Goal: Task Accomplishment & Management: Use online tool/utility

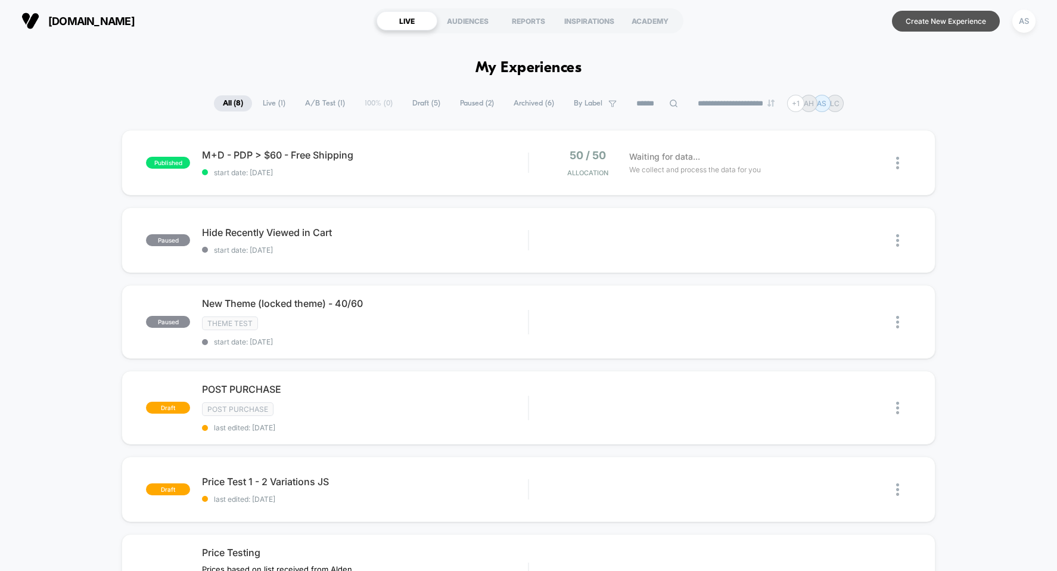
click at [951, 15] on button "Create New Experience" at bounding box center [946, 21] width 108 height 21
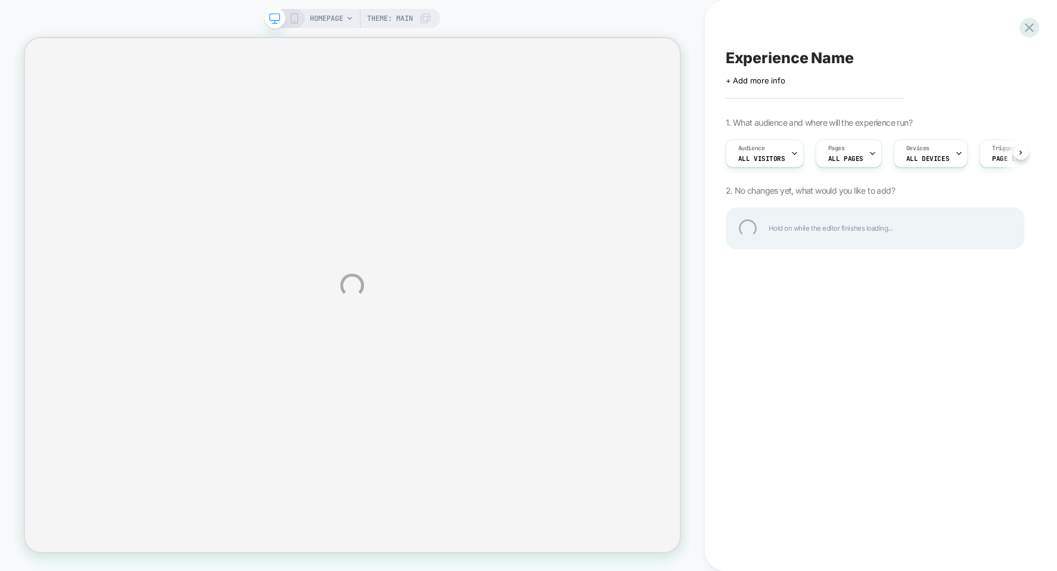
click at [779, 61] on div "Experience Name" at bounding box center [875, 58] width 299 height 18
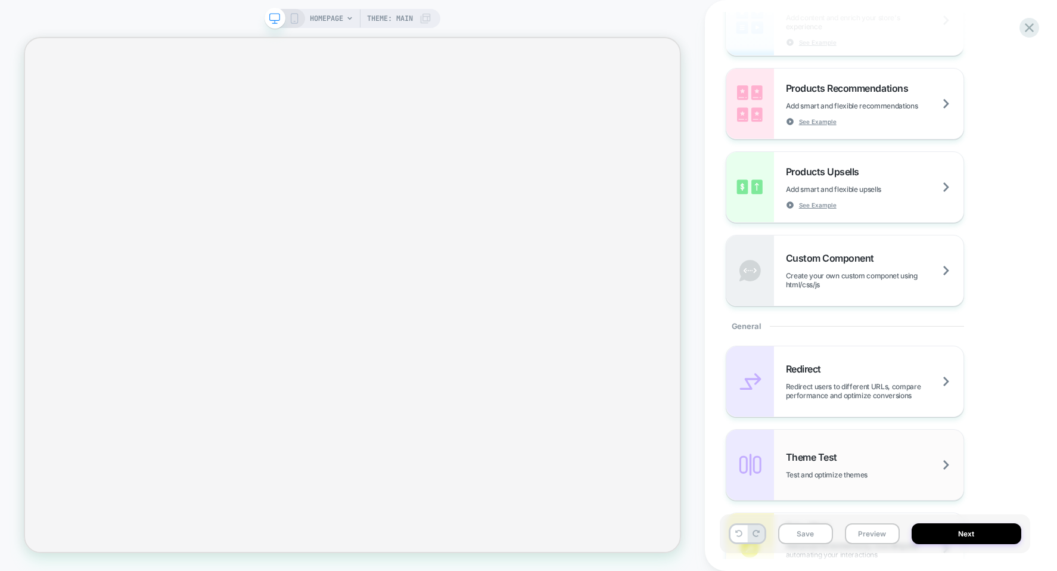
scroll to position [298, 0]
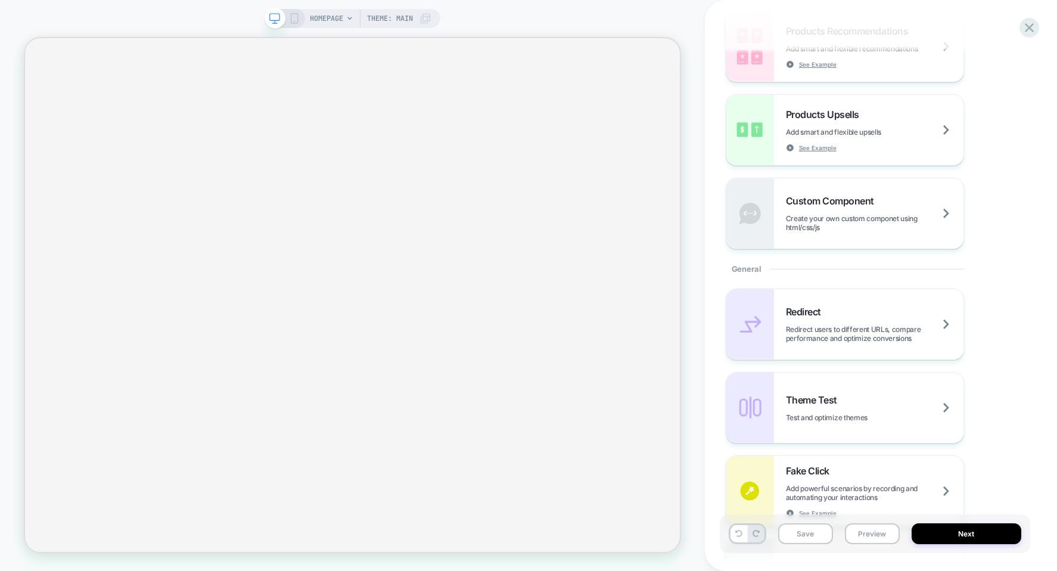
type textarea "**********"
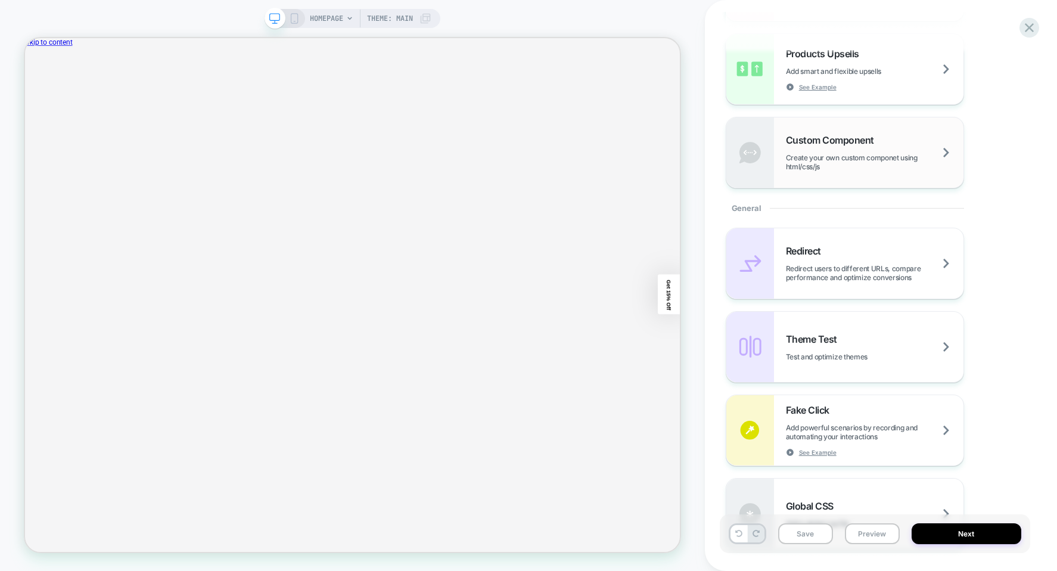
scroll to position [0, 0]
click at [853, 172] on div "Custom Component Create your own custom componet using html/css/js" at bounding box center [844, 152] width 237 height 70
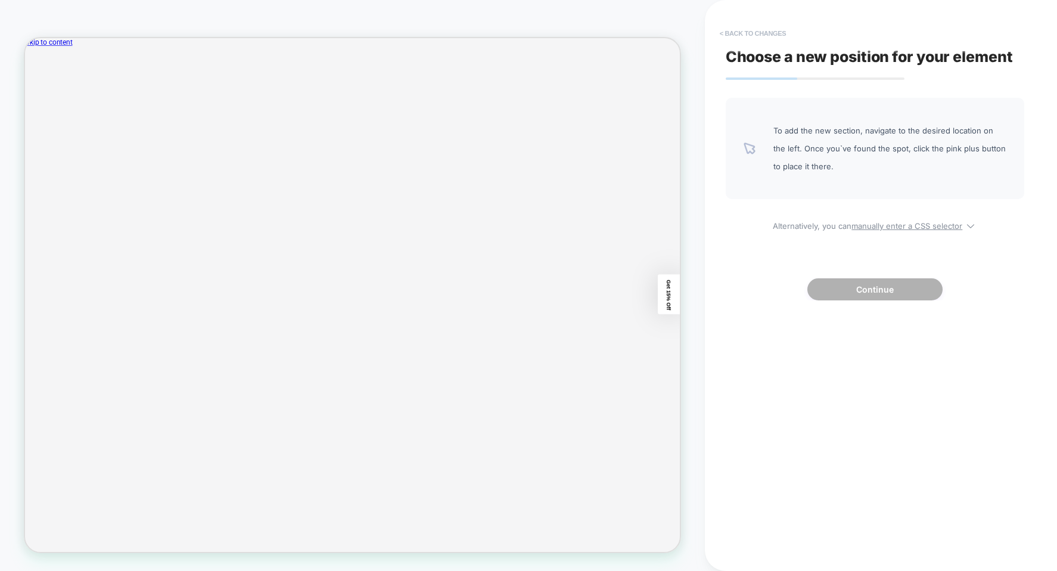
click at [737, 37] on button "< Back to changes" at bounding box center [753, 33] width 79 height 19
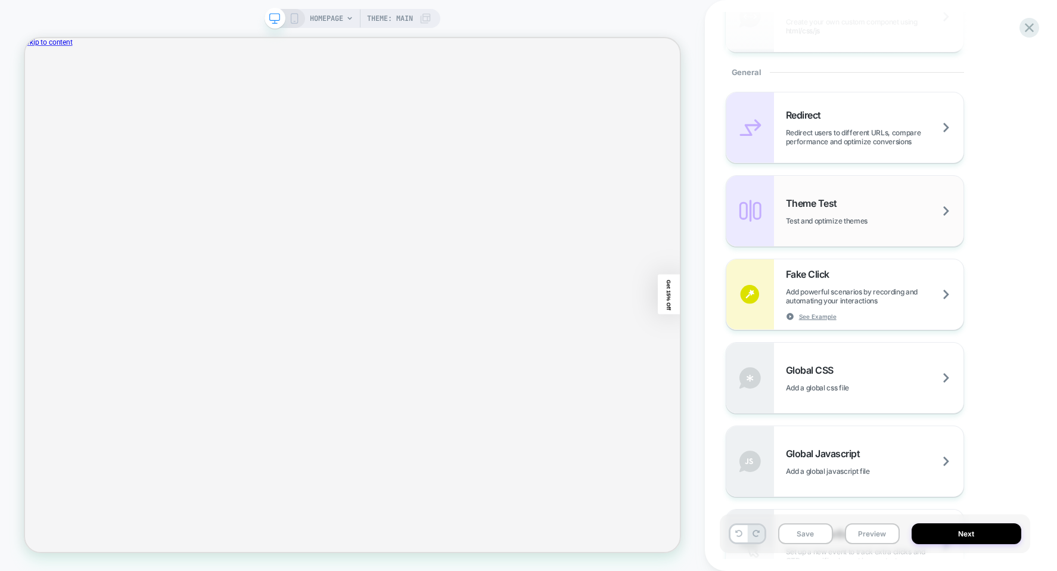
scroll to position [596, 0]
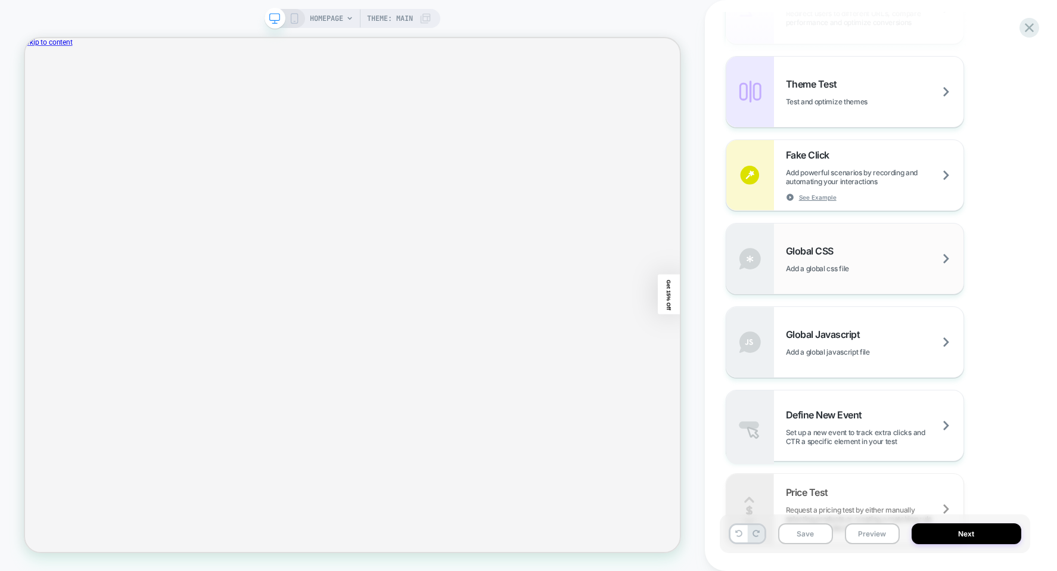
click at [841, 245] on div "Global CSS Add a global css file" at bounding box center [875, 259] width 178 height 28
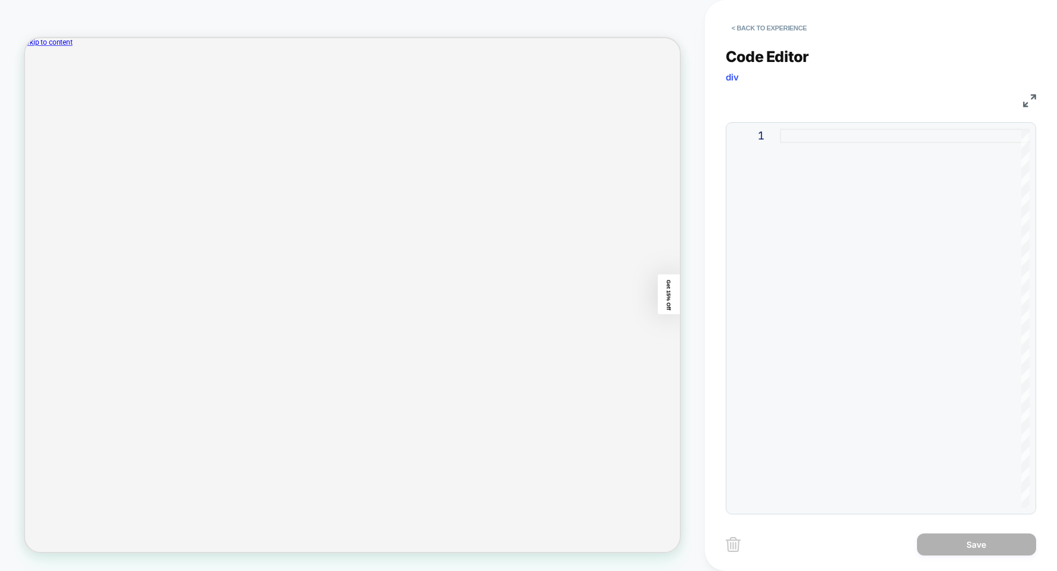
click at [817, 151] on div at bounding box center [905, 318] width 250 height 379
type textarea "*"
click at [793, 28] on button "< Back to experience" at bounding box center [769, 27] width 87 height 19
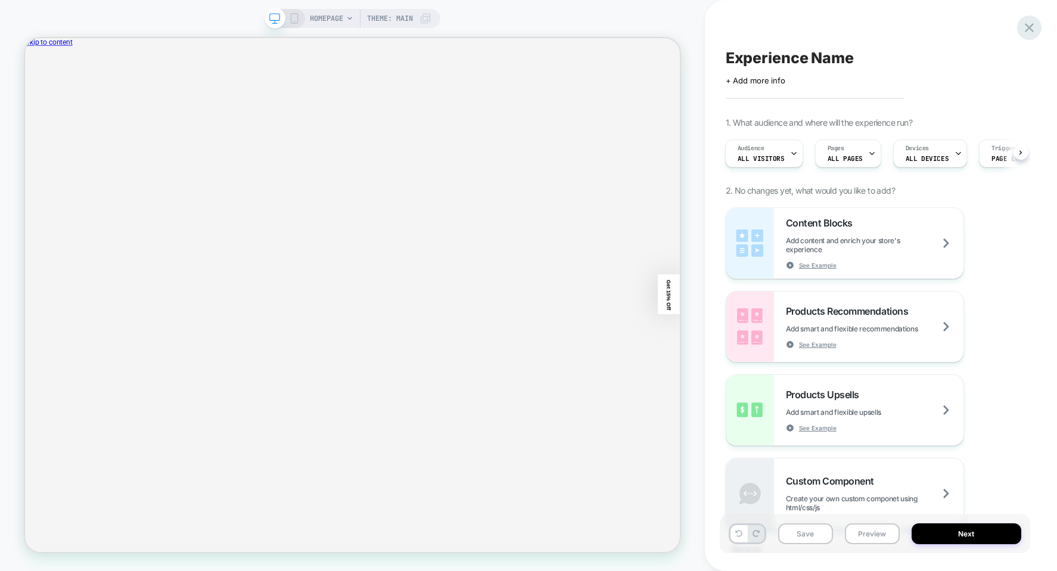
click at [1026, 29] on icon at bounding box center [1029, 28] width 16 height 16
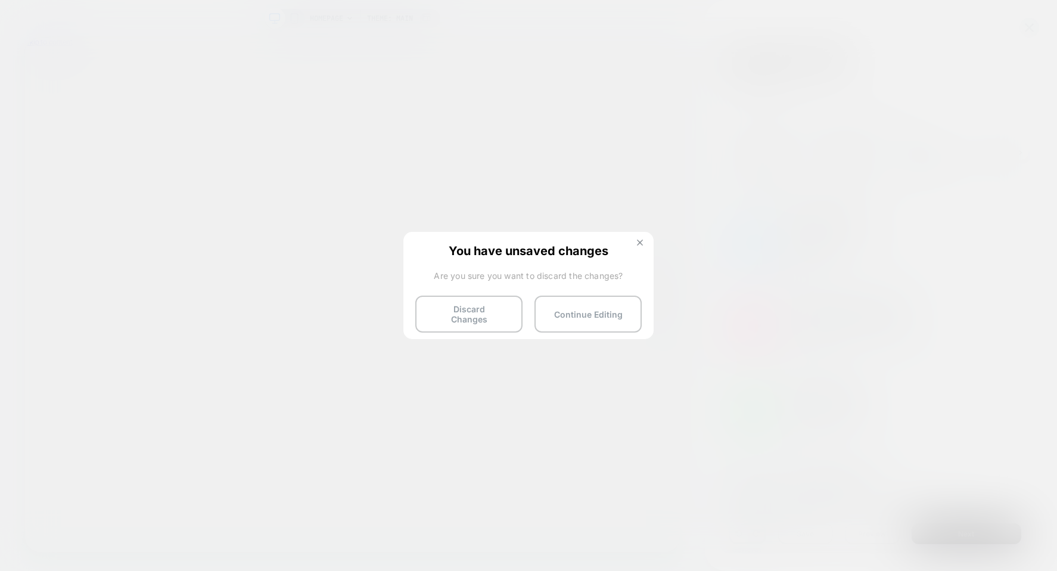
click at [645, 243] on button at bounding box center [639, 244] width 13 height 10
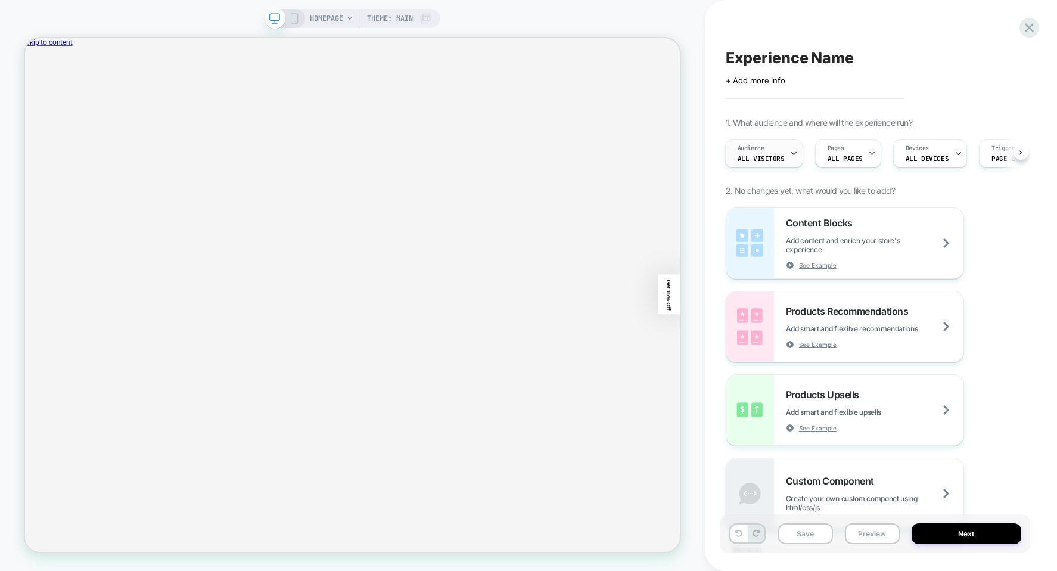
click at [780, 163] on div "Audience All Visitors" at bounding box center [761, 153] width 71 height 27
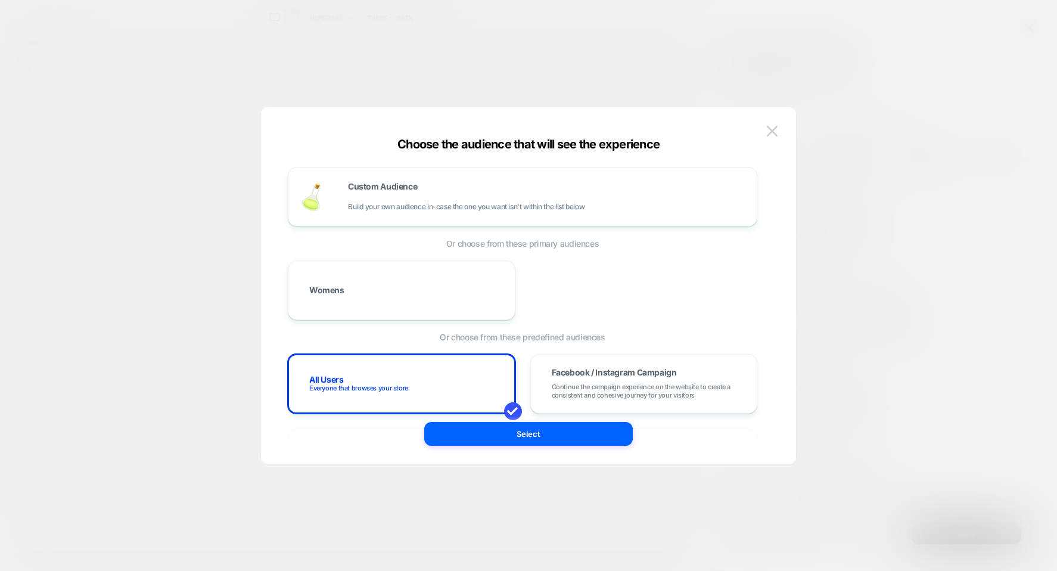
click at [835, 76] on div at bounding box center [528, 285] width 1057 height 571
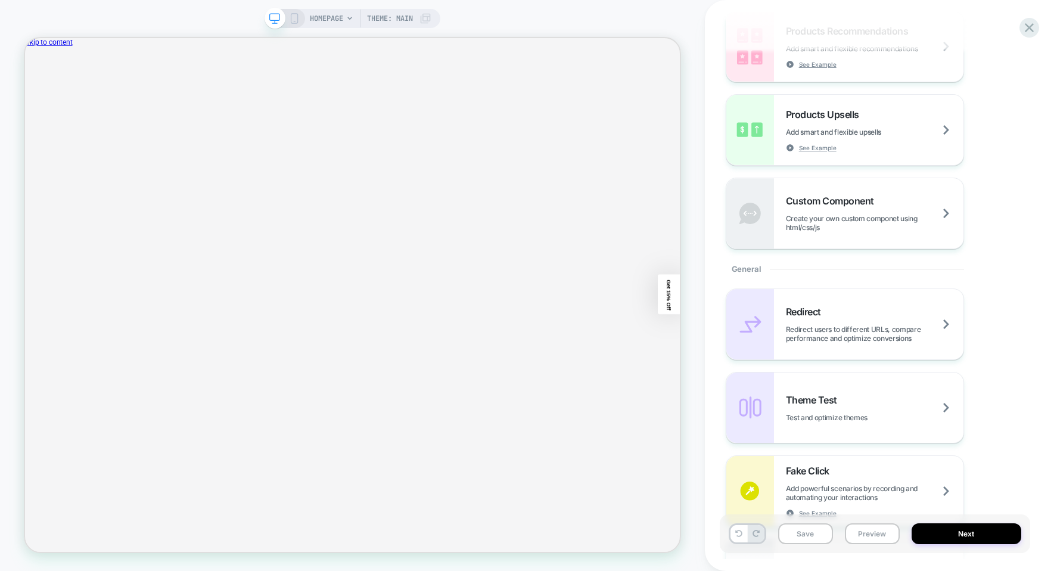
scroll to position [102, 0]
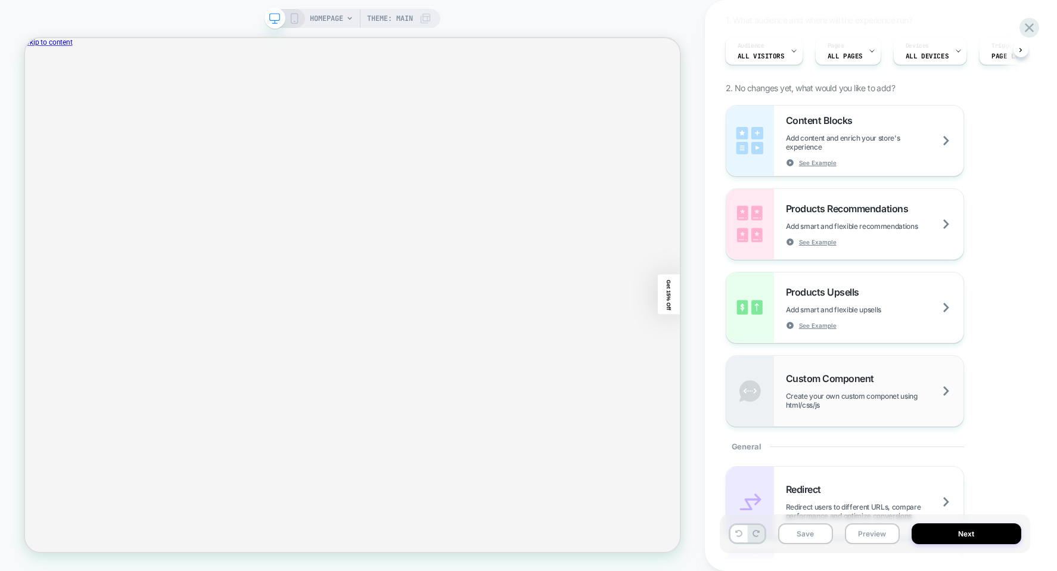
click at [840, 384] on div "Custom Component Create your own custom componet using html/css/js" at bounding box center [875, 390] width 178 height 37
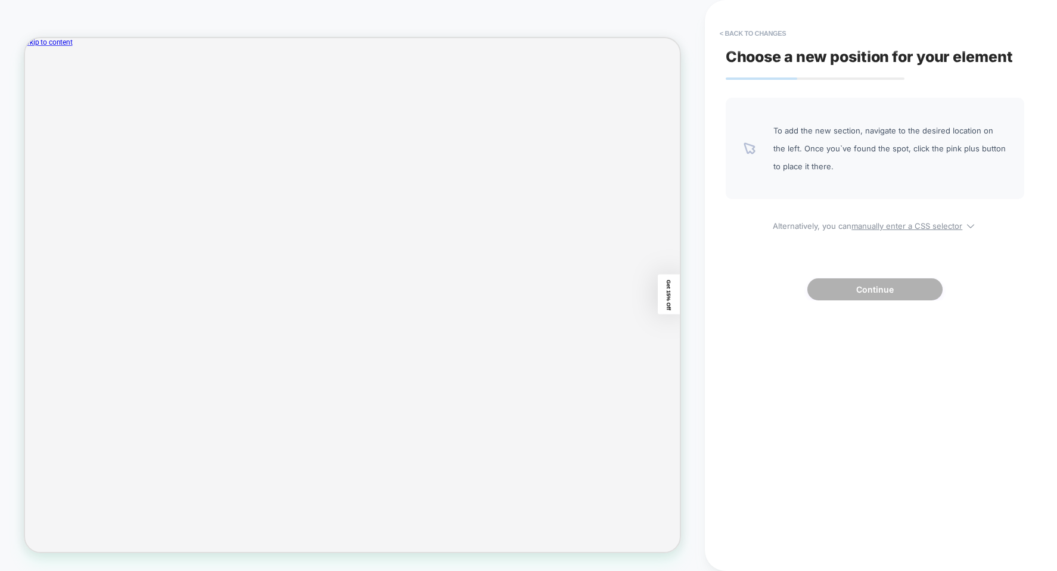
click at [866, 161] on span "To add the new section, navigate to the desired location on the left. Once you`…" at bounding box center [889, 149] width 233 height 54
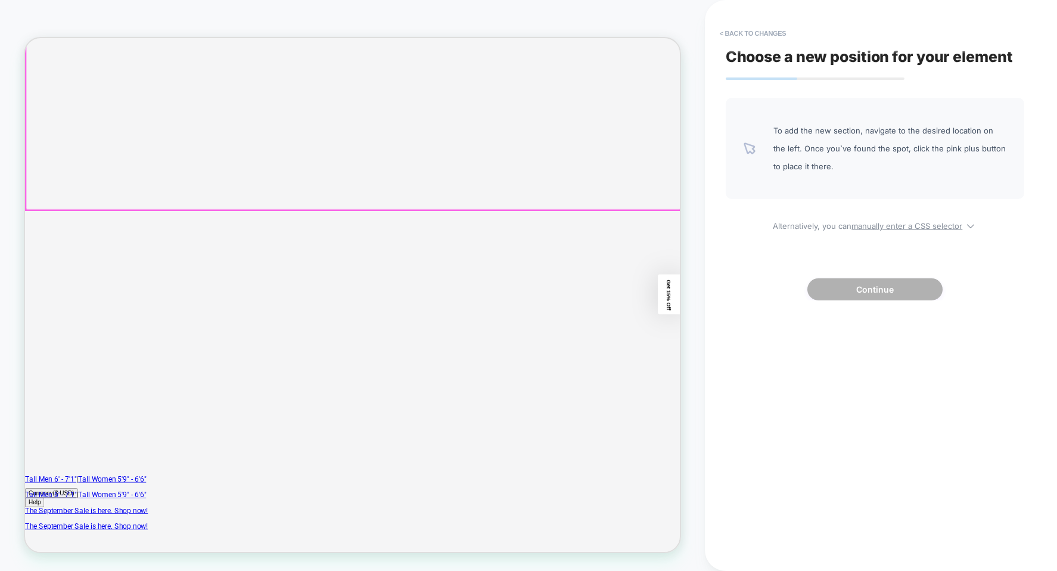
scroll to position [358, 0]
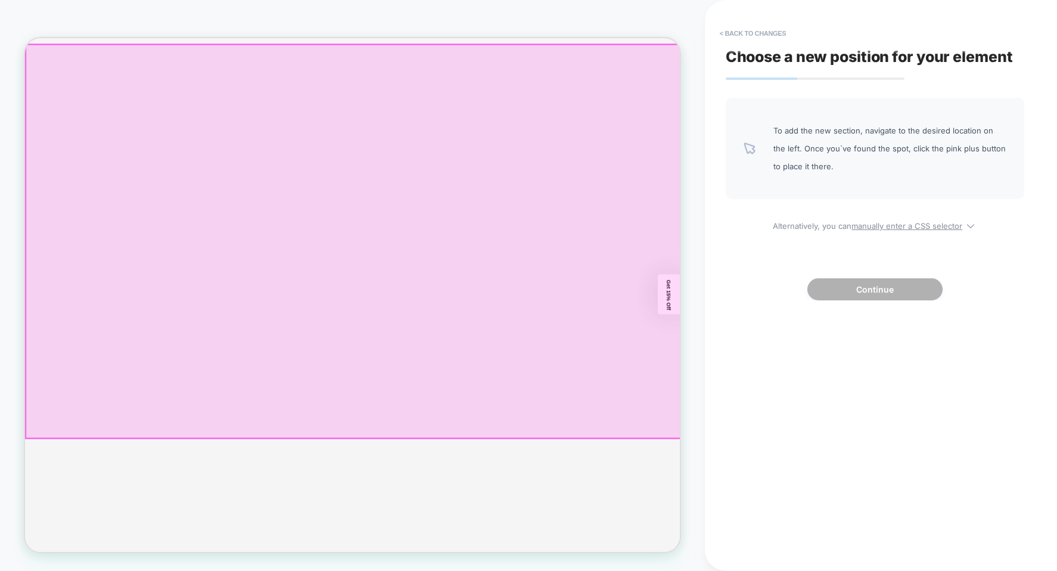
scroll to position [0, 0]
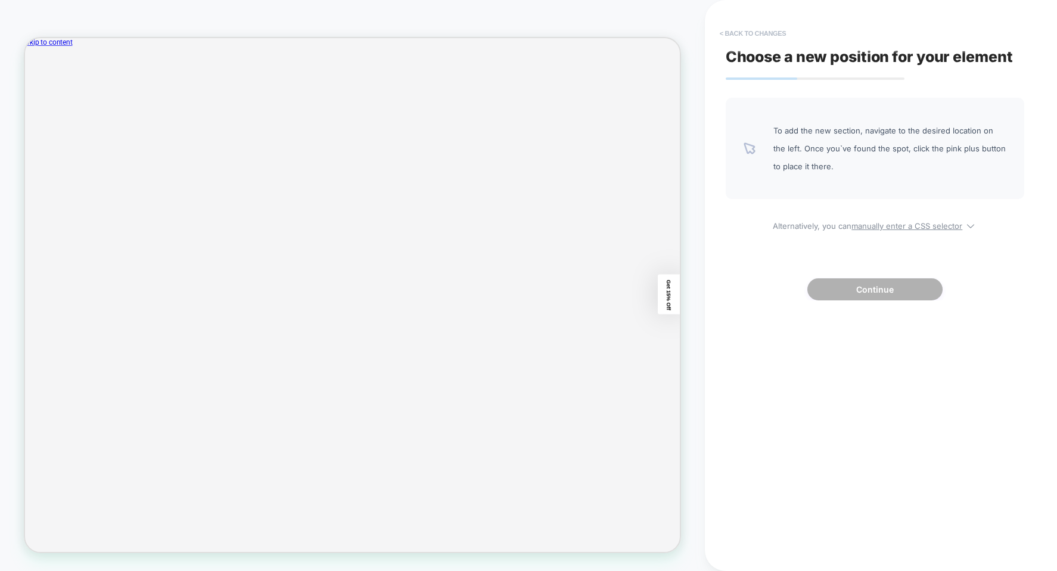
click at [760, 39] on button "< Back to changes" at bounding box center [753, 33] width 79 height 19
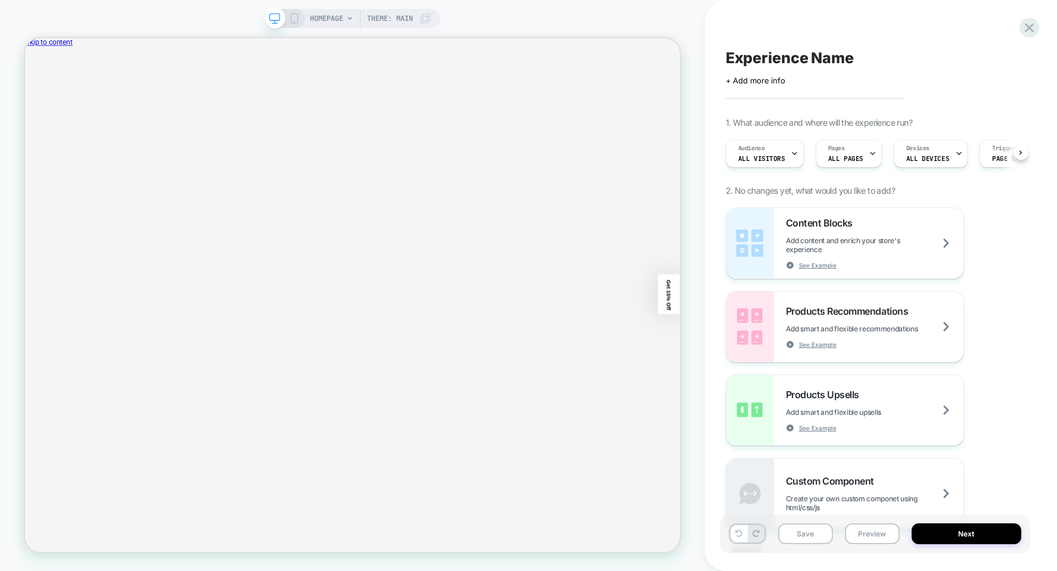
scroll to position [0, 1]
click at [1024, 27] on icon at bounding box center [1029, 28] width 16 height 16
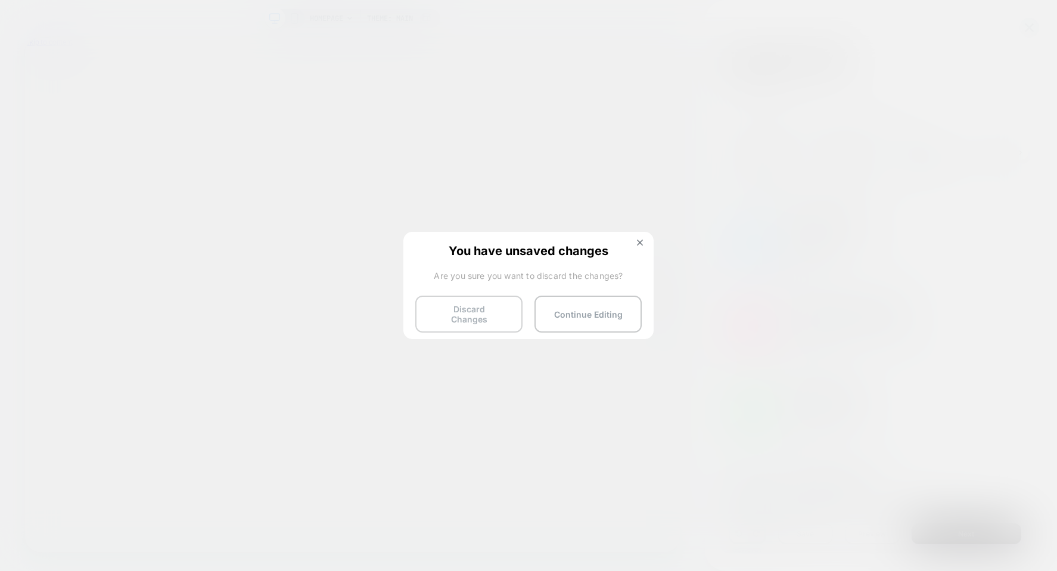
click at [496, 314] on button "Discard Changes" at bounding box center [468, 314] width 107 height 37
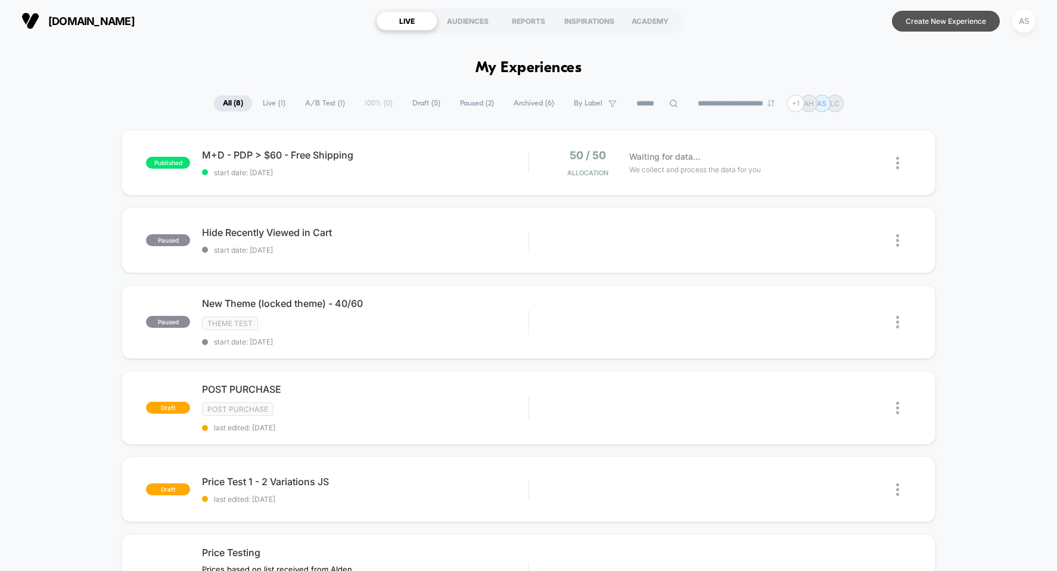
click at [928, 20] on button "Create New Experience" at bounding box center [946, 21] width 108 height 21
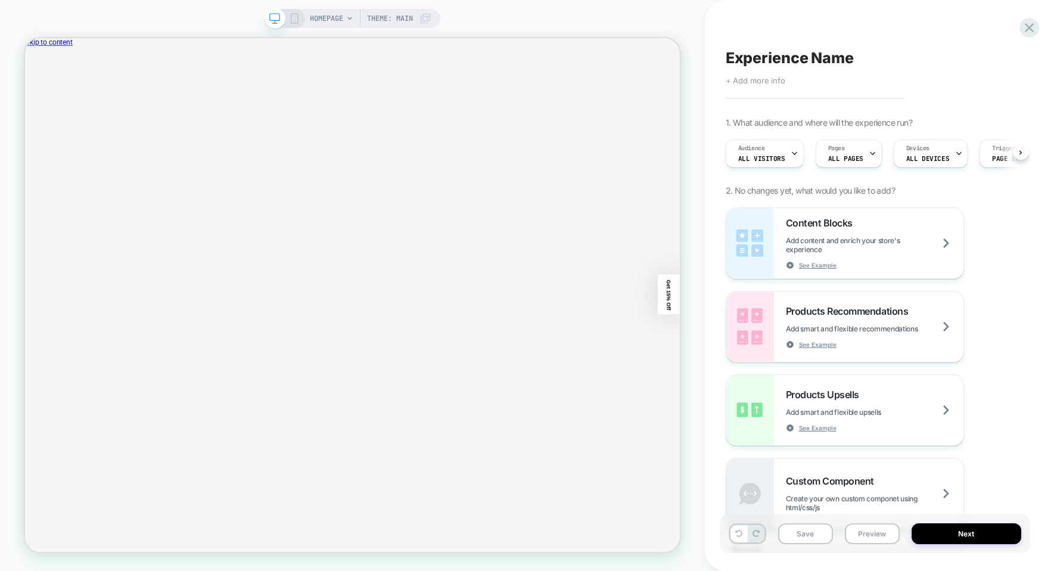
scroll to position [0, 1]
click at [760, 82] on span "+ Add more info" at bounding box center [756, 81] width 60 height 10
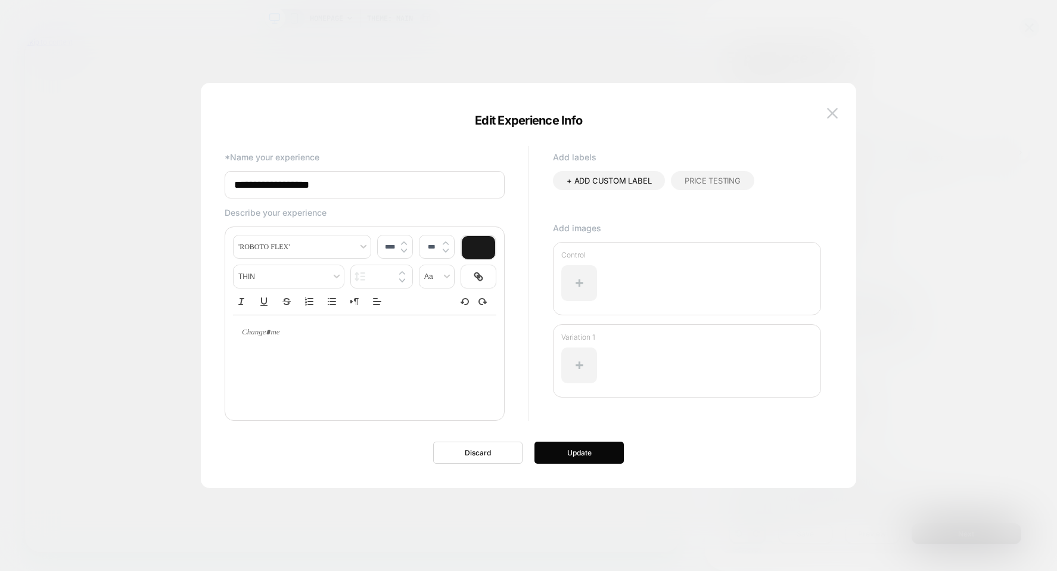
click at [879, 73] on div at bounding box center [528, 285] width 1057 height 571
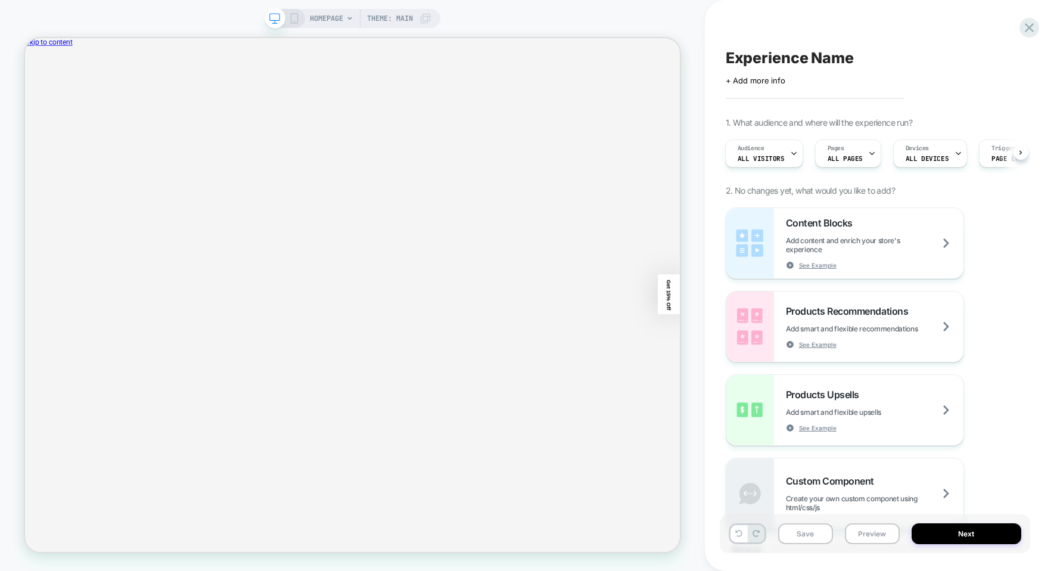
click at [806, 59] on span "Experience Name" at bounding box center [790, 58] width 128 height 18
type textarea "**********"
click at [1003, 57] on icon at bounding box center [999, 58] width 15 height 15
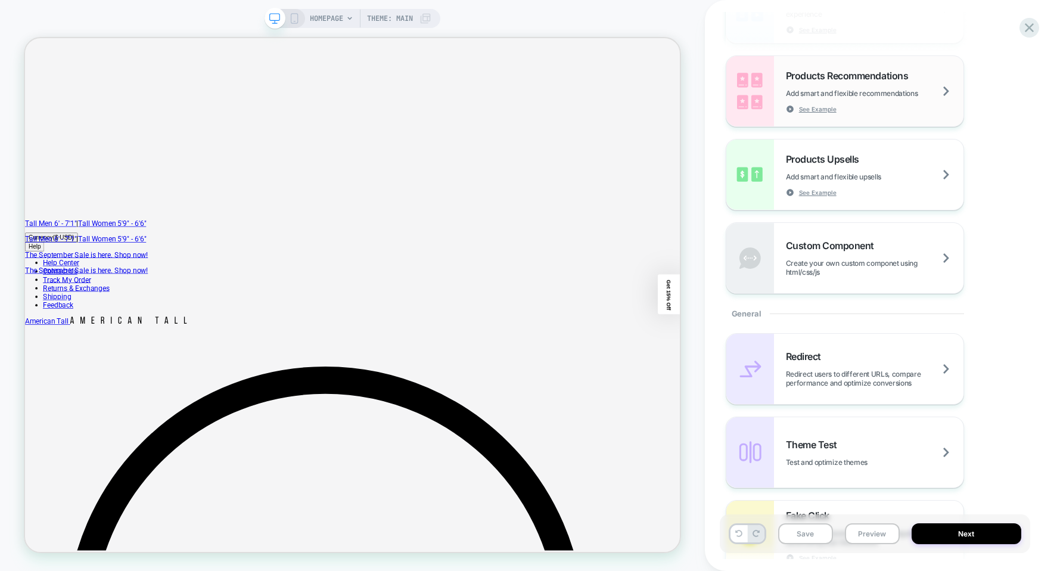
scroll to position [0, 0]
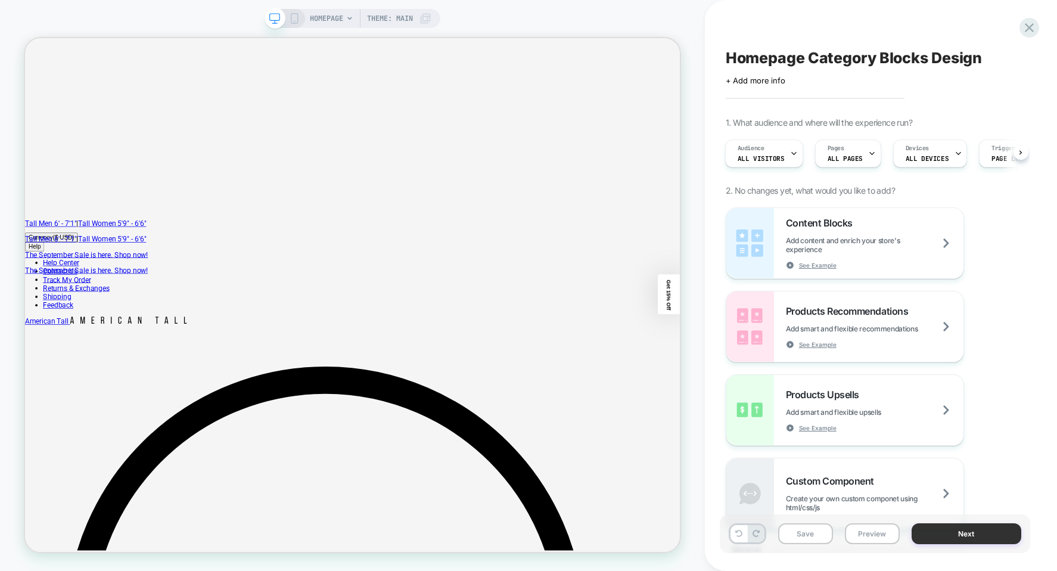
click at [969, 543] on button "Next" at bounding box center [967, 533] width 110 height 21
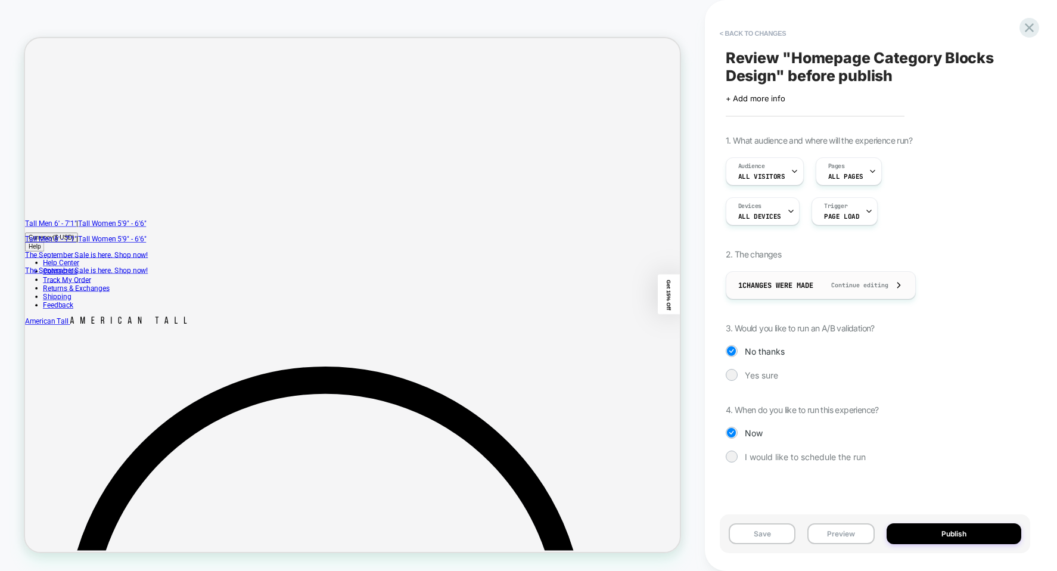
click at [770, 281] on span "1 Changes were made" at bounding box center [775, 286] width 75 height 10
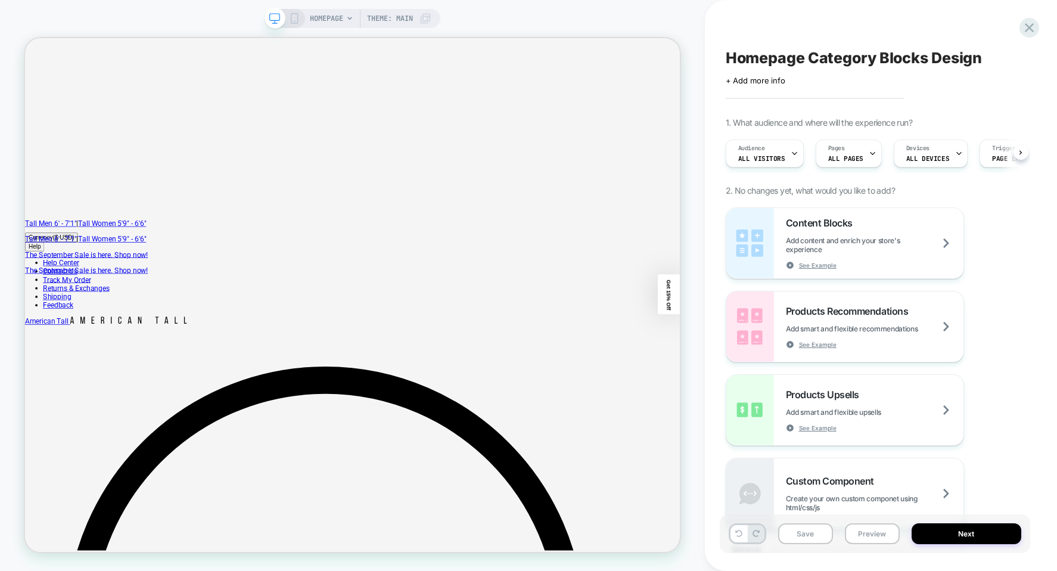
scroll to position [0, 1]
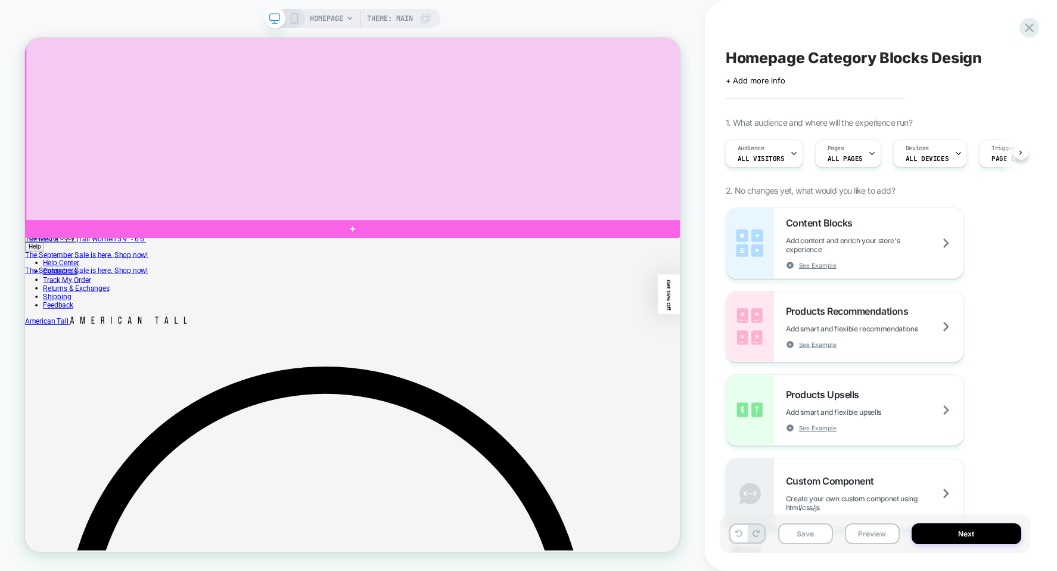
drag, startPoint x: 676, startPoint y: 274, endPoint x: 468, endPoint y: 289, distance: 207.9
click at [468, 289] on div at bounding box center [462, 293] width 874 height 24
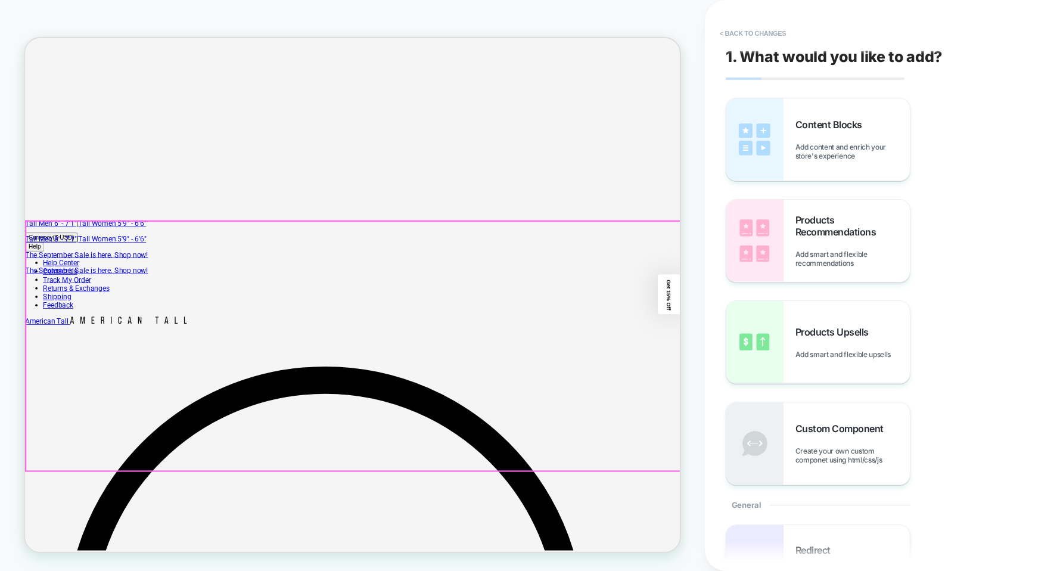
scroll to position [581, 0]
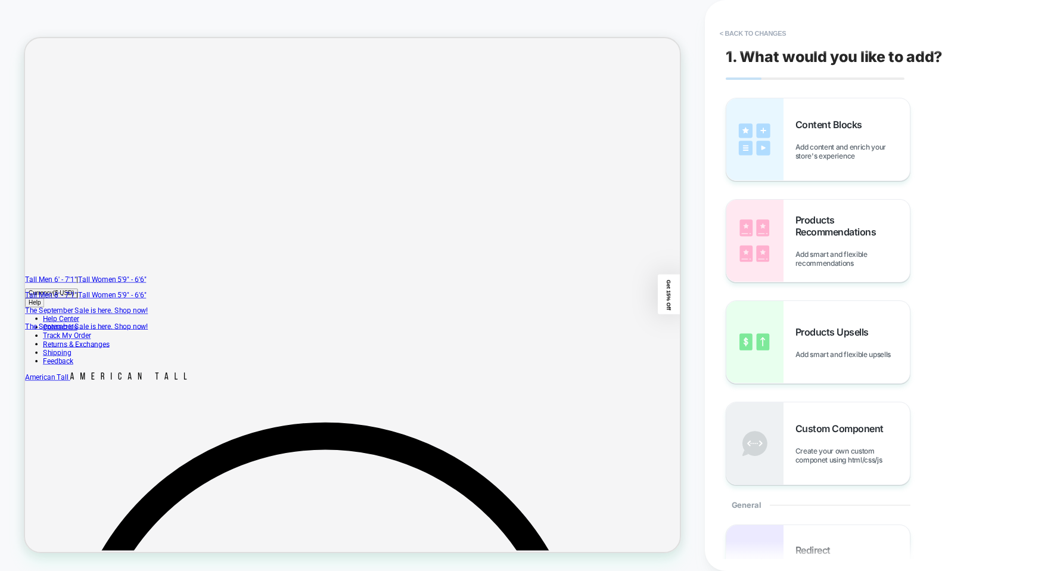
click at [729, 30] on button "< Back to changes" at bounding box center [753, 33] width 79 height 19
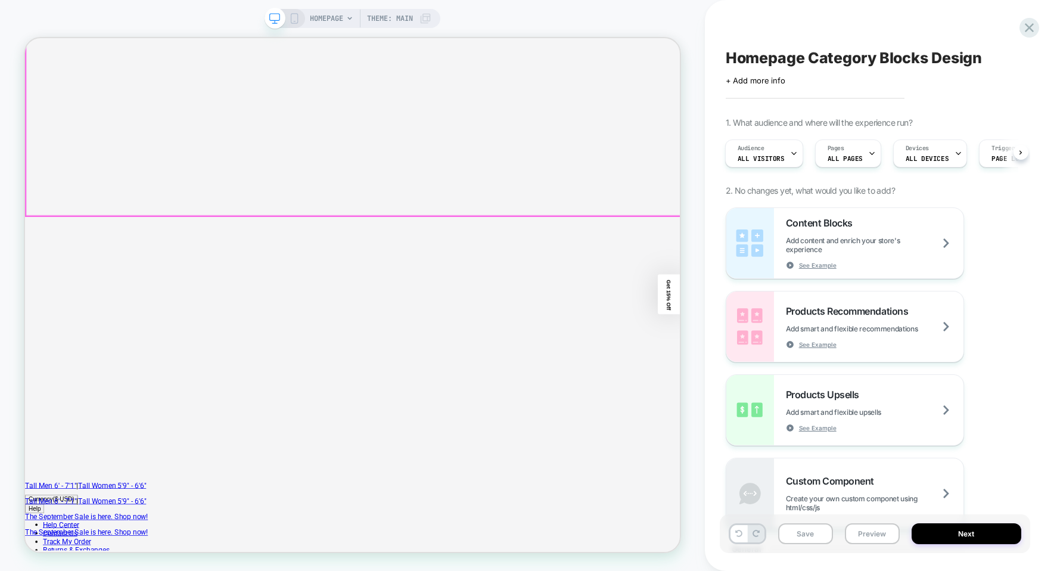
scroll to position [283, 0]
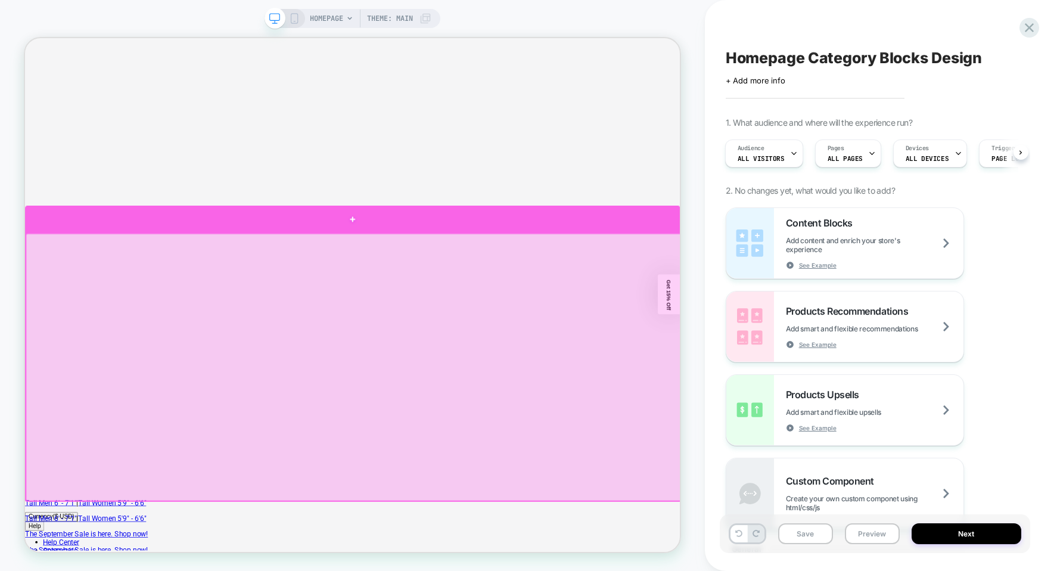
drag, startPoint x: 425, startPoint y: 281, endPoint x: 459, endPoint y: 278, distance: 34.2
click at [459, 278] on div at bounding box center [462, 280] width 874 height 36
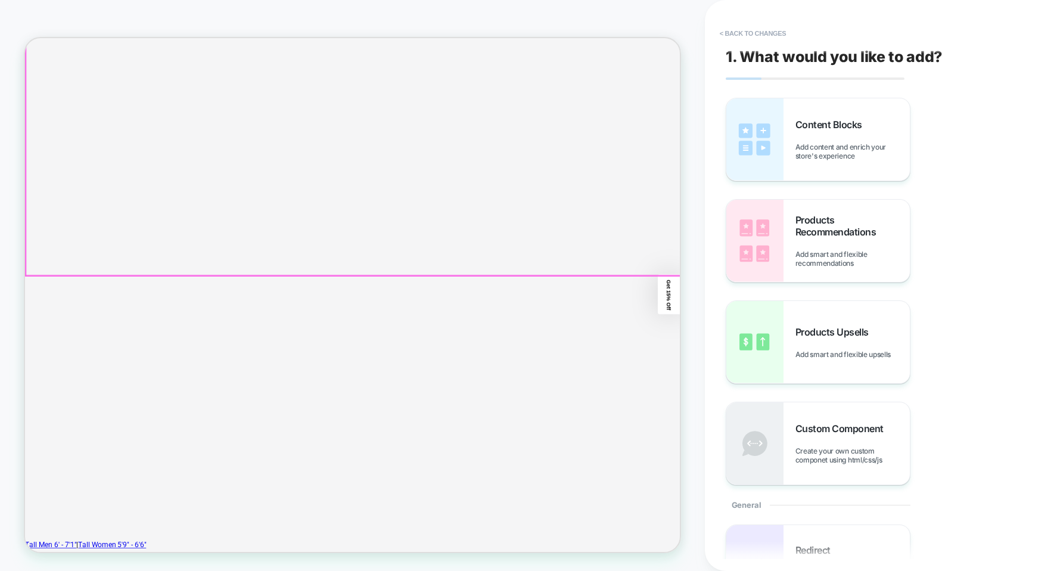
scroll to position [225, 0]
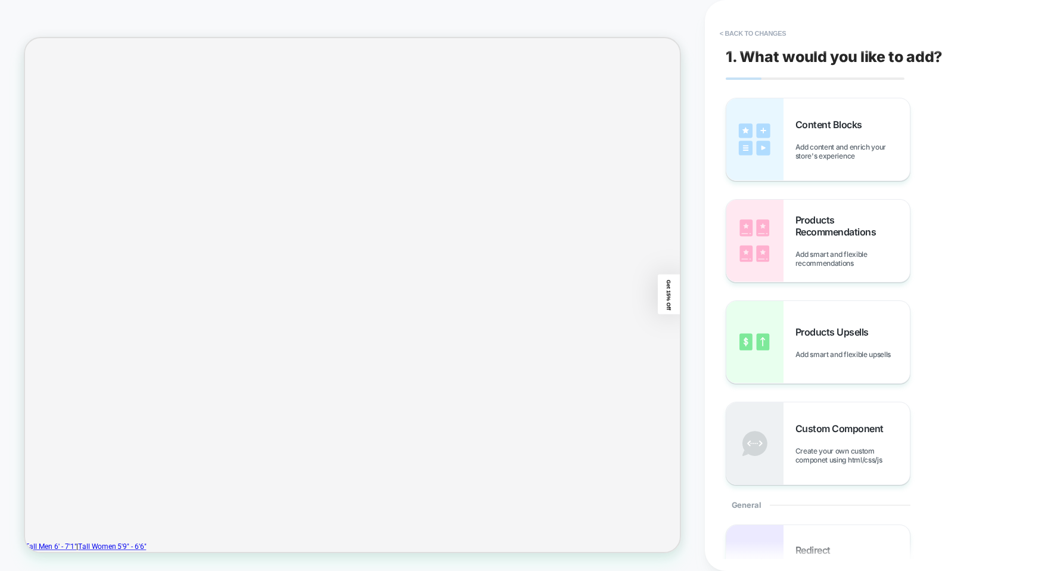
drag, startPoint x: 720, startPoint y: 384, endPoint x: 610, endPoint y: 372, distance: 110.9
click at [737, 36] on button "< Back to changes" at bounding box center [753, 33] width 79 height 19
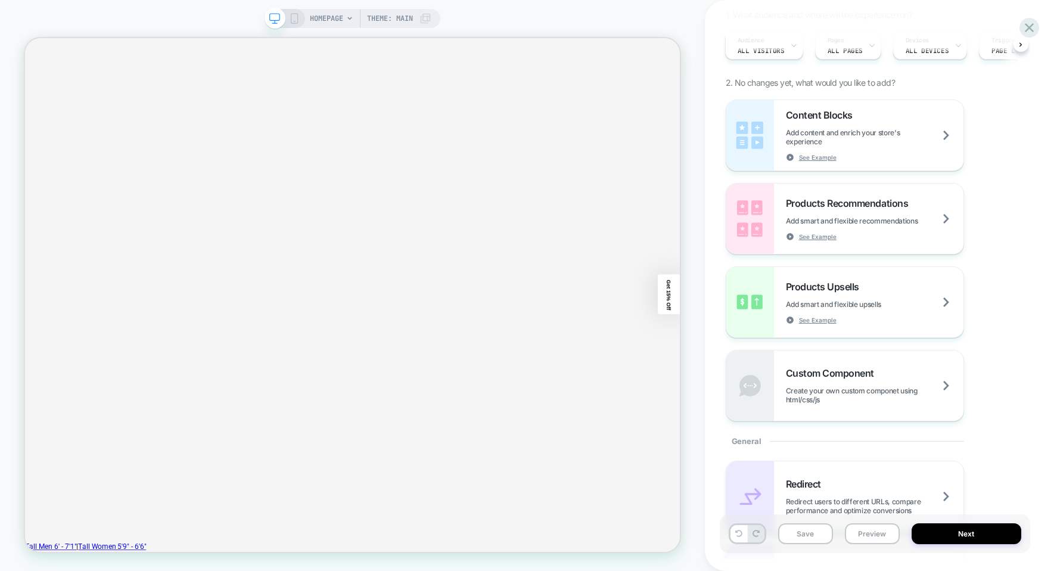
scroll to position [119, 0]
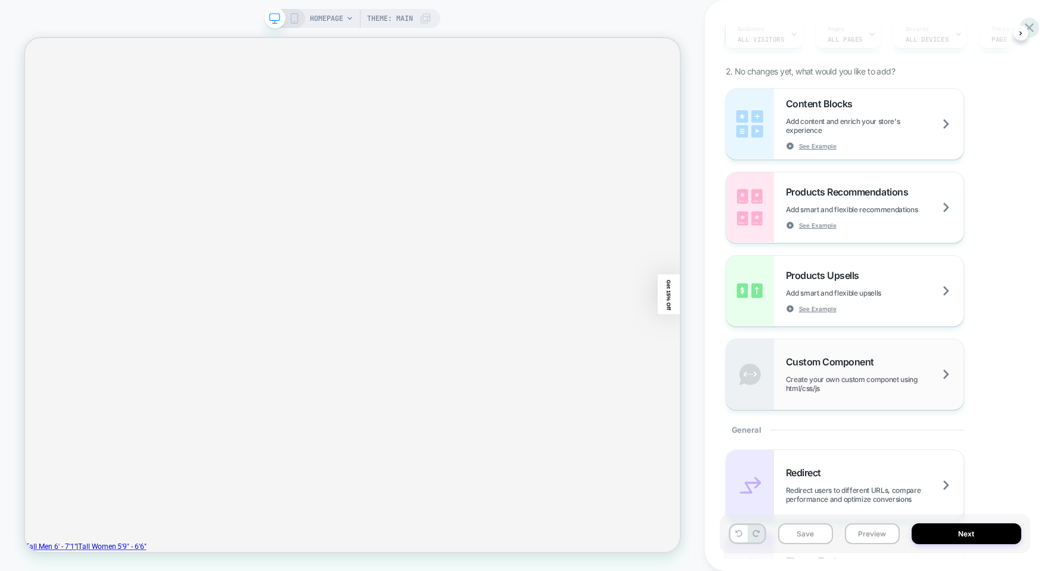
click at [846, 354] on div "Custom Component Create your own custom componet using html/css/js" at bounding box center [844, 374] width 237 height 70
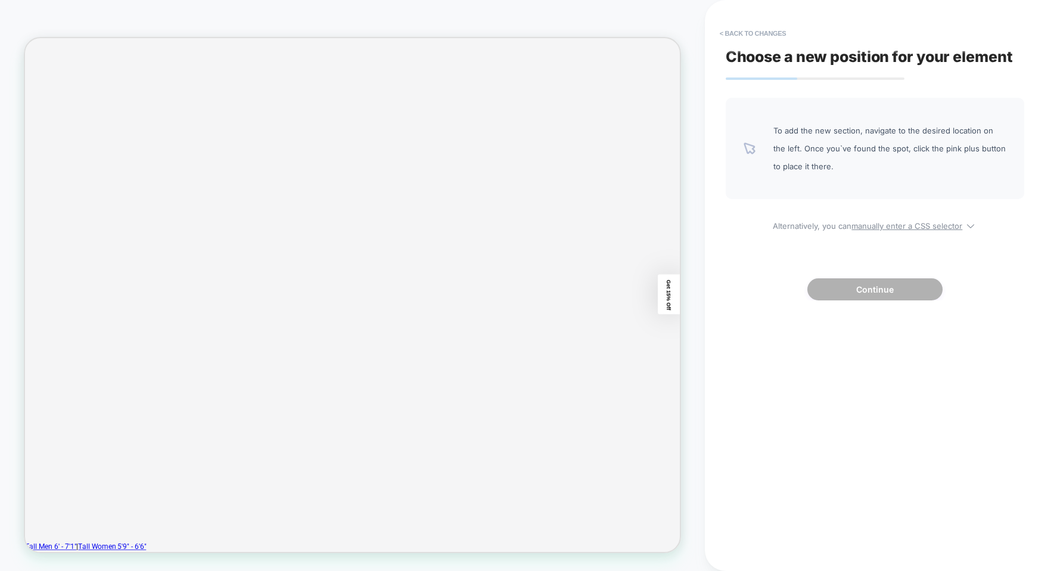
click at [931, 164] on span "To add the new section, navigate to the desired location on the left. Once you`…" at bounding box center [889, 149] width 233 height 54
click at [900, 228] on u "manually enter a CSS selector" at bounding box center [907, 226] width 111 height 10
select select "*******"
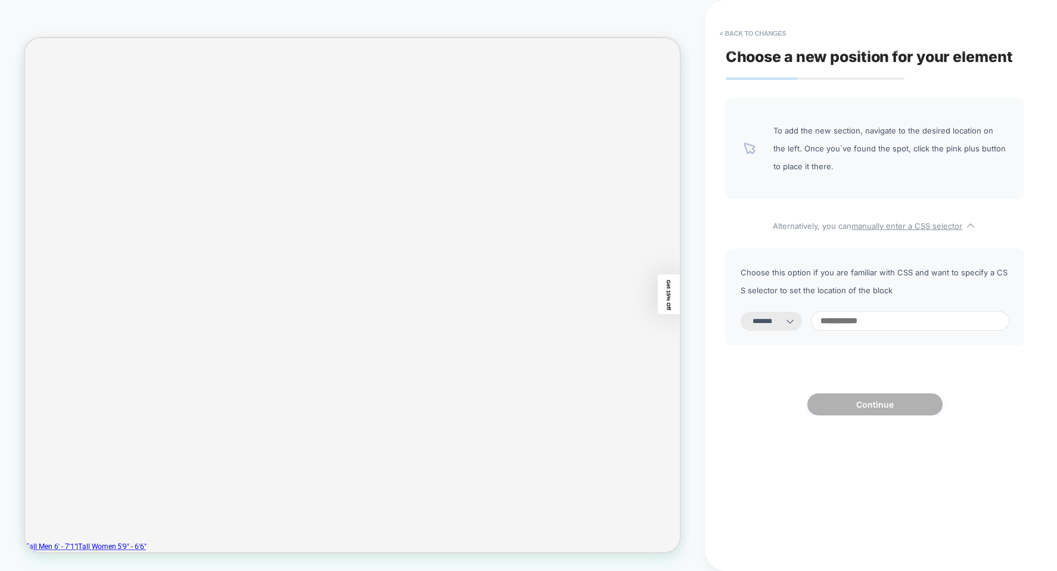
click at [787, 321] on select "**********" at bounding box center [771, 321] width 61 height 19
drag, startPoint x: 782, startPoint y: 321, endPoint x: 786, endPoint y: 300, distance: 20.6
click at [782, 321] on select "**********" at bounding box center [771, 321] width 61 height 19
click at [765, 36] on button "< Back to changes" at bounding box center [753, 33] width 79 height 19
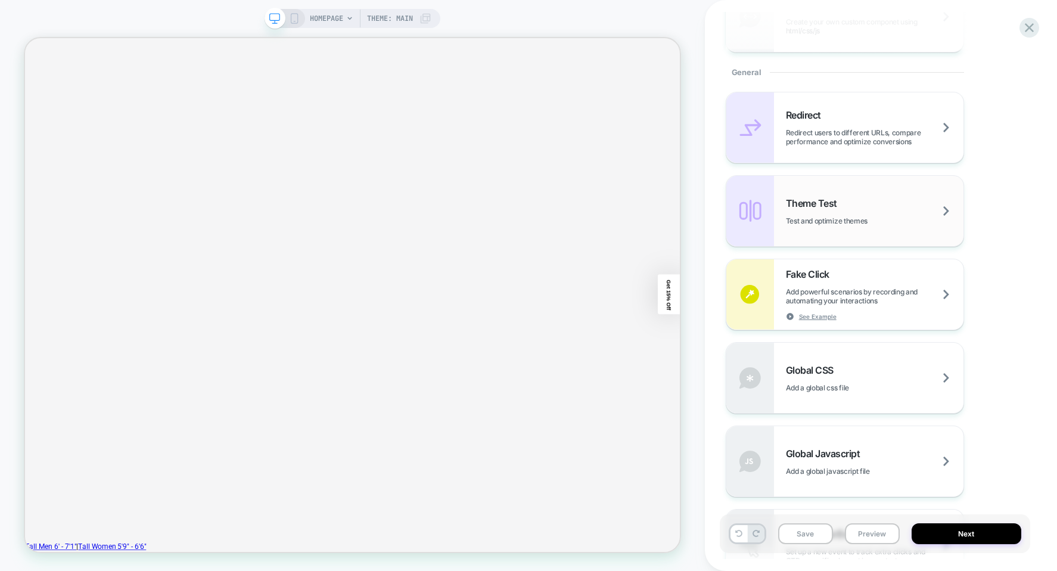
scroll to position [596, 0]
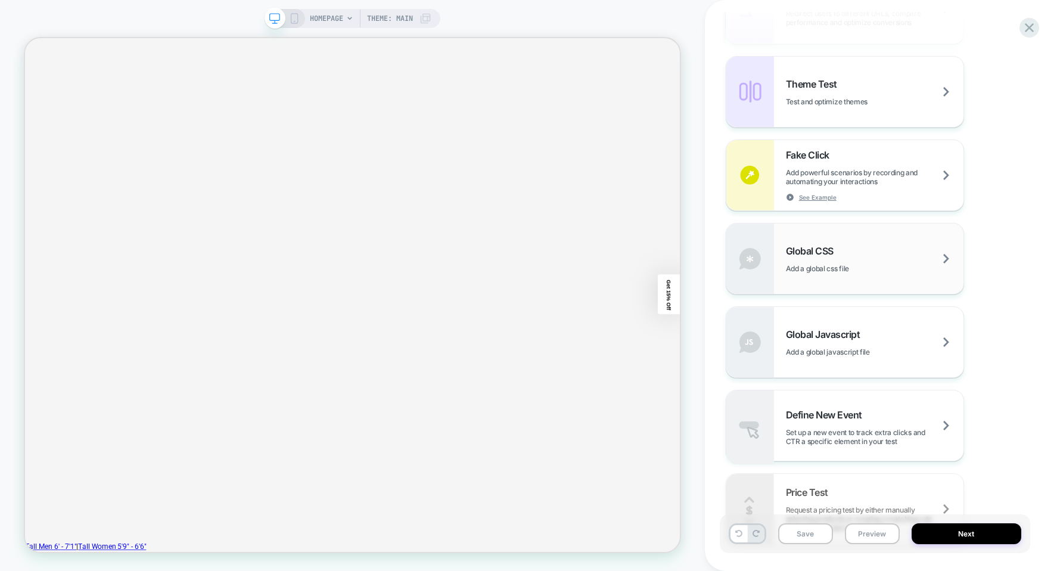
click at [824, 251] on span "Global CSS" at bounding box center [813, 251] width 54 height 12
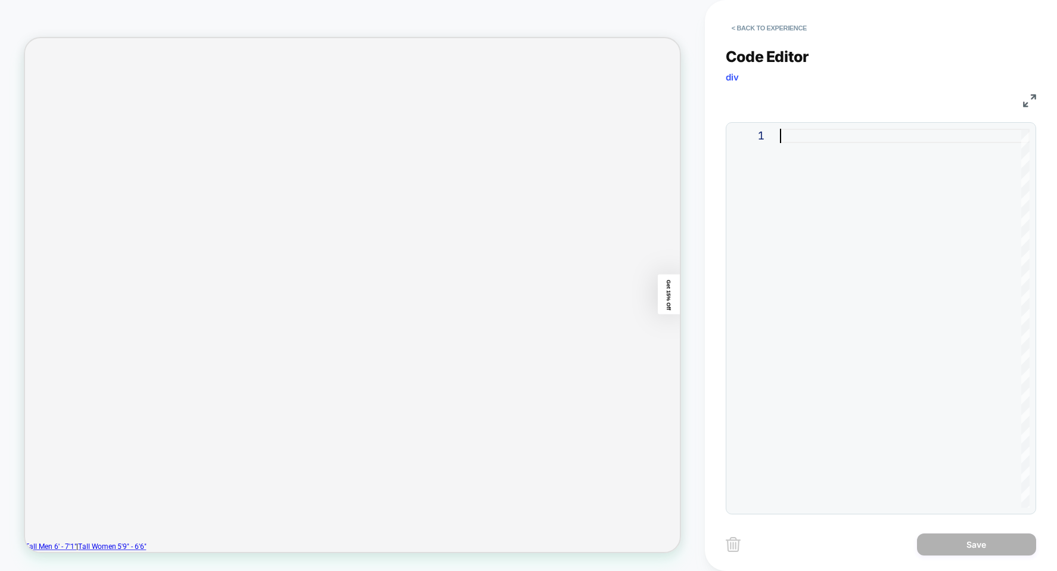
click at [816, 222] on div at bounding box center [905, 318] width 250 height 379
click at [857, 160] on div at bounding box center [905, 318] width 250 height 379
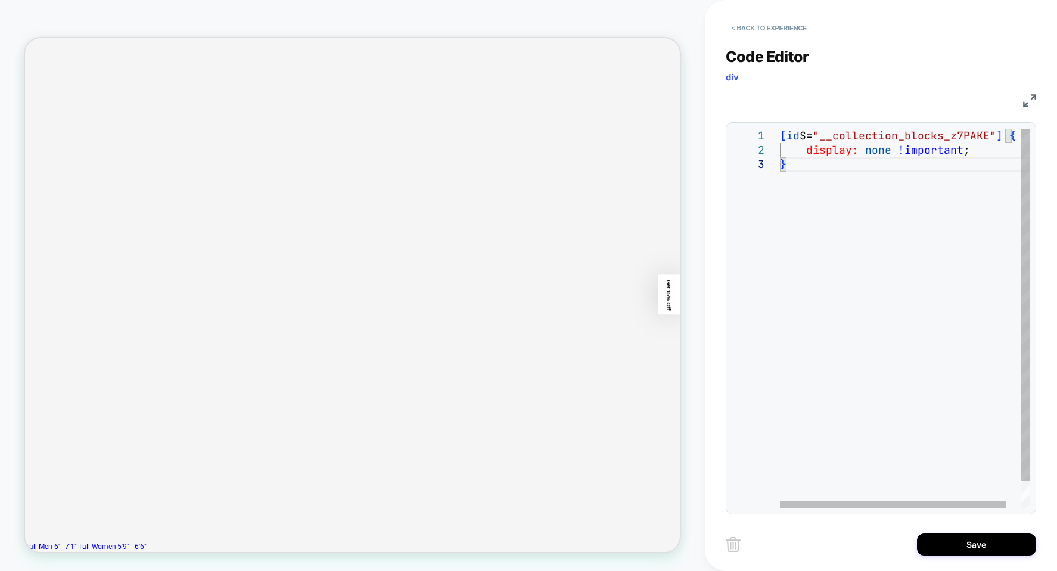
click at [809, 281] on div "[ id $= "__collection_blocks_z7PAKE" ] { display: none !important ; }" at bounding box center [913, 333] width 266 height 408
type textarea "**********"
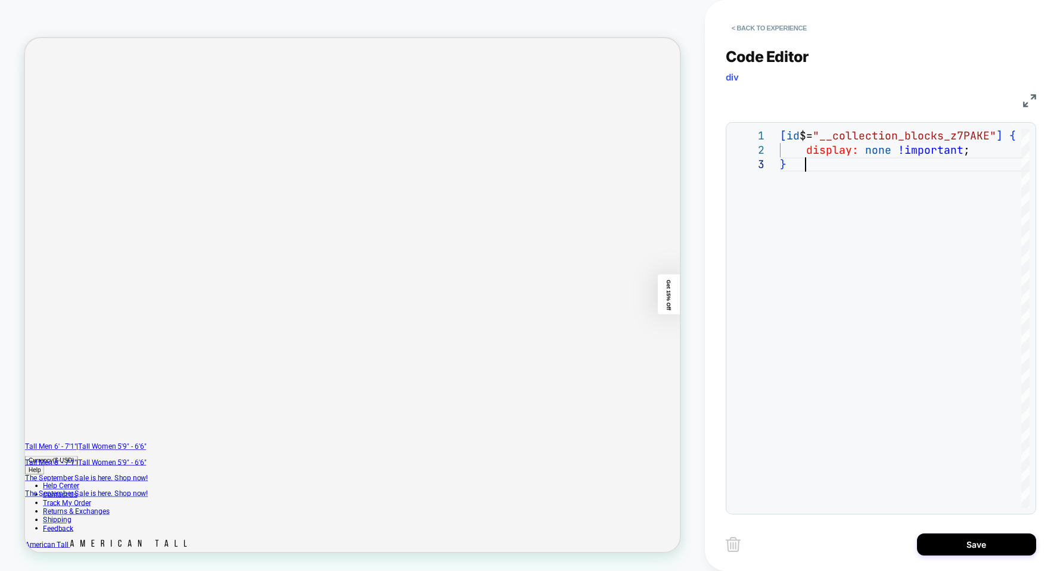
scroll to position [284, 0]
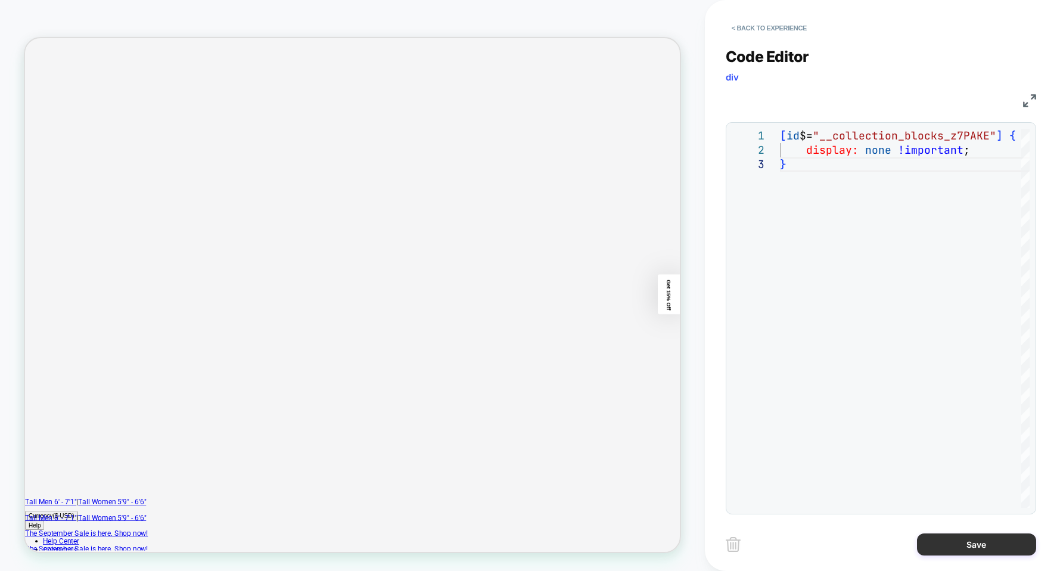
click at [1002, 542] on button "Save" at bounding box center [976, 544] width 119 height 22
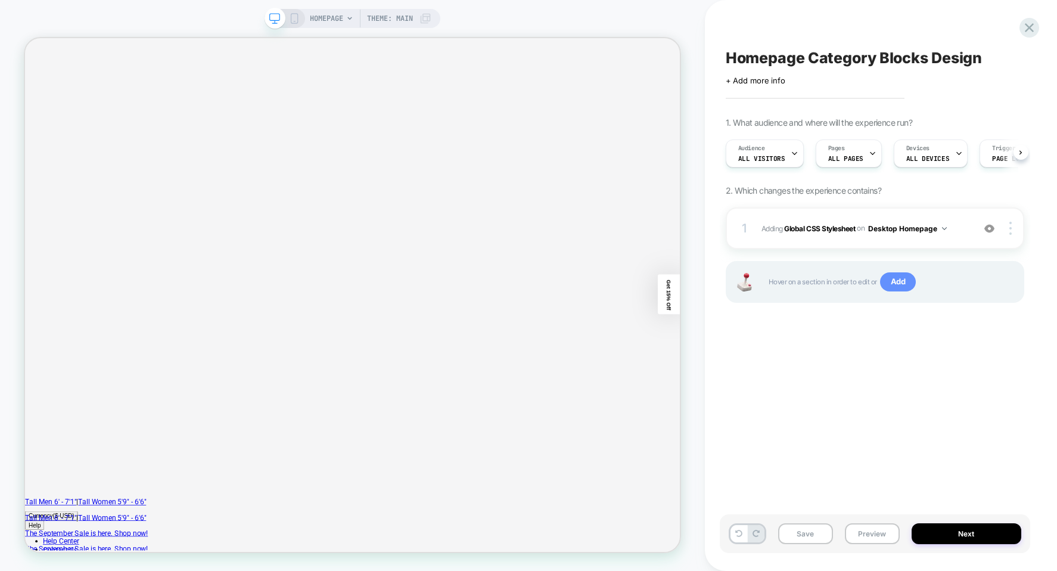
scroll to position [0, 1]
click at [943, 229] on button "Desktop Homepage" at bounding box center [907, 228] width 79 height 15
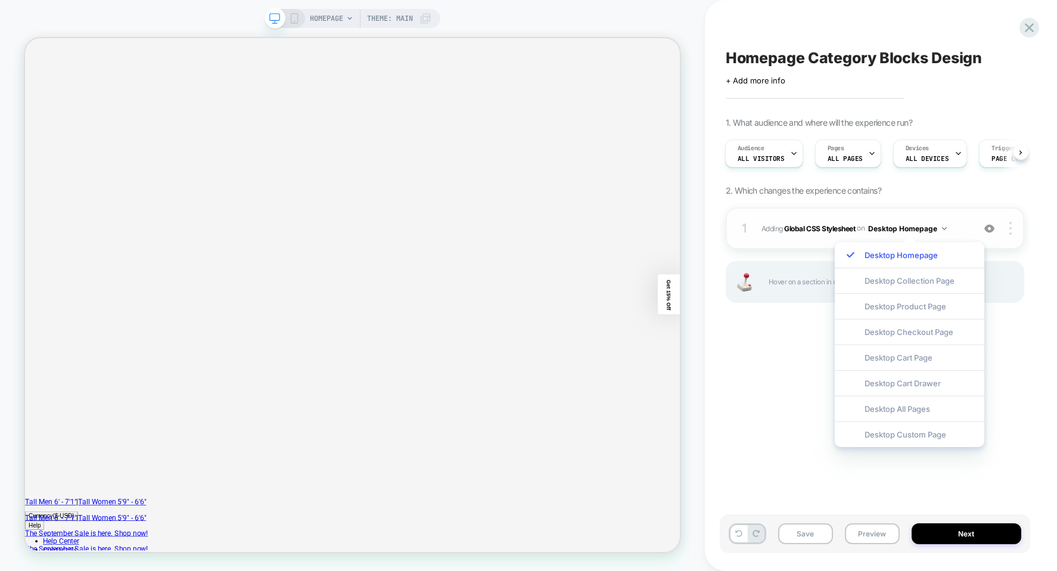
click at [944, 229] on img at bounding box center [944, 228] width 5 height 3
click at [1013, 229] on div at bounding box center [1012, 228] width 23 height 13
click at [1026, 375] on div "Homepage Category Blocks Design Click to edit experience details + Add more inf…" at bounding box center [875, 285] width 310 height 547
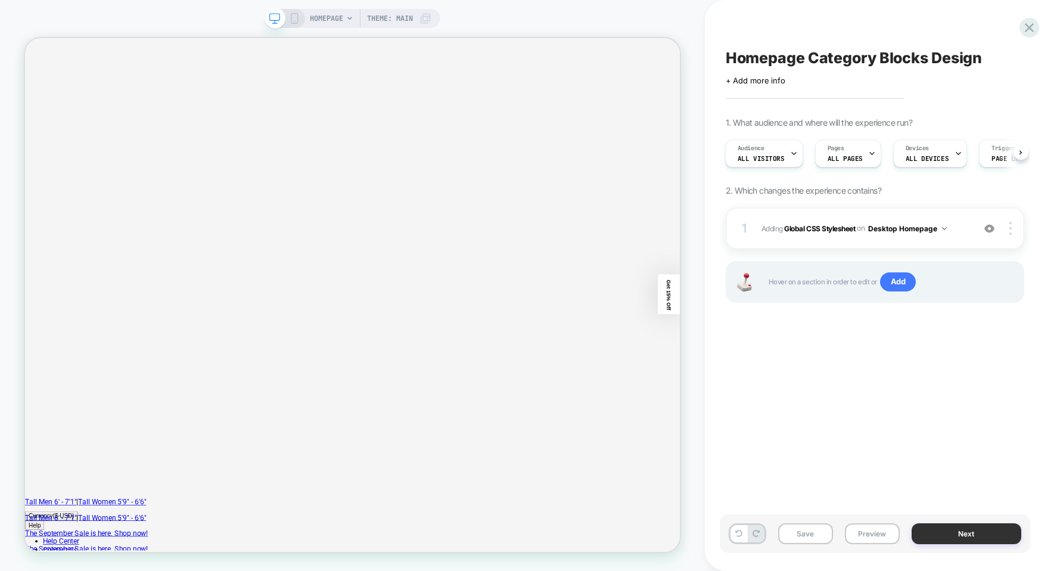
click at [981, 529] on button "Next" at bounding box center [967, 533] width 110 height 21
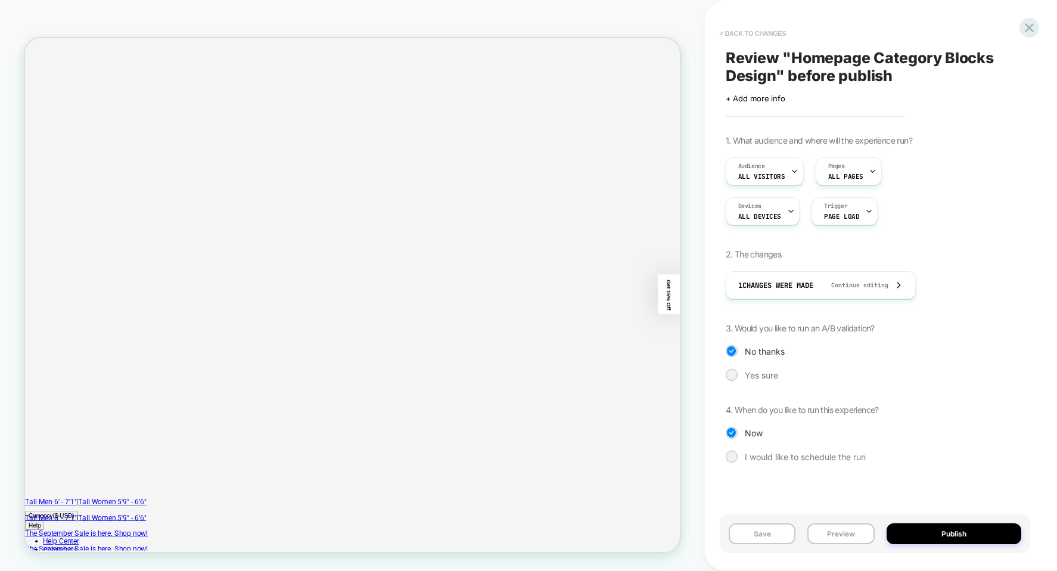
click at [756, 37] on button "< Back to changes" at bounding box center [753, 33] width 79 height 19
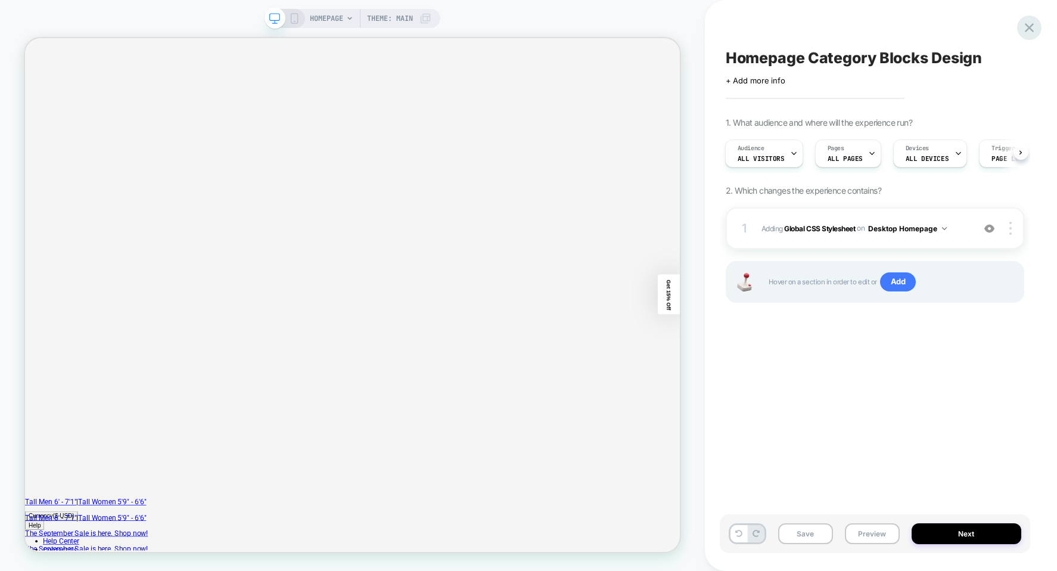
click at [1038, 23] on div at bounding box center [1029, 27] width 24 height 24
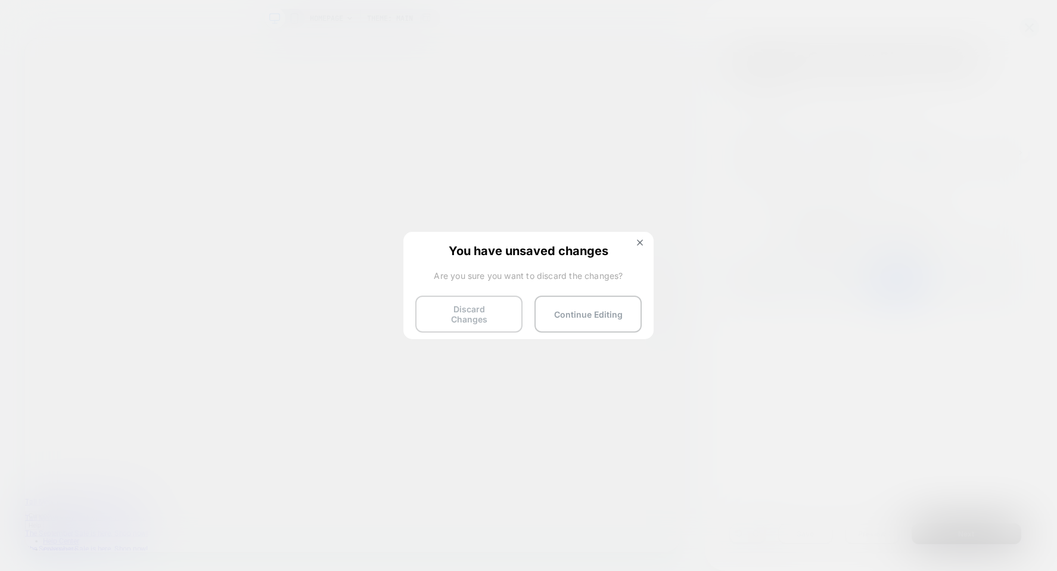
click at [495, 313] on button "Discard Changes" at bounding box center [468, 314] width 107 height 37
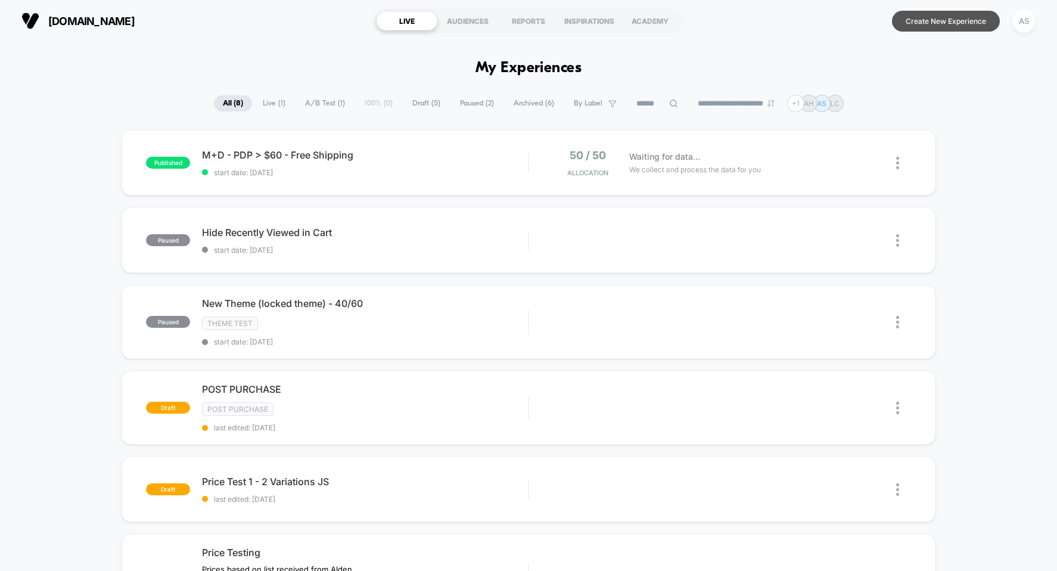
click at [939, 22] on button "Create New Experience" at bounding box center [946, 21] width 108 height 21
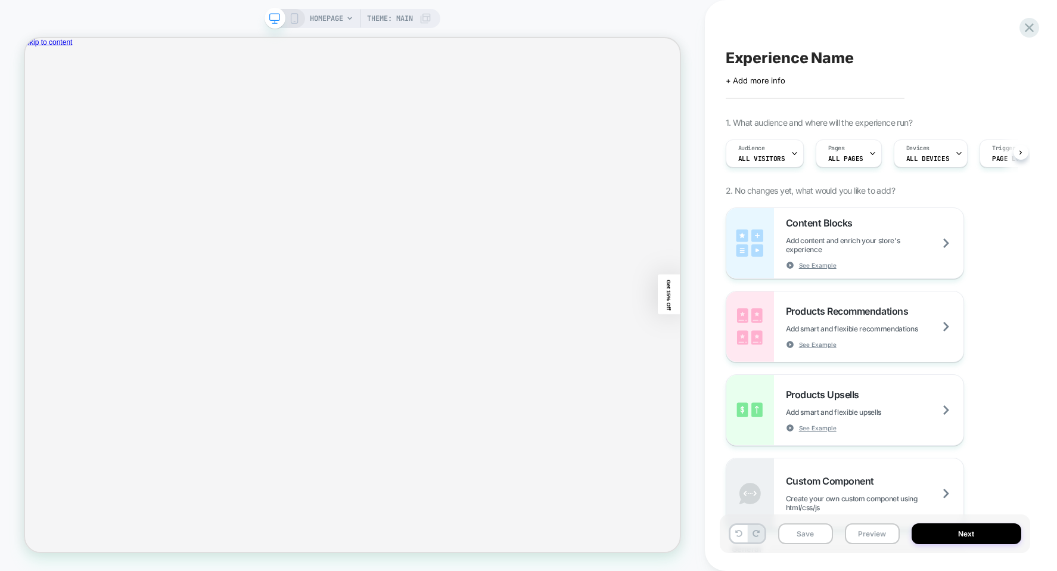
click at [415, 18] on div "HOMEPAGE Theme: MAIN" at bounding box center [371, 18] width 122 height 19
click at [422, 17] on icon at bounding box center [425, 19] width 10 height 10
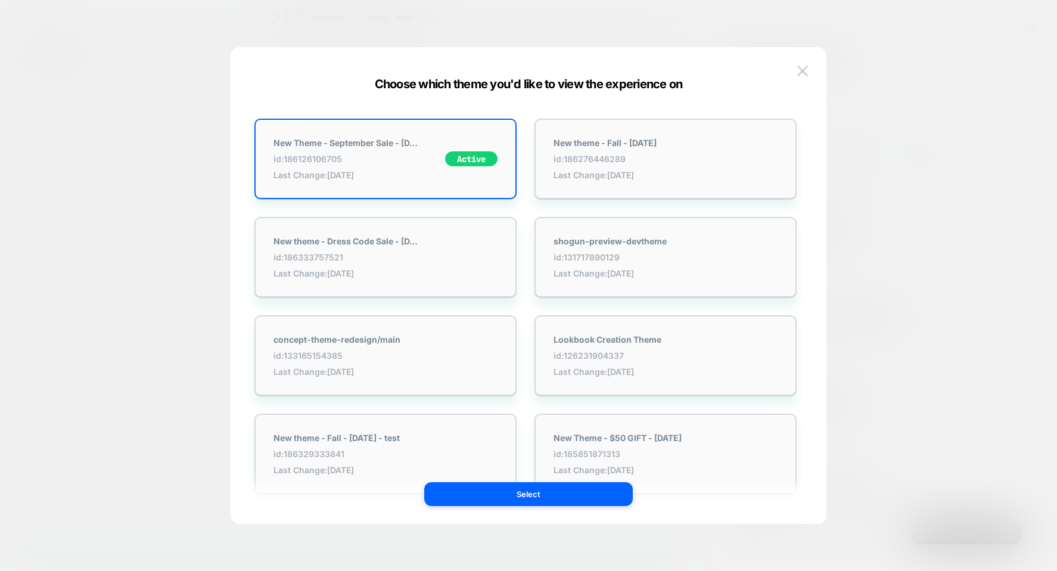
click at [422, 17] on div at bounding box center [528, 285] width 1057 height 571
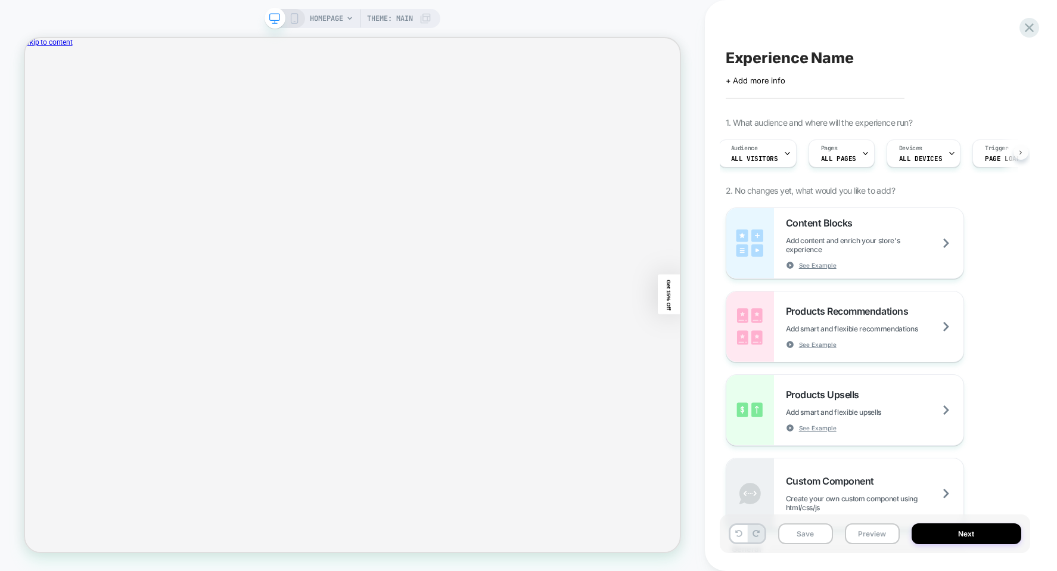
click at [1021, 154] on icon at bounding box center [1020, 152] width 5 height 5
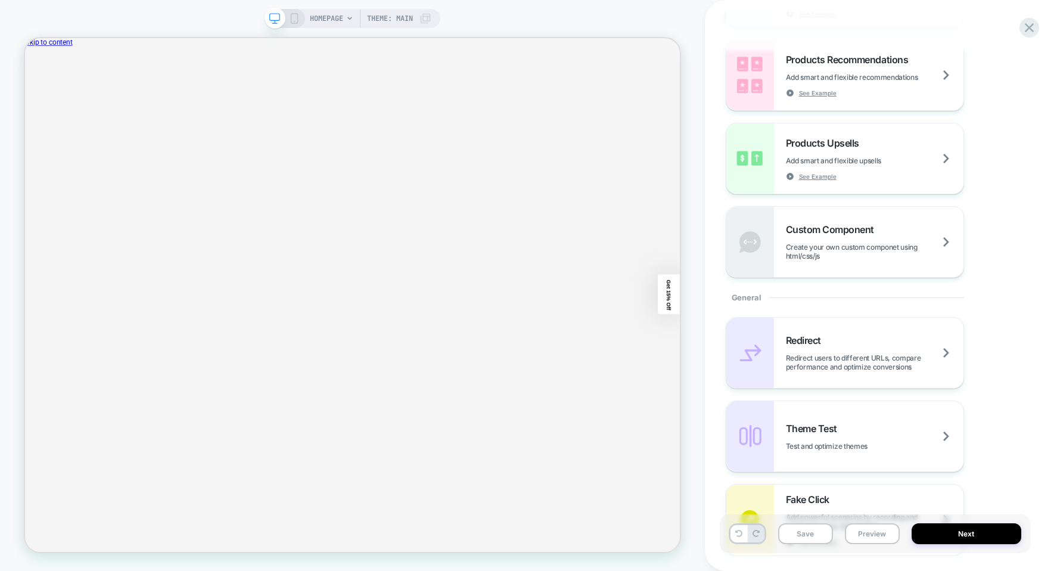
scroll to position [43, 0]
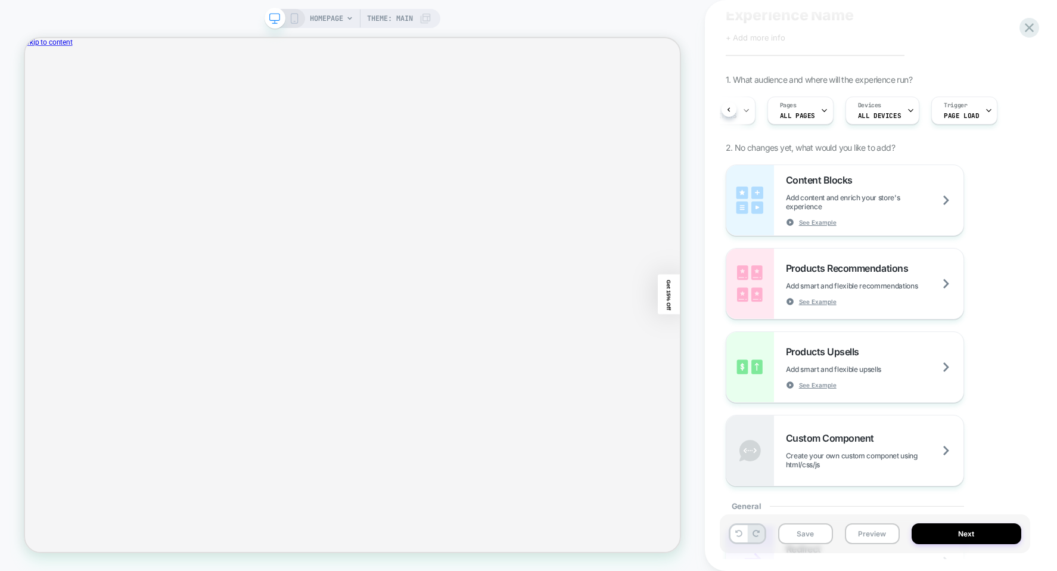
click at [424, 18] on icon at bounding box center [425, 19] width 10 height 10
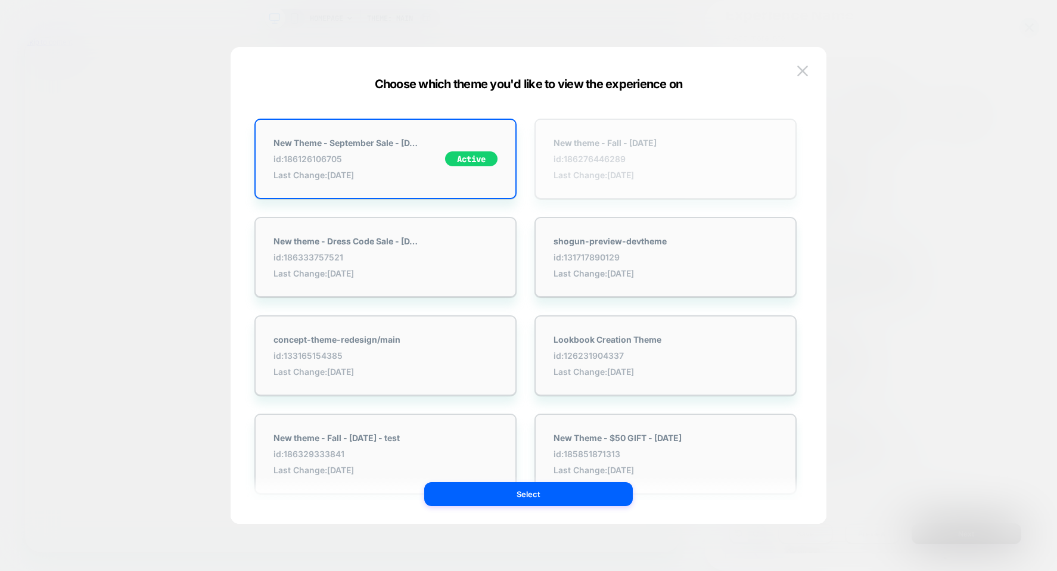
click at [576, 153] on div "New theme - Fall - Sep 16 id: 186276446289 Last Change: 9/18/2025" at bounding box center [605, 159] width 103 height 42
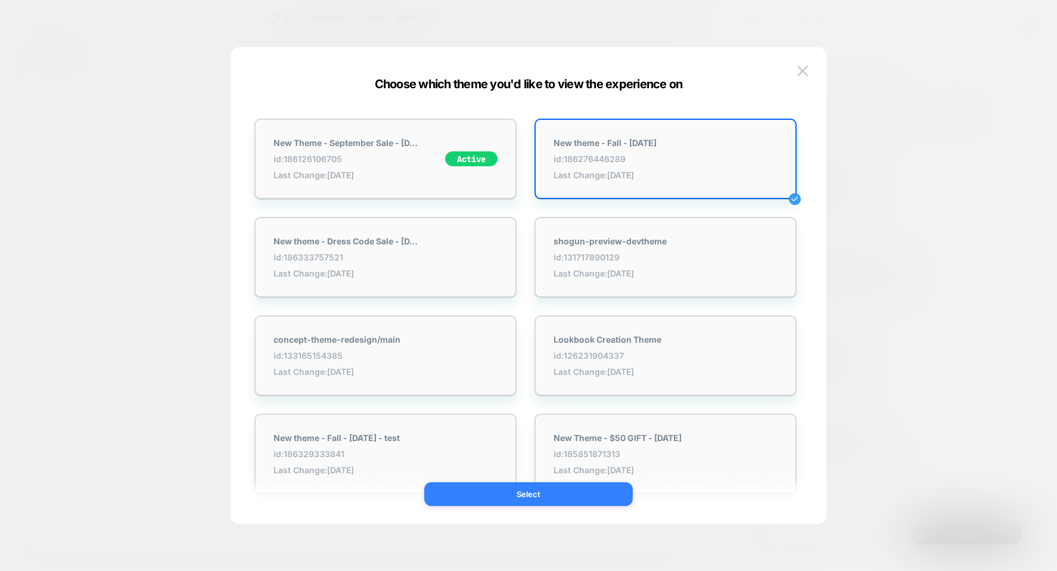
click at [529, 495] on button "Select" at bounding box center [528, 494] width 209 height 24
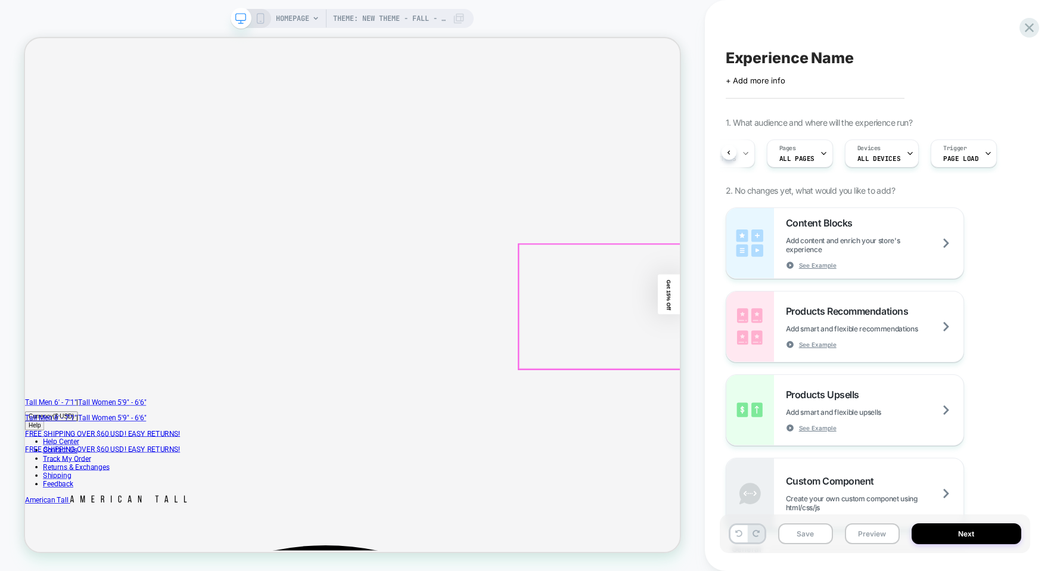
scroll to position [655, 0]
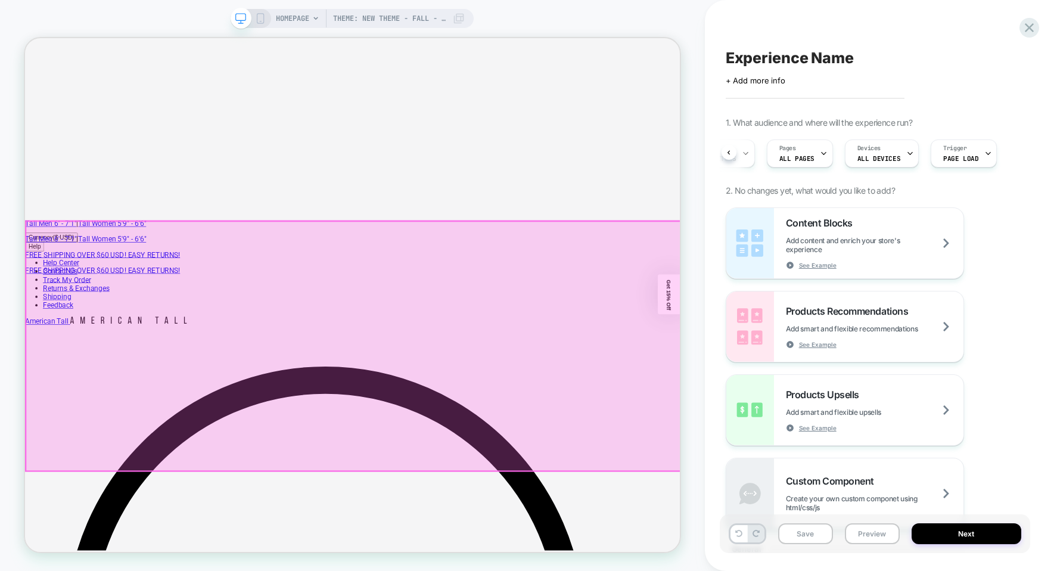
drag, startPoint x: 766, startPoint y: 290, endPoint x: 751, endPoint y: 285, distance: 16.2
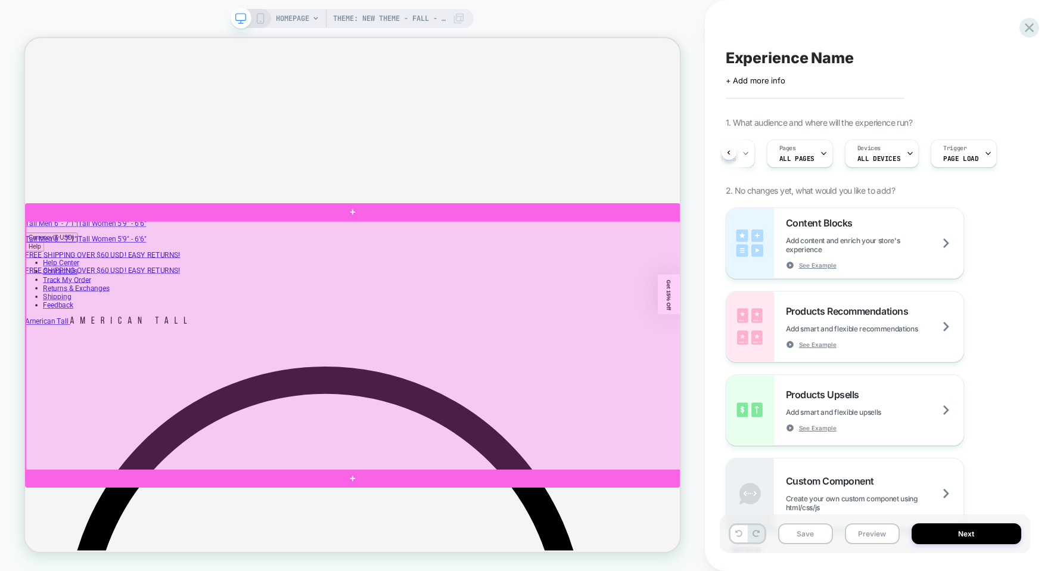
click at [751, 285] on div at bounding box center [463, 448] width 874 height 333
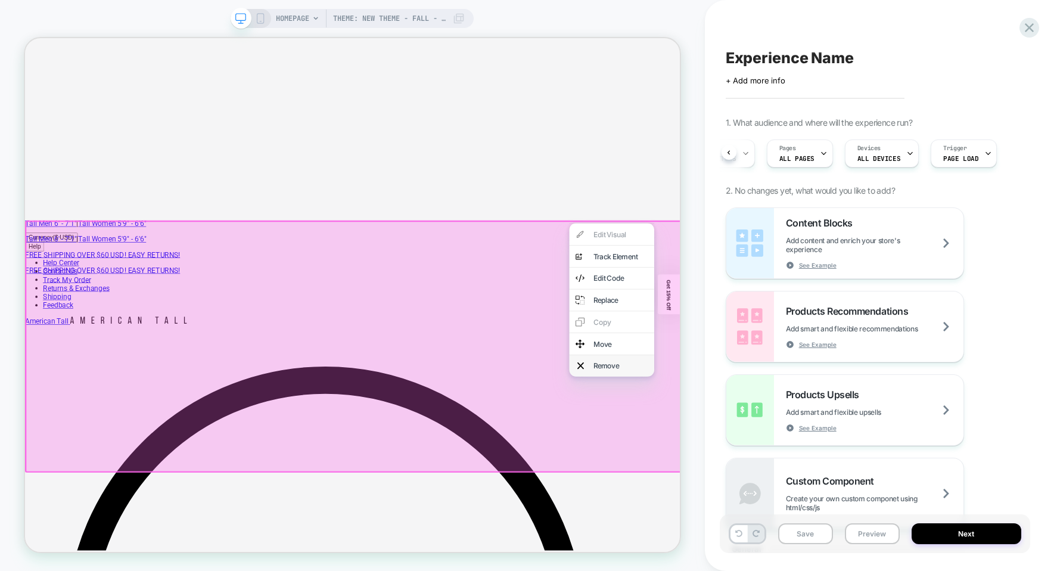
click at [807, 469] on div "Remove" at bounding box center [819, 475] width 73 height 12
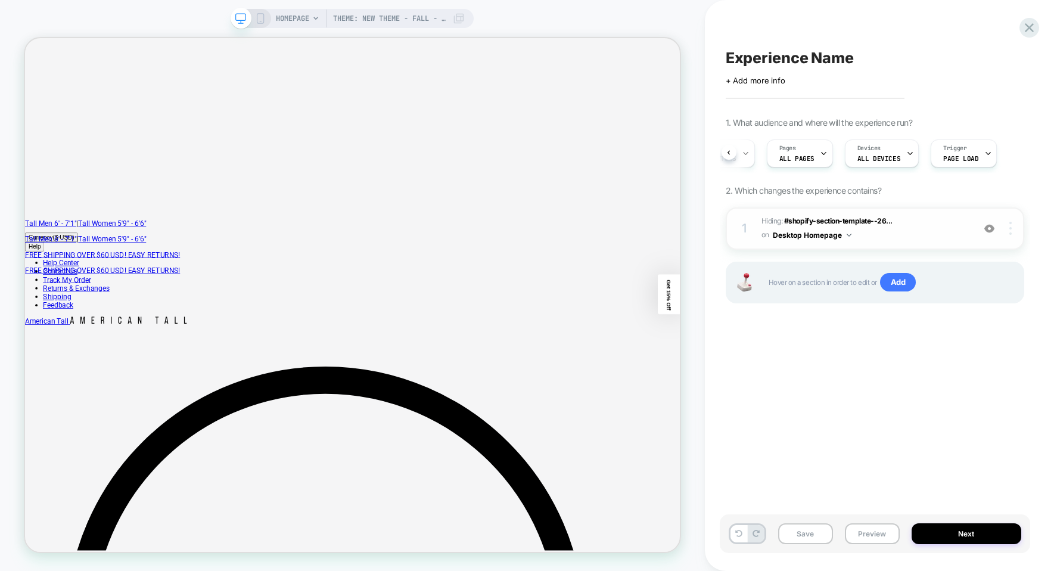
click at [1009, 231] on img at bounding box center [1010, 228] width 2 height 13
click at [1009, 229] on img at bounding box center [1010, 228] width 2 height 13
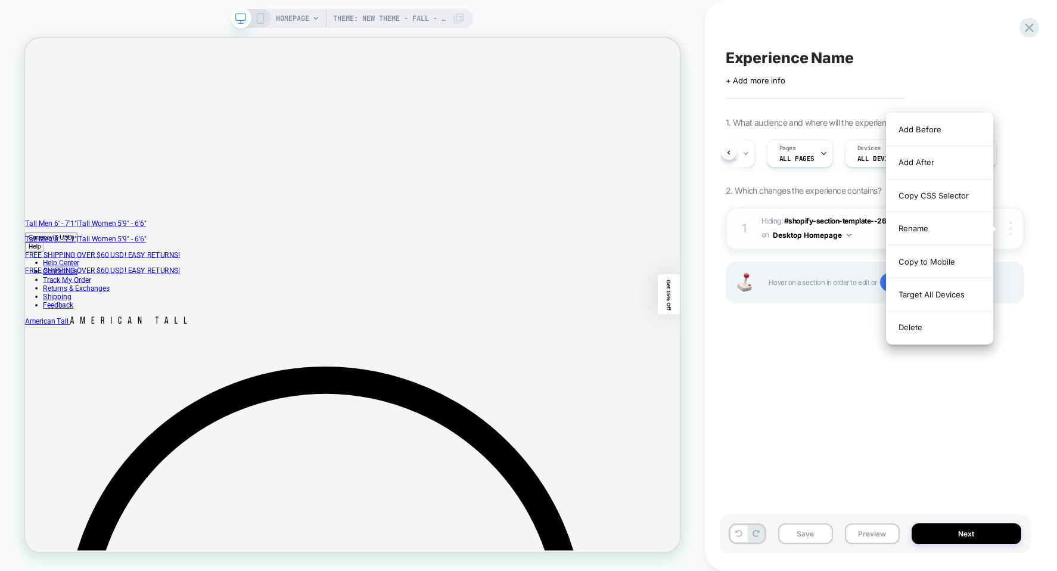
click at [1010, 228] on img at bounding box center [1010, 228] width 2 height 13
click at [1011, 228] on img at bounding box center [1010, 228] width 2 height 13
click at [946, 327] on div "Delete" at bounding box center [940, 327] width 106 height 32
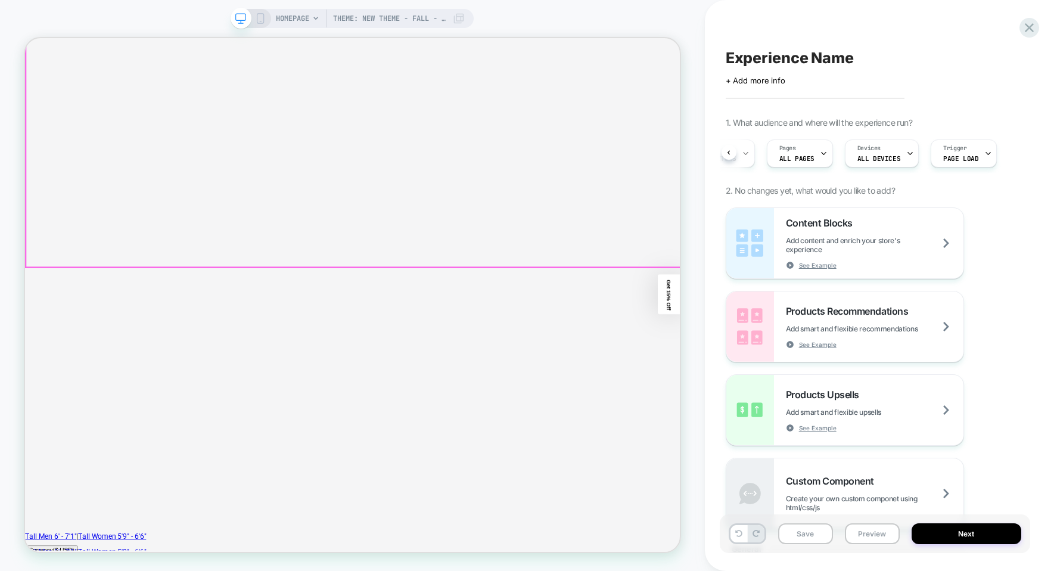
scroll to position [0, 0]
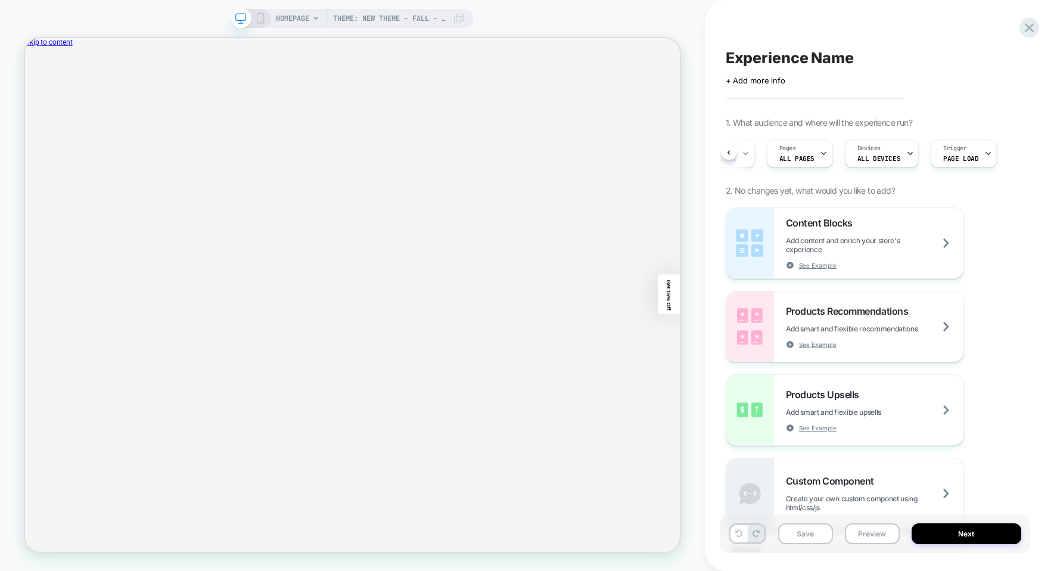
click at [306, 20] on span "HOMEPAGE" at bounding box center [292, 18] width 33 height 19
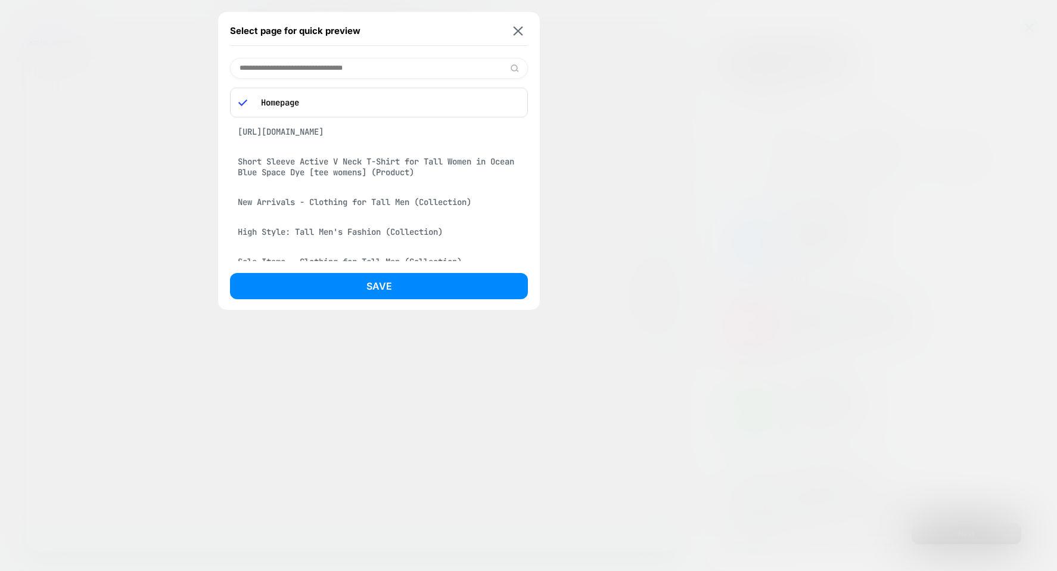
click at [518, 33] on img at bounding box center [519, 30] width 10 height 9
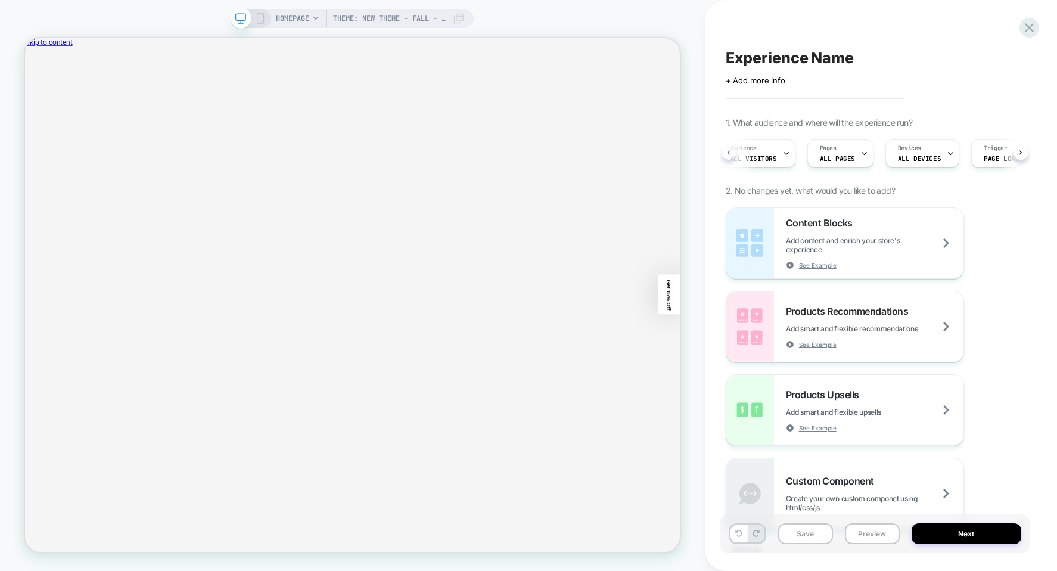
click at [727, 151] on icon at bounding box center [728, 152] width 5 height 5
click at [758, 153] on div "Audience All Visitors" at bounding box center [757, 153] width 71 height 27
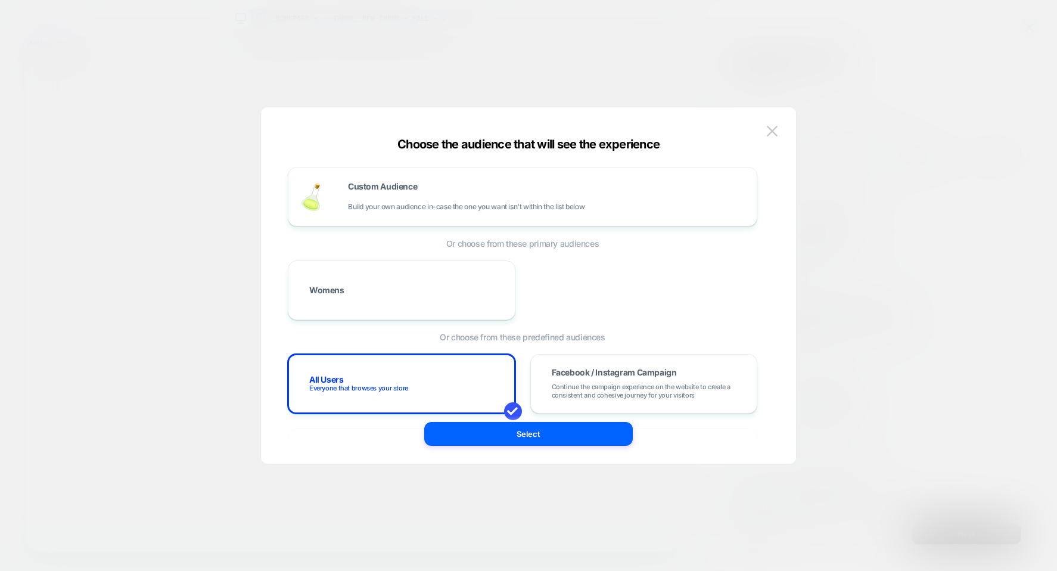
click at [853, 103] on div at bounding box center [528, 285] width 1057 height 571
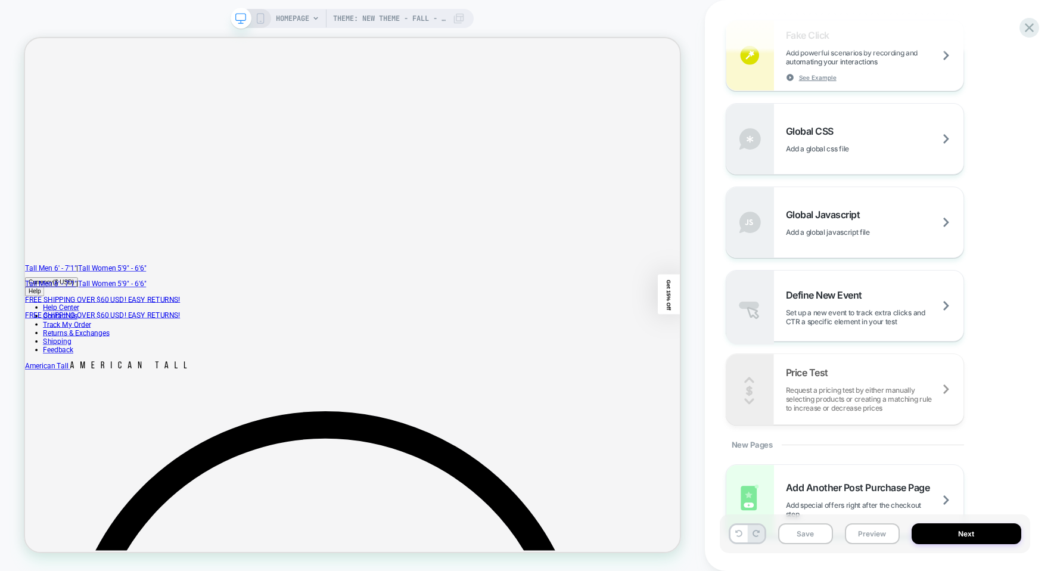
scroll to position [698, 0]
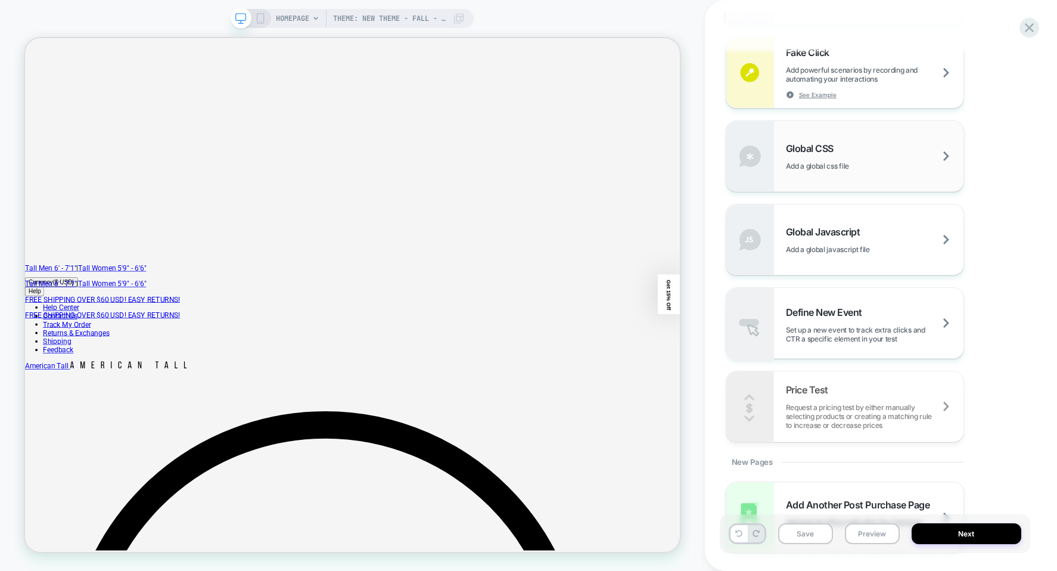
click at [845, 160] on div "Global CSS Add a global css file" at bounding box center [875, 156] width 178 height 28
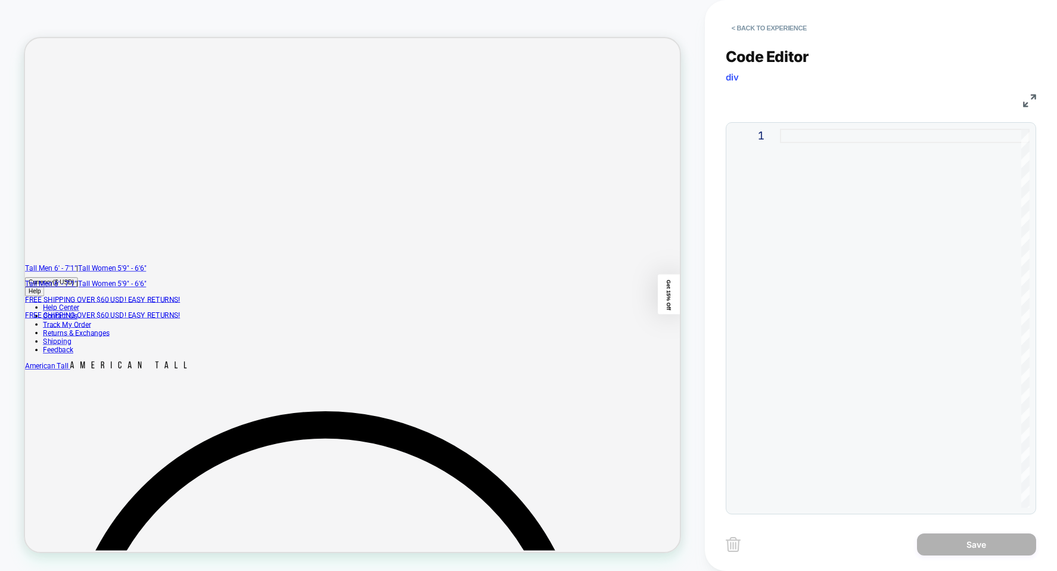
click at [878, 139] on div at bounding box center [905, 318] width 250 height 379
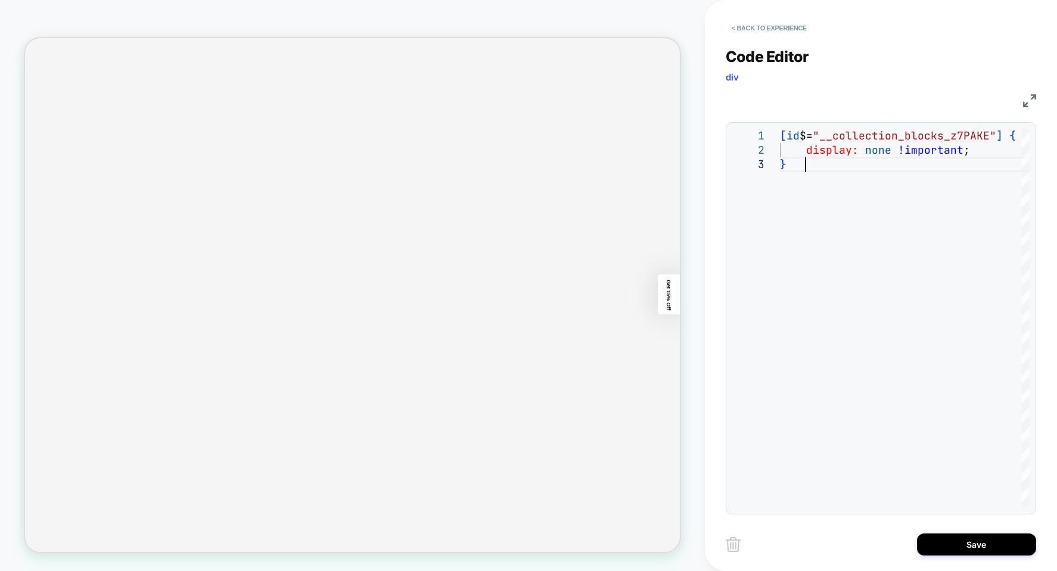
scroll to position [120, 0]
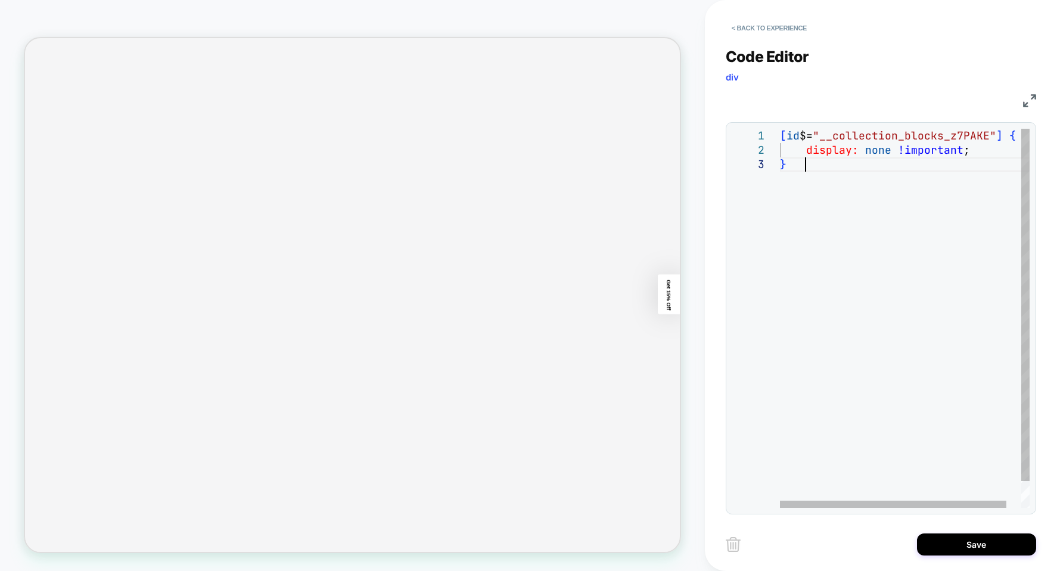
drag, startPoint x: 812, startPoint y: 189, endPoint x: 818, endPoint y: 170, distance: 20.2
click at [813, 188] on div "[ id $= "__collection_blocks_z7PAKE" ] { display: none !important ; }" at bounding box center [913, 333] width 266 height 408
drag, startPoint x: 818, startPoint y: 169, endPoint x: 680, endPoint y: 87, distance: 160.3
click at [780, 129] on div "[ id $= "__collection_blocks_z7PAKE" ] { display: none !important ; }" at bounding box center [913, 333] width 266 height 408
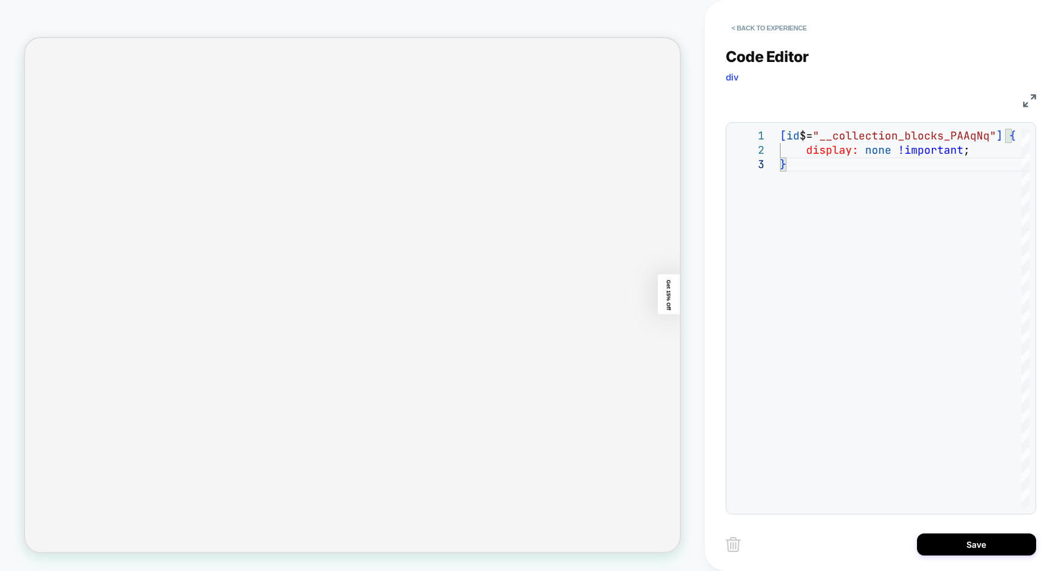
type textarea "**********"
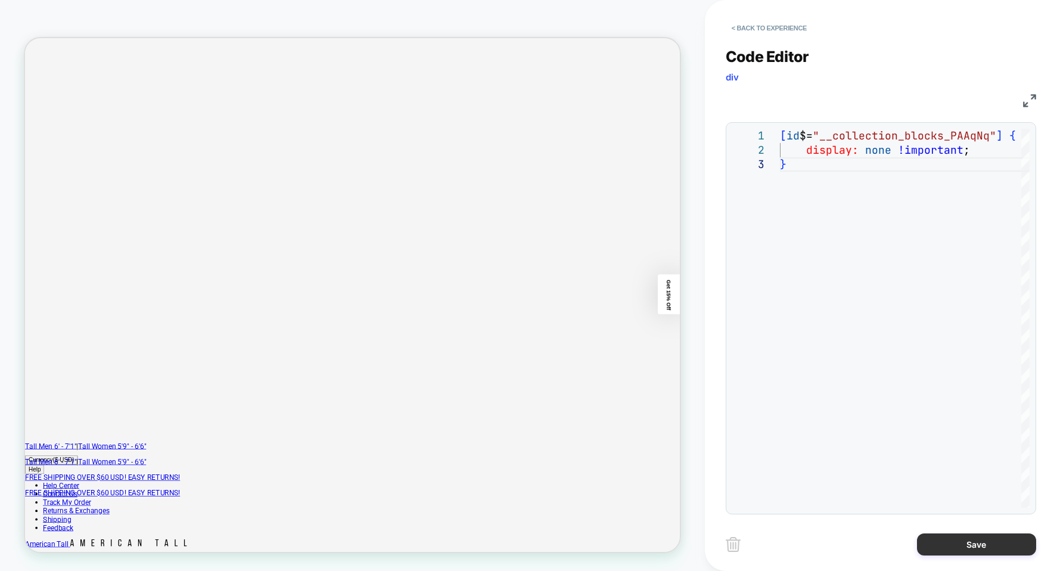
click at [990, 544] on button "Save" at bounding box center [976, 544] width 119 height 22
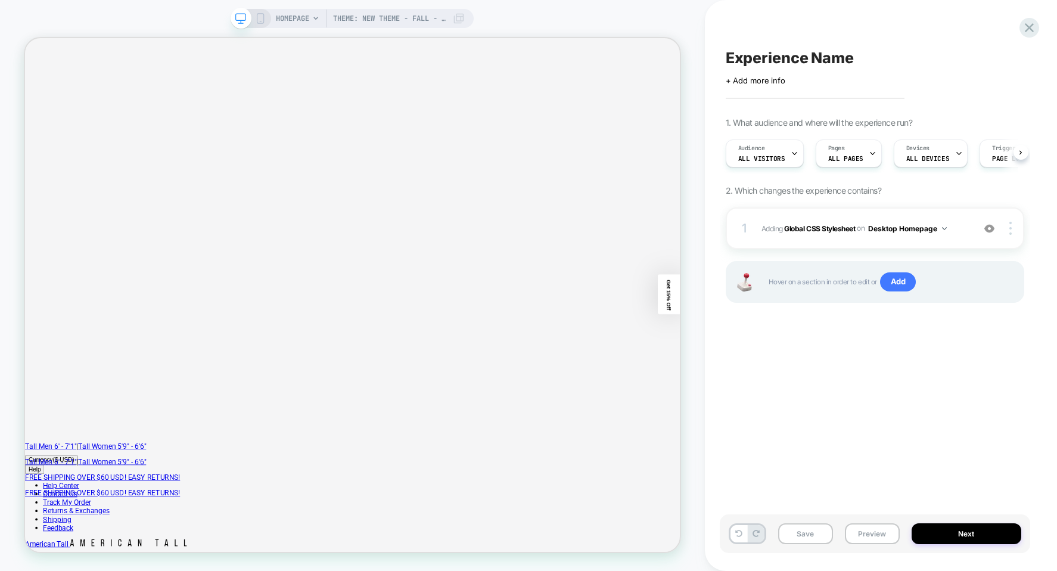
scroll to position [0, 1]
click at [900, 279] on span "Add" at bounding box center [898, 281] width 36 height 19
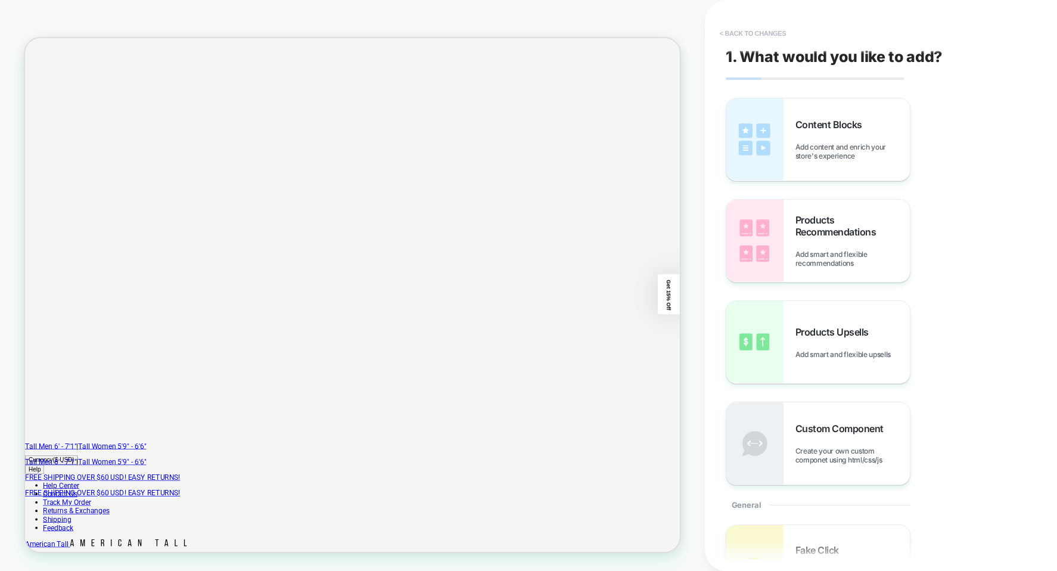
click at [749, 31] on button "< Back to changes" at bounding box center [753, 33] width 79 height 19
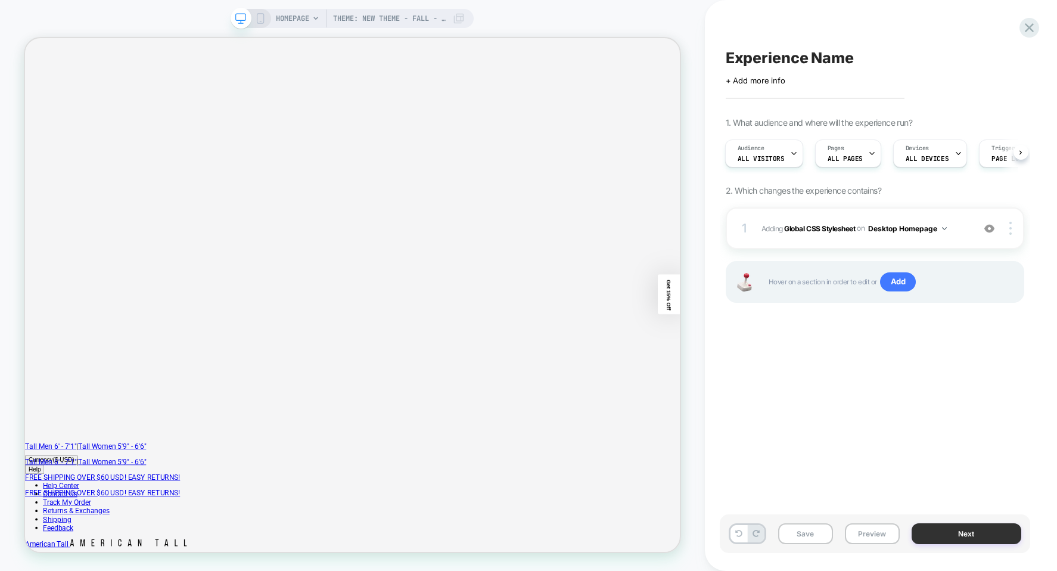
click at [946, 532] on button "Next" at bounding box center [967, 533] width 110 height 21
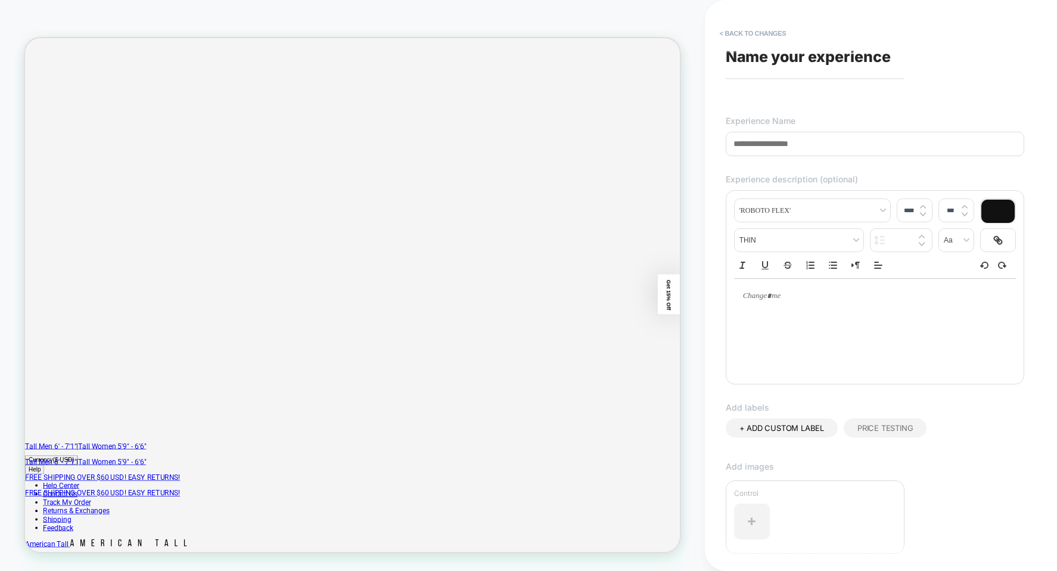
click at [819, 136] on input at bounding box center [875, 144] width 299 height 24
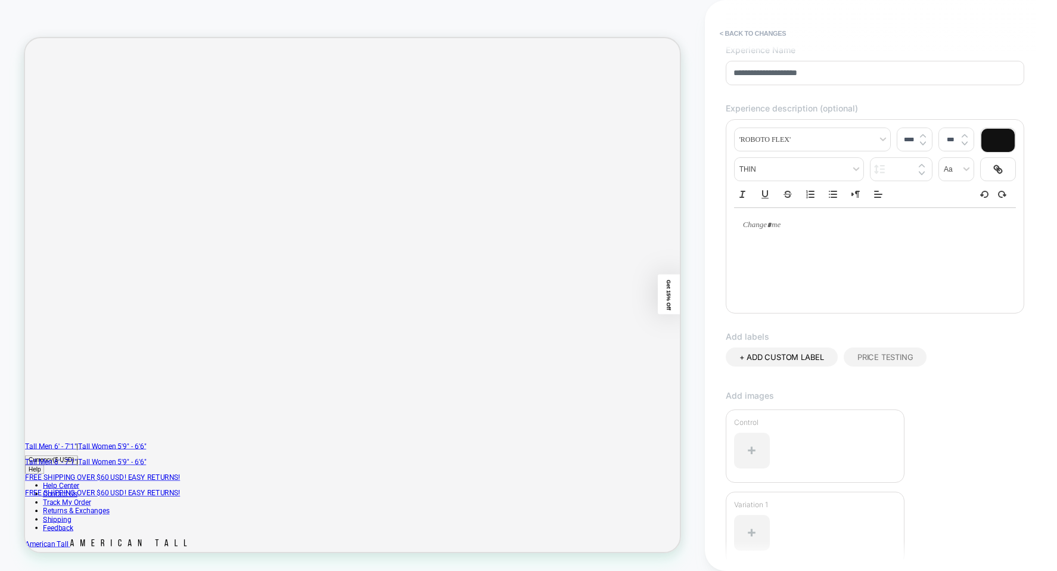
scroll to position [0, 0]
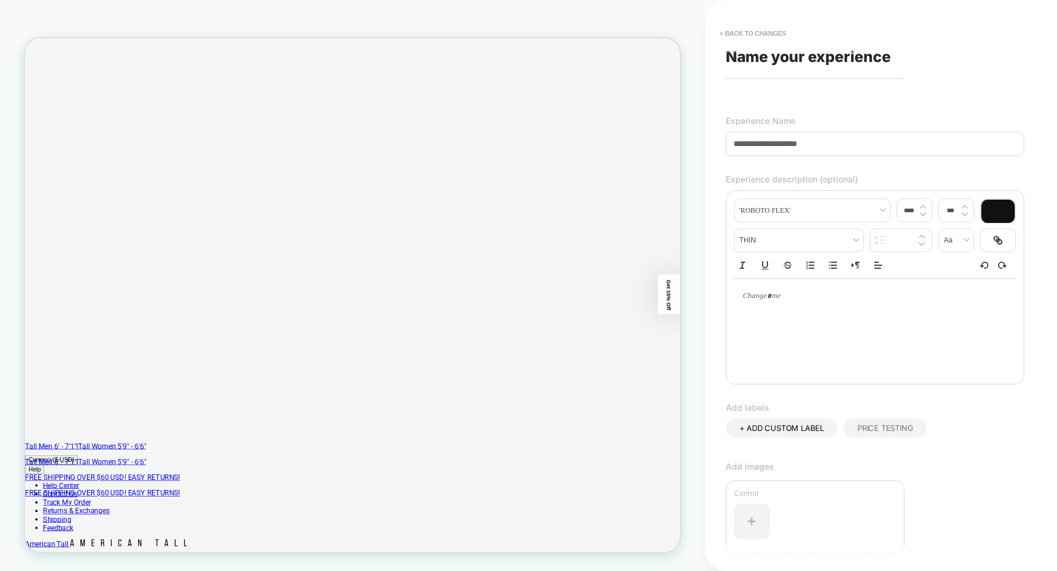
click at [805, 145] on input "**********" at bounding box center [875, 144] width 299 height 24
drag, startPoint x: 805, startPoint y: 145, endPoint x: 812, endPoint y: 110, distance: 35.8
click at [804, 145] on input "**********" at bounding box center [875, 144] width 299 height 24
type input "**********"
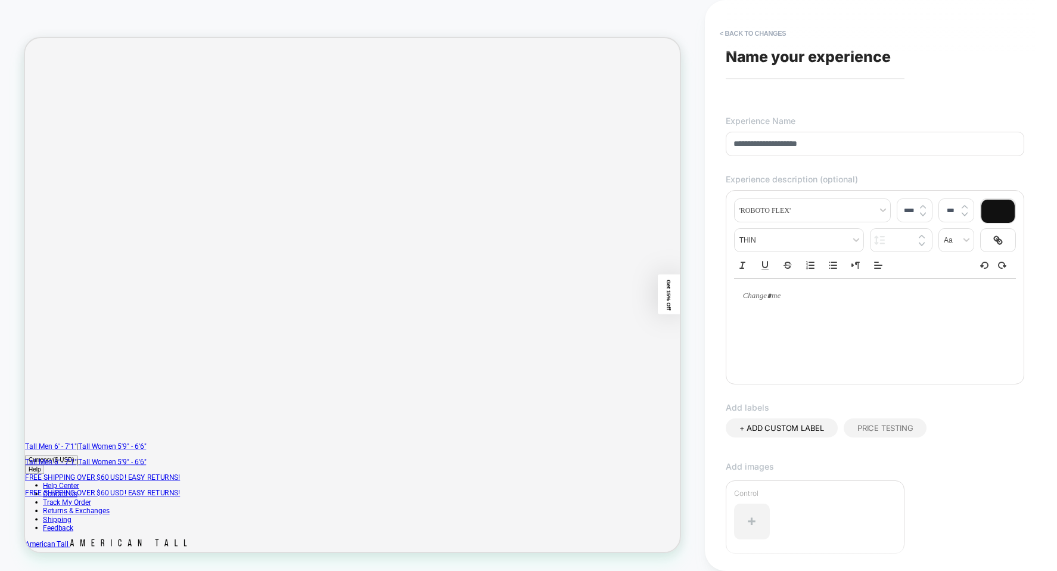
click at [810, 52] on span "Name your experience" at bounding box center [808, 57] width 165 height 18
click at [804, 56] on span "Name your experience" at bounding box center [808, 57] width 165 height 18
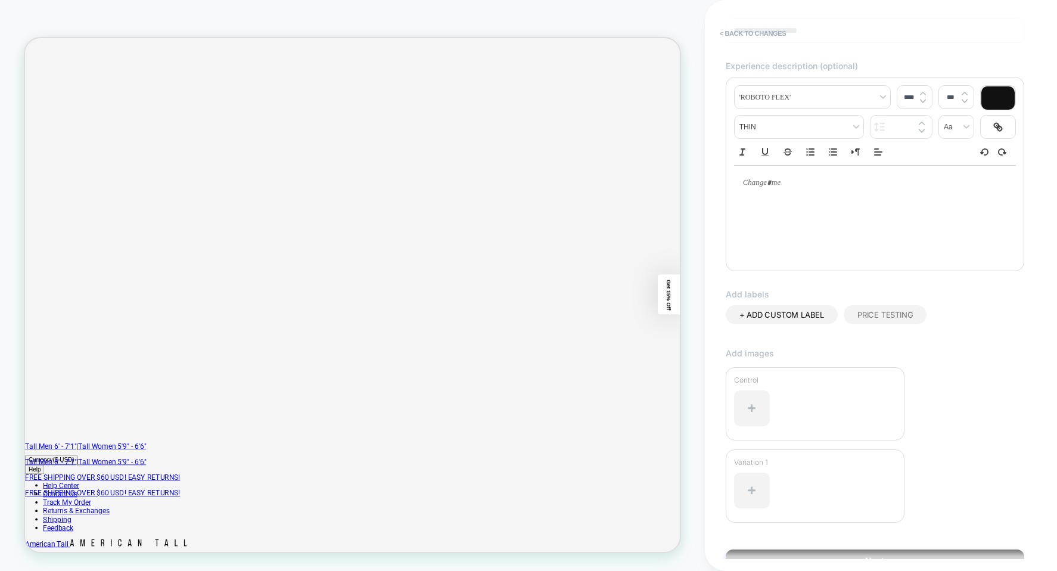
scroll to position [175, 0]
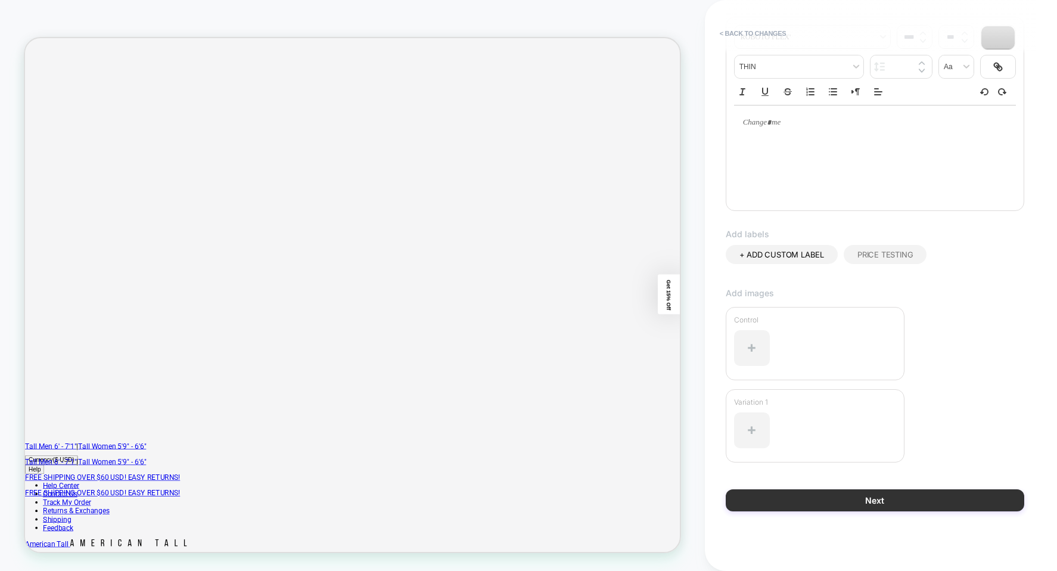
click at [871, 490] on button "Next" at bounding box center [875, 500] width 299 height 22
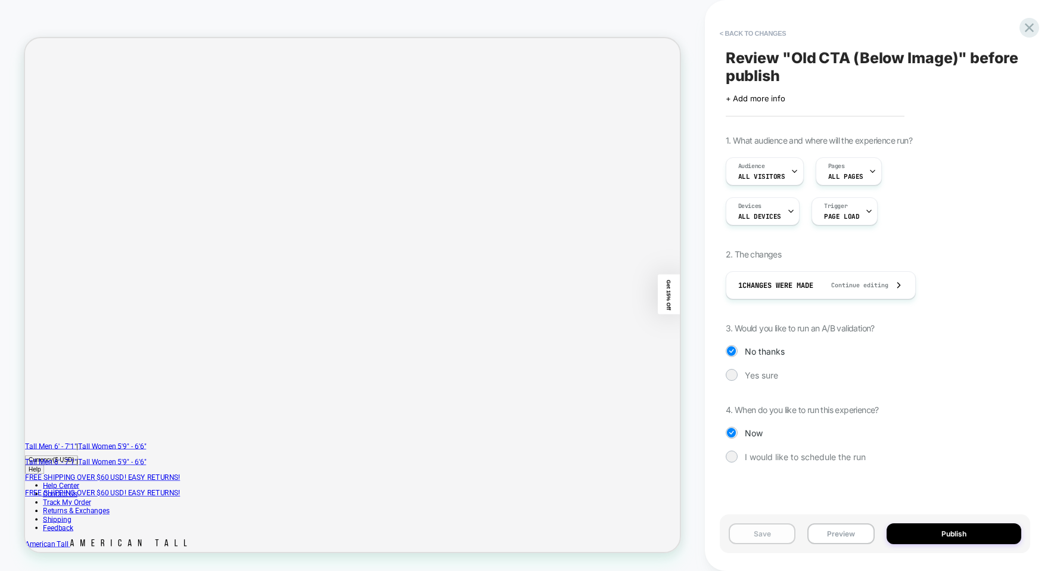
click at [777, 533] on button "Save" at bounding box center [762, 533] width 67 height 21
click at [1031, 23] on icon at bounding box center [1029, 28] width 16 height 16
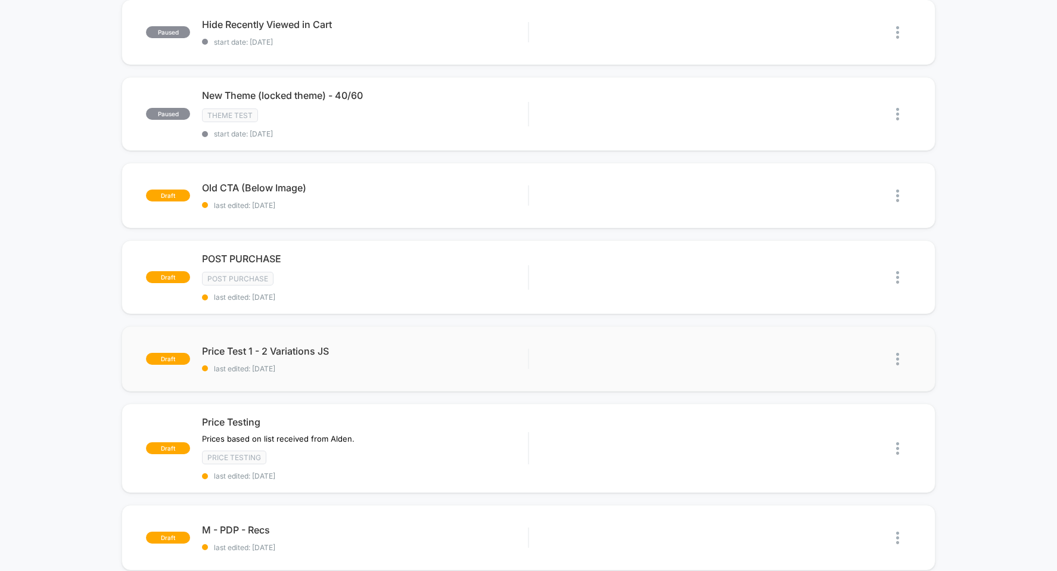
scroll to position [60, 0]
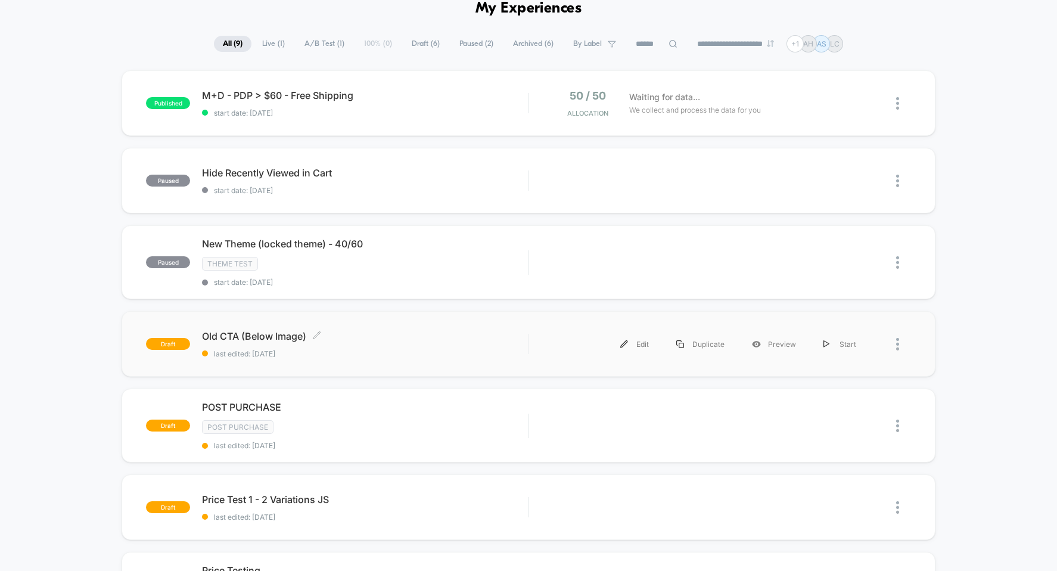
click at [424, 334] on span "Old CTA (Below Image) Click to edit experience details" at bounding box center [365, 336] width 326 height 12
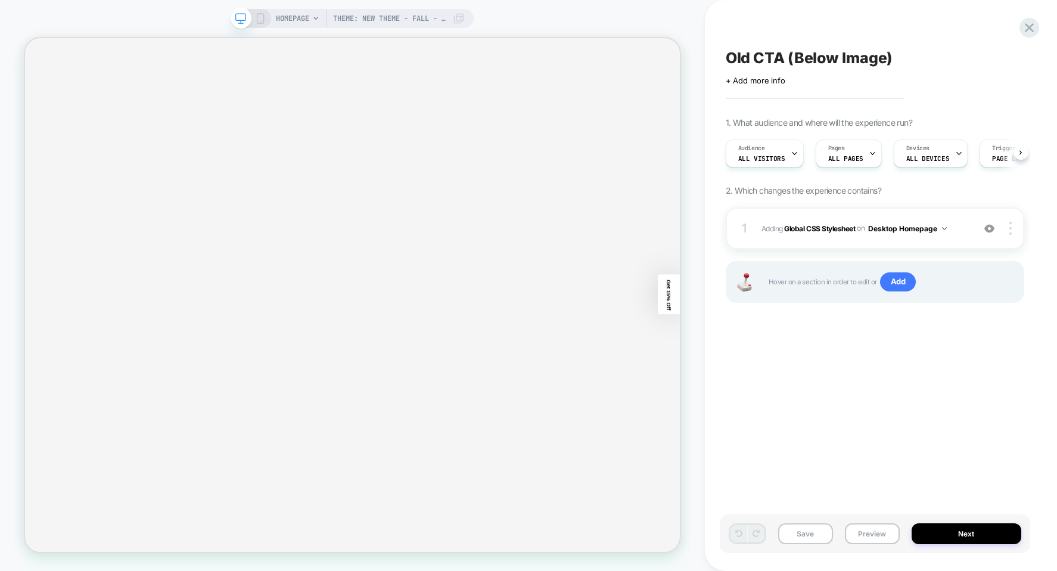
scroll to position [0, 1]
click at [845, 187] on span "2. Which changes the experience contains?" at bounding box center [804, 190] width 156 height 10
click at [821, 192] on span "2. Which changes the experience contains?" at bounding box center [804, 190] width 156 height 10
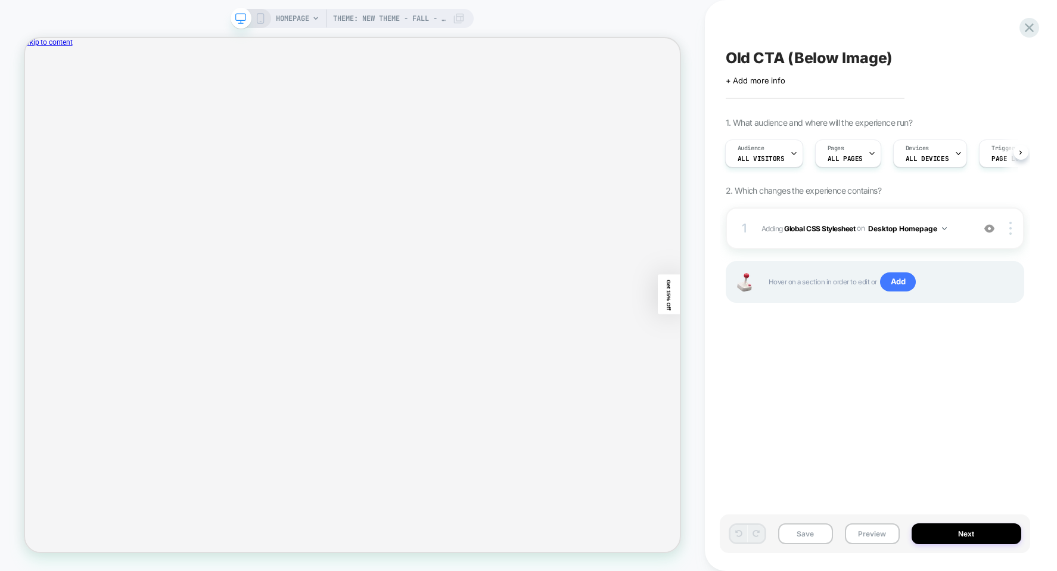
click at [821, 192] on span "2. Which changes the experience contains?" at bounding box center [804, 190] width 156 height 10
click at [810, 192] on span "2. Which changes the experience contains?" at bounding box center [804, 190] width 156 height 10
click at [1008, 228] on div at bounding box center [1012, 228] width 23 height 13
click at [971, 530] on button "Next" at bounding box center [967, 533] width 110 height 21
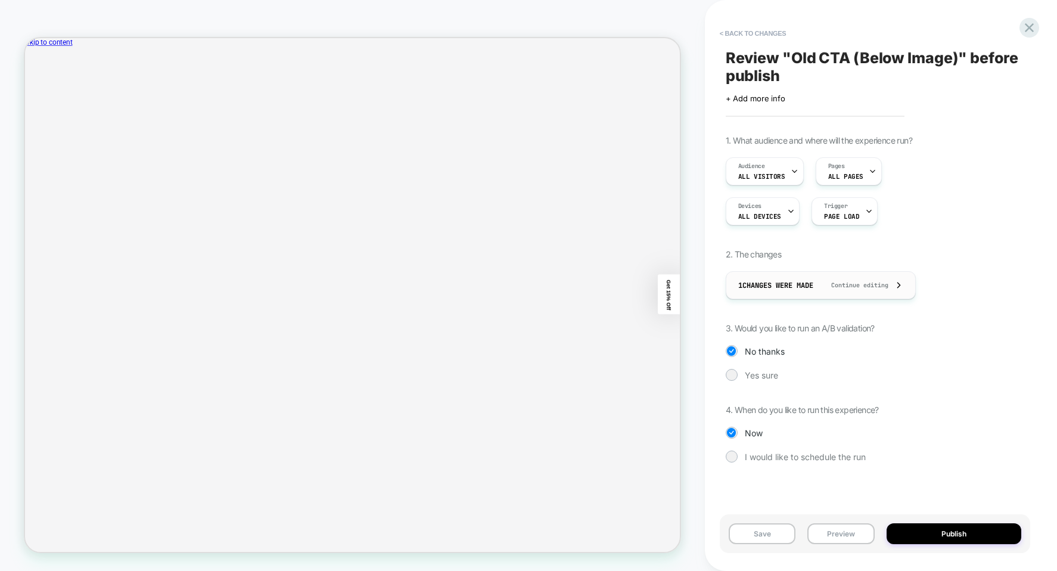
click at [865, 291] on div "1 Changes were made Continue editing" at bounding box center [820, 285] width 165 height 27
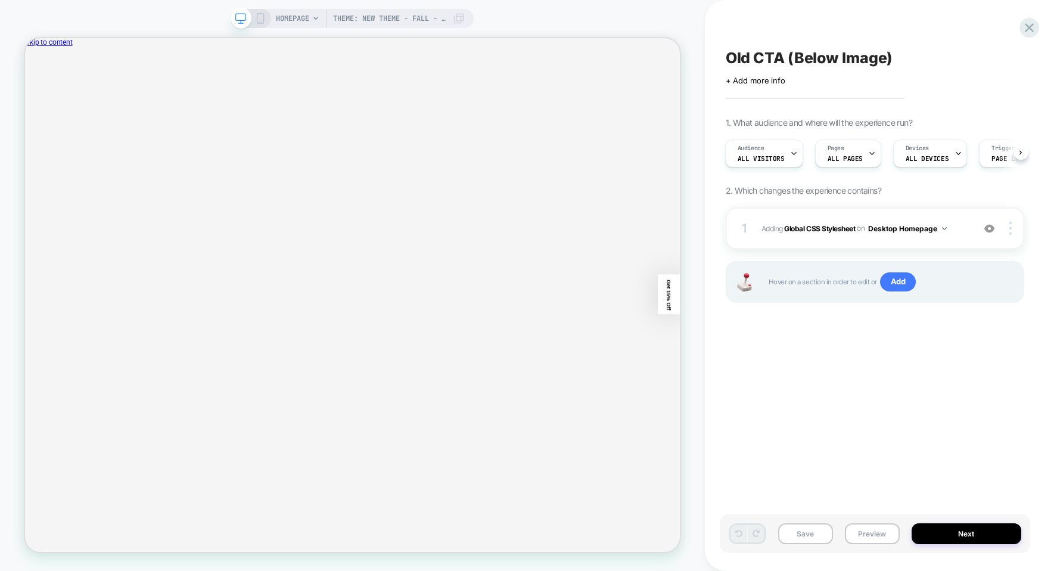
click at [1039, 29] on div "Old CTA (Below Image) Click to edit experience details + Add more info 1. What …" at bounding box center [881, 285] width 352 height 571
click at [1032, 21] on icon at bounding box center [1029, 28] width 16 height 16
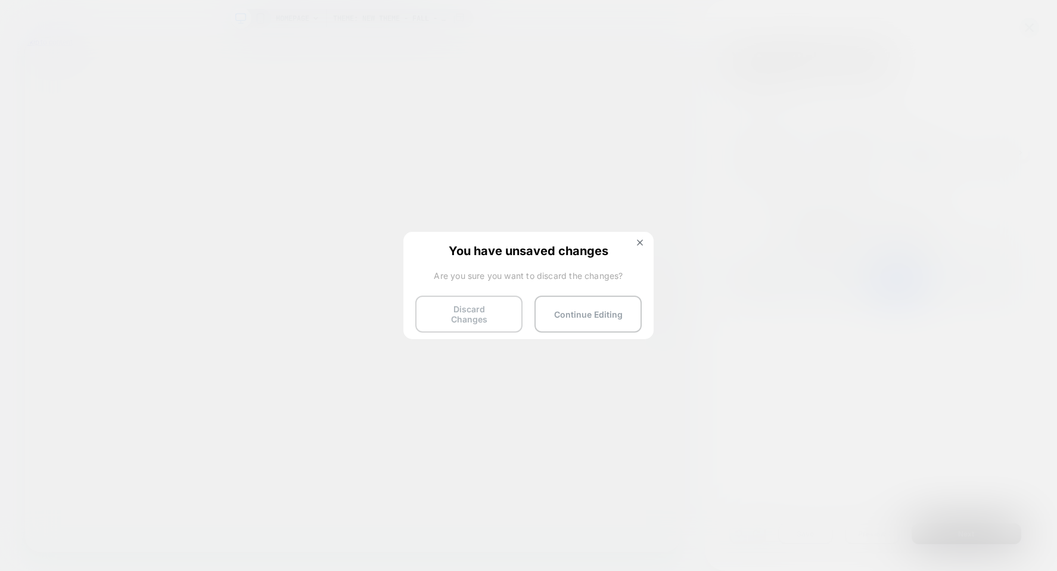
click at [496, 310] on button "Discard Changes" at bounding box center [468, 314] width 107 height 37
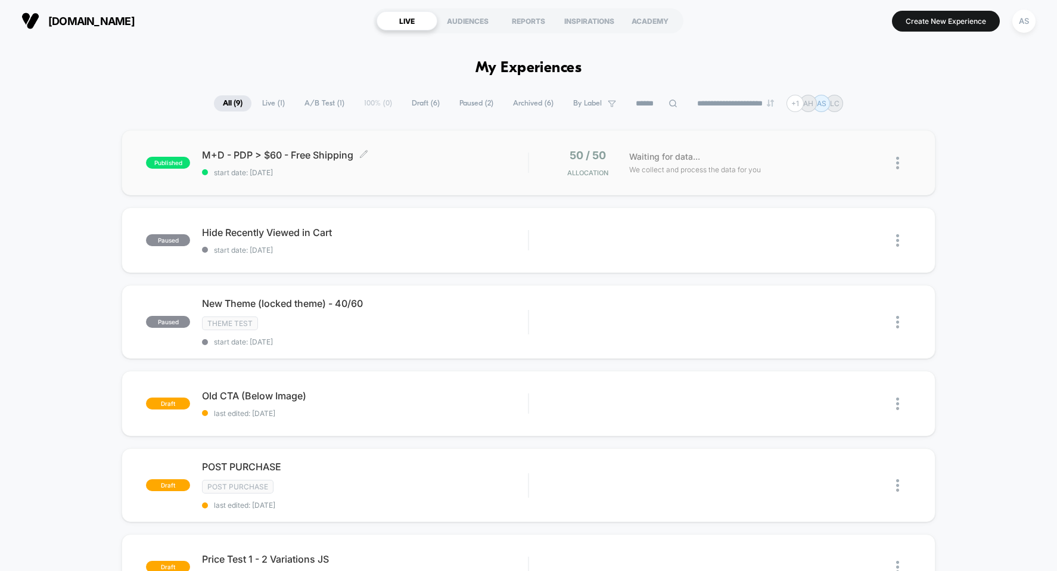
click at [331, 161] on div "M+D - PDP > $60 - Free Shipping Click to edit experience details Click to edit …" at bounding box center [365, 163] width 326 height 28
click at [897, 166] on img at bounding box center [897, 163] width 3 height 13
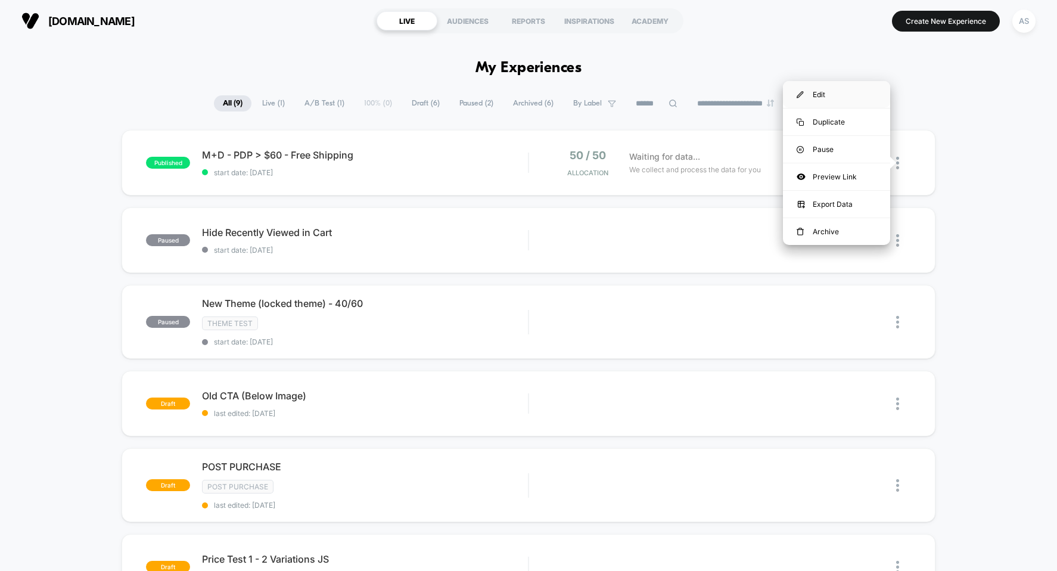
click at [854, 95] on div "Edit" at bounding box center [836, 94] width 107 height 27
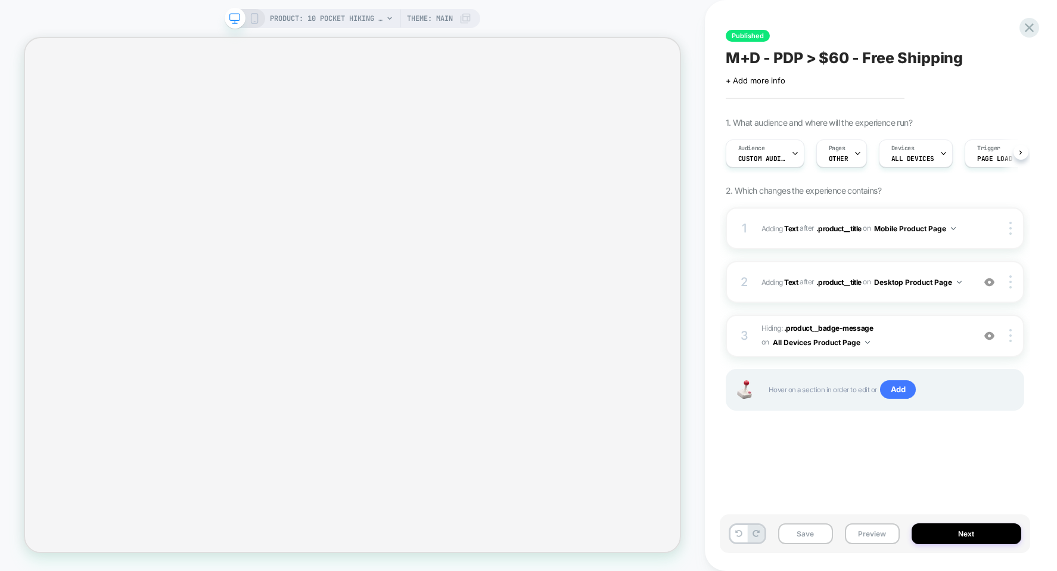
scroll to position [0, 1]
click at [947, 530] on button "Next" at bounding box center [967, 533] width 110 height 21
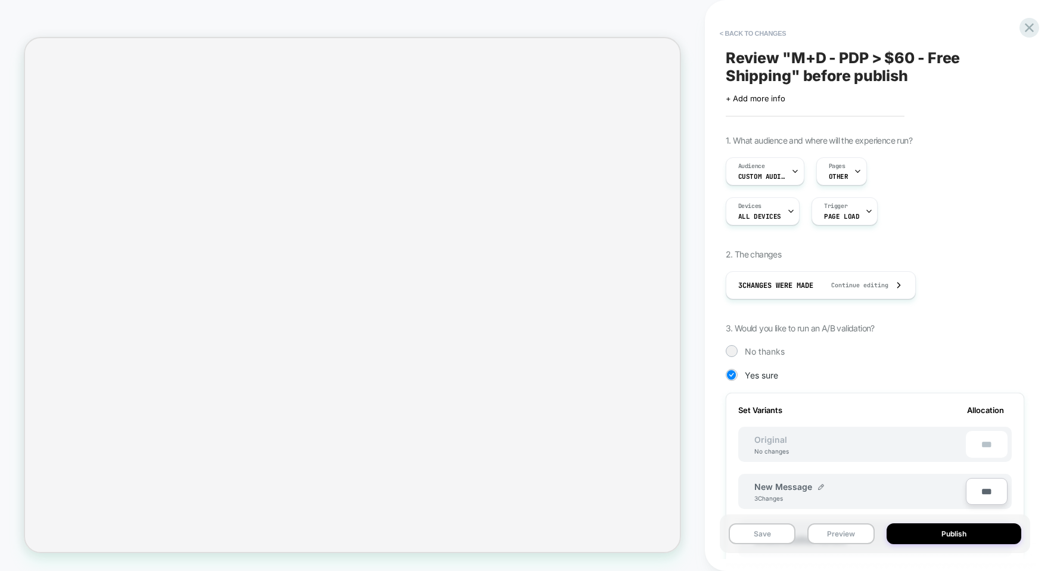
scroll to position [0, 1]
click at [1029, 23] on icon at bounding box center [1029, 28] width 16 height 16
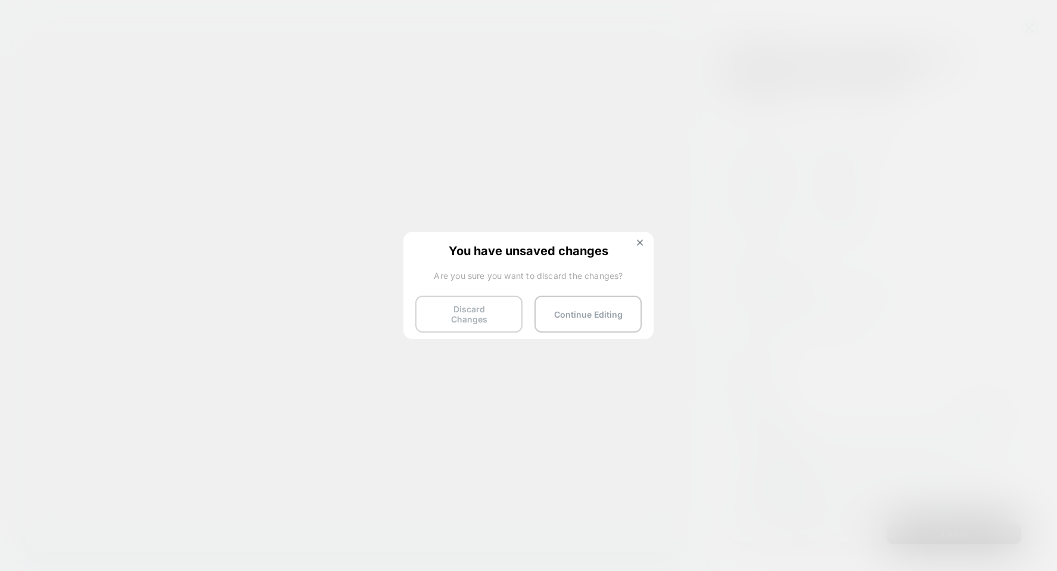
click at [506, 306] on button "Discard Changes" at bounding box center [468, 314] width 107 height 37
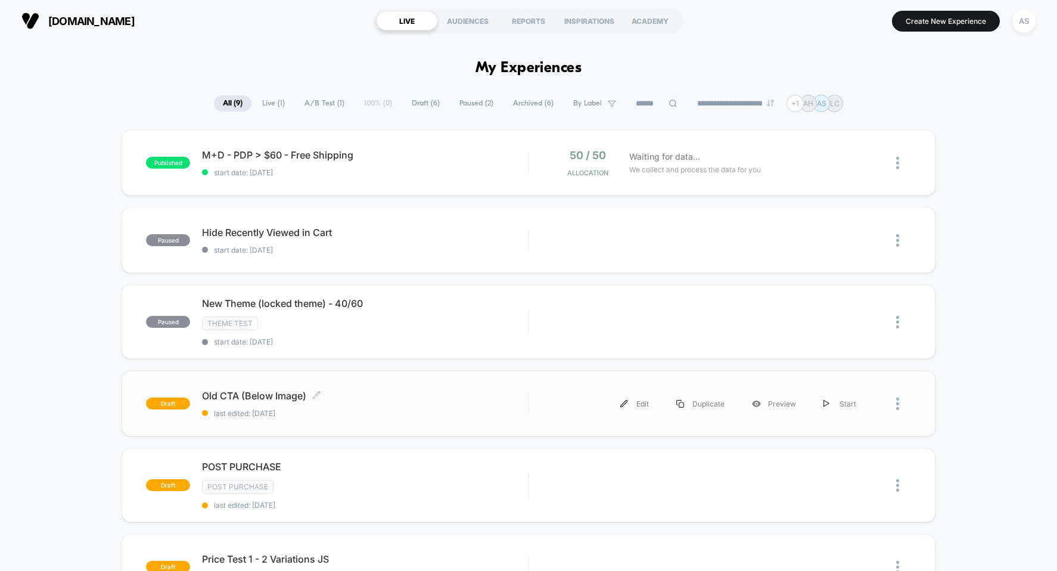
click at [429, 390] on span "Old CTA (Below Image) Click to edit experience details" at bounding box center [365, 396] width 326 height 12
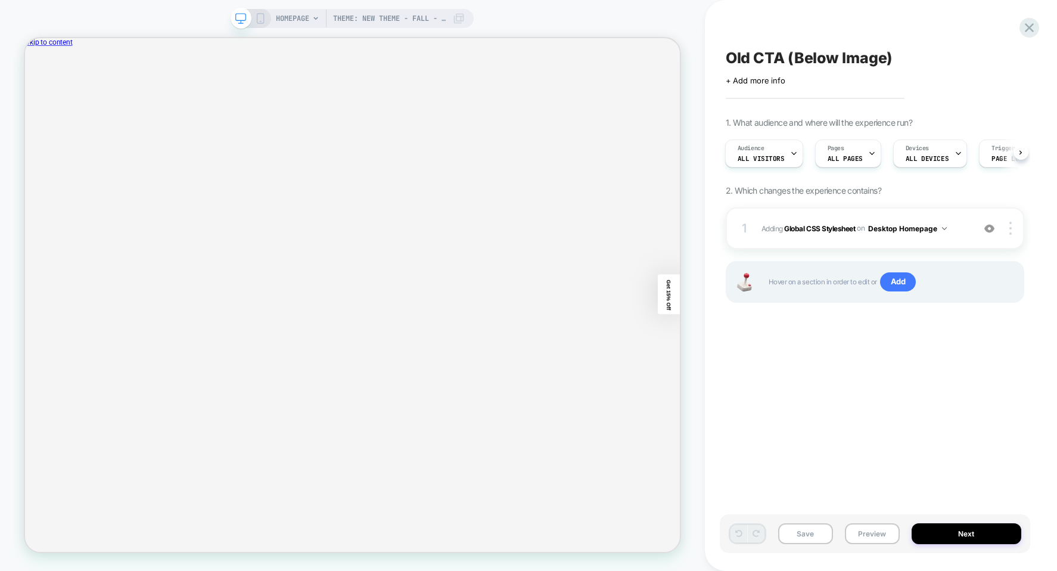
click at [816, 56] on span "Old CTA (Below Image)" at bounding box center [809, 58] width 167 height 18
click at [816, 56] on textarea "**********" at bounding box center [839, 58] width 227 height 18
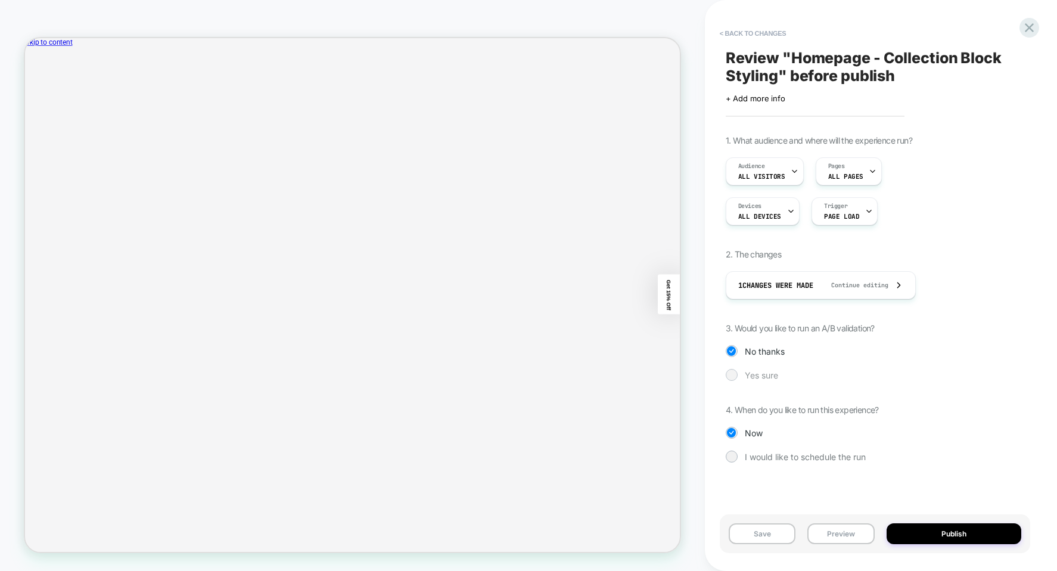
click at [765, 380] on div "Yes sure" at bounding box center [875, 375] width 299 height 12
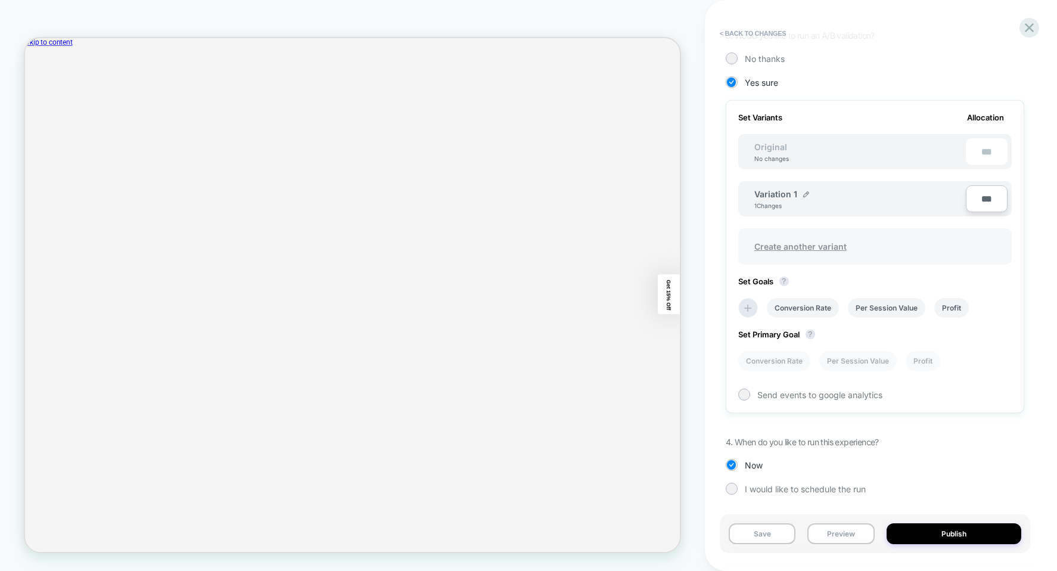
scroll to position [294, 0]
click at [824, 237] on span "Create another variant" at bounding box center [800, 245] width 116 height 28
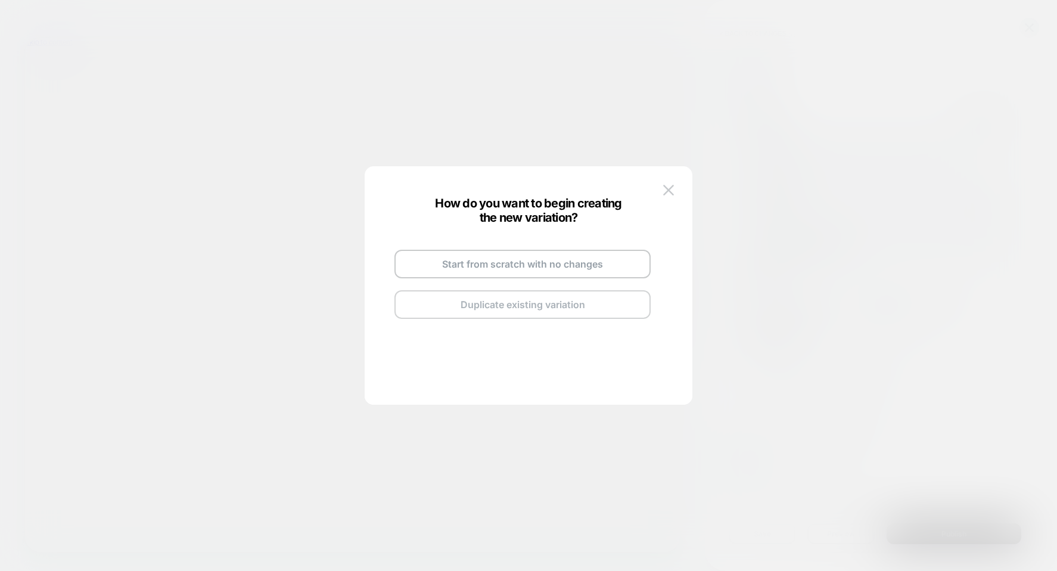
click at [546, 309] on button "Duplicate existing variation" at bounding box center [522, 304] width 256 height 29
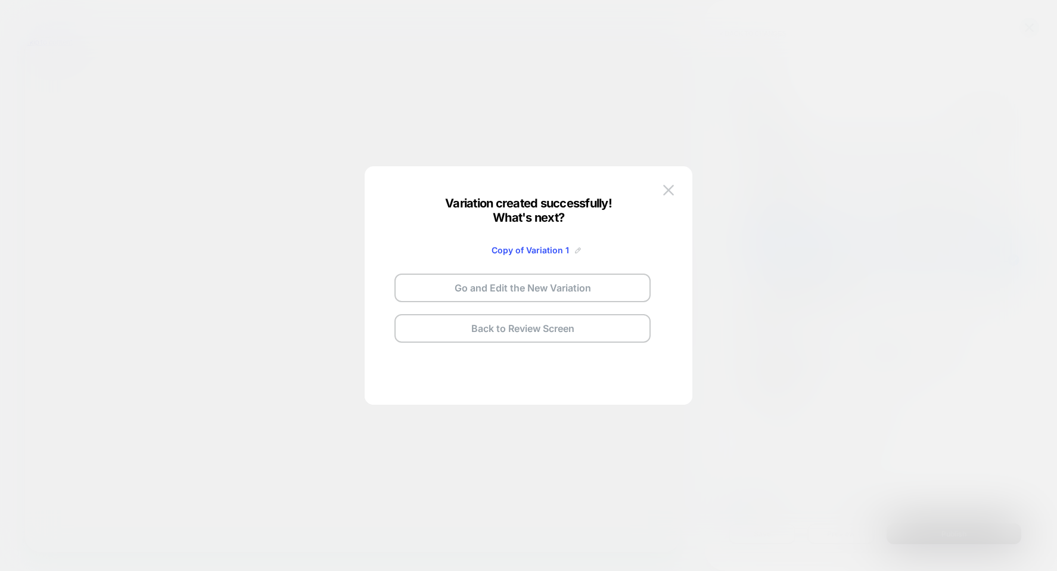
click at [575, 251] on img at bounding box center [578, 250] width 6 height 6
click at [519, 248] on input "**********" at bounding box center [508, 249] width 86 height 23
type input "**********"
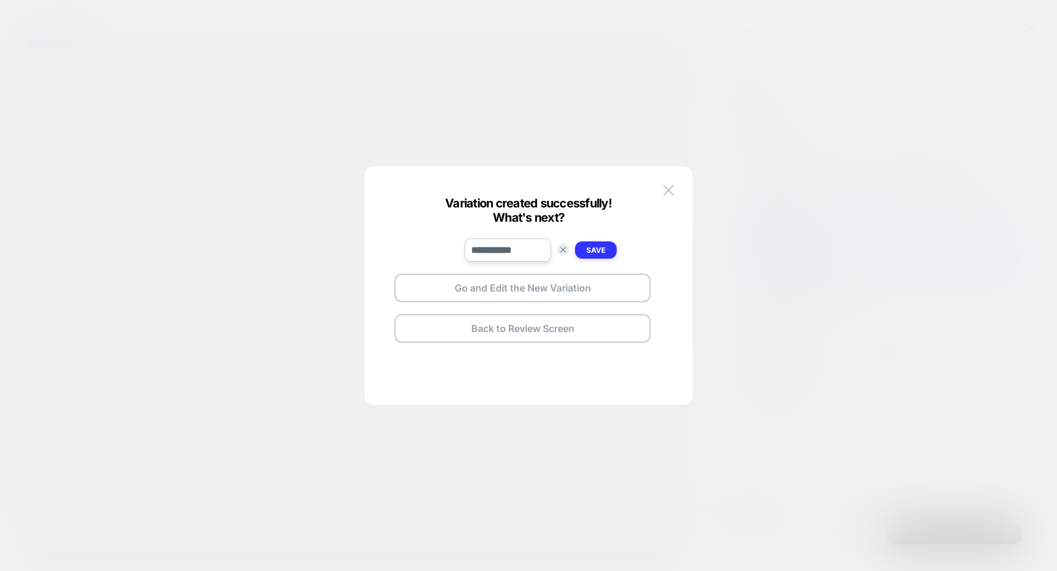
click at [594, 249] on strong "Save" at bounding box center [595, 250] width 19 height 9
click at [673, 188] on img at bounding box center [668, 190] width 11 height 10
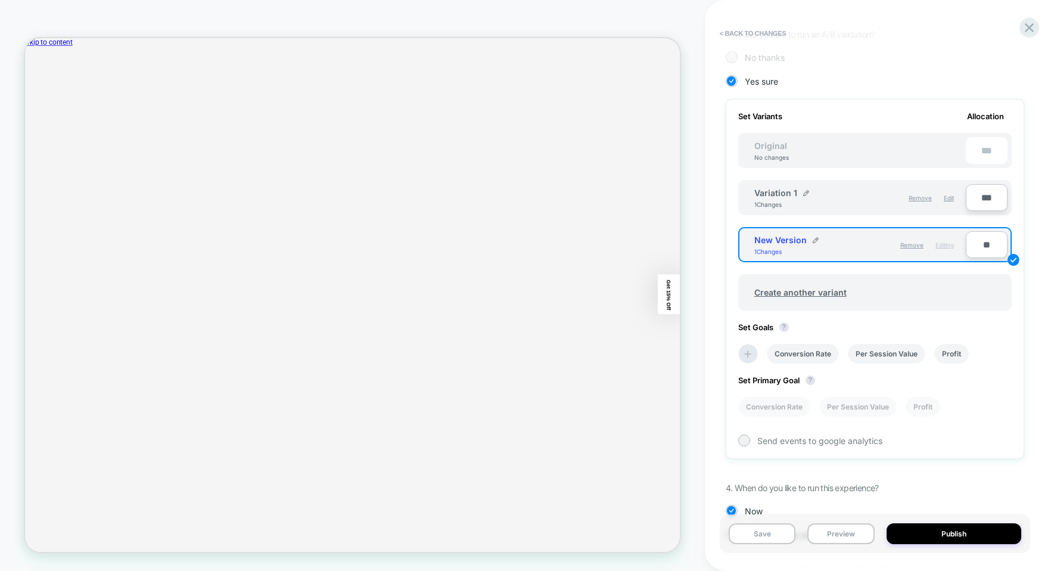
click at [984, 238] on input "**" at bounding box center [987, 244] width 42 height 27
type input "***"
type input "**"
type input "***"
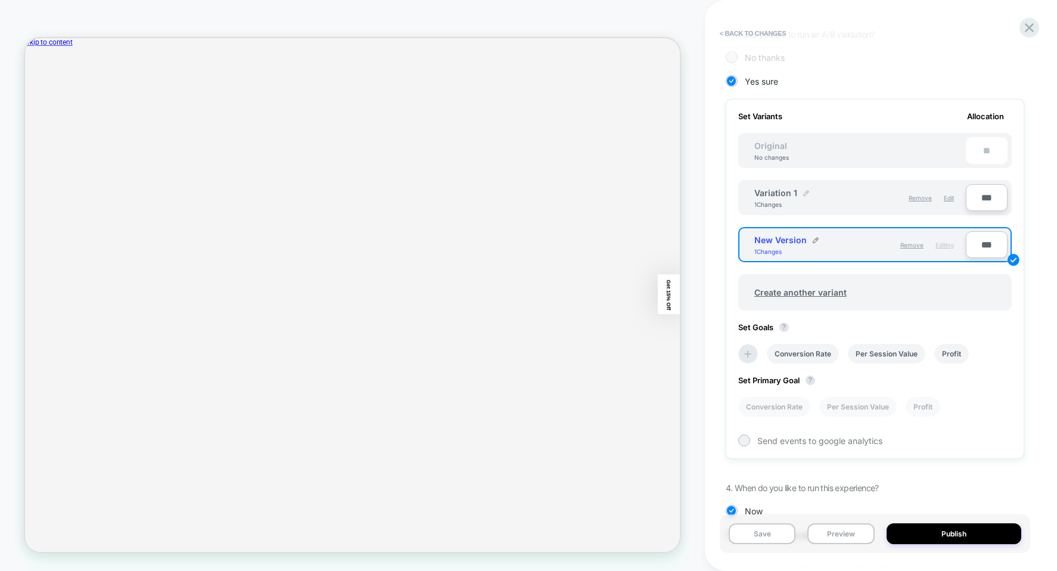
click at [807, 192] on img at bounding box center [806, 193] width 6 height 6
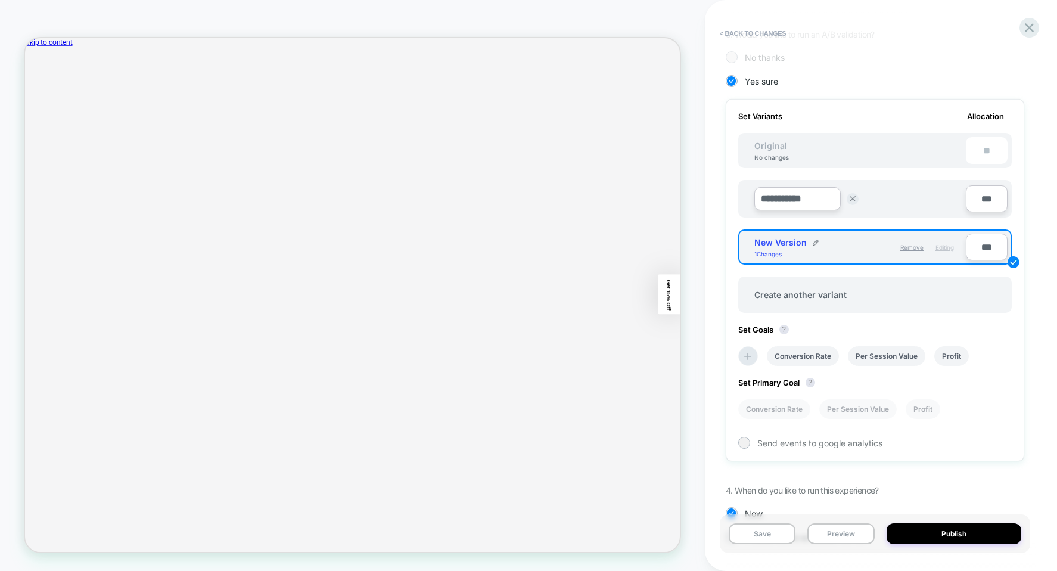
click at [777, 196] on input "**********" at bounding box center [797, 198] width 86 height 23
type input "**********"
click at [893, 200] on button "Save" at bounding box center [884, 199] width 39 height 18
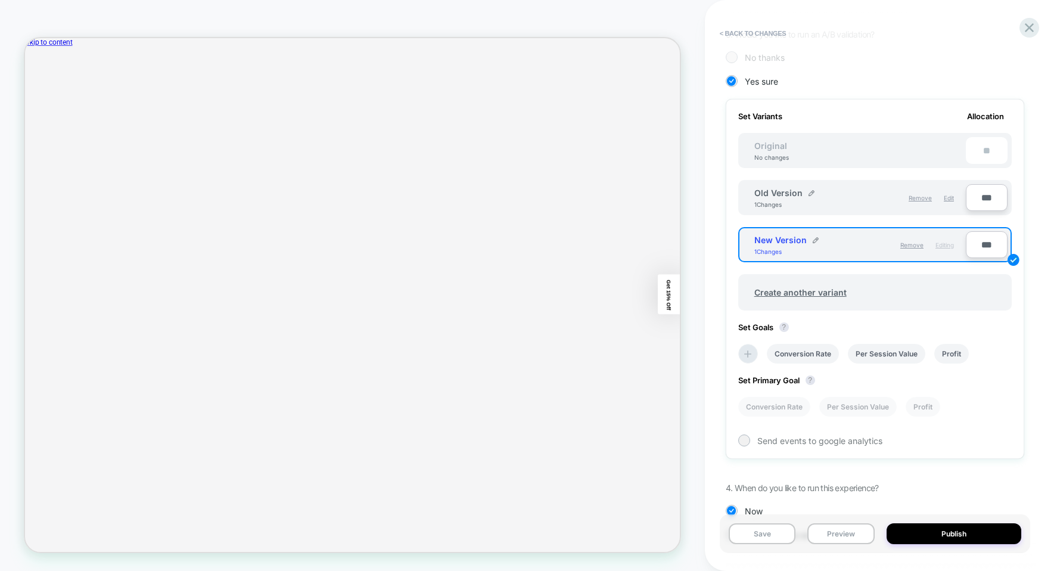
click at [853, 208] on div "Old Version 1 Changes Remove Edit" at bounding box center [853, 198] width 223 height 26
click at [854, 203] on div "Old Version 1 Changes" at bounding box center [807, 198] width 106 height 20
click at [857, 232] on div "New Version 1 Changes Remove Editing" at bounding box center [853, 245] width 223 height 26
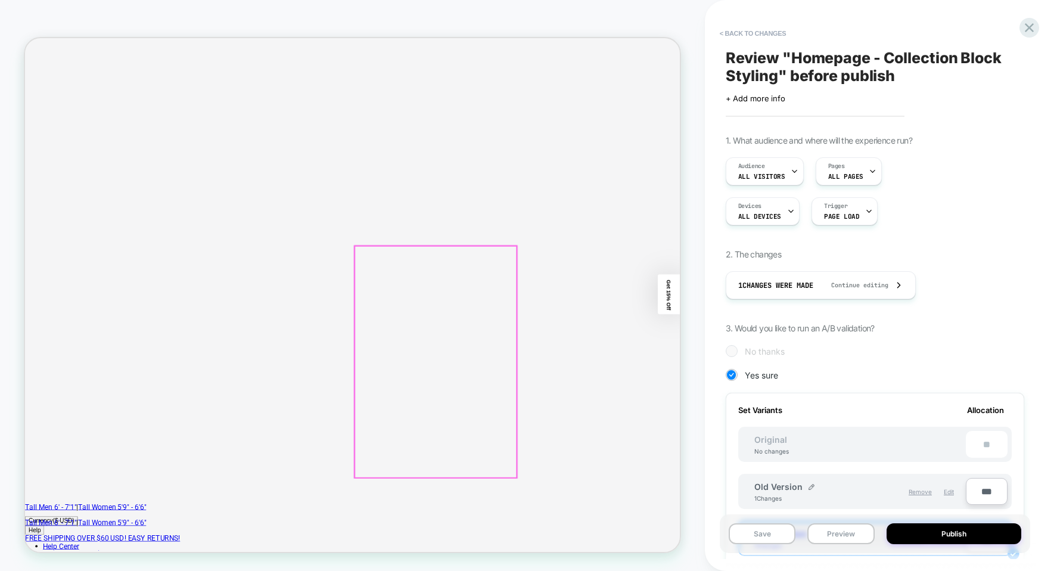
scroll to position [298, 0]
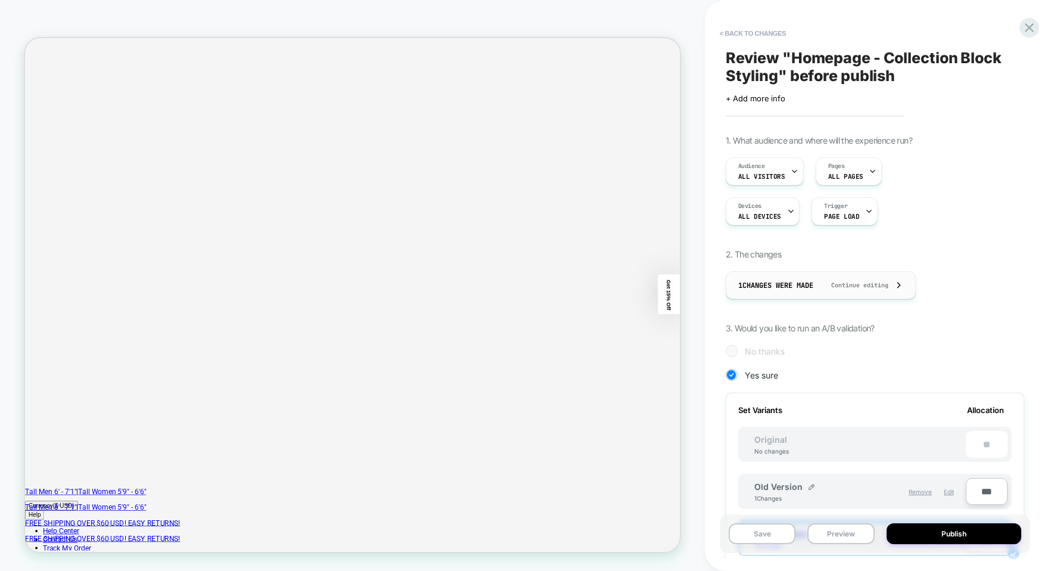
click at [887, 287] on span "Continue editing" at bounding box center [853, 285] width 69 height 8
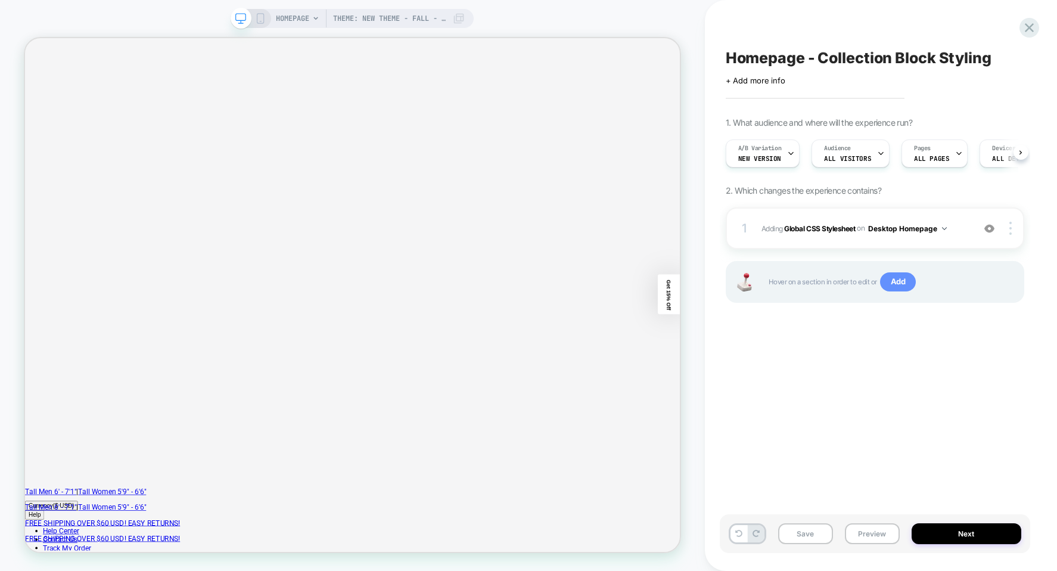
scroll to position [0, 1]
click at [919, 229] on button "Desktop Homepage" at bounding box center [907, 228] width 79 height 15
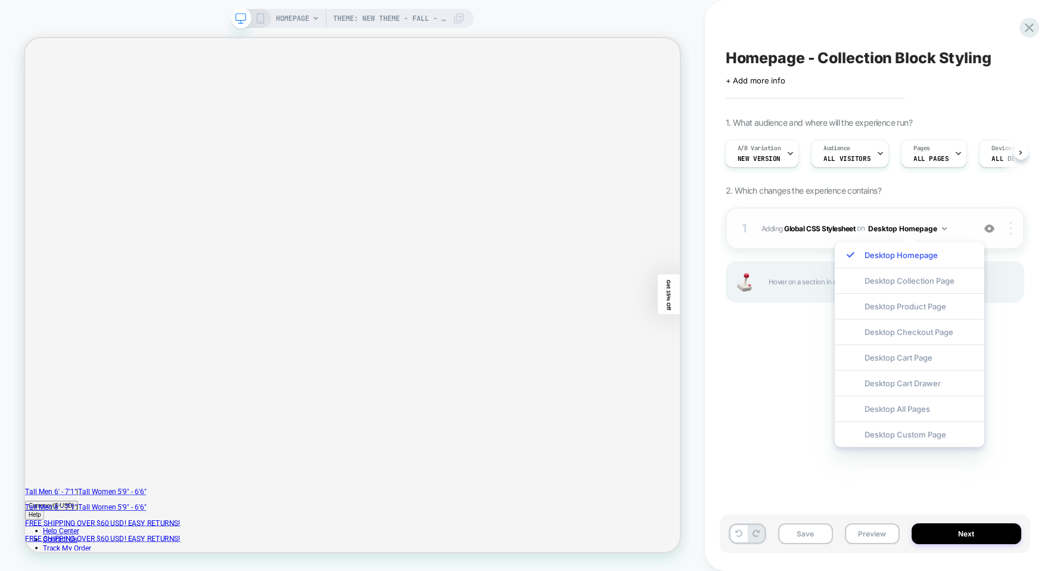
click at [1008, 228] on div at bounding box center [1012, 228] width 23 height 13
click at [1009, 192] on div "1. What audience and where will the experience run? A/B Variation New Version A…" at bounding box center [875, 224] width 299 height 215
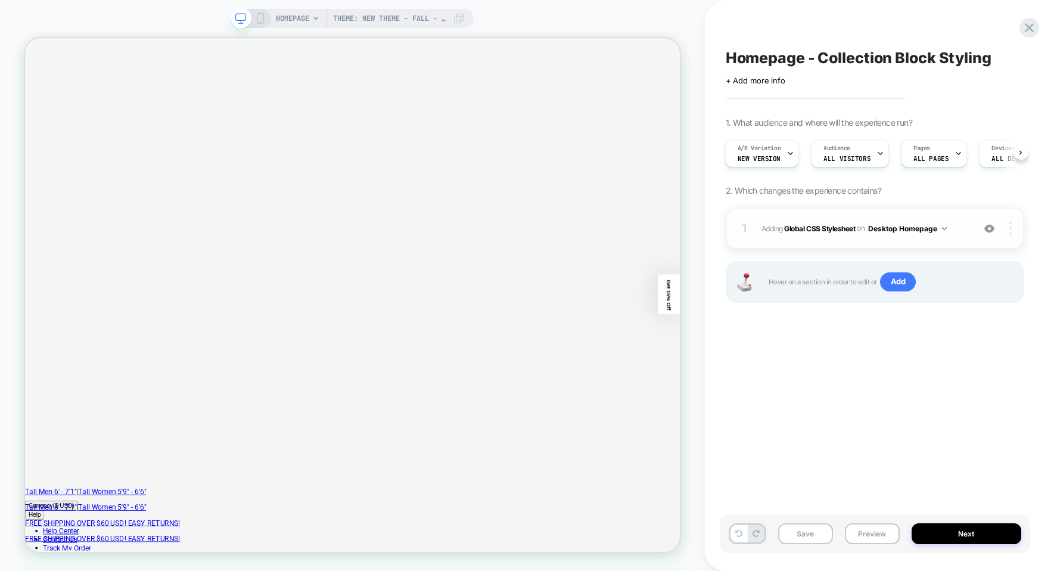
click at [1011, 229] on img at bounding box center [1010, 228] width 2 height 13
click at [1008, 229] on div at bounding box center [1012, 228] width 23 height 13
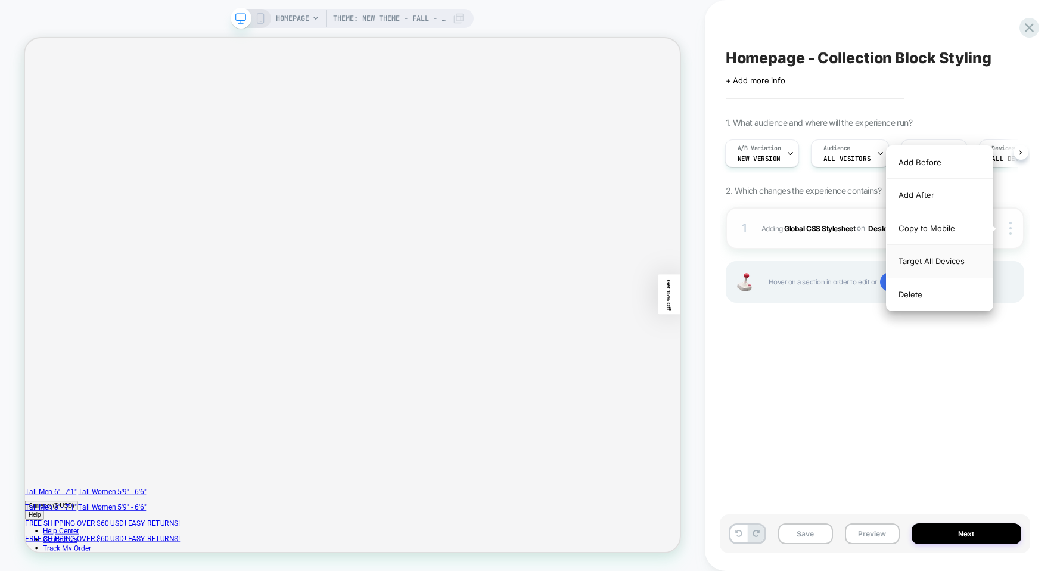
click at [954, 260] on div "Target All Devices" at bounding box center [940, 261] width 106 height 33
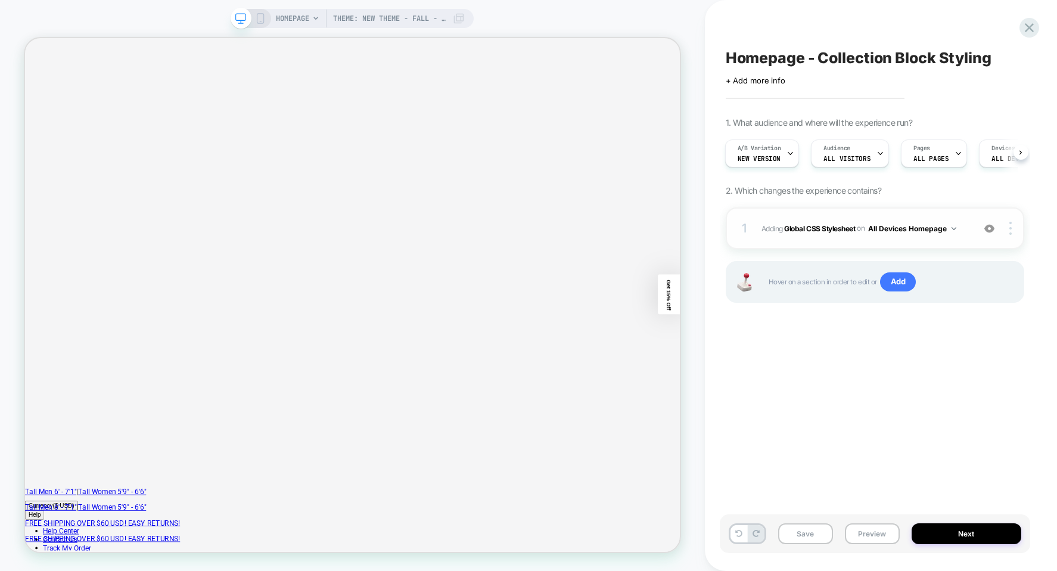
click at [763, 227] on span "Adding Global CSS Stylesheet on All Devices Homepage" at bounding box center [865, 228] width 206 height 15
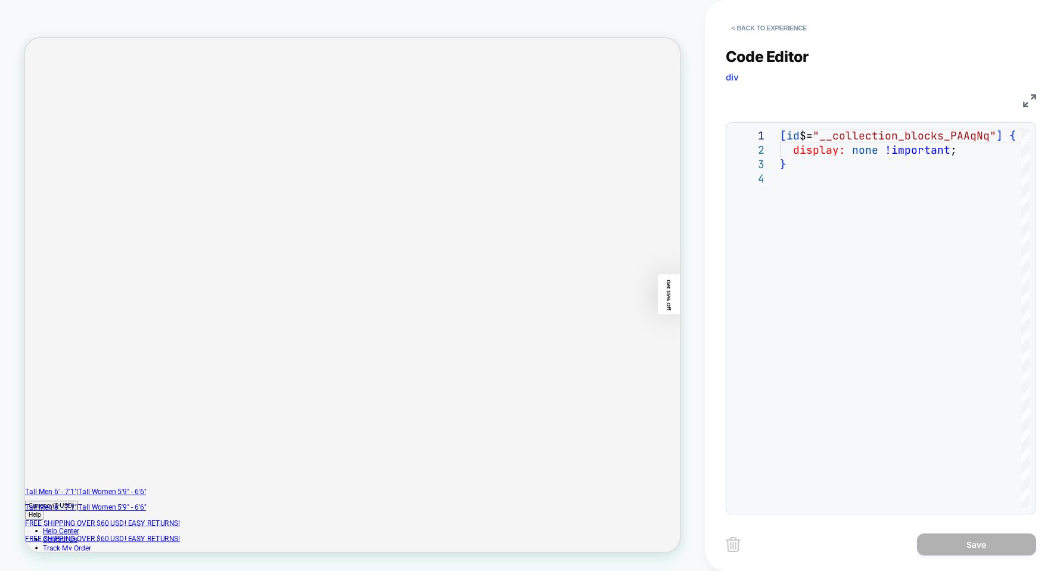
click at [803, 188] on div "[ id $= "__collection_blocks_PAAqNq" ] { display: none !important ; }" at bounding box center [913, 340] width 266 height 422
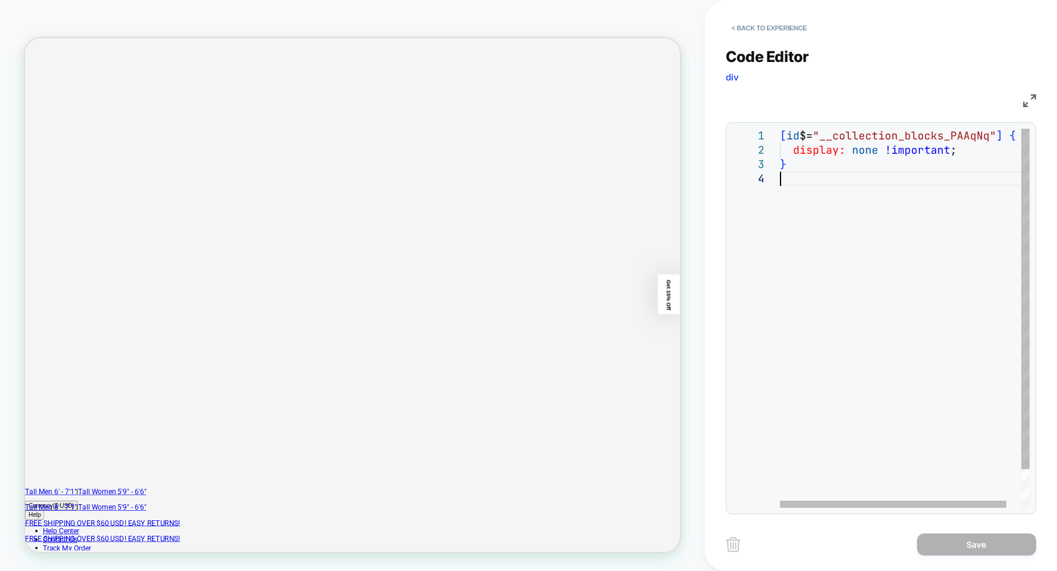
scroll to position [0, 0]
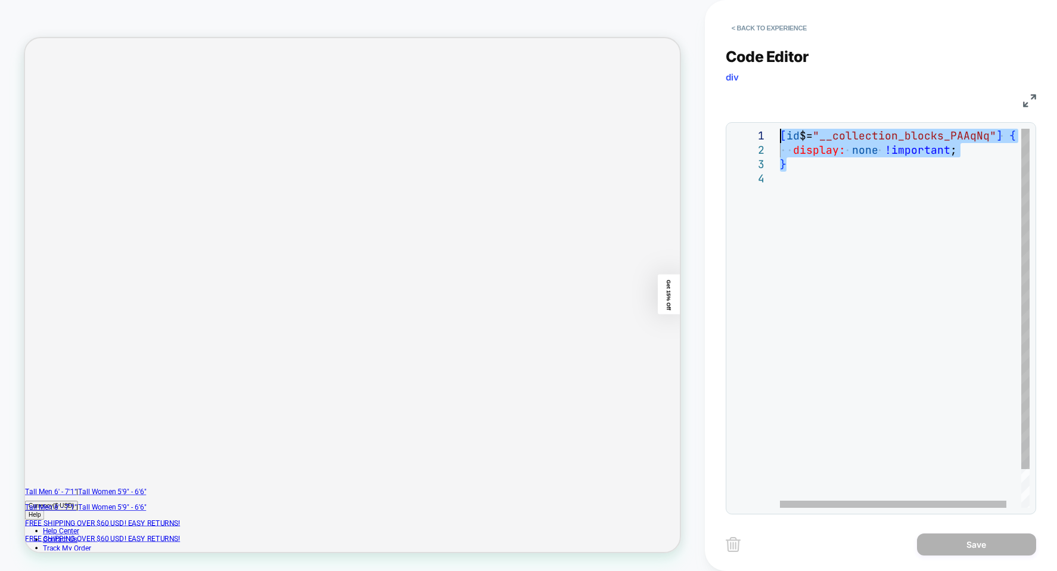
drag, startPoint x: 811, startPoint y: 168, endPoint x: 745, endPoint y: 117, distance: 83.7
click at [780, 129] on div "[ id $= "__collection_blocks_PAAqNq" ] { display: none !important ; }" at bounding box center [913, 340] width 266 height 422
type textarea "**********"
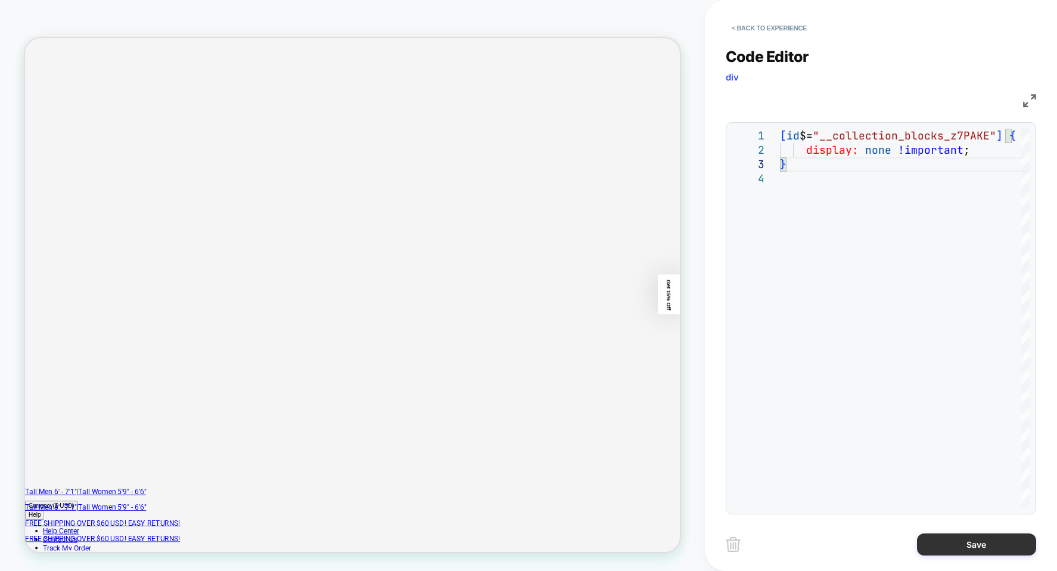
click at [971, 538] on button "Save" at bounding box center [976, 544] width 119 height 22
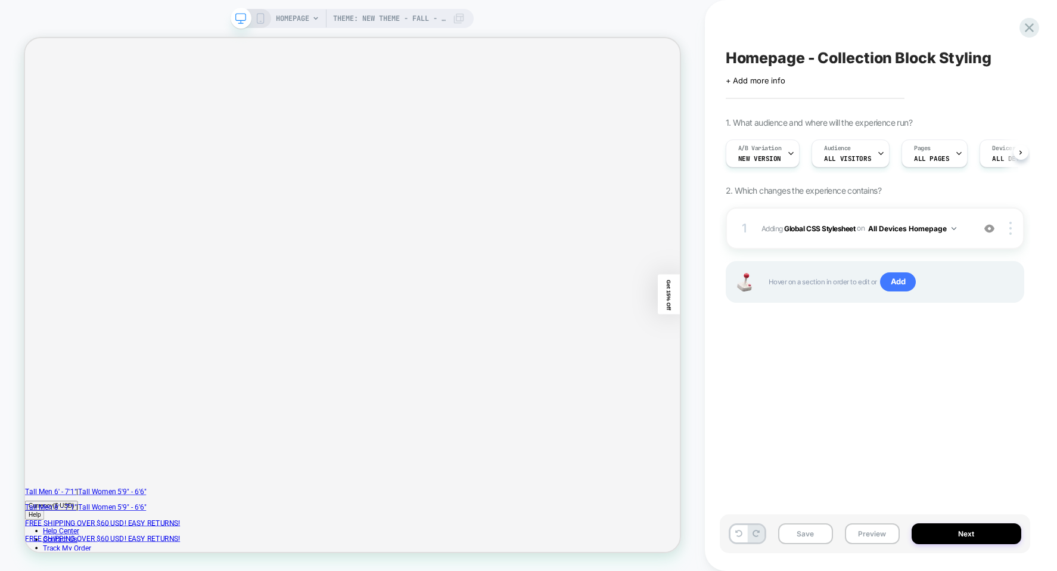
scroll to position [0, 1]
click at [956, 528] on button "Next" at bounding box center [967, 533] width 110 height 21
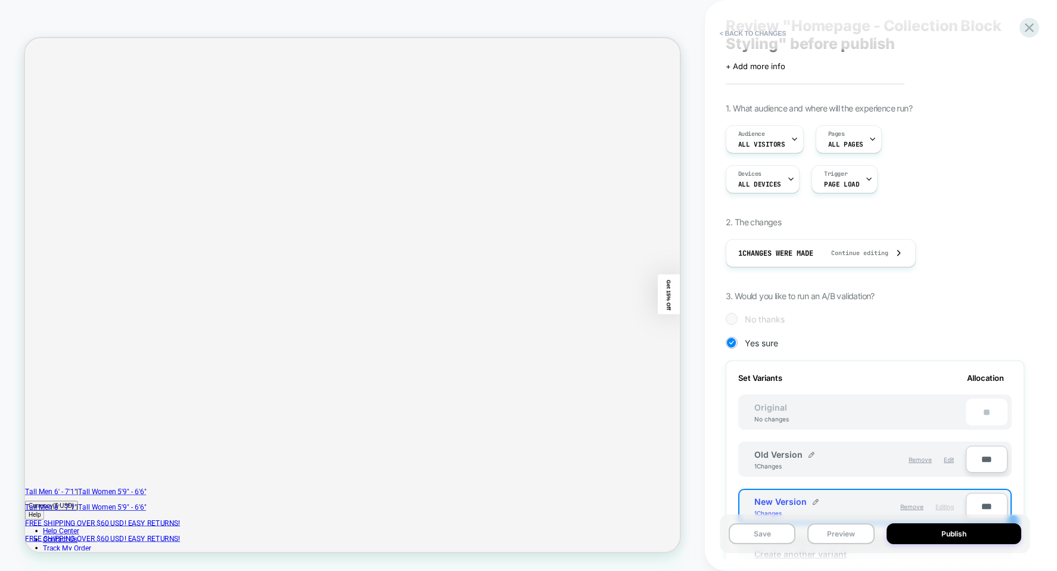
scroll to position [60, 0]
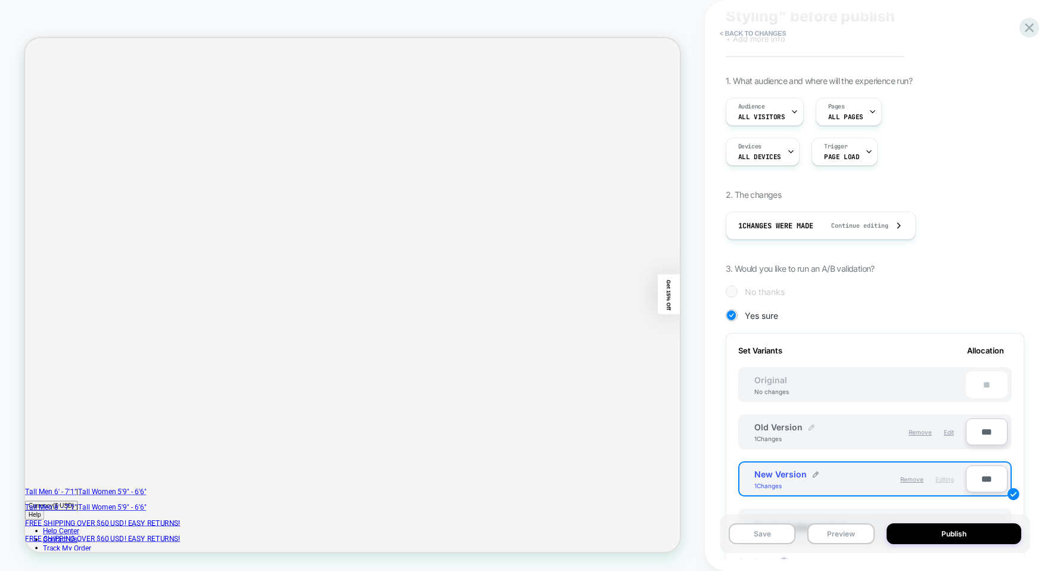
click at [809, 426] on img at bounding box center [812, 427] width 6 height 6
click at [851, 430] on button at bounding box center [853, 433] width 12 height 12
click at [874, 427] on div "Remove Edit" at bounding box center [910, 432] width 100 height 20
click at [949, 433] on span "Edit" at bounding box center [949, 431] width 10 height 7
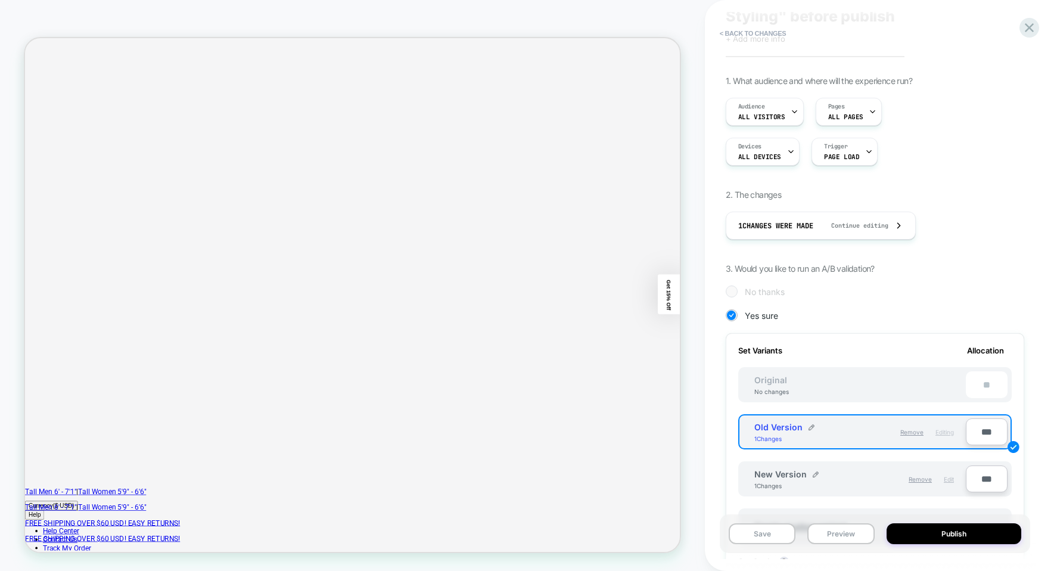
click at [946, 480] on span "Edit" at bounding box center [949, 479] width 10 height 7
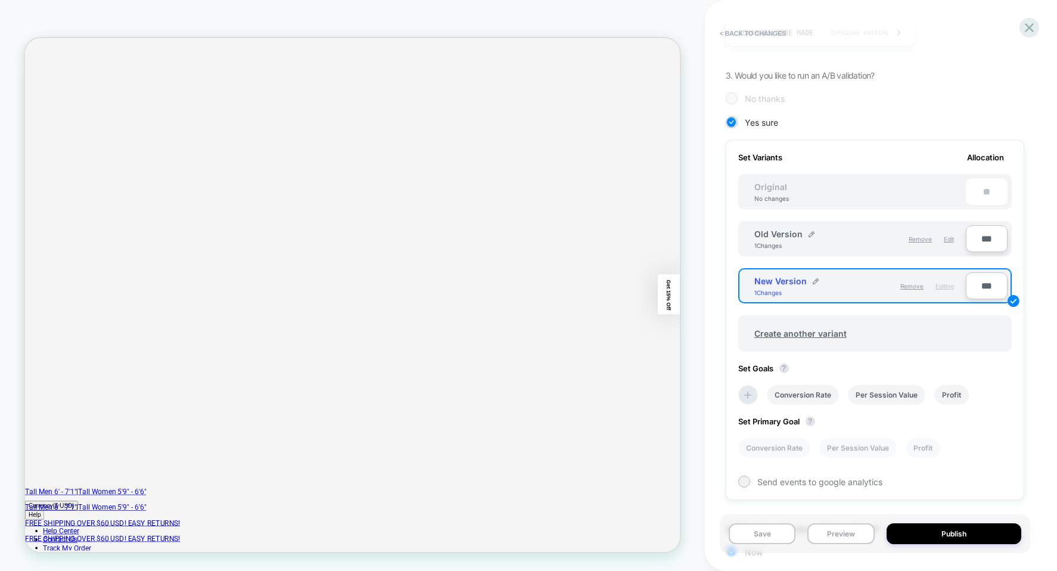
scroll to position [341, 0]
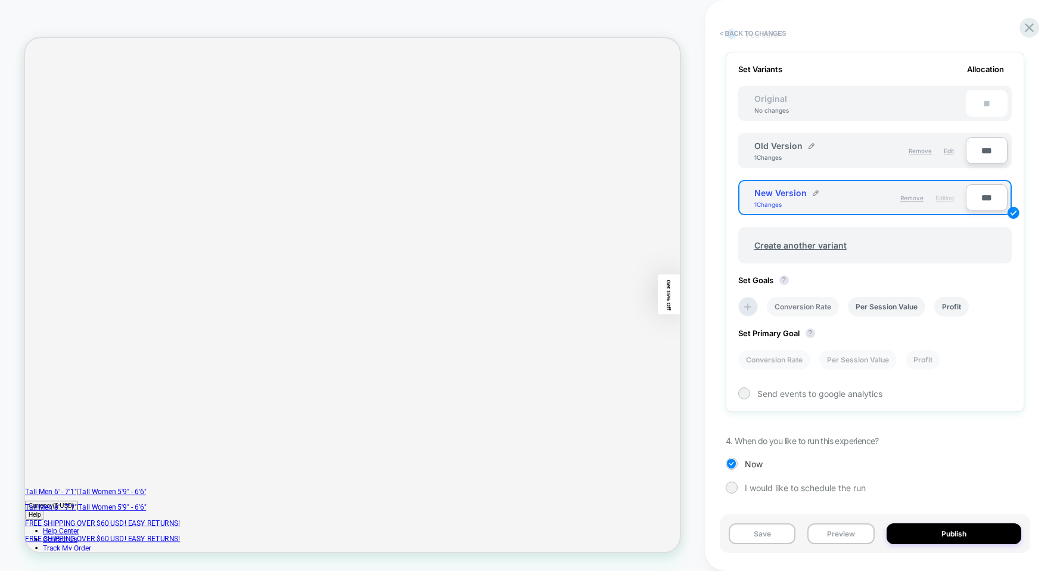
click at [808, 307] on li "Conversion Rate" at bounding box center [803, 307] width 72 height 20
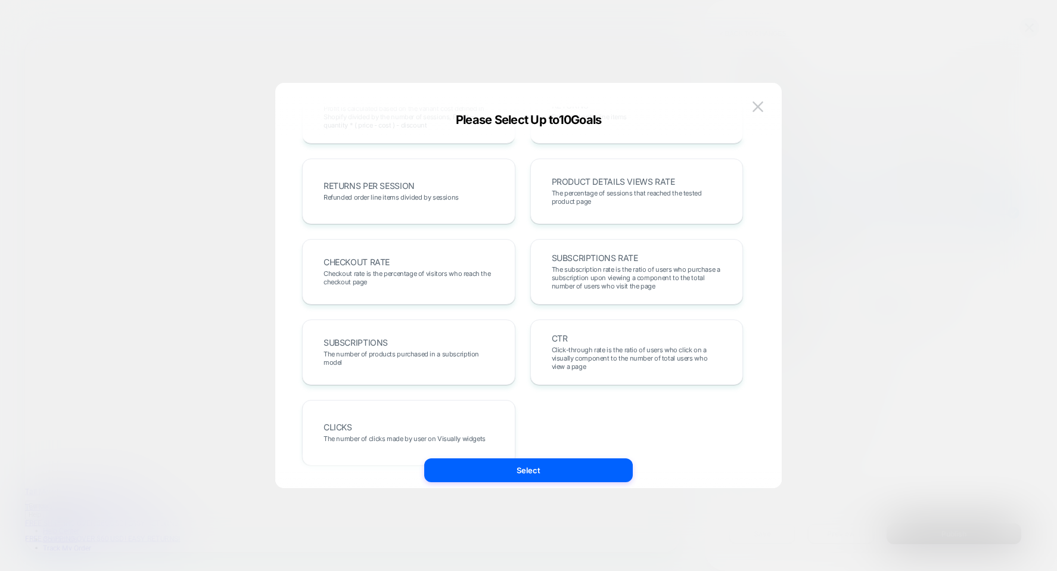
scroll to position [411, 0]
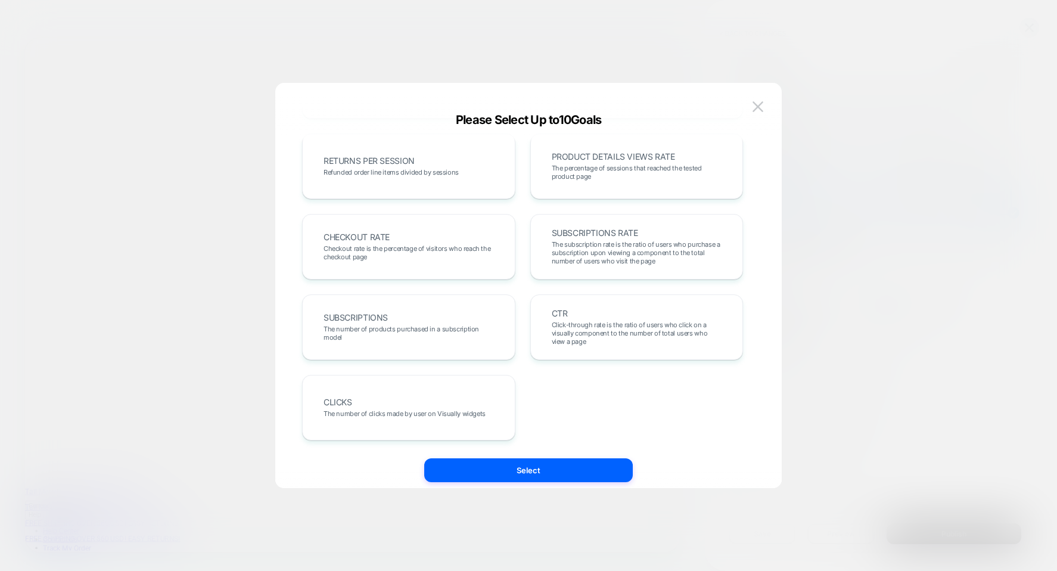
click at [758, 108] on img at bounding box center [758, 106] width 11 height 10
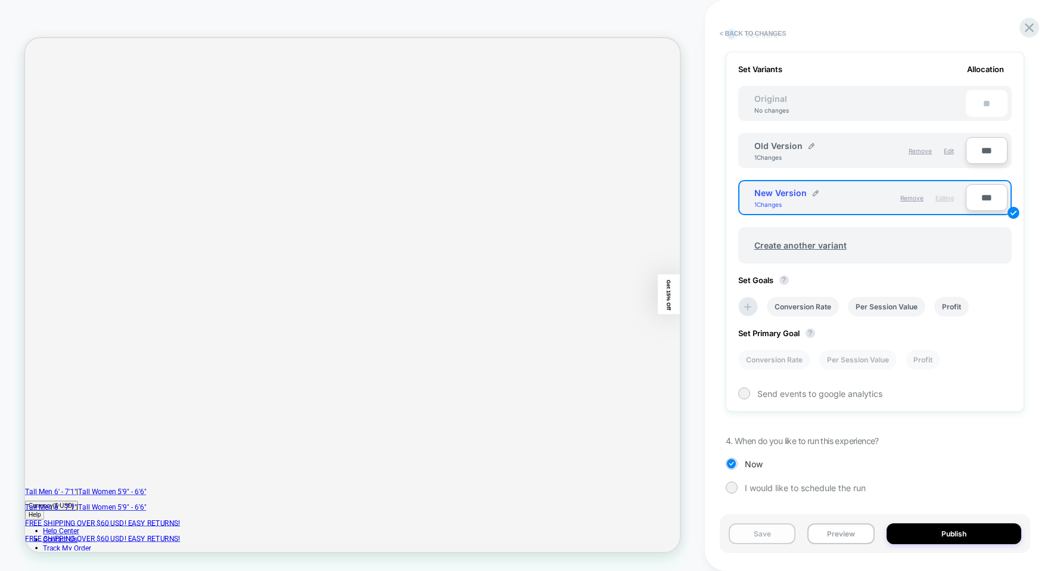
click at [753, 530] on button "Save" at bounding box center [762, 533] width 67 height 21
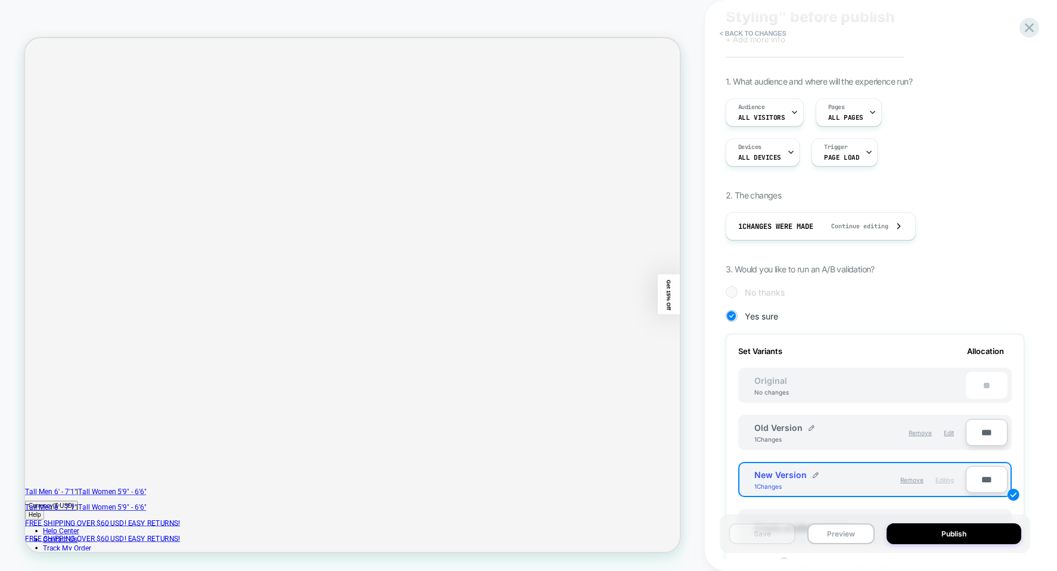
scroll to position [119, 0]
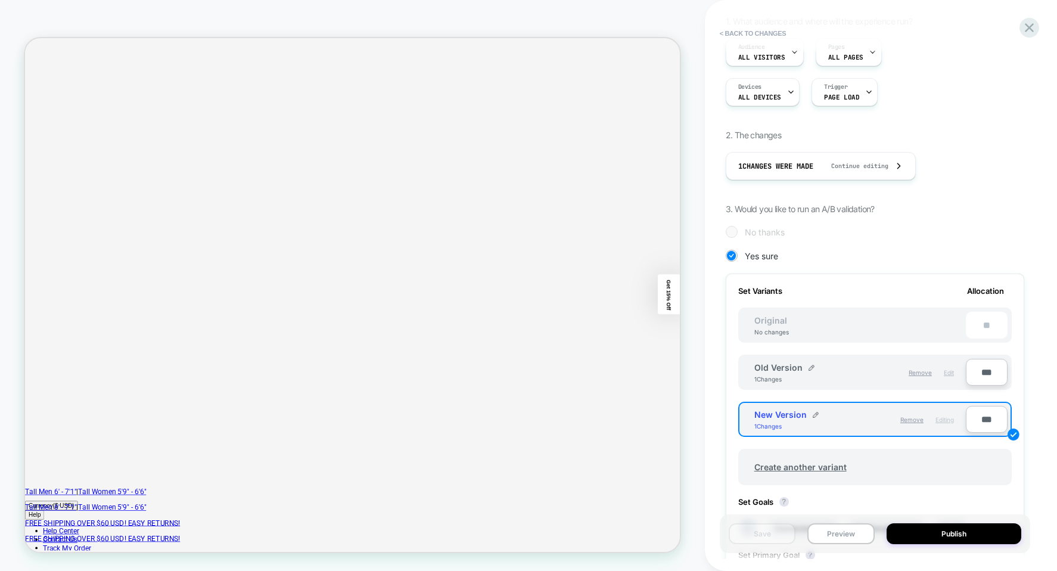
click at [947, 372] on span "Edit" at bounding box center [949, 372] width 10 height 7
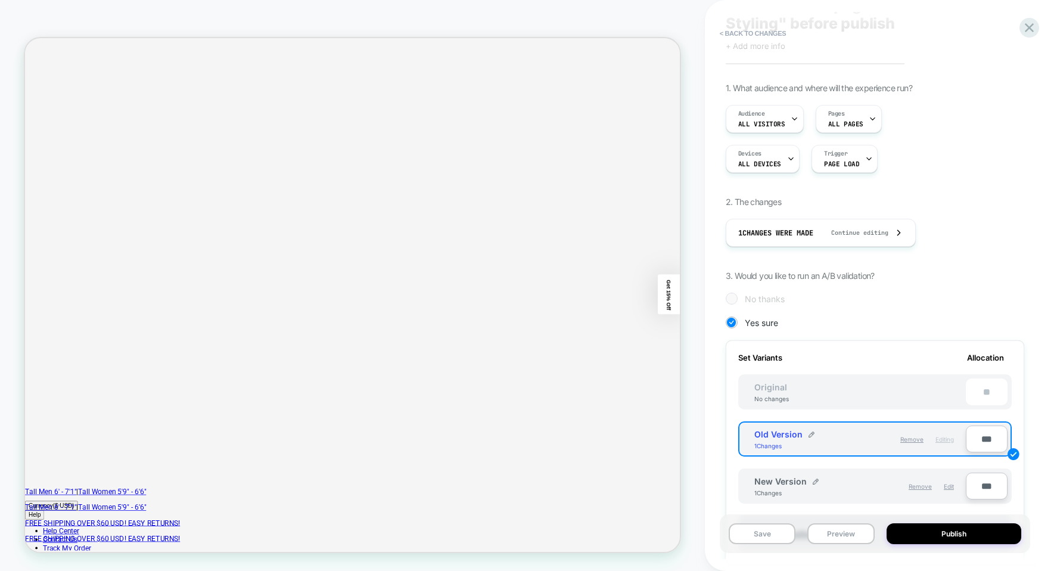
scroll to position [0, 0]
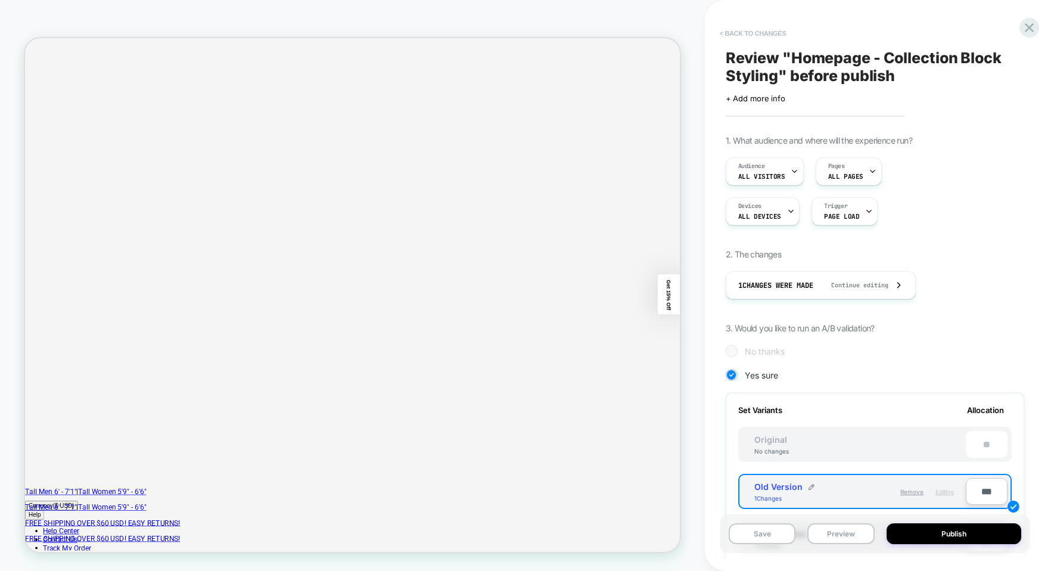
click at [767, 26] on button "< Back to changes" at bounding box center [753, 33] width 79 height 19
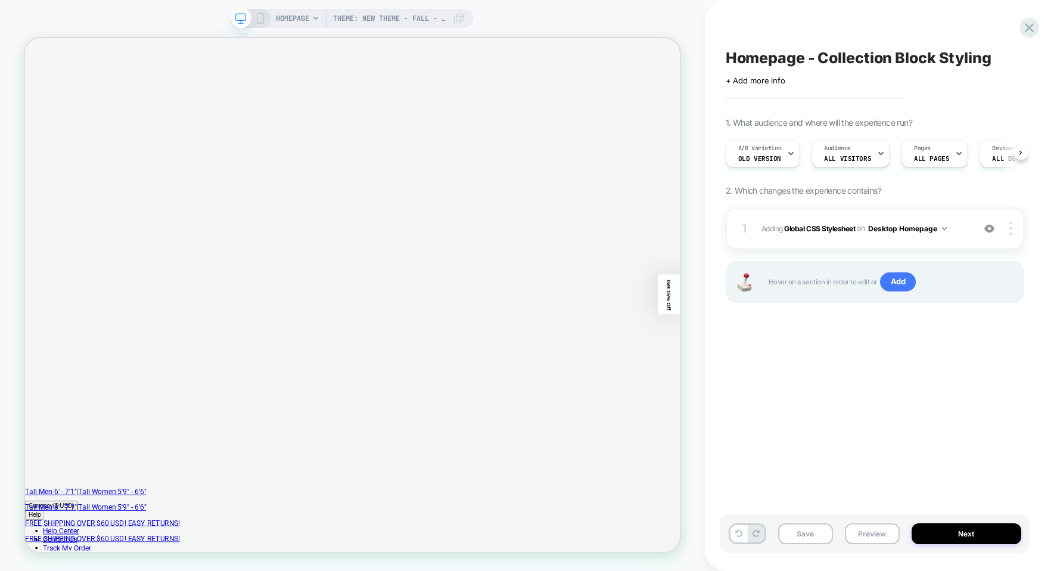
scroll to position [0, 1]
click at [937, 234] on button "Desktop Homepage" at bounding box center [907, 228] width 79 height 15
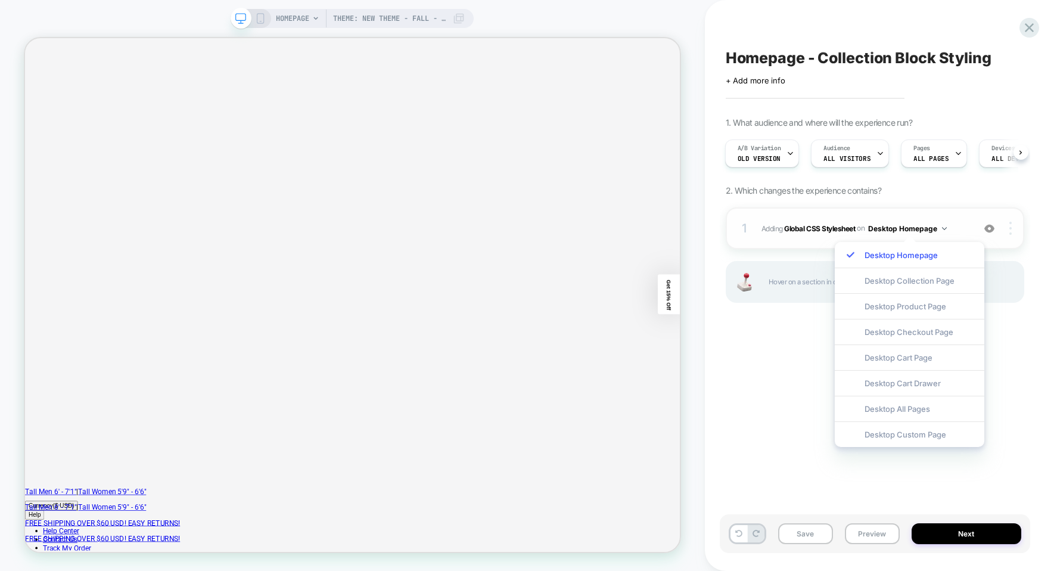
click at [1015, 225] on div at bounding box center [1012, 228] width 23 height 13
click at [1030, 331] on div "Homepage - Collection Block Styling Click to edit experience details + Add more…" at bounding box center [875, 285] width 310 height 547
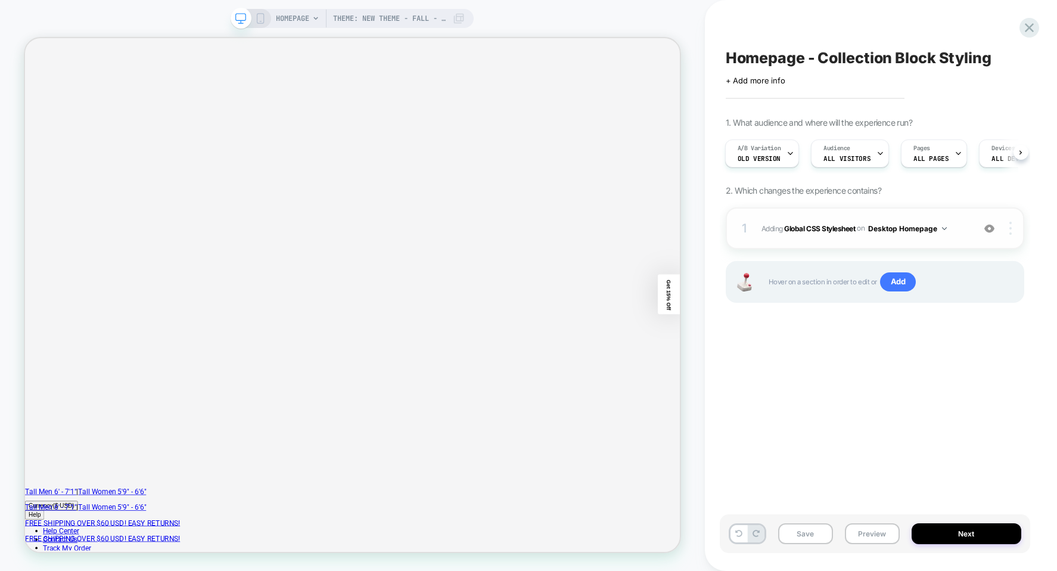
click at [1014, 226] on div at bounding box center [1012, 228] width 23 height 13
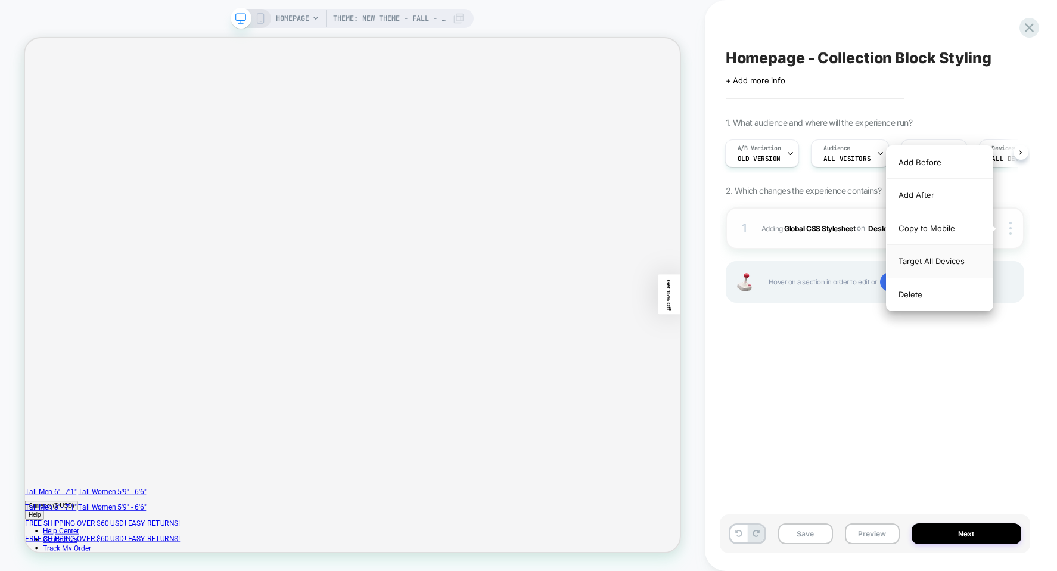
click at [978, 270] on div "Target All Devices" at bounding box center [940, 261] width 106 height 33
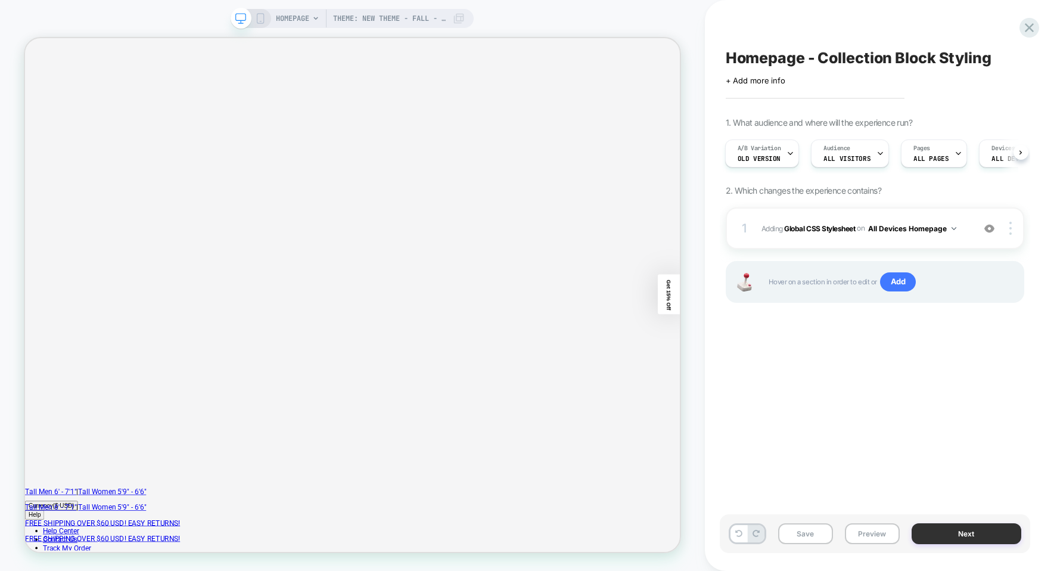
click at [989, 535] on button "Next" at bounding box center [967, 533] width 110 height 21
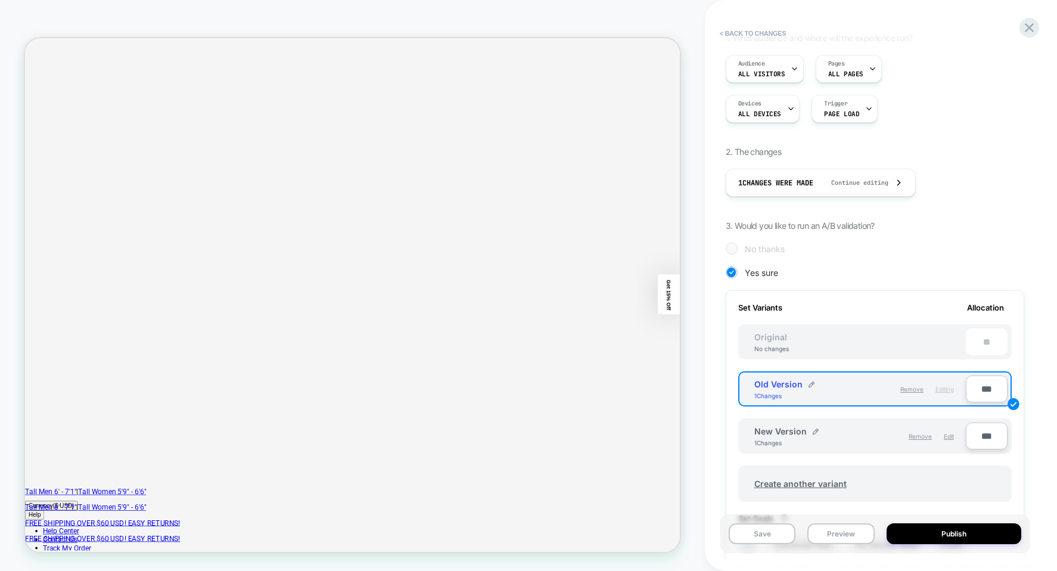
scroll to position [179, 0]
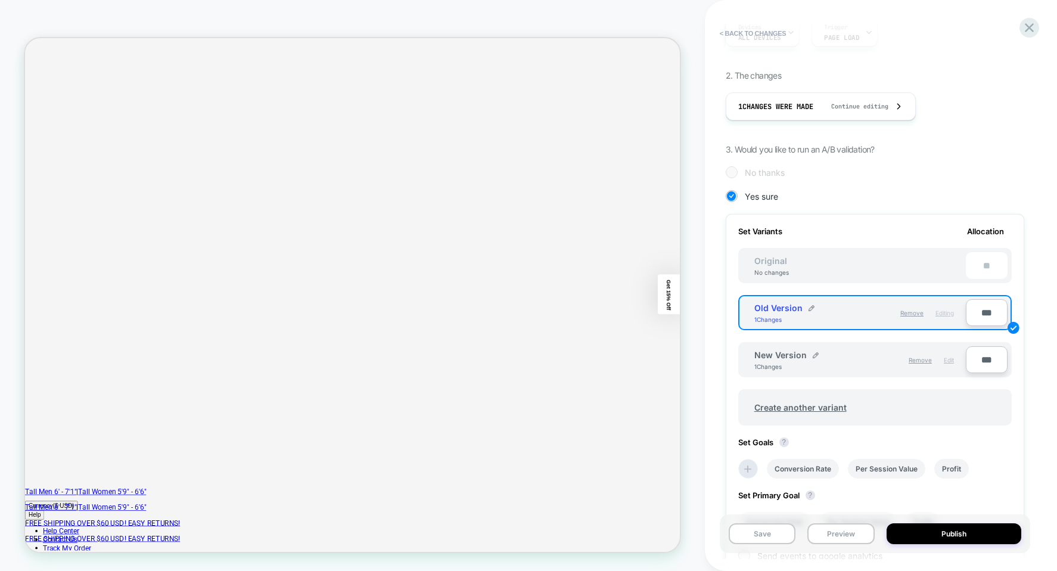
click at [946, 362] on span "Edit" at bounding box center [949, 359] width 10 height 7
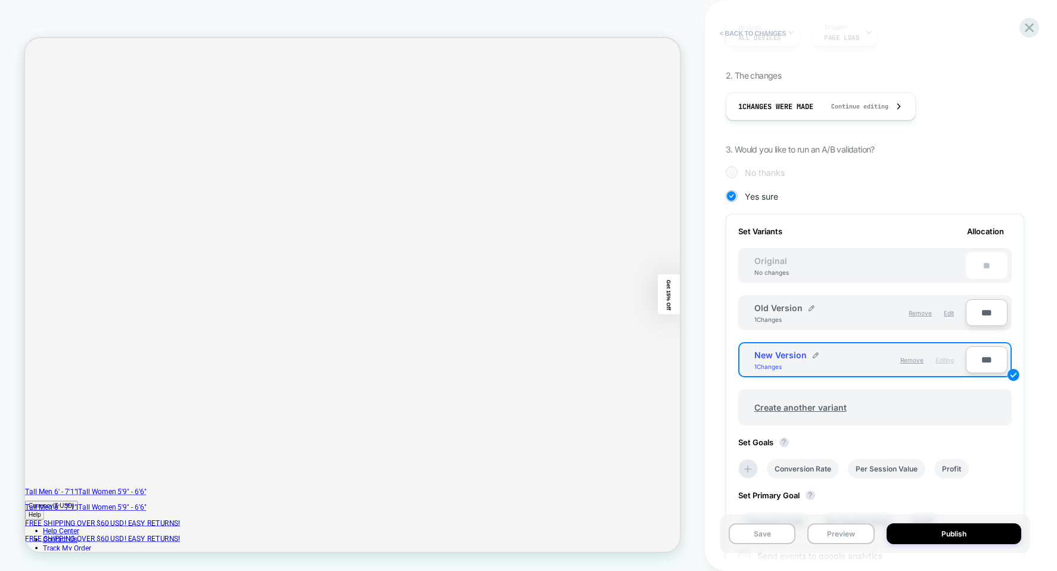
click at [750, 39] on button "< Back to changes" at bounding box center [753, 33] width 79 height 19
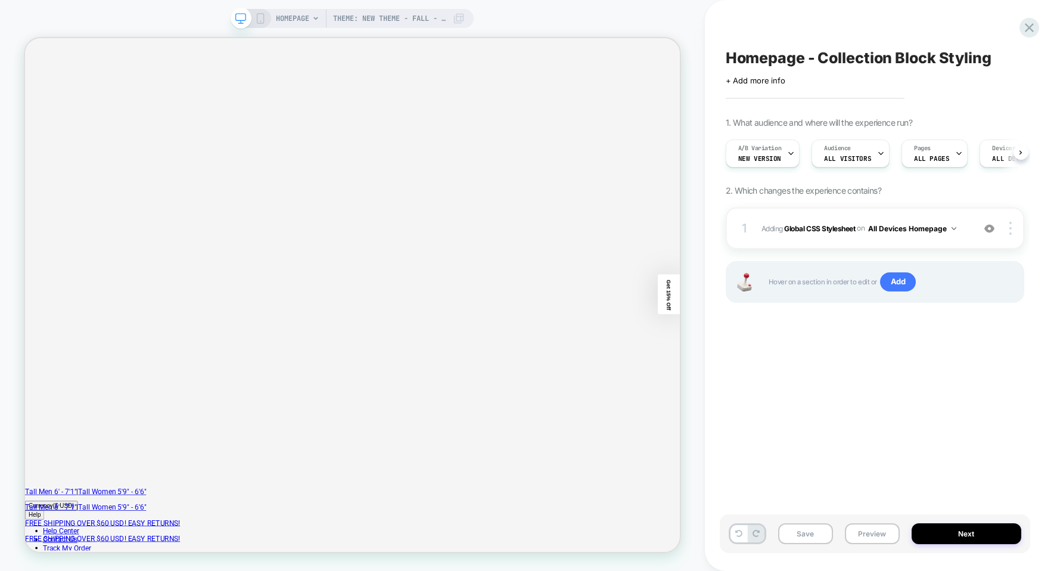
scroll to position [0, 1]
click at [263, 16] on rect at bounding box center [260, 19] width 7 height 10
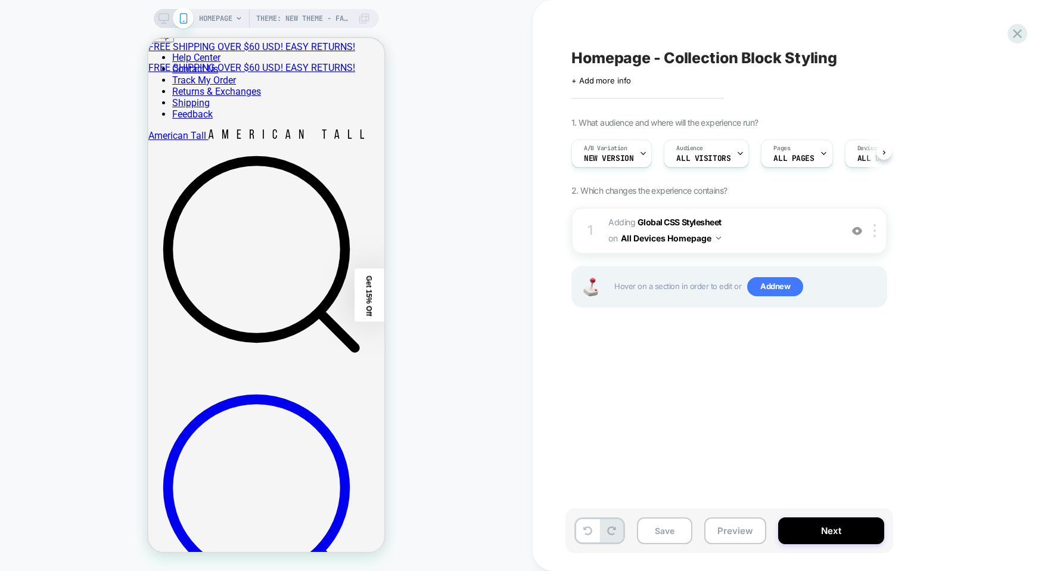
scroll to position [0, 1]
click at [834, 534] on button "Next" at bounding box center [831, 530] width 106 height 27
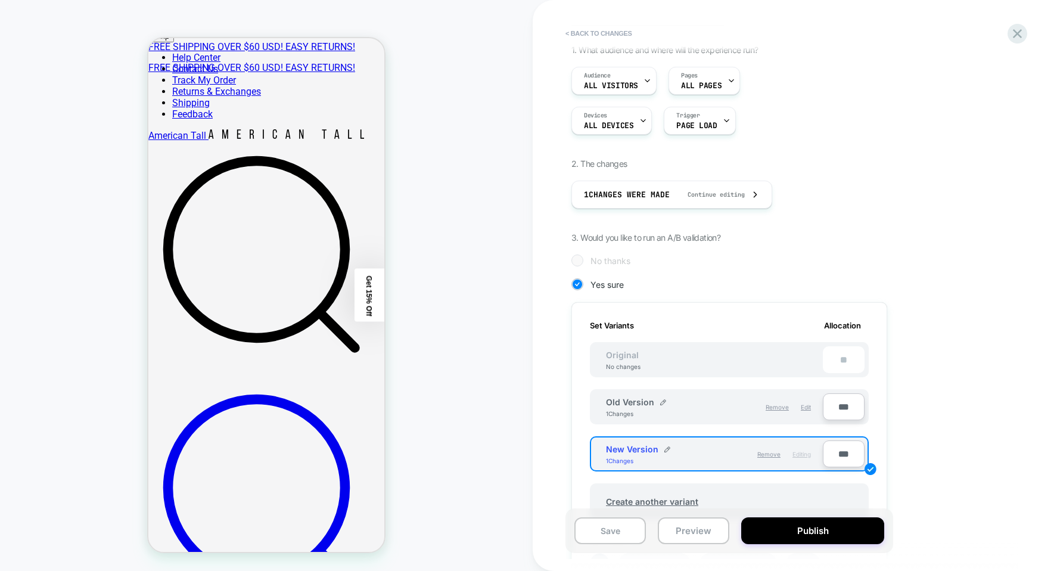
scroll to position [119, 0]
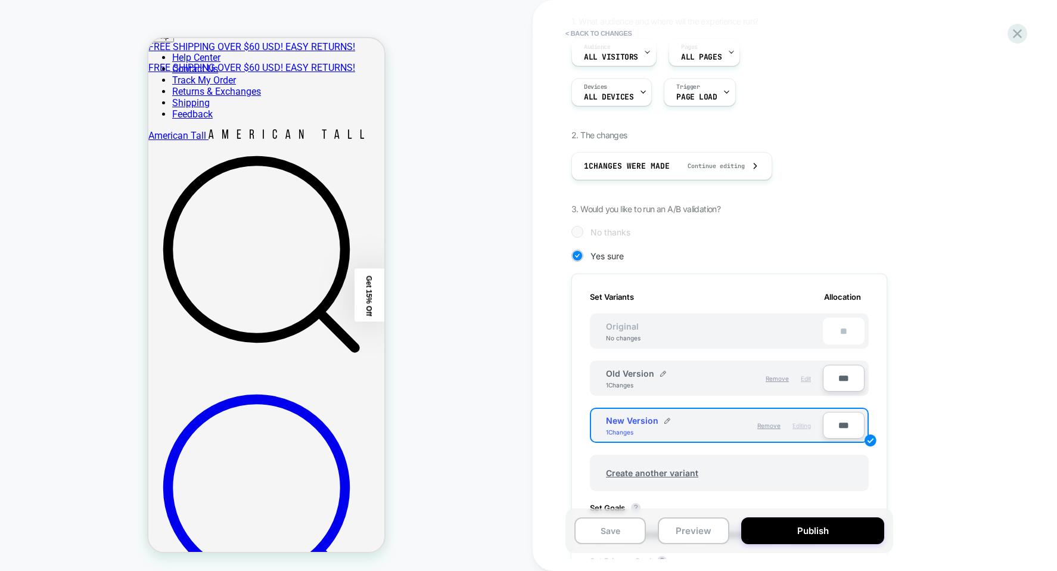
click at [807, 384] on div "Edit" at bounding box center [806, 378] width 10 height 20
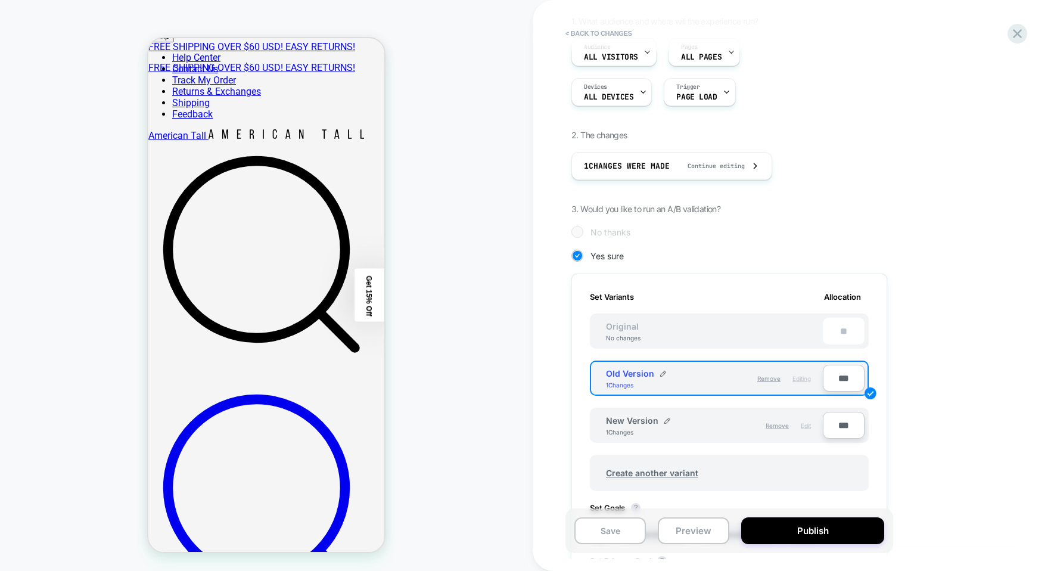
click at [806, 422] on span "Edit" at bounding box center [806, 425] width 10 height 7
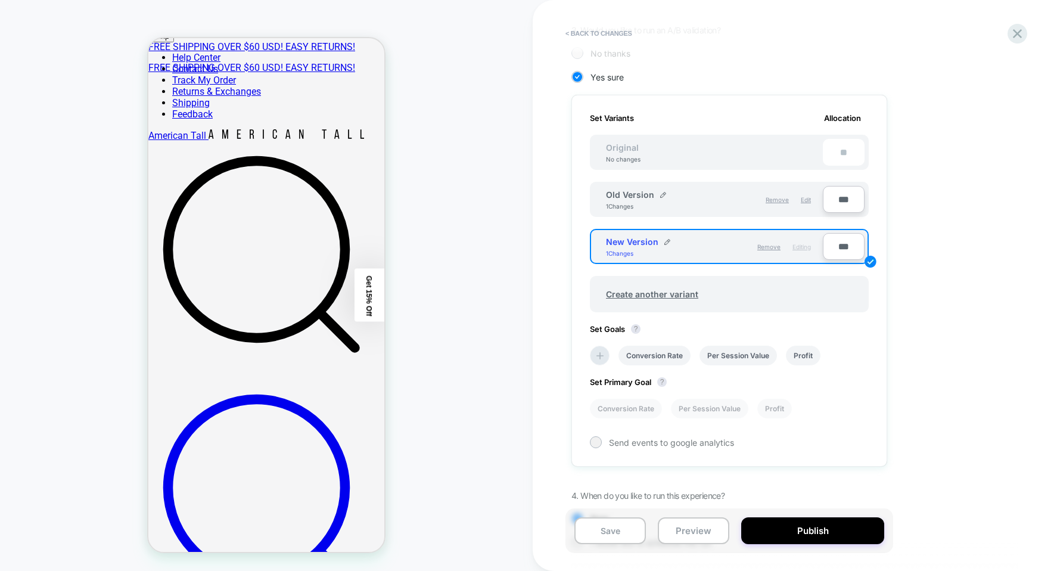
scroll to position [353, 0]
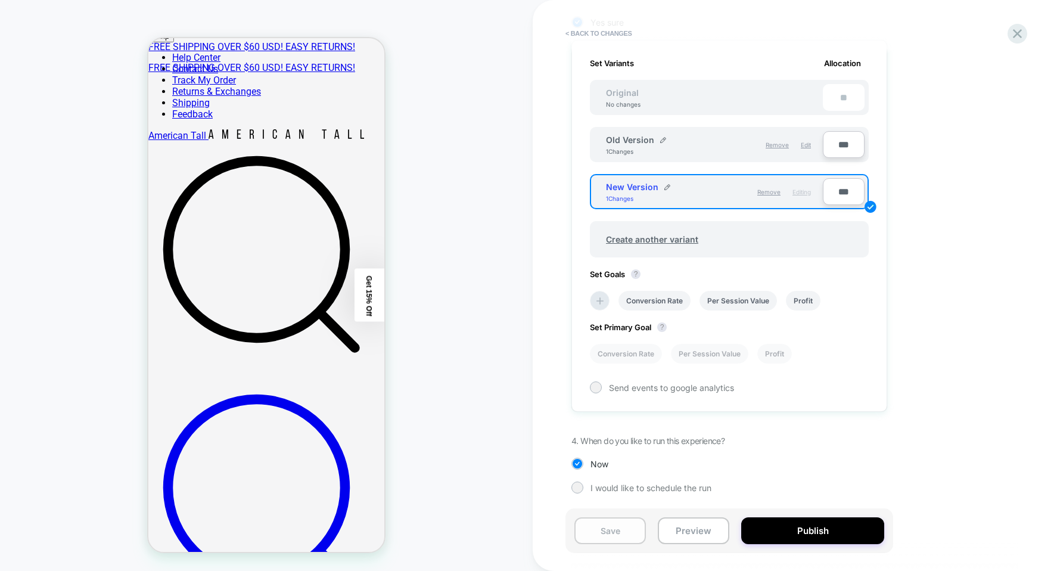
click at [626, 518] on button "Save" at bounding box center [610, 530] width 72 height 27
click at [1021, 36] on icon at bounding box center [1017, 34] width 16 height 16
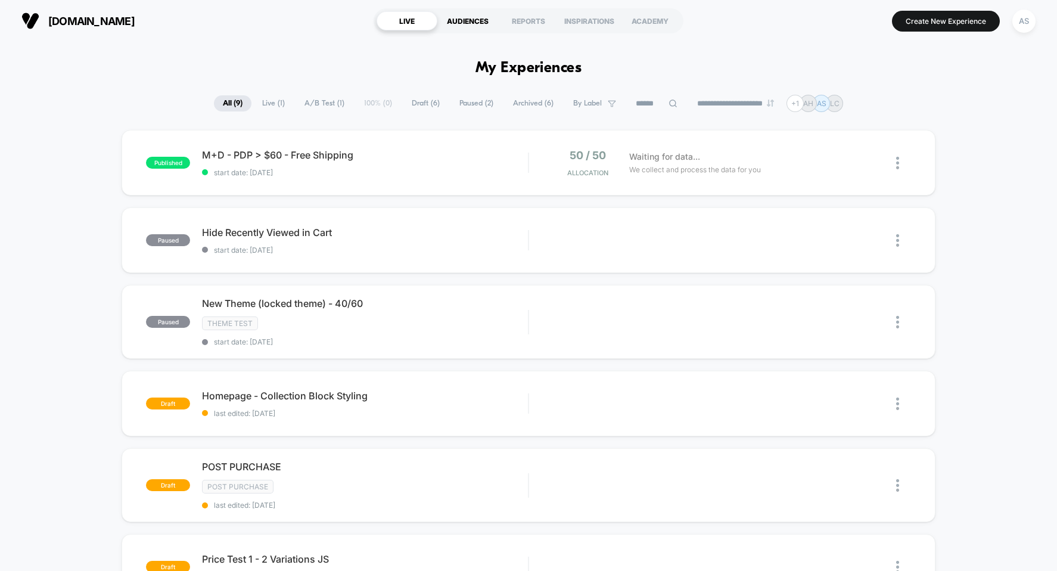
click at [470, 23] on div "AUDIENCES" at bounding box center [467, 20] width 61 height 19
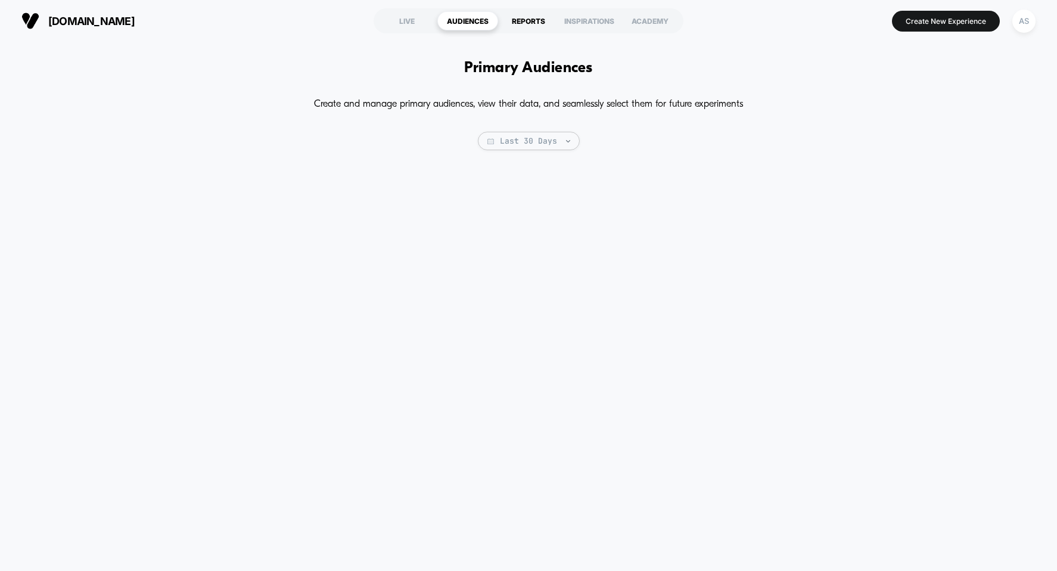
click at [522, 22] on div "REPORTS" at bounding box center [528, 20] width 61 height 19
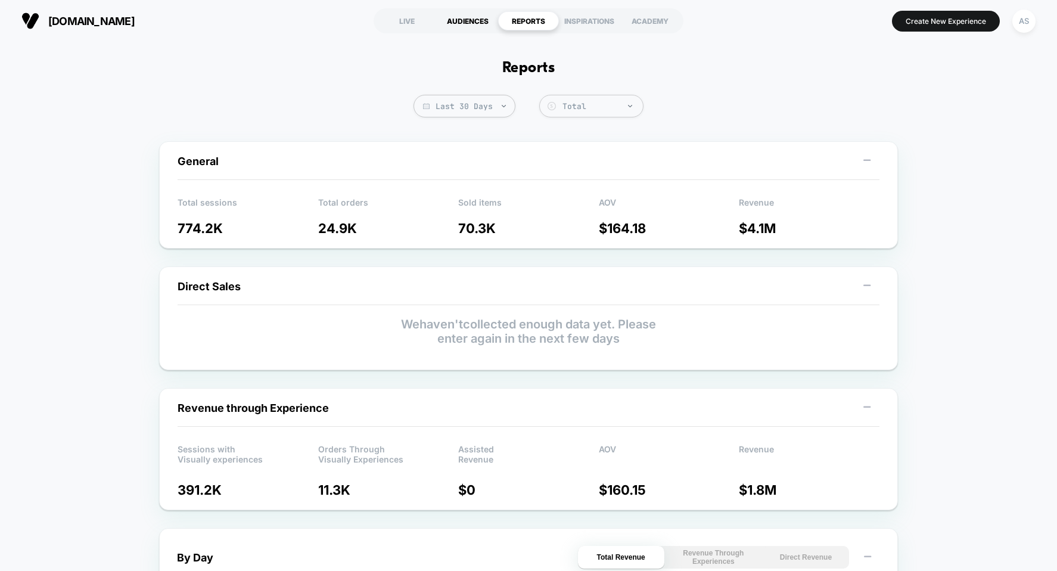
click at [487, 16] on div "AUDIENCES" at bounding box center [467, 20] width 61 height 19
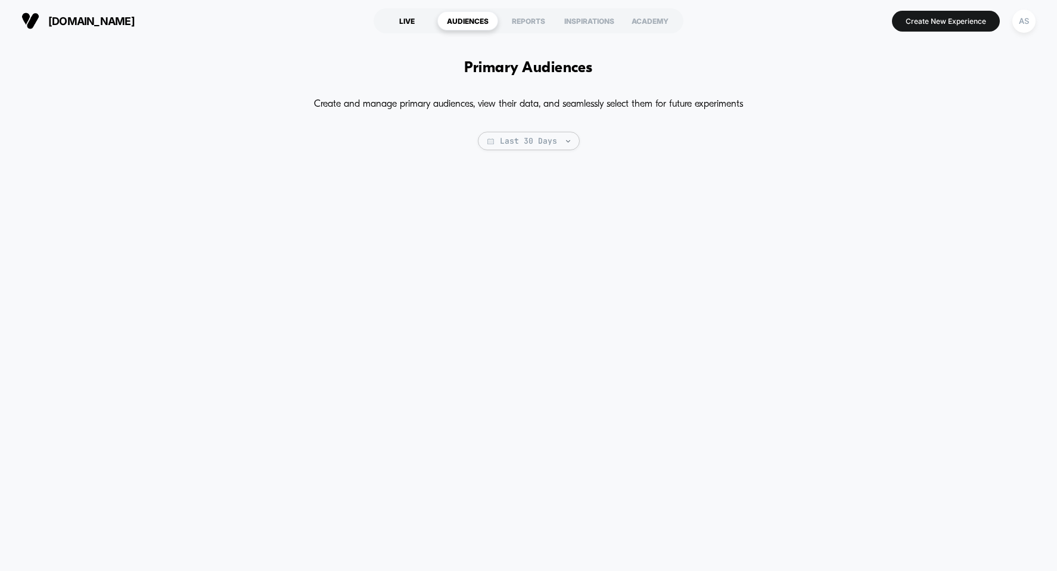
click at [406, 18] on div "LIVE" at bounding box center [407, 20] width 61 height 19
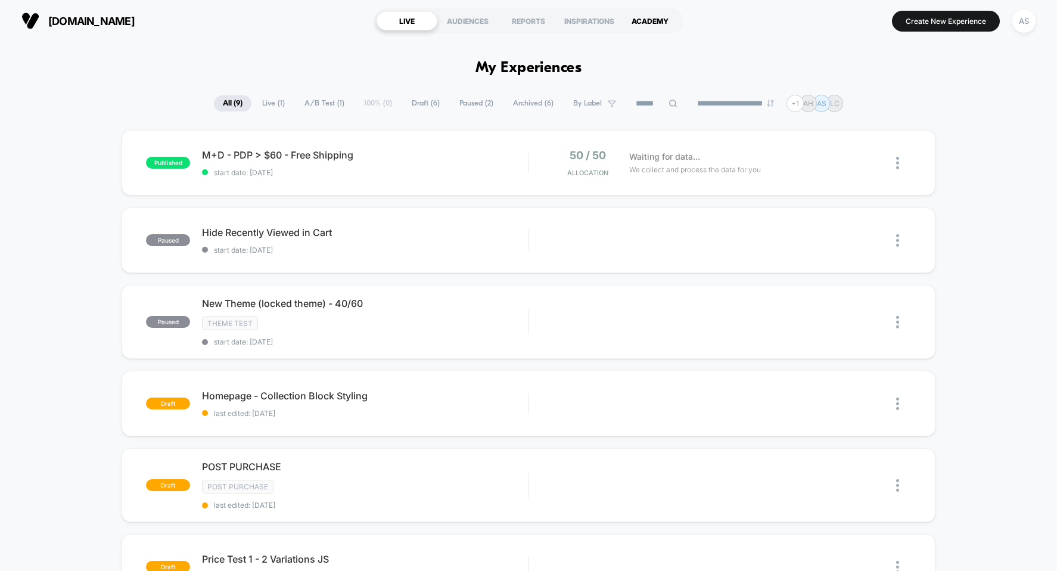
drag, startPoint x: 635, startPoint y: 21, endPoint x: 647, endPoint y: 21, distance: 11.9
click at [648, 27] on div "ACADEMY" at bounding box center [650, 20] width 61 height 19
click at [381, 411] on span "last edited: [DATE]" at bounding box center [365, 413] width 326 height 9
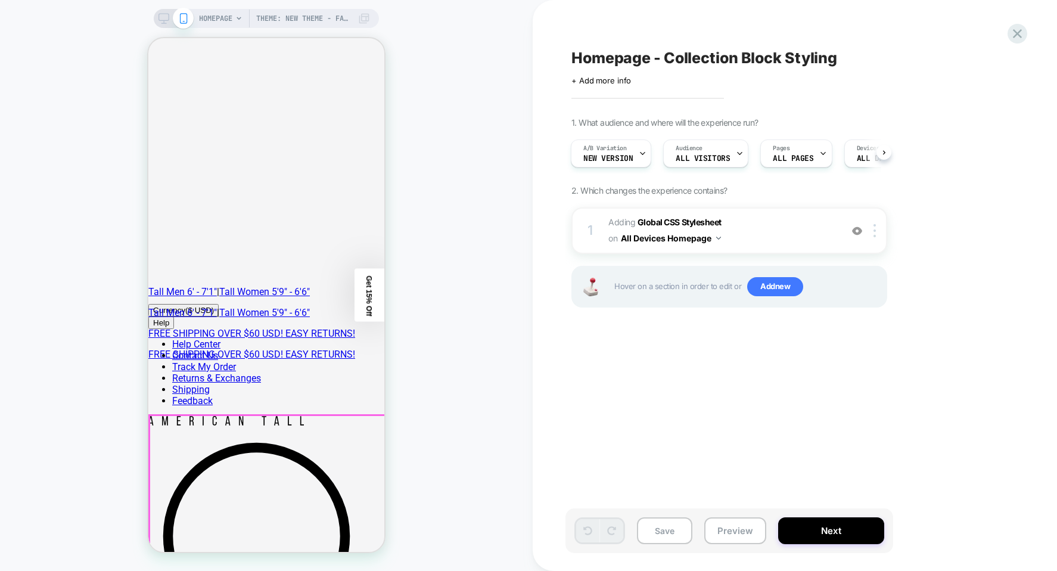
scroll to position [119, 0]
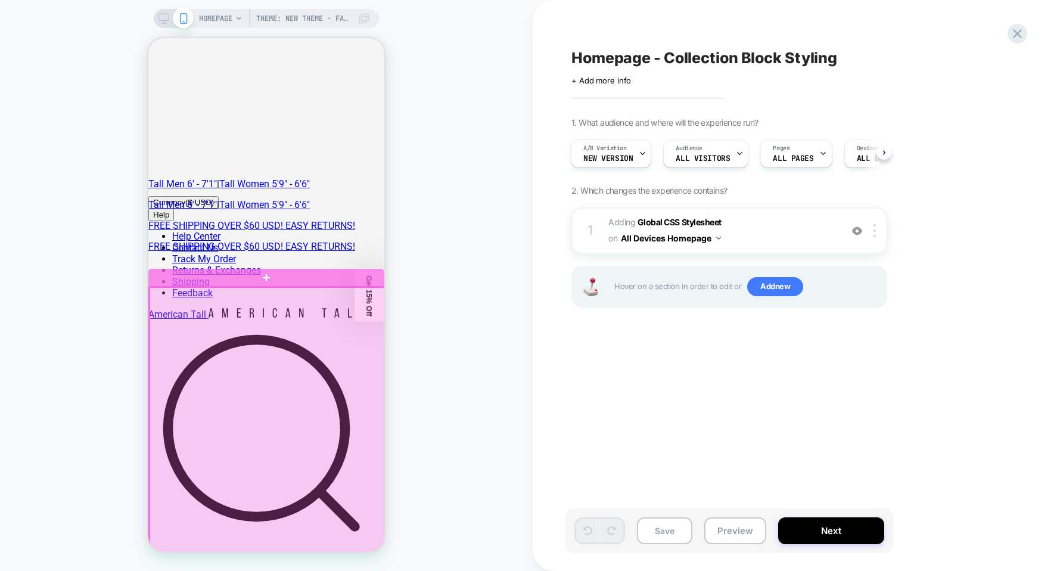
click at [269, 292] on div at bounding box center [268, 464] width 236 height 354
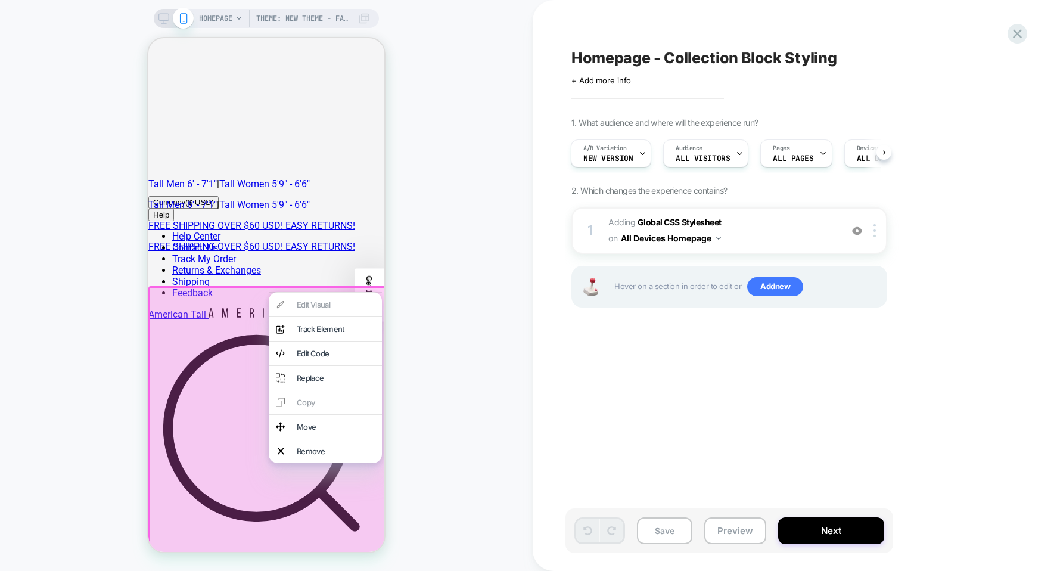
click at [766, 315] on div "1 Adding Global CSS Stylesheet on All Devices Homepage Add Before Add After Tar…" at bounding box center [729, 272] width 316 height 130
click at [347, 334] on div "Track Element" at bounding box center [336, 329] width 78 height 10
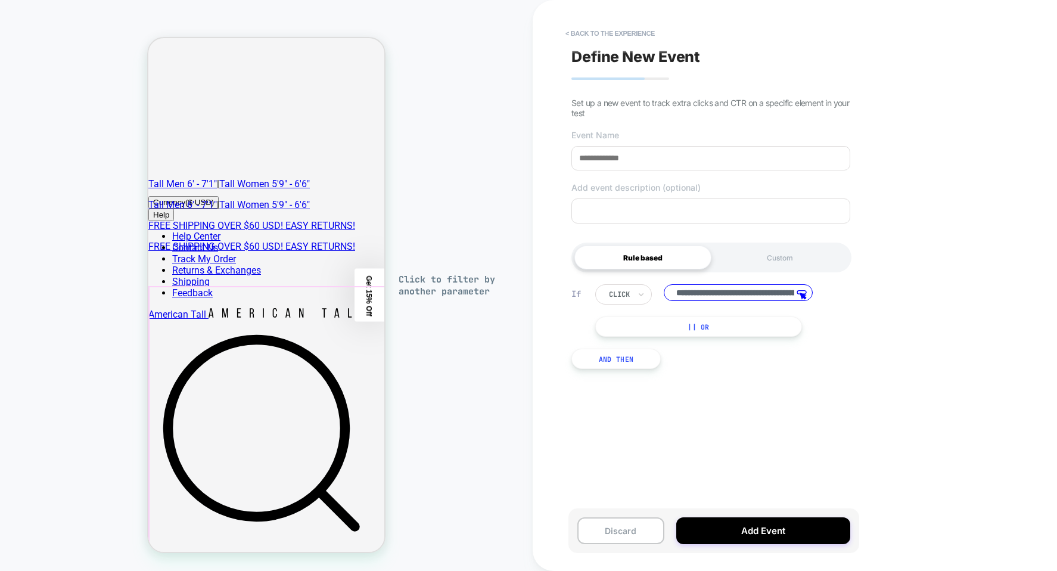
scroll to position [0, 218]
click at [664, 219] on textarea at bounding box center [710, 210] width 279 height 25
click at [585, 31] on button "< back to the experience" at bounding box center [610, 33] width 101 height 19
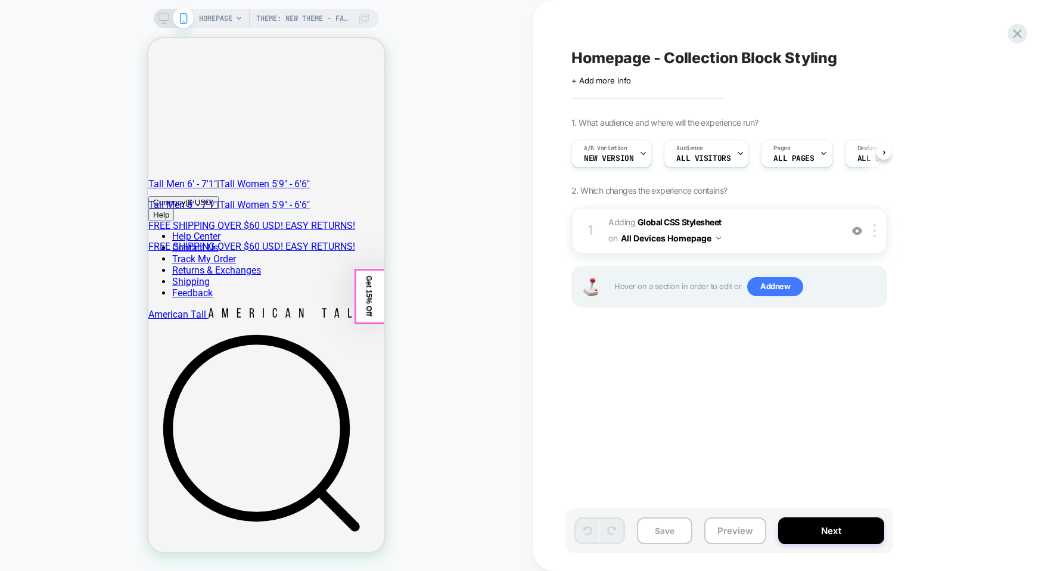
scroll to position [0, 1]
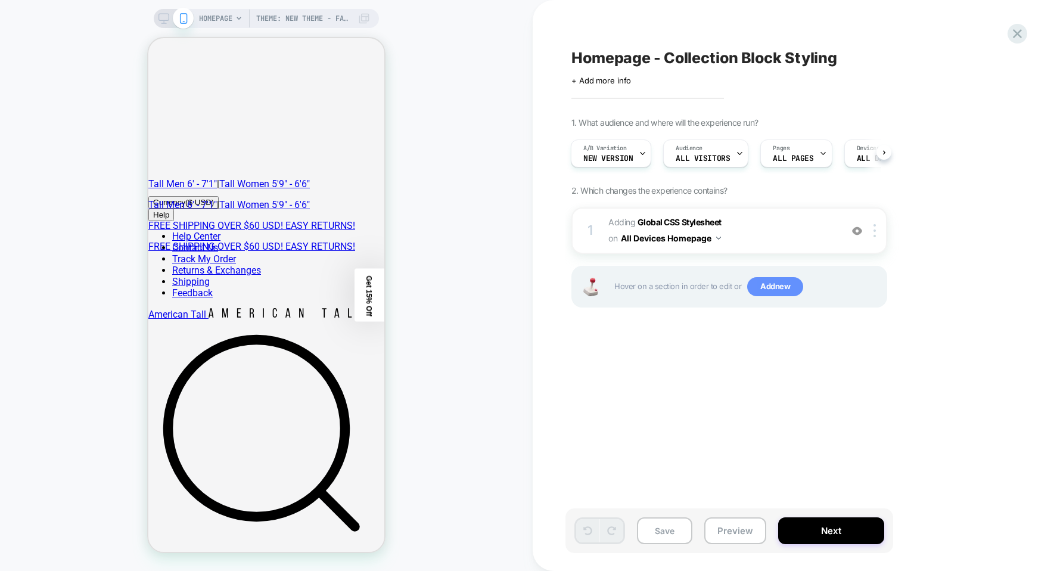
click at [780, 285] on span "Add new" at bounding box center [775, 286] width 56 height 19
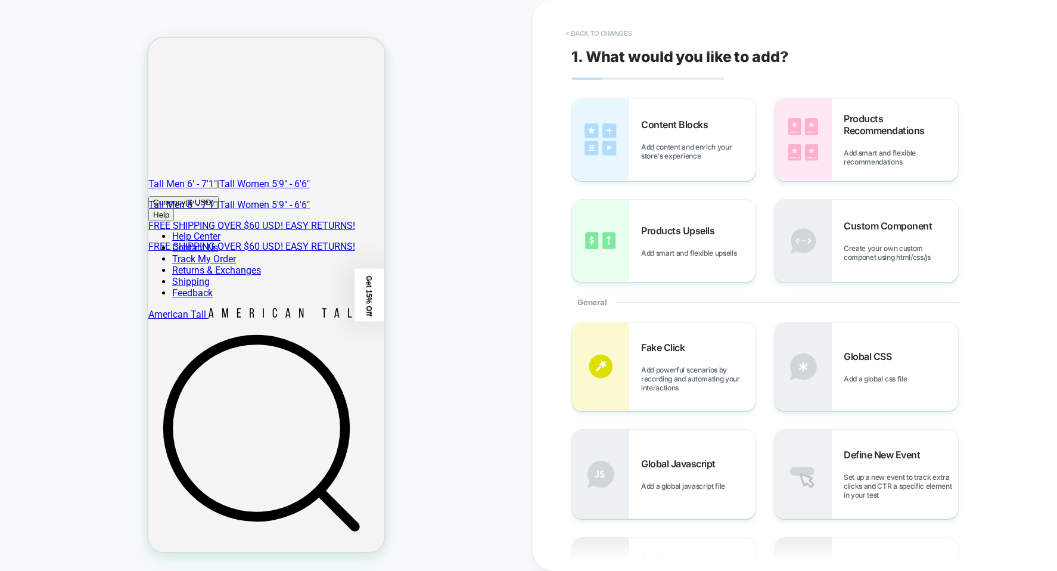
click at [589, 38] on button "< Back to changes" at bounding box center [599, 33] width 79 height 19
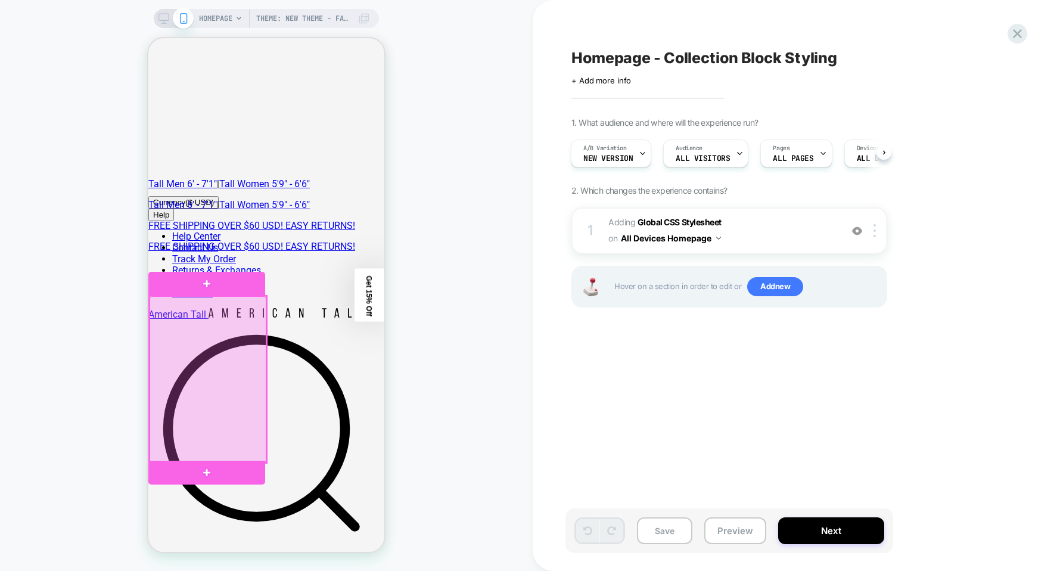
drag, startPoint x: 225, startPoint y: 337, endPoint x: 212, endPoint y: 340, distance: 13.3
click at [212, 340] on div at bounding box center [208, 379] width 117 height 166
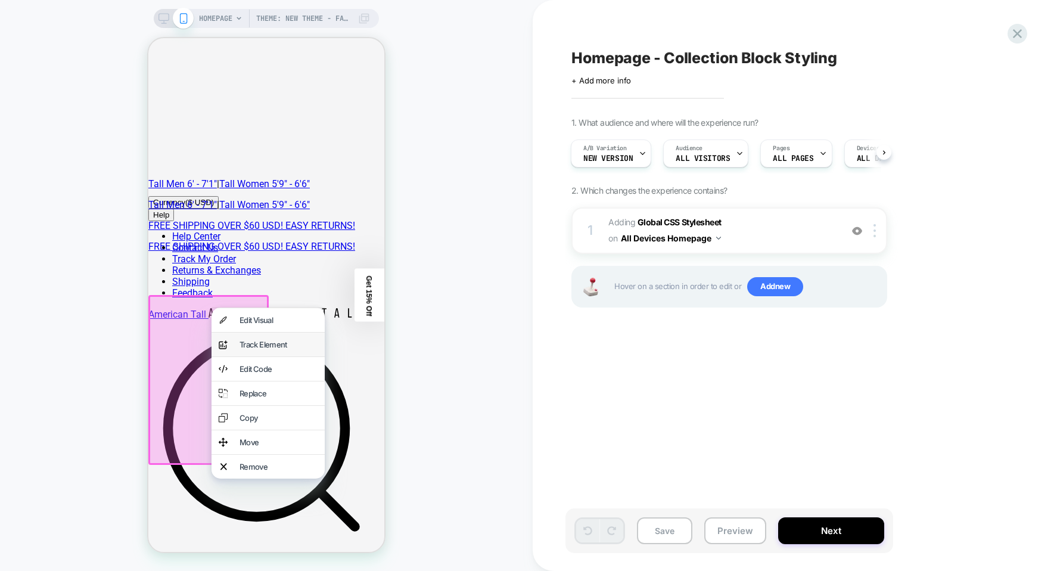
click at [257, 349] on div "Track Element" at bounding box center [279, 345] width 78 height 10
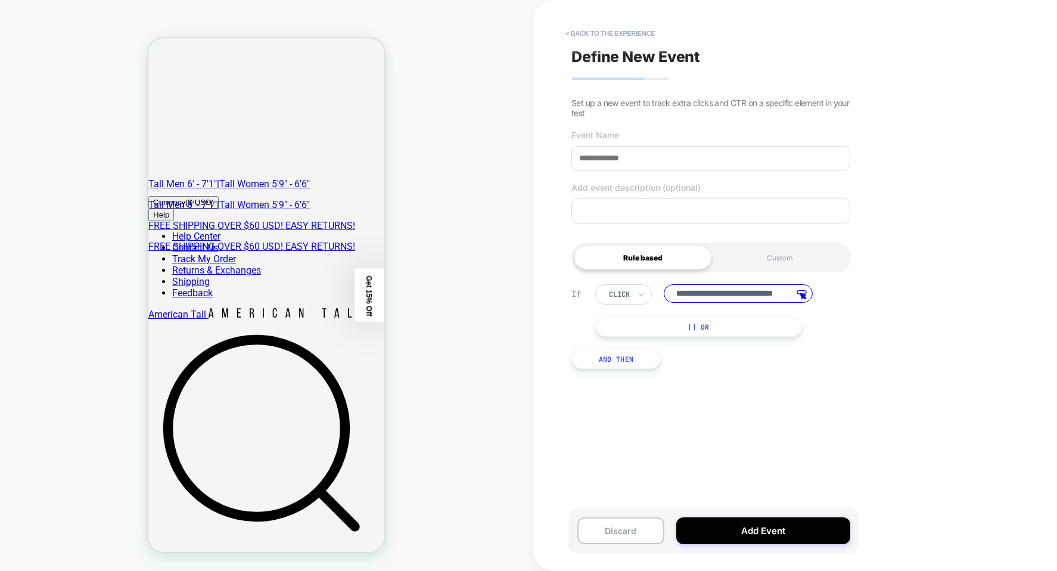
scroll to position [0, 42]
drag, startPoint x: 746, startPoint y: 299, endPoint x: 765, endPoint y: 234, distance: 67.0
click at [809, 285] on div "**********" at bounding box center [711, 326] width 291 height 120
click at [655, 150] on input at bounding box center [710, 158] width 279 height 24
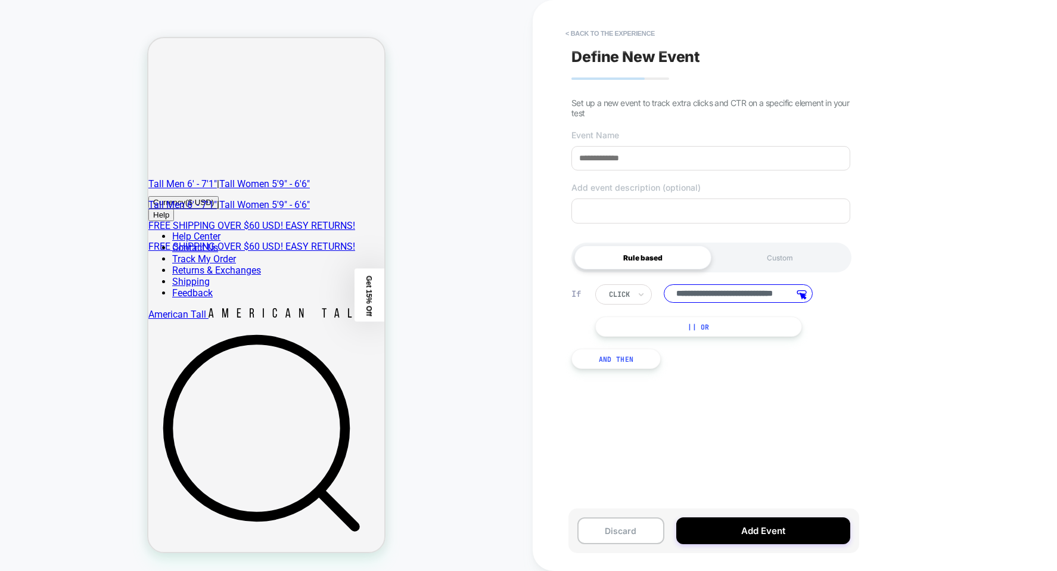
click at [657, 152] on input at bounding box center [710, 158] width 279 height 24
click at [658, 153] on input at bounding box center [710, 158] width 279 height 24
type input "**********"
click at [652, 215] on textarea at bounding box center [710, 210] width 279 height 25
click at [816, 527] on button "Add Event" at bounding box center [763, 530] width 174 height 27
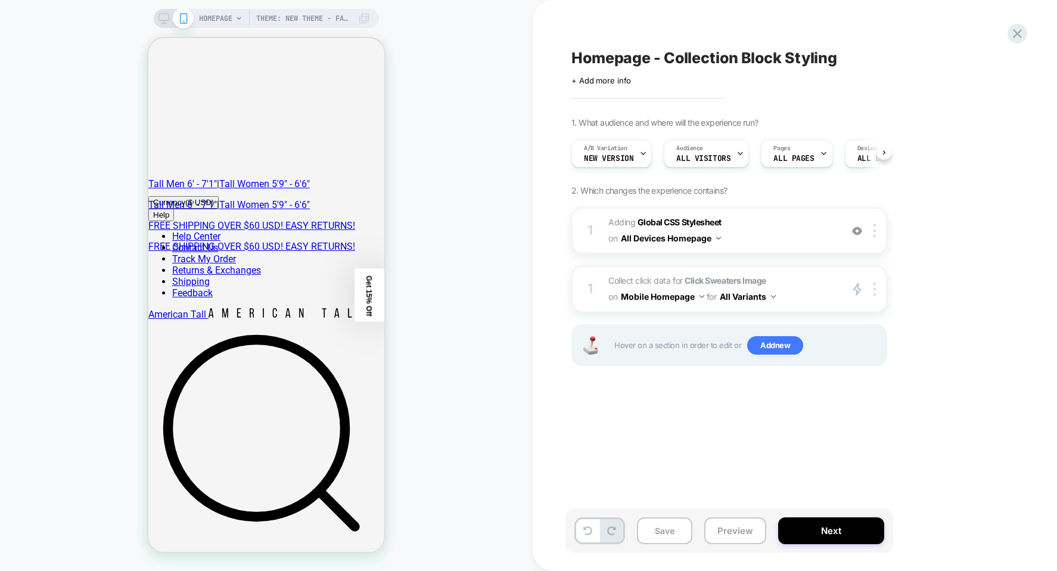
scroll to position [0, 1]
click at [704, 296] on img at bounding box center [702, 296] width 5 height 3
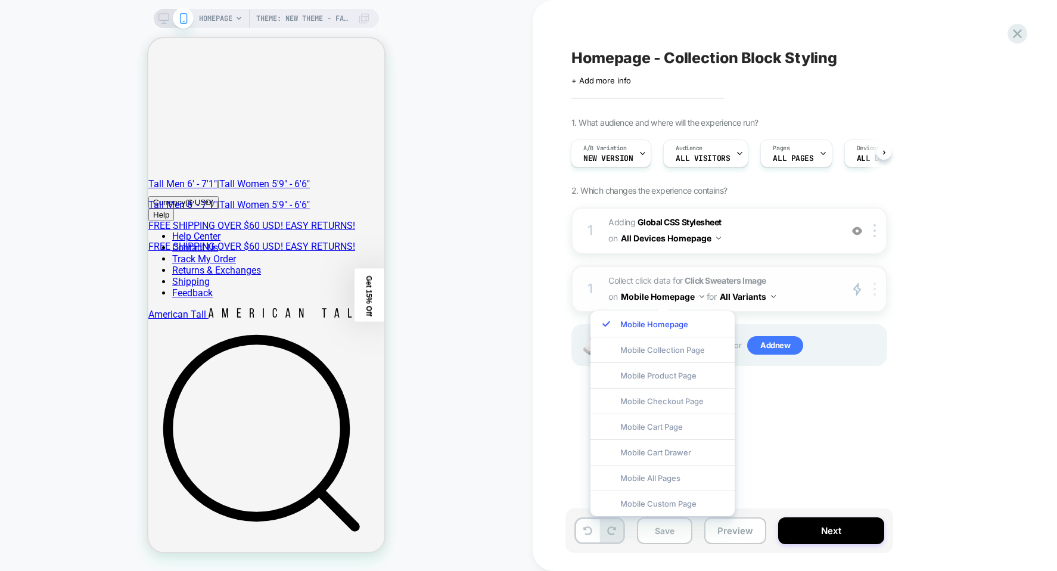
click at [880, 294] on div at bounding box center [877, 289] width 20 height 14
click at [875, 294] on img at bounding box center [875, 288] width 2 height 13
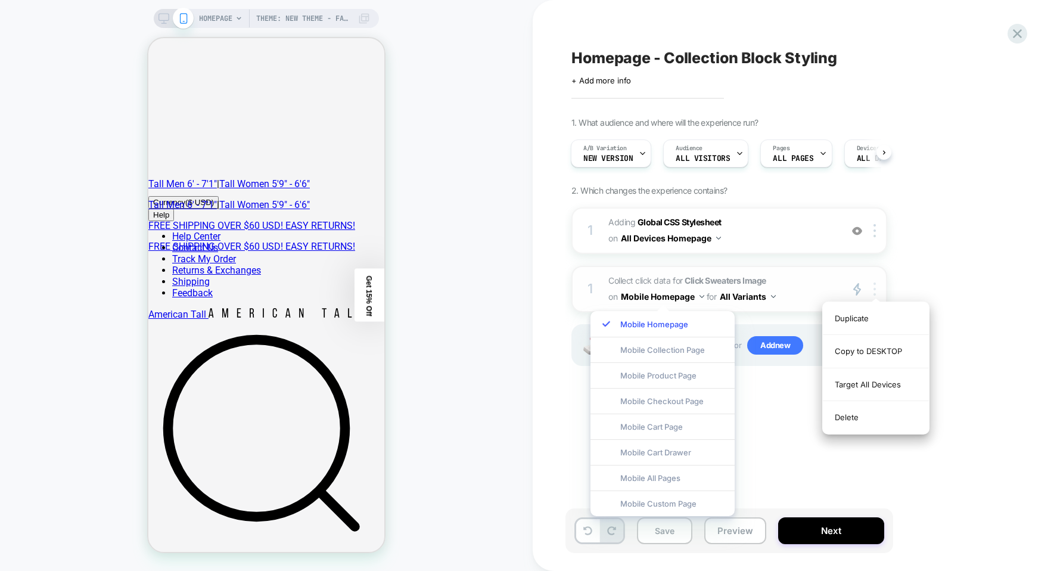
click at [874, 289] on img at bounding box center [875, 288] width 2 height 13
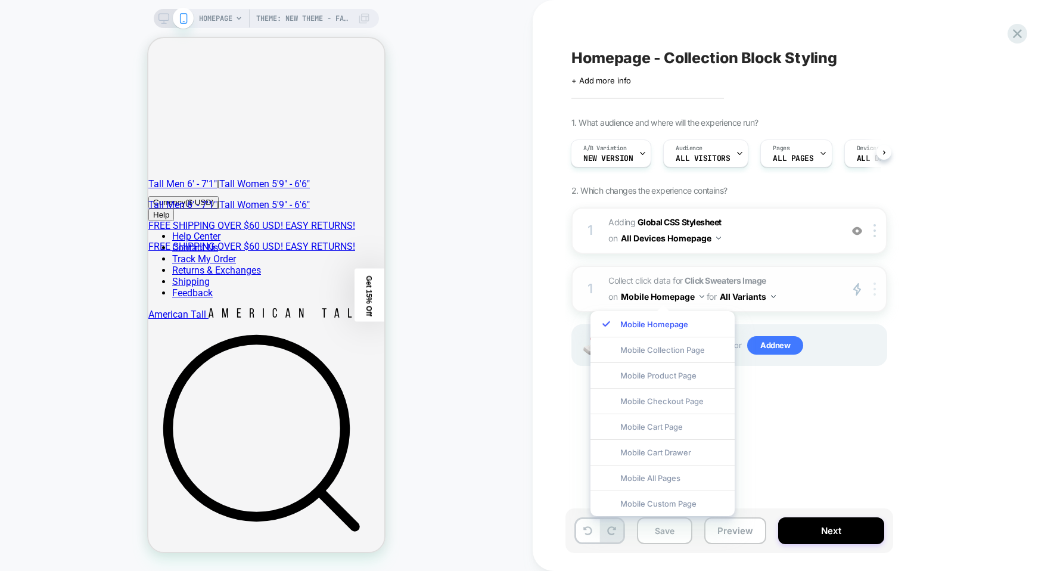
click at [875, 288] on img at bounding box center [875, 288] width 2 height 13
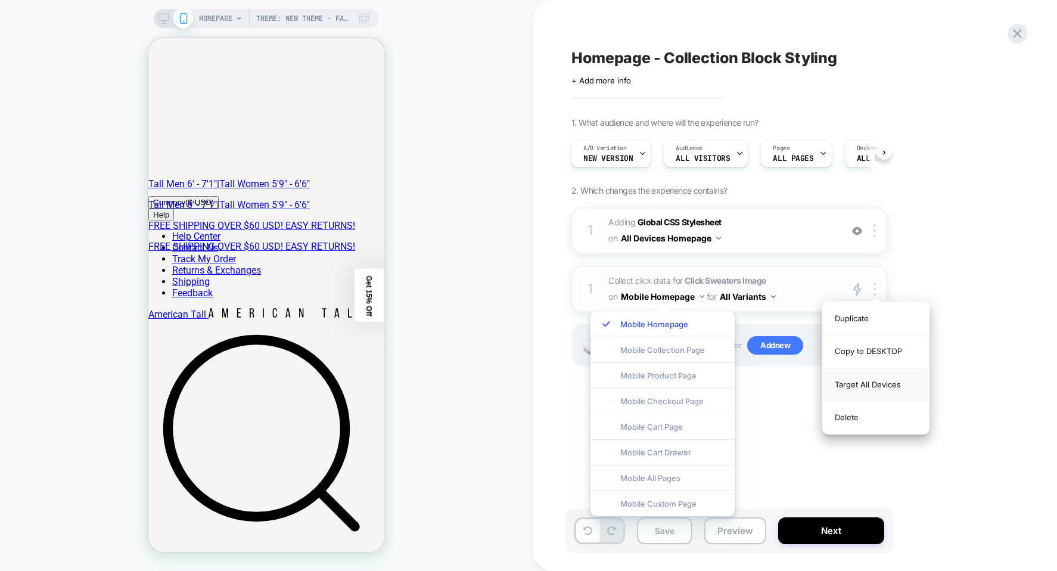
click at [861, 383] on div "Target All Devices" at bounding box center [876, 384] width 106 height 33
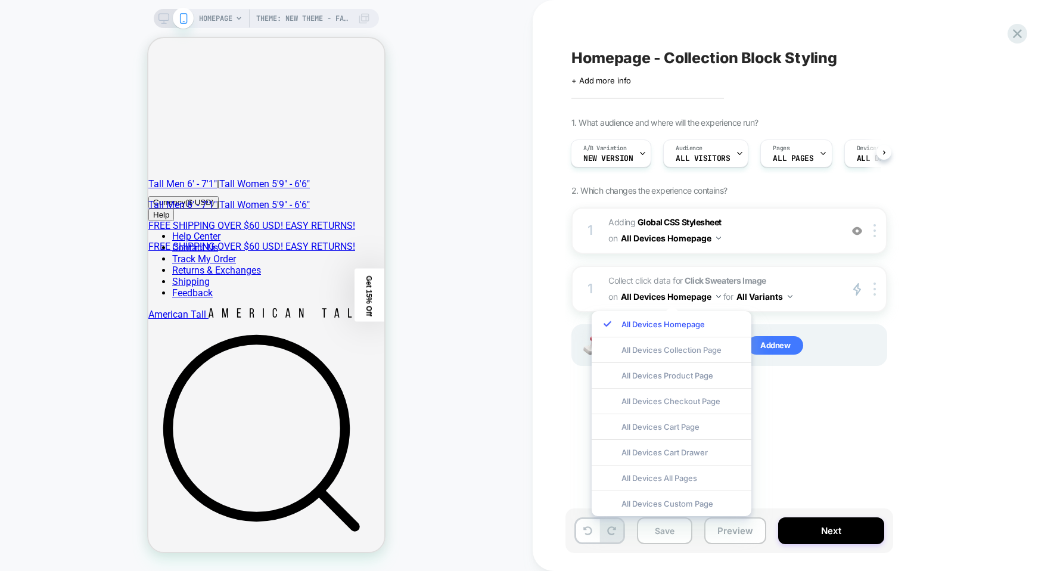
click at [863, 392] on div "1 Adding Global CSS Stylesheet on All Devices Homepage Add Before Add After Tar…" at bounding box center [729, 301] width 316 height 188
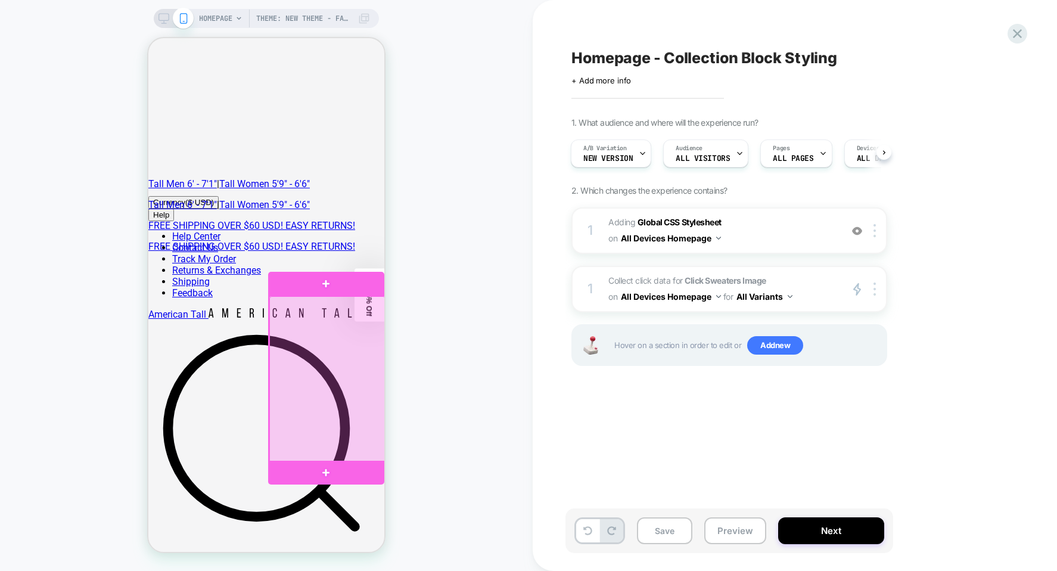
click at [336, 337] on div at bounding box center [327, 379] width 117 height 166
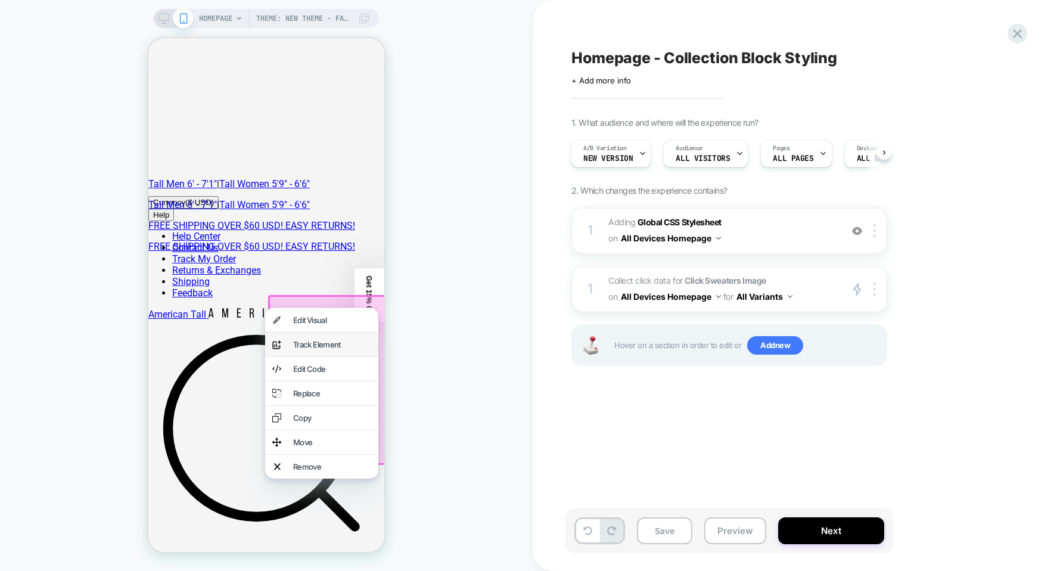
click at [333, 343] on div "Track Element" at bounding box center [332, 345] width 78 height 10
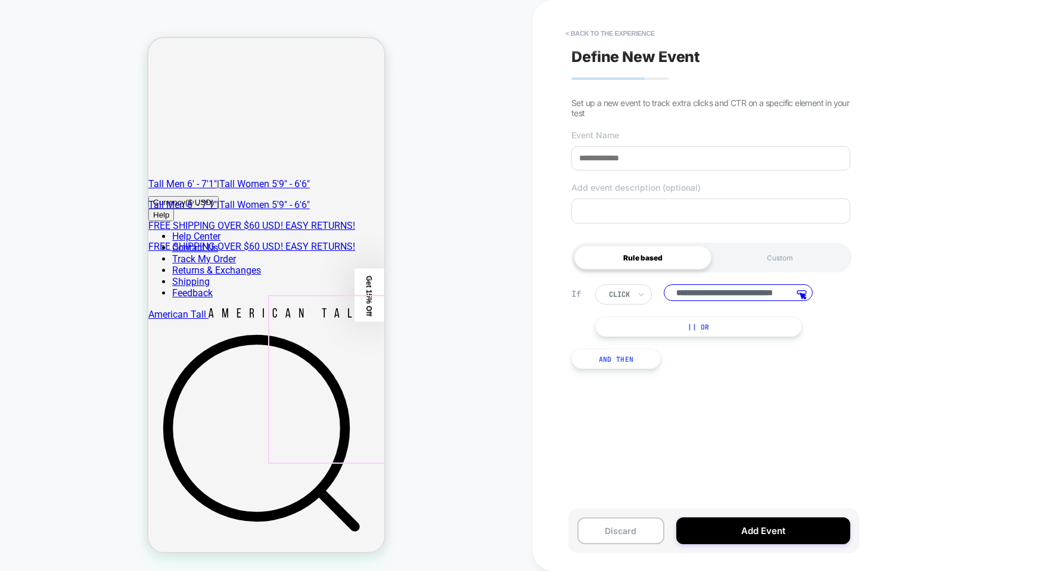
scroll to position [0, 42]
click at [670, 164] on input at bounding box center [710, 158] width 279 height 24
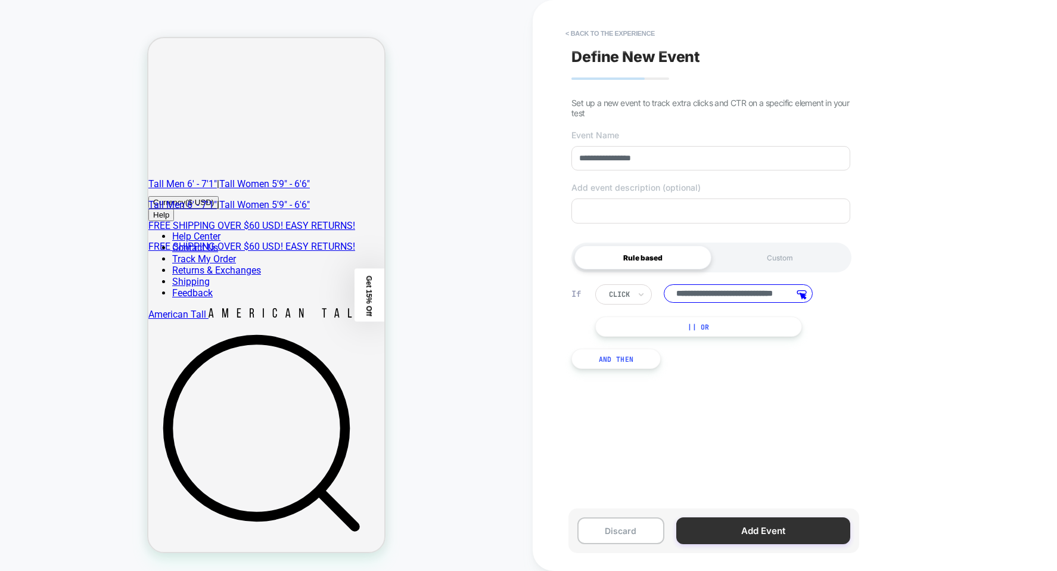
type input "**********"
click at [758, 536] on button "Add Event" at bounding box center [763, 530] width 174 height 27
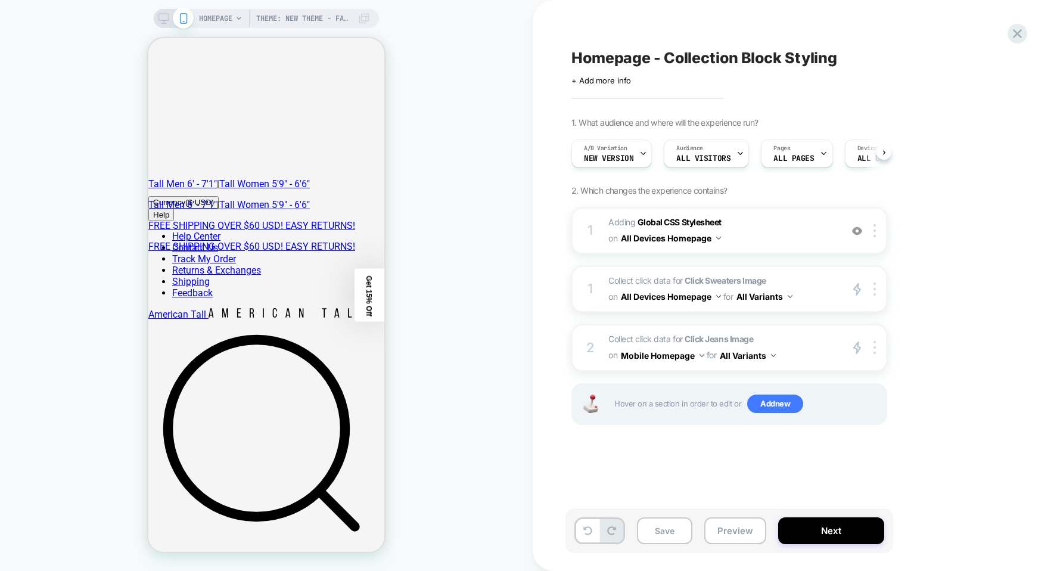
scroll to position [0, 1]
click at [872, 352] on div at bounding box center [877, 348] width 20 height 14
click at [878, 353] on div at bounding box center [877, 348] width 20 height 14
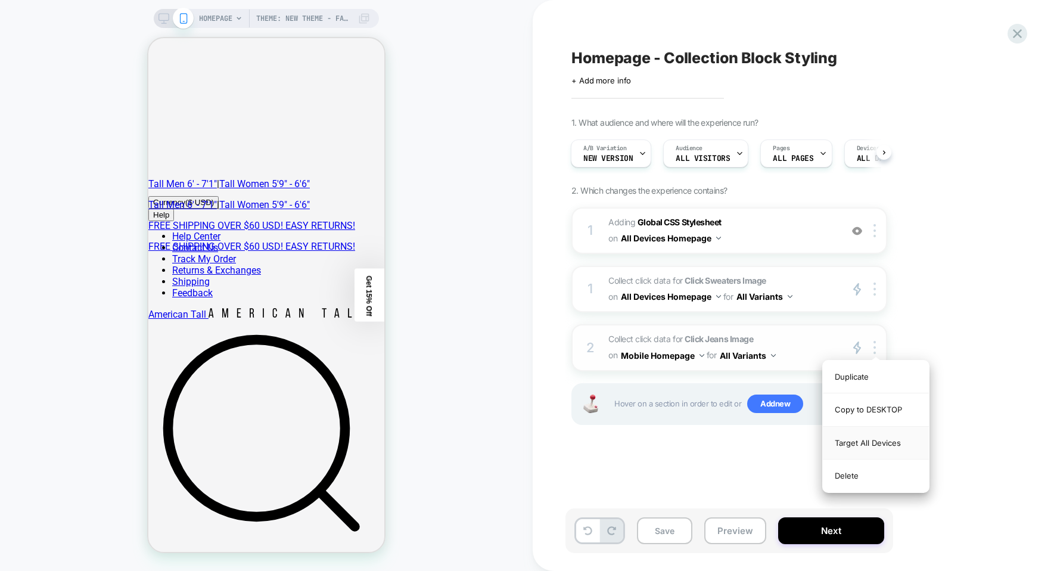
click at [878, 443] on div "Target All Devices" at bounding box center [876, 443] width 106 height 33
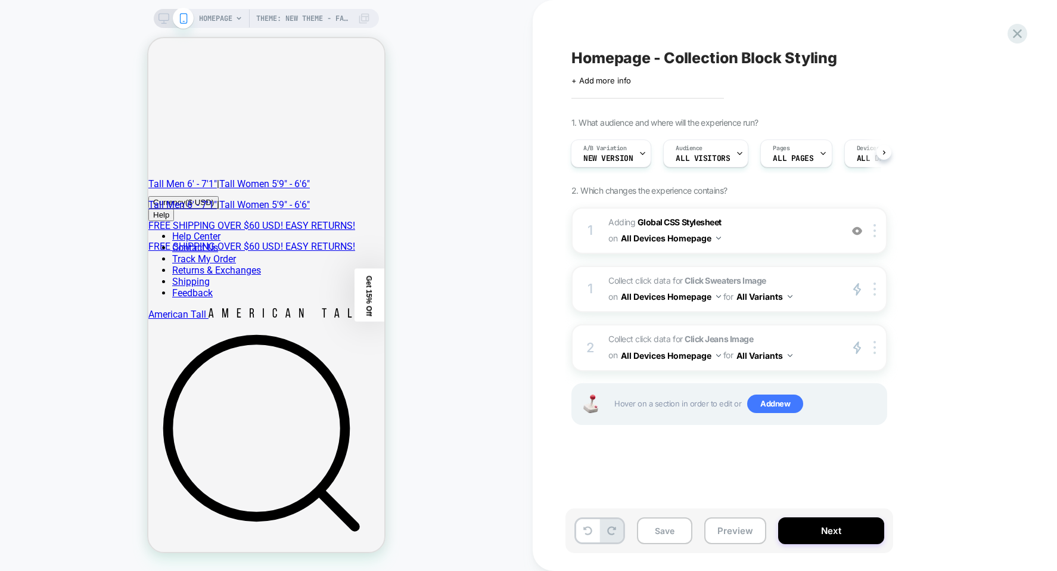
click at [532, 337] on div "Theme: New theme - Fall - [DATE] HOMEPAGE Theme: New theme - Fall - [DATE]" at bounding box center [266, 285] width 533 height 547
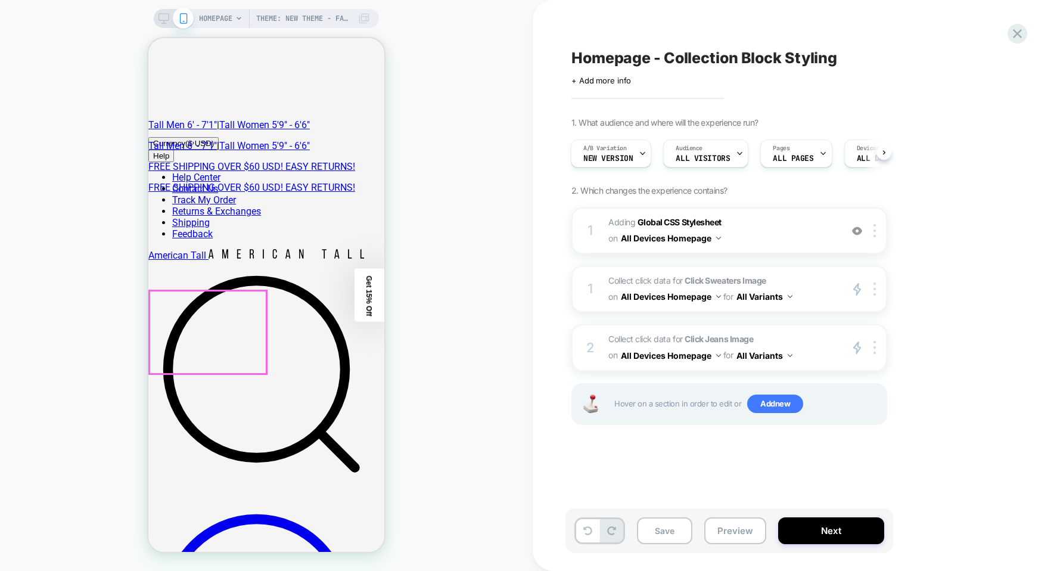
scroll to position [238, 0]
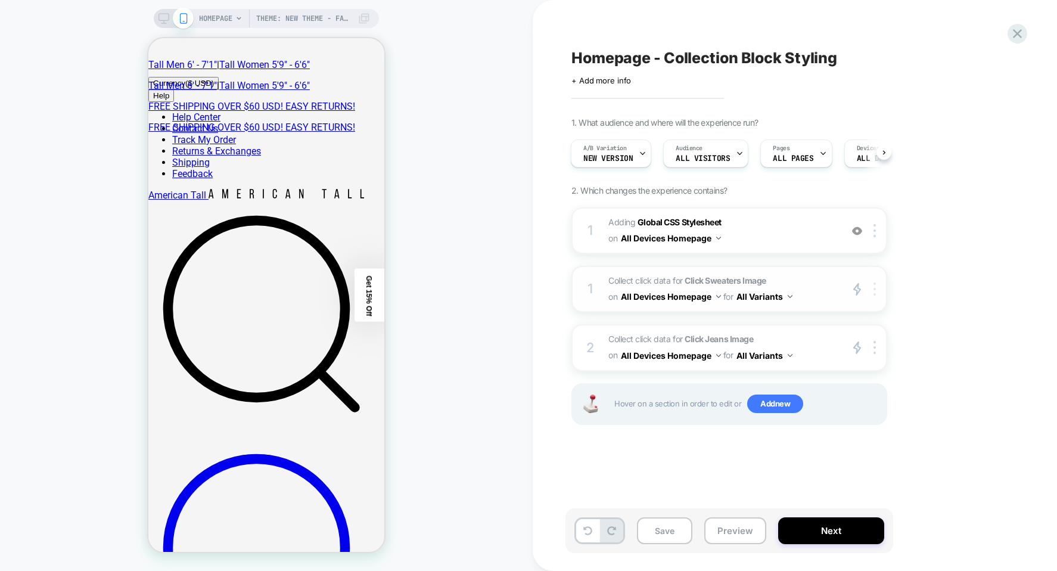
click at [877, 291] on div at bounding box center [877, 289] width 20 height 14
click at [754, 278] on strong "Click Sweaters Image" at bounding box center [726, 280] width 82 height 10
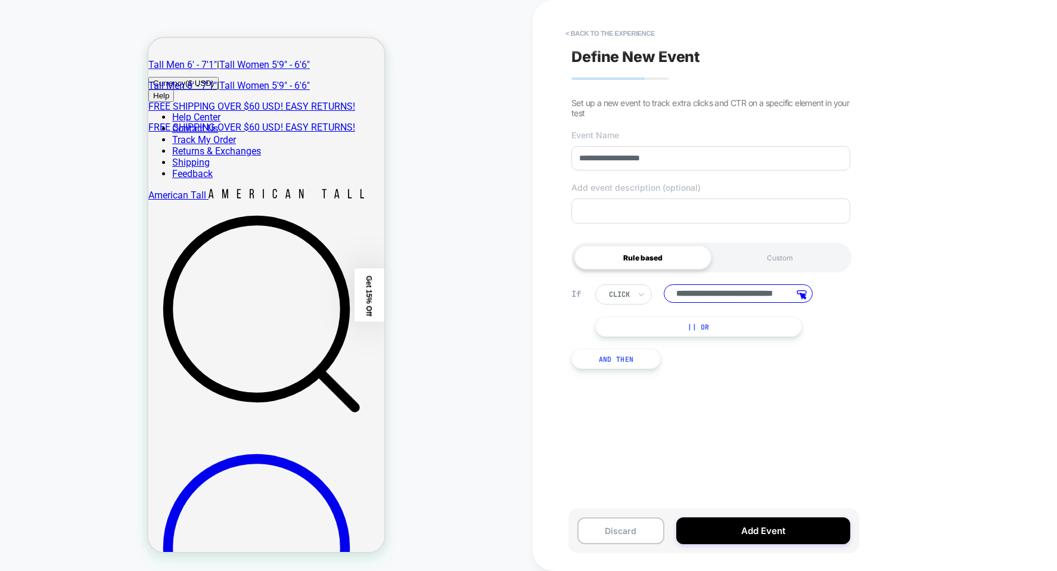
scroll to position [0, 0]
drag, startPoint x: 744, startPoint y: 295, endPoint x: 632, endPoint y: 292, distance: 111.5
click at [632, 292] on div "**********" at bounding box center [714, 294] width 238 height 20
click at [771, 296] on input "**********" at bounding box center [738, 293] width 149 height 18
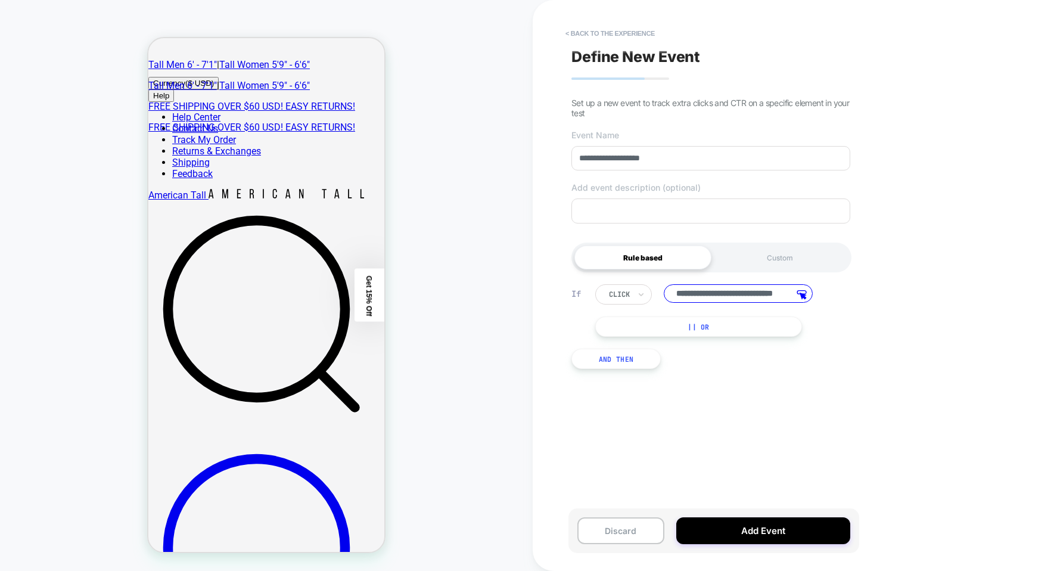
click at [771, 296] on input "**********" at bounding box center [738, 293] width 149 height 18
click at [740, 299] on input "**********" at bounding box center [738, 293] width 149 height 18
drag, startPoint x: 718, startPoint y: 294, endPoint x: 852, endPoint y: 286, distance: 133.7
click at [852, 286] on div "**********" at bounding box center [724, 310] width 259 height 52
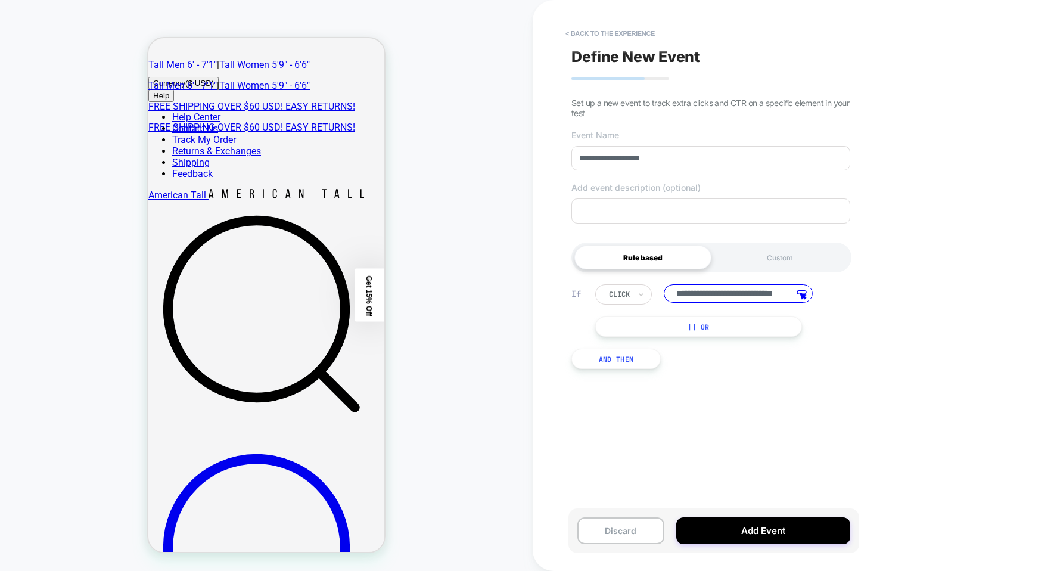
click at [765, 295] on input "**********" at bounding box center [738, 293] width 149 height 18
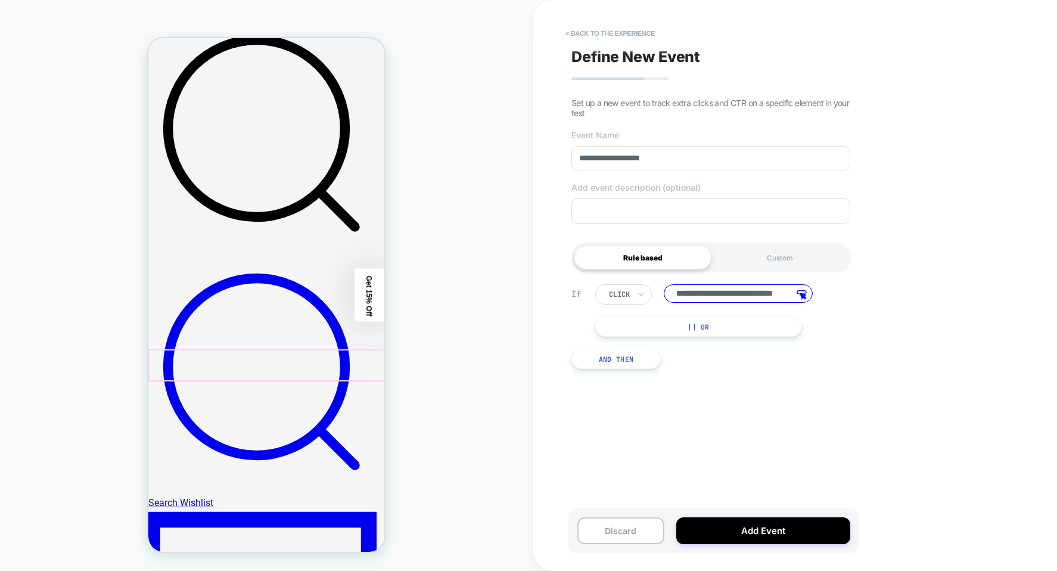
scroll to position [179, 0]
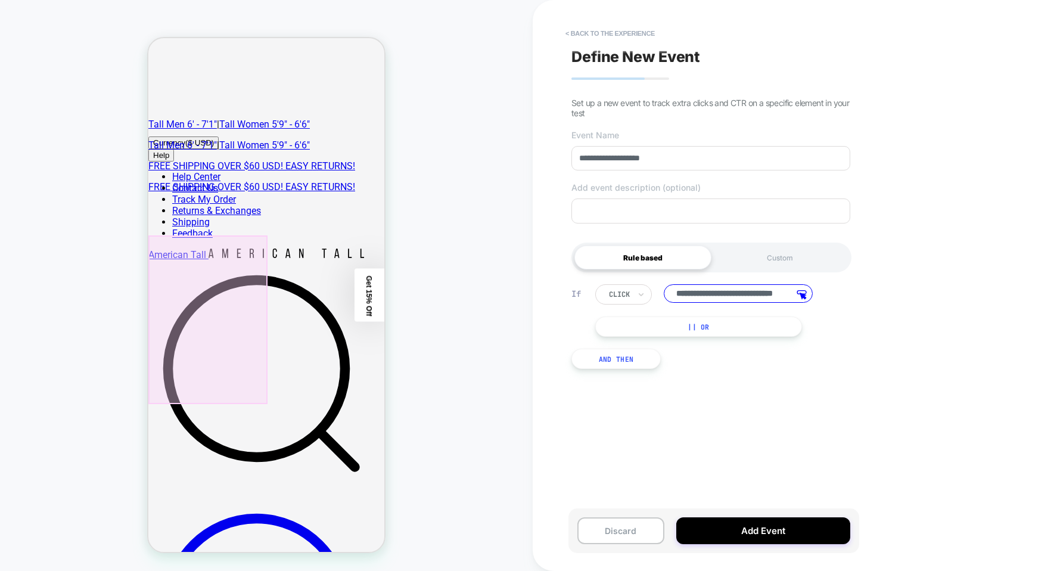
click at [228, 253] on div at bounding box center [207, 319] width 119 height 169
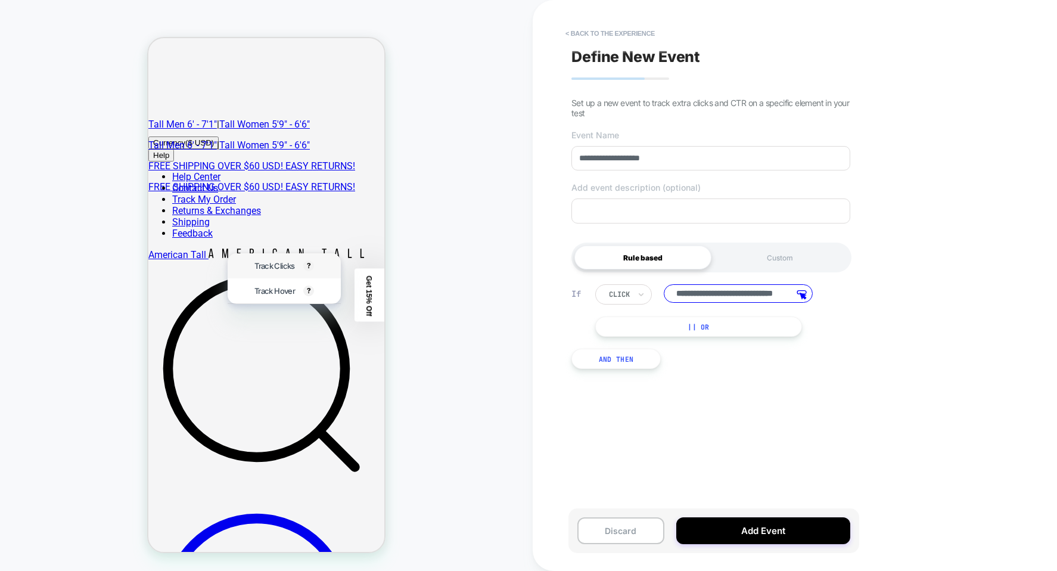
click at [280, 274] on div "Track Clicks ? Tracks clicks on the selected element." at bounding box center [283, 265] width 73 height 25
click at [667, 334] on button "|| Or" at bounding box center [698, 326] width 207 height 20
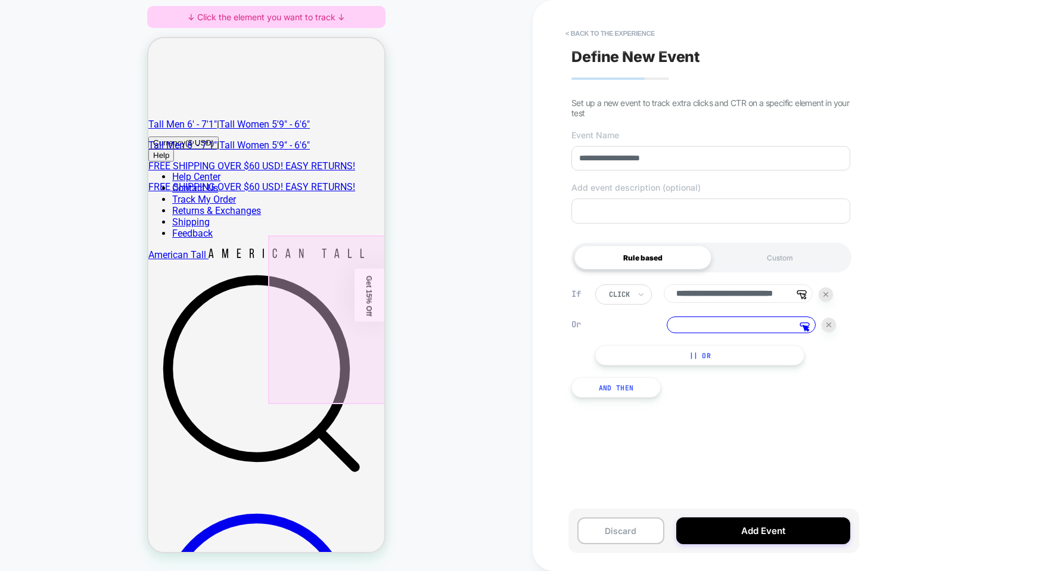
click at [345, 273] on div at bounding box center [327, 319] width 119 height 169
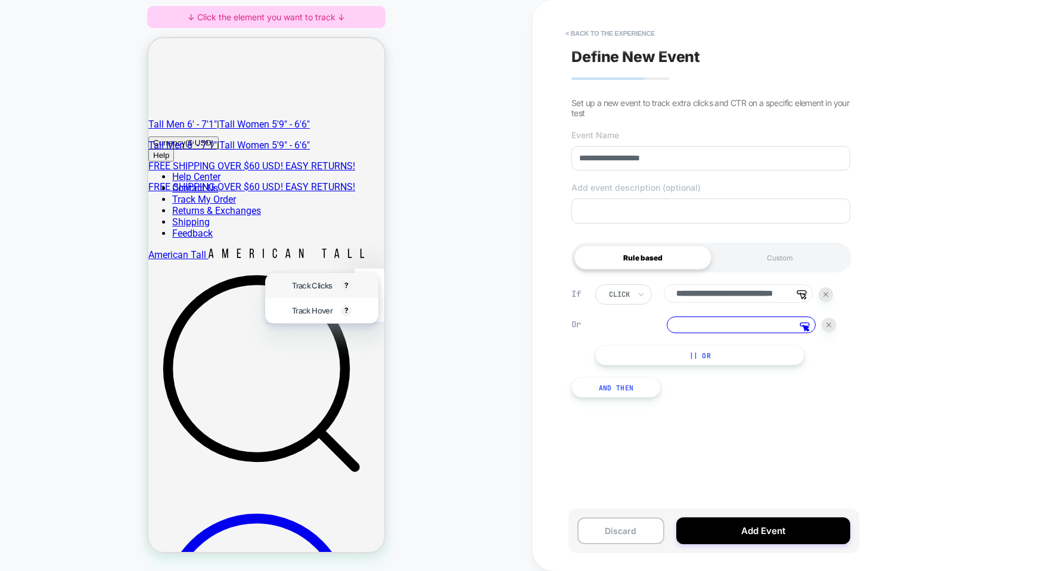
click at [341, 279] on div "Track Clicks ? Tracks clicks on the selected element." at bounding box center [321, 285] width 73 height 25
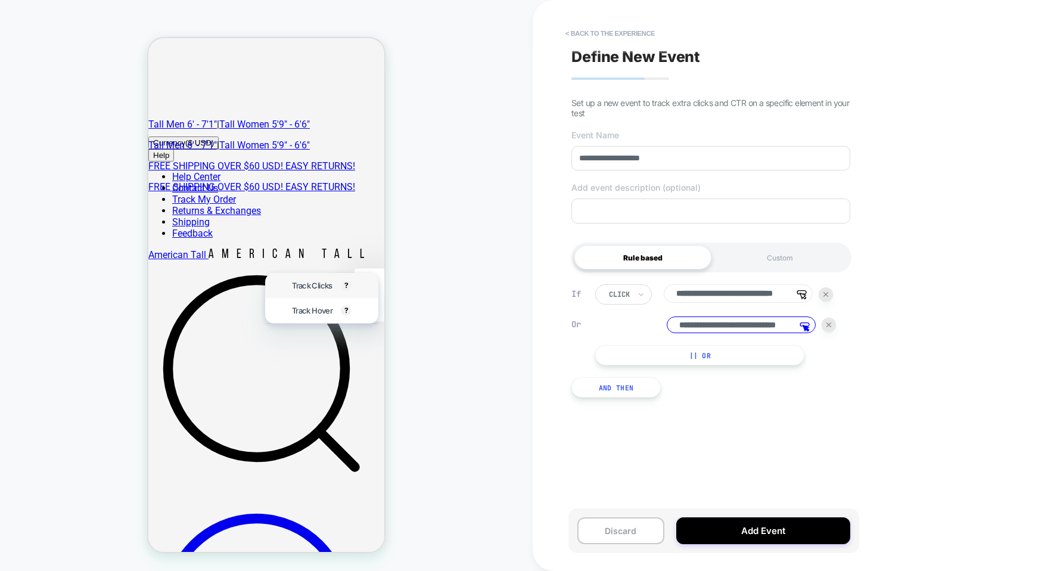
type input "**********"
click at [632, 361] on button "|| Or" at bounding box center [699, 355] width 209 height 20
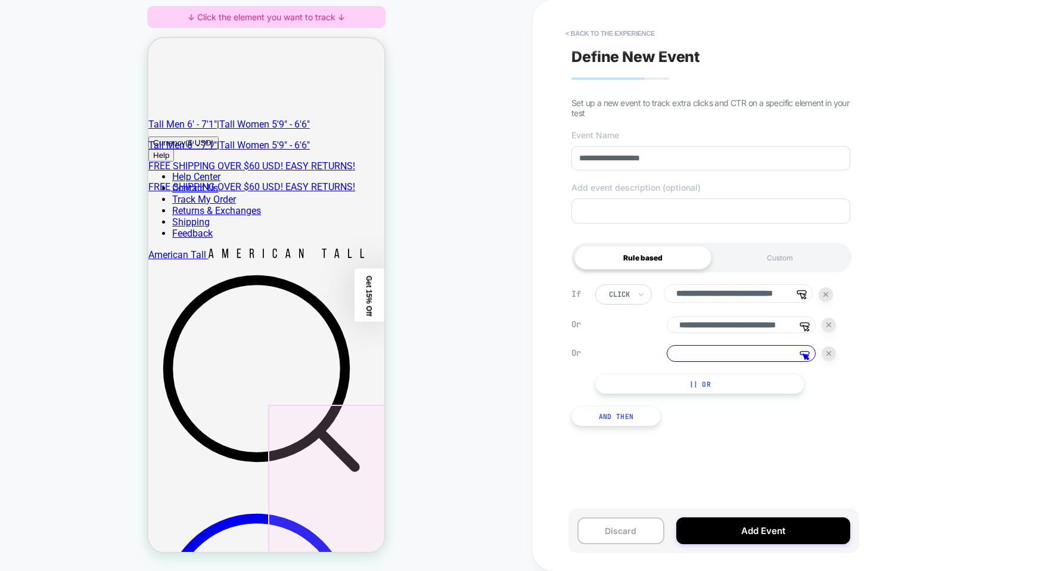
click at [365, 436] on div at bounding box center [327, 489] width 119 height 169
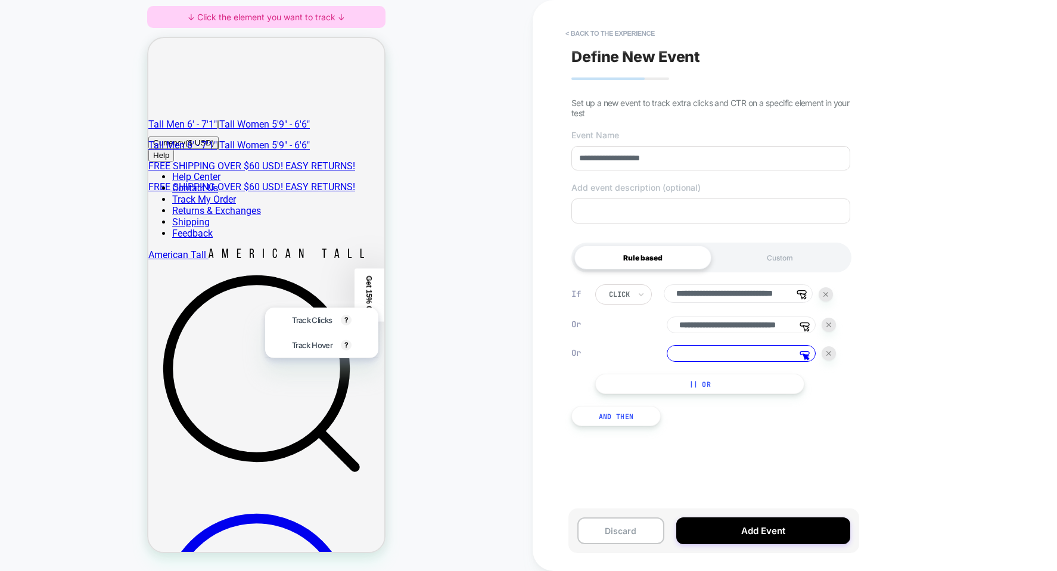
click at [327, 325] on span "Track Clicks" at bounding box center [312, 320] width 40 height 10
type input "**********"
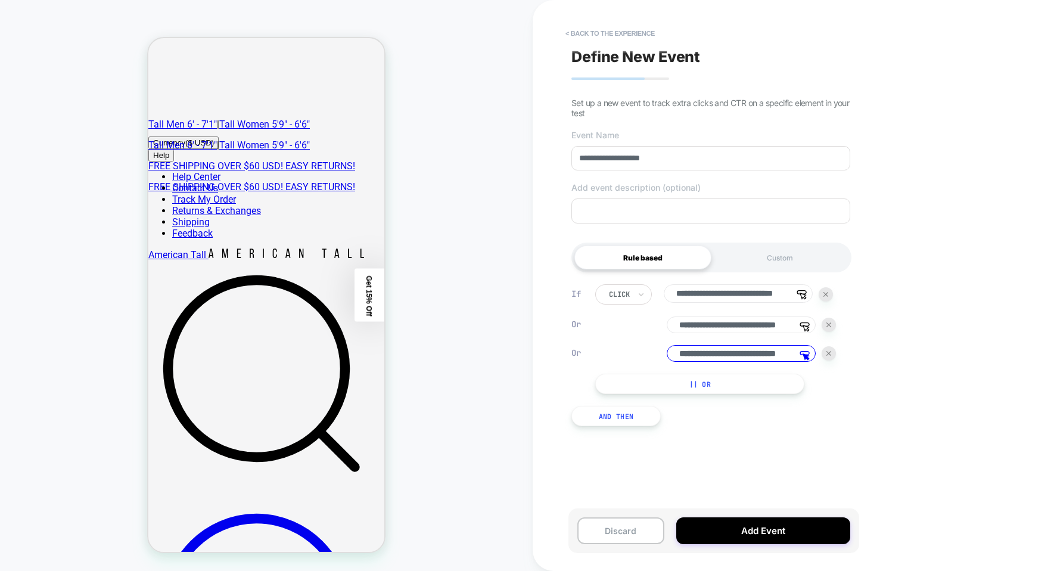
click at [674, 386] on button "|| Or" at bounding box center [699, 384] width 209 height 20
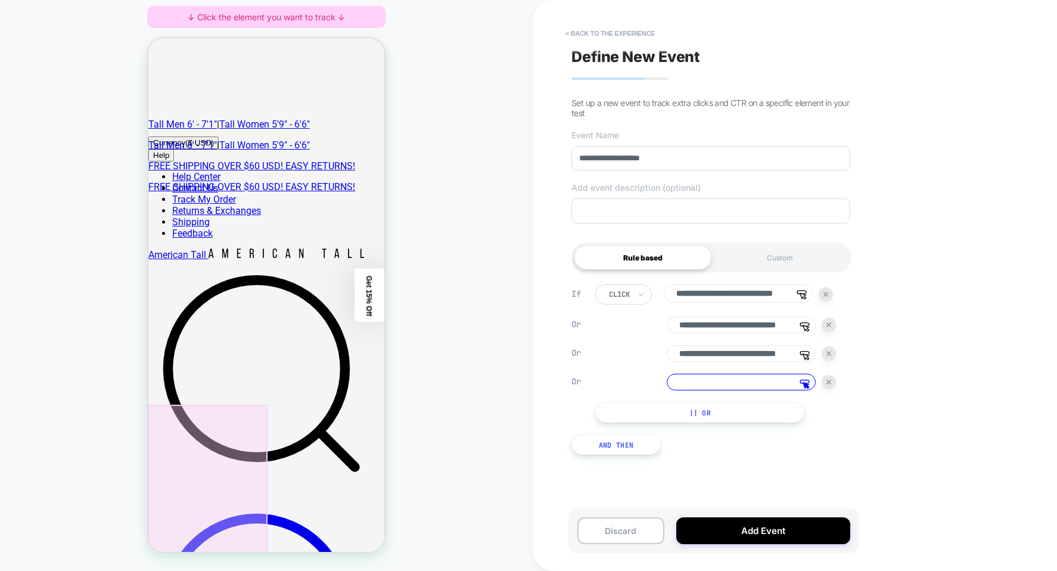
click at [241, 414] on div at bounding box center [207, 489] width 119 height 169
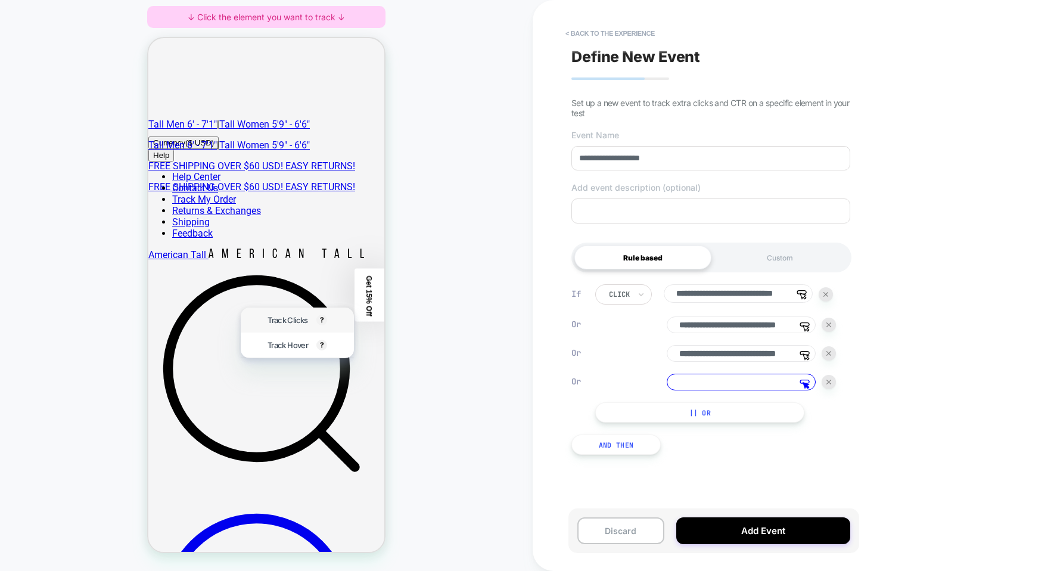
click at [298, 325] on span "Track Clicks" at bounding box center [288, 320] width 40 height 10
type input "**********"
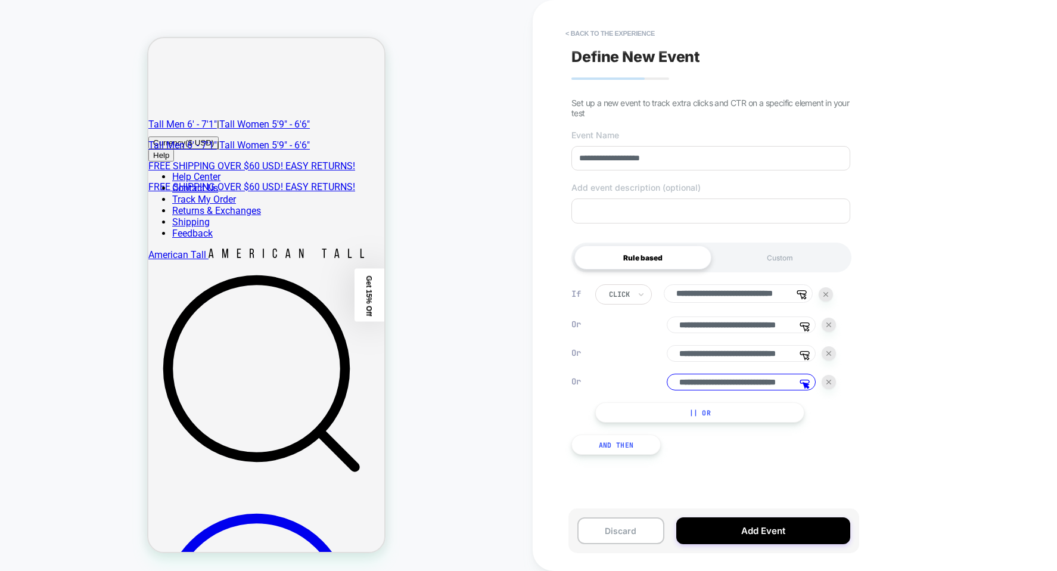
click at [621, 210] on textarea at bounding box center [710, 210] width 279 height 25
click at [624, 165] on input "**********" at bounding box center [710, 158] width 279 height 24
click at [624, 164] on input "**********" at bounding box center [710, 158] width 279 height 24
type input "**********"
click at [782, 525] on button "Add Event" at bounding box center [763, 530] width 174 height 27
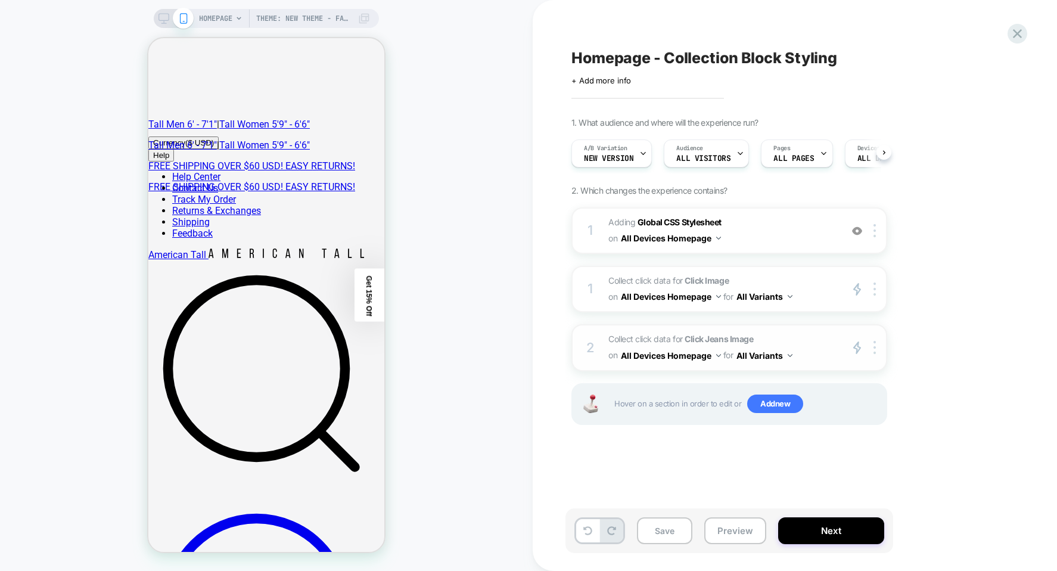
scroll to position [0, 1]
click at [879, 349] on div at bounding box center [877, 348] width 20 height 14
click at [875, 350] on img at bounding box center [875, 347] width 2 height 13
click at [849, 442] on div "Delete" at bounding box center [876, 443] width 106 height 32
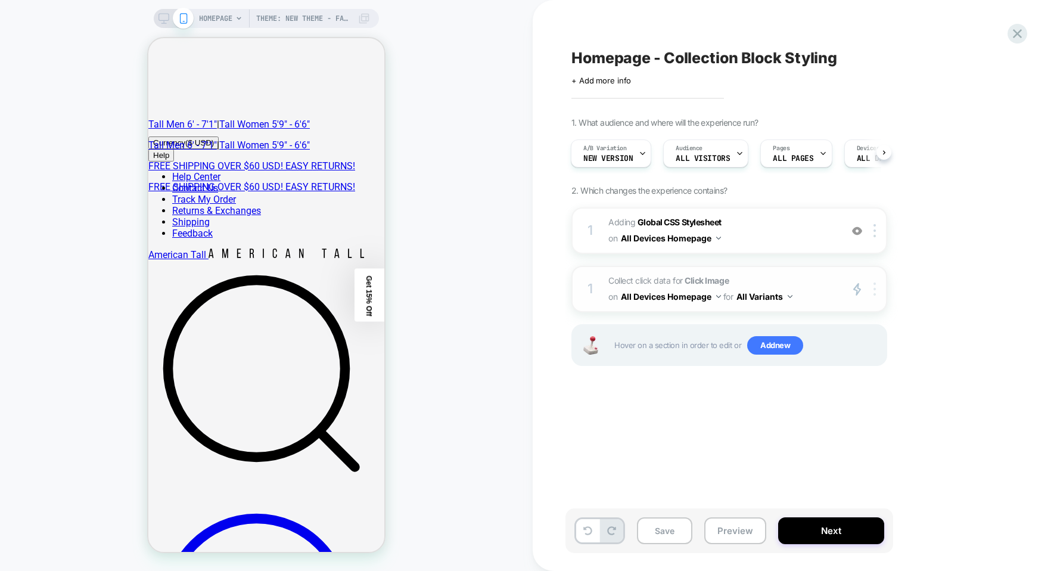
click at [871, 294] on div at bounding box center [877, 289] width 20 height 14
click at [862, 321] on div "Duplicate" at bounding box center [876, 318] width 106 height 33
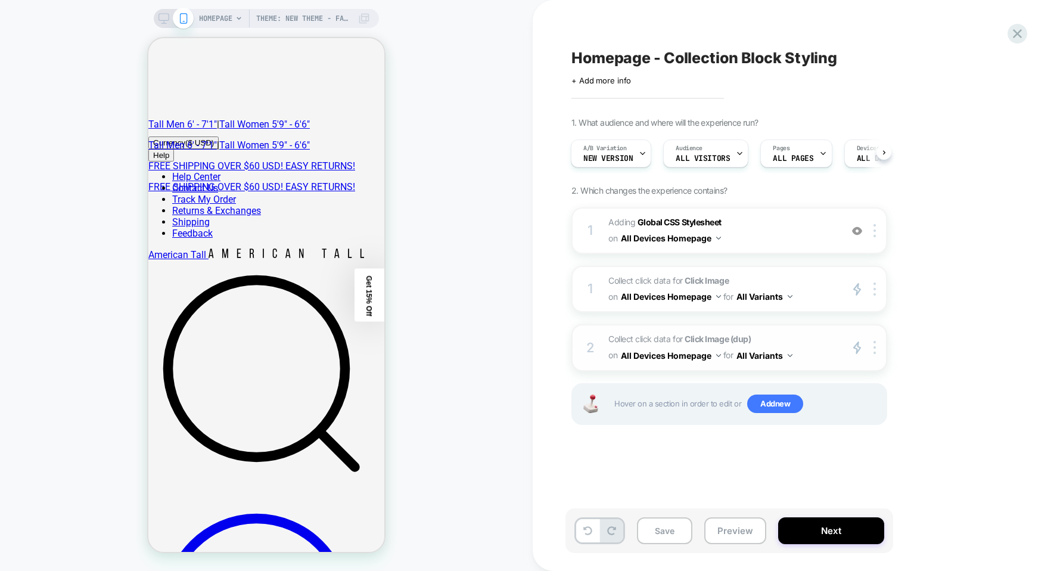
click at [779, 340] on span "Collect click data for Click Image (dup) on All Devices Homepage for All Varian…" at bounding box center [721, 347] width 227 height 32
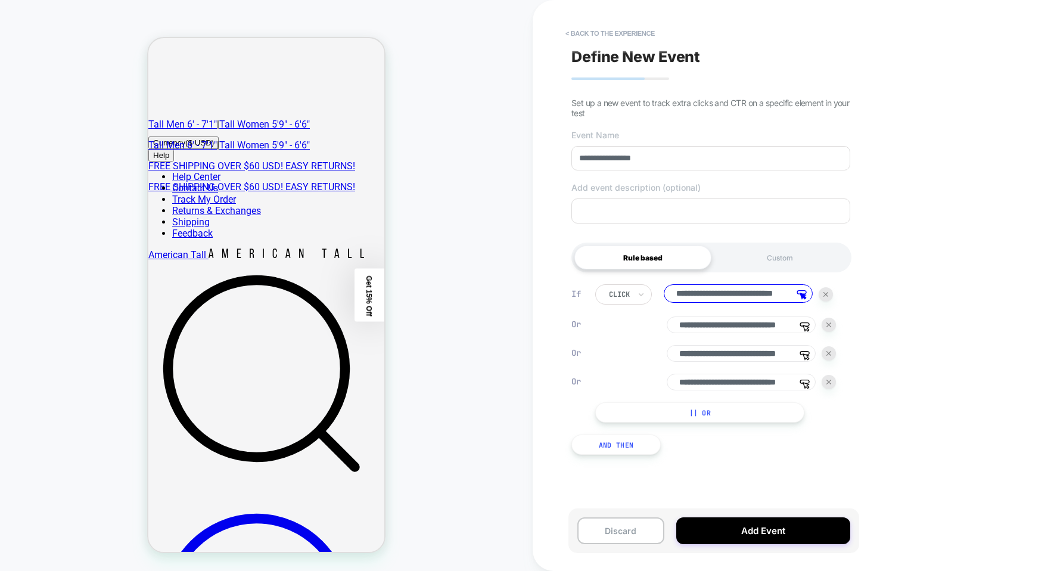
scroll to position [0, 0]
drag, startPoint x: 663, startPoint y: 164, endPoint x: 601, endPoint y: 169, distance: 61.6
click at [601, 169] on input "**********" at bounding box center [710, 158] width 279 height 24
type input "*********"
click at [831, 327] on img at bounding box center [829, 324] width 5 height 5
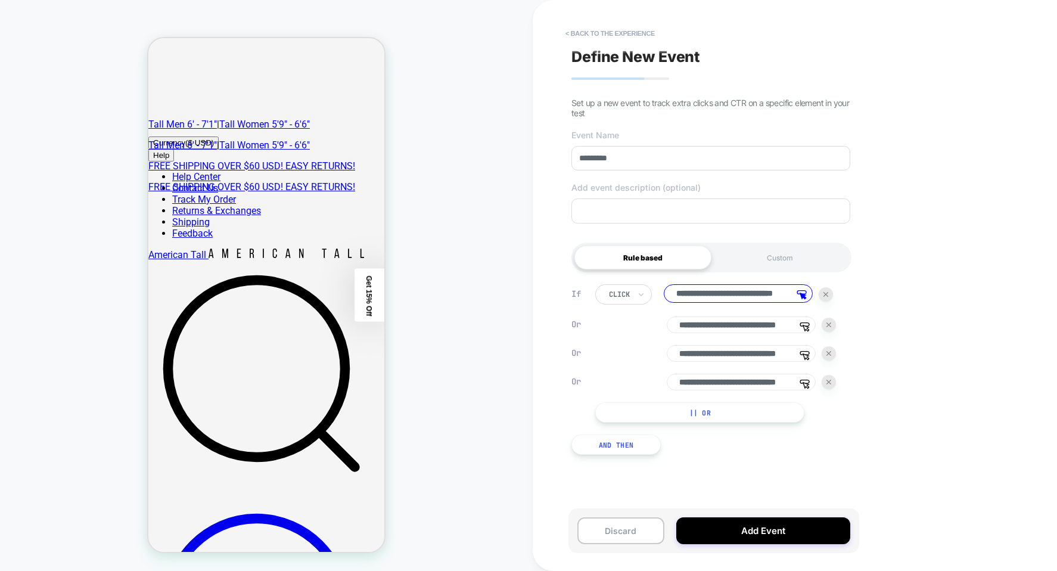
type input "**********"
click at [830, 327] on img at bounding box center [829, 324] width 5 height 5
type input "**********"
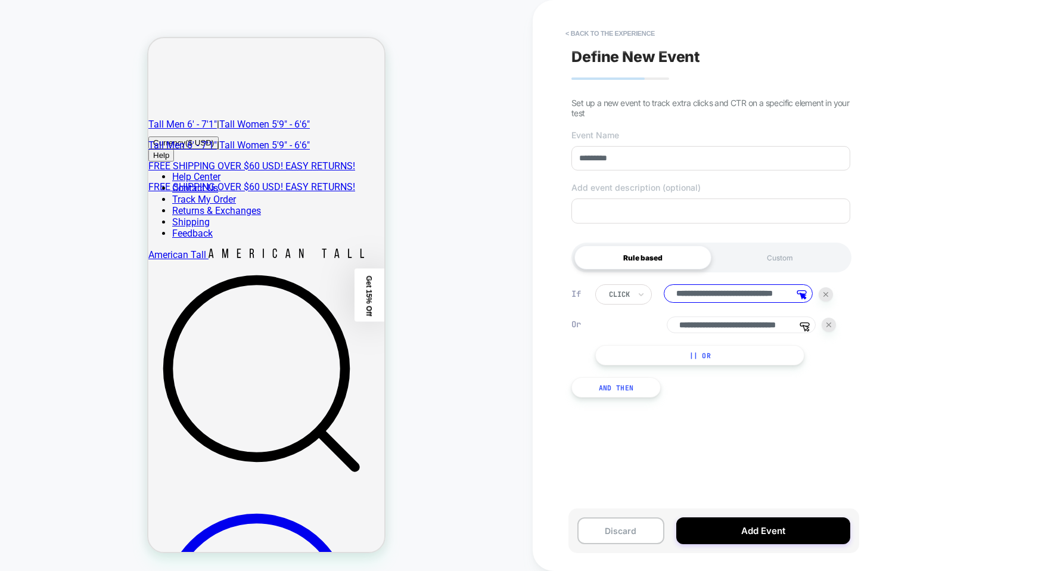
click at [830, 327] on img at bounding box center [829, 324] width 5 height 5
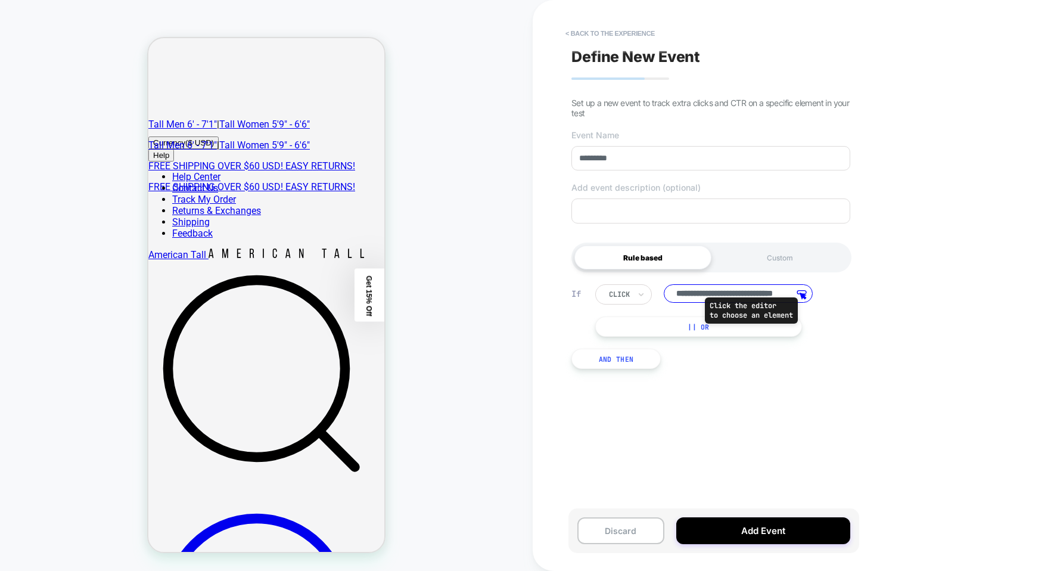
click at [805, 294] on icon at bounding box center [801, 292] width 9 height 3
click at [788, 294] on input "**********" at bounding box center [738, 293] width 149 height 18
click at [787, 295] on input "**********" at bounding box center [738, 293] width 149 height 18
click at [785, 295] on input "**********" at bounding box center [738, 293] width 149 height 18
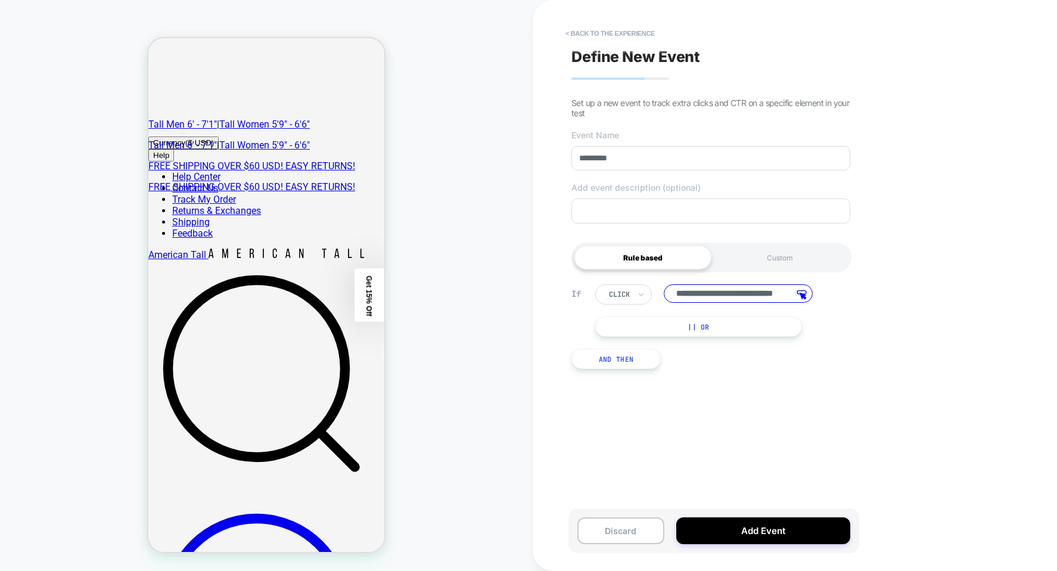
scroll to position [0, 12]
click at [780, 293] on input "**********" at bounding box center [738, 293] width 149 height 18
click at [779, 293] on input "**********" at bounding box center [738, 293] width 149 height 18
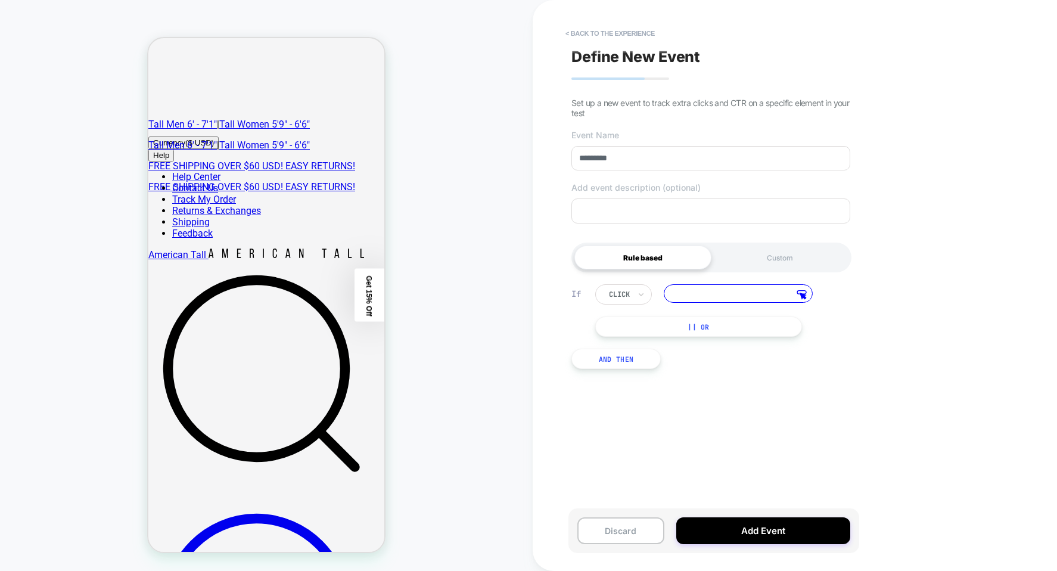
scroll to position [0, 0]
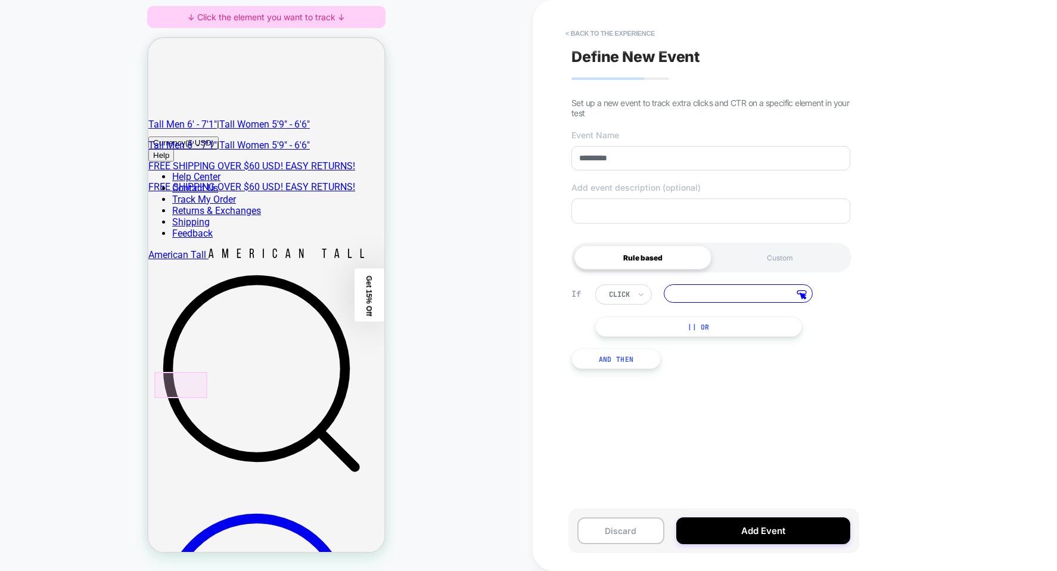
click at [709, 301] on input at bounding box center [738, 293] width 149 height 18
click at [703, 331] on button "|| Or" at bounding box center [698, 326] width 207 height 20
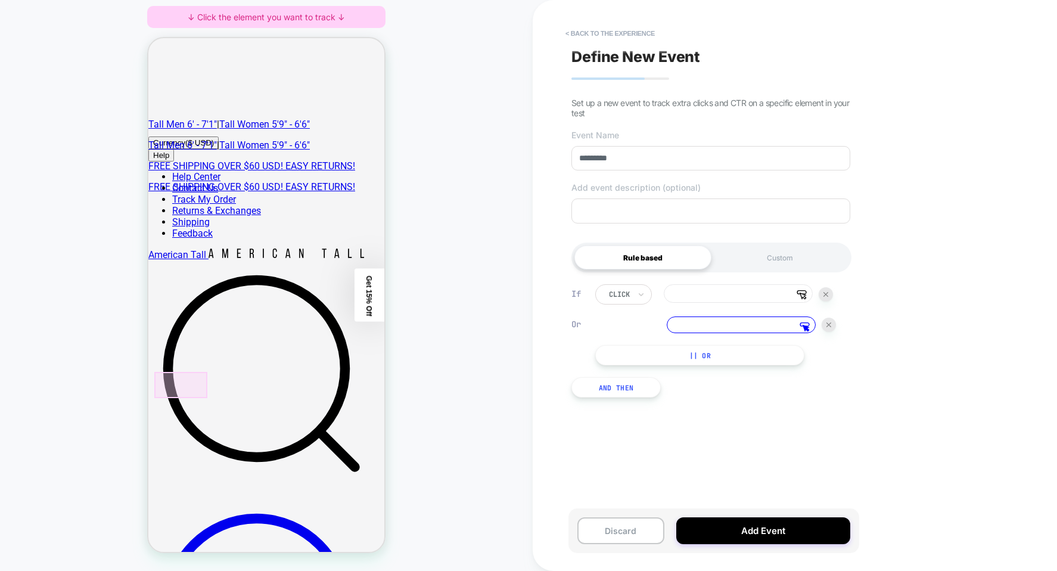
click at [189, 380] on div at bounding box center [180, 385] width 53 height 26
click at [189, 381] on div at bounding box center [179, 384] width 51 height 24
click at [188, 382] on div at bounding box center [179, 384] width 51 height 24
click at [175, 380] on div at bounding box center [179, 384] width 51 height 24
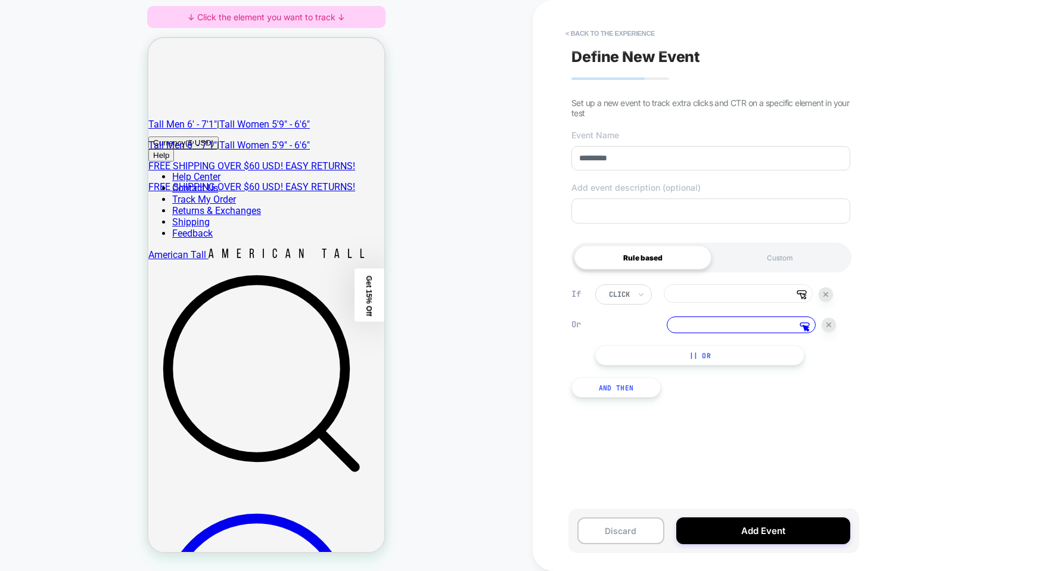
click at [686, 327] on input at bounding box center [741, 324] width 149 height 17
click at [804, 328] on polygon at bounding box center [806, 328] width 6 height 6
click at [186, 387] on div at bounding box center [180, 385] width 53 height 26
click at [243, 322] on span "Track Clicks" at bounding box center [233, 320] width 40 height 10
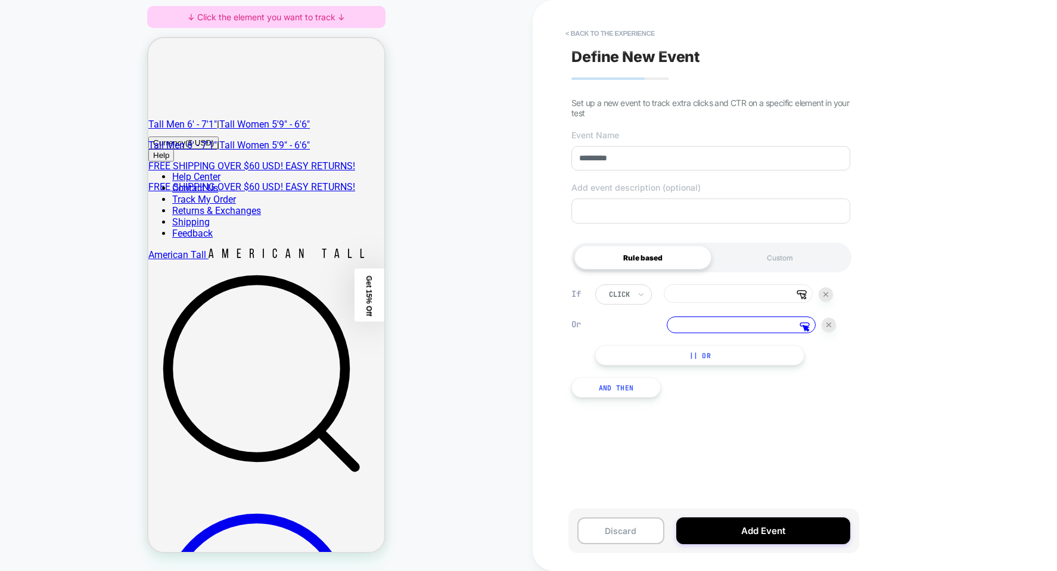
type input "**********"
click at [748, 297] on input at bounding box center [738, 293] width 149 height 18
click at [241, 384] on div at bounding box center [234, 385] width 53 height 26
click at [276, 324] on span "Track Clicks" at bounding box center [288, 320] width 40 height 10
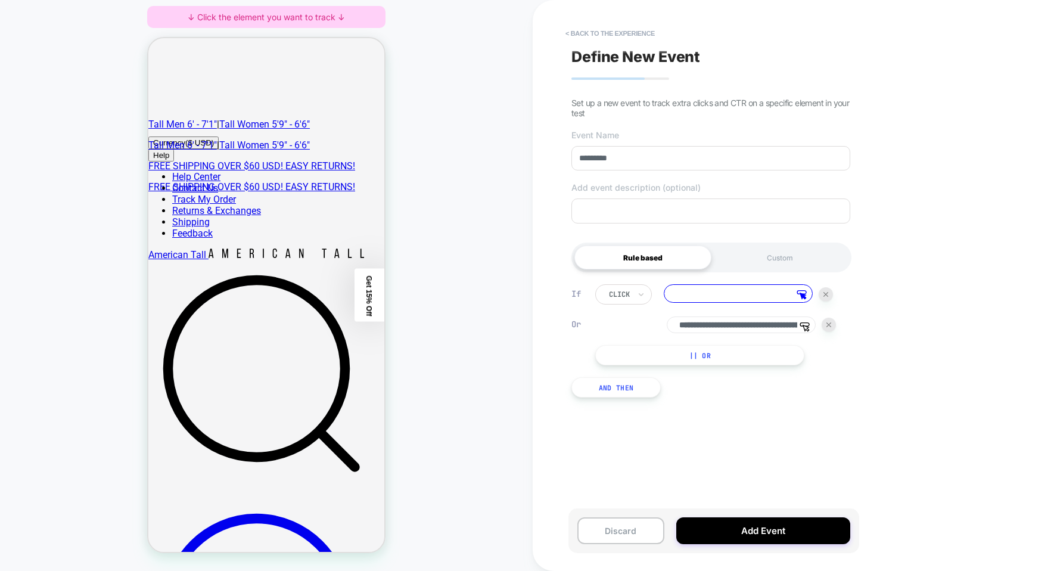
type input "**********"
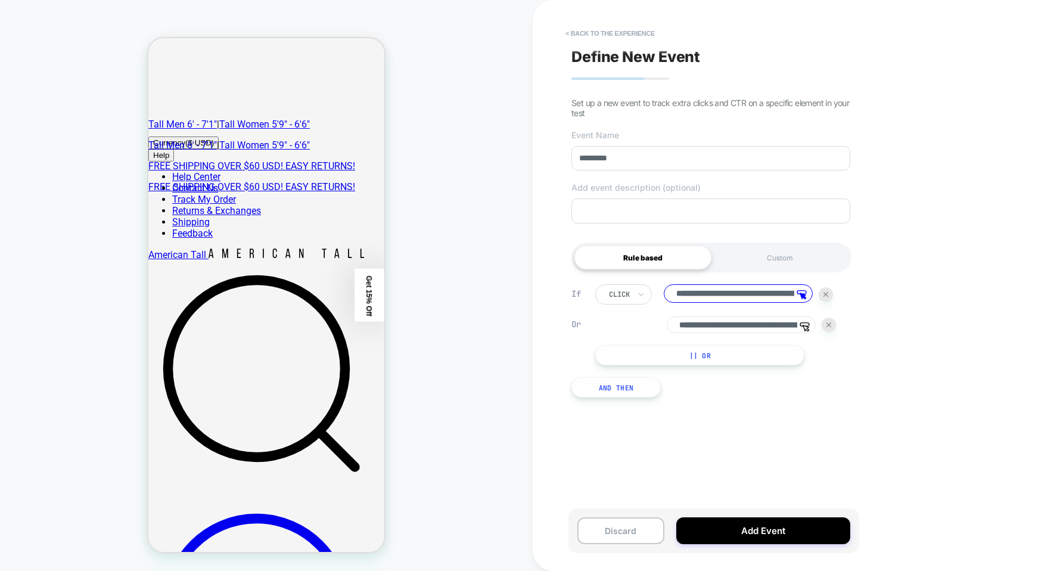
click at [623, 361] on button "|| Or" at bounding box center [699, 355] width 209 height 20
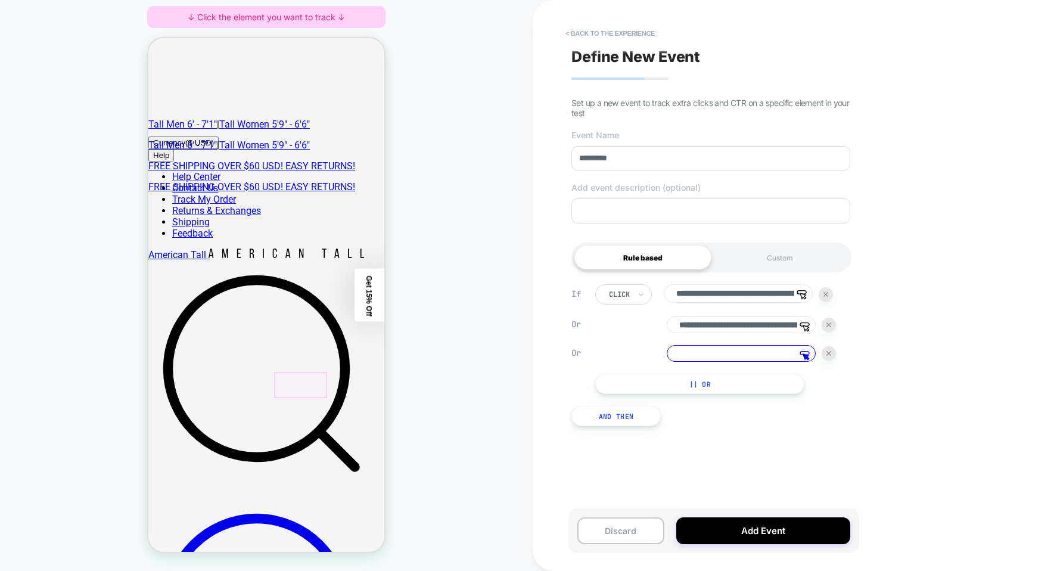
click at [310, 381] on div at bounding box center [300, 385] width 53 height 26
click at [326, 325] on span "Track Clicks" at bounding box center [312, 320] width 40 height 10
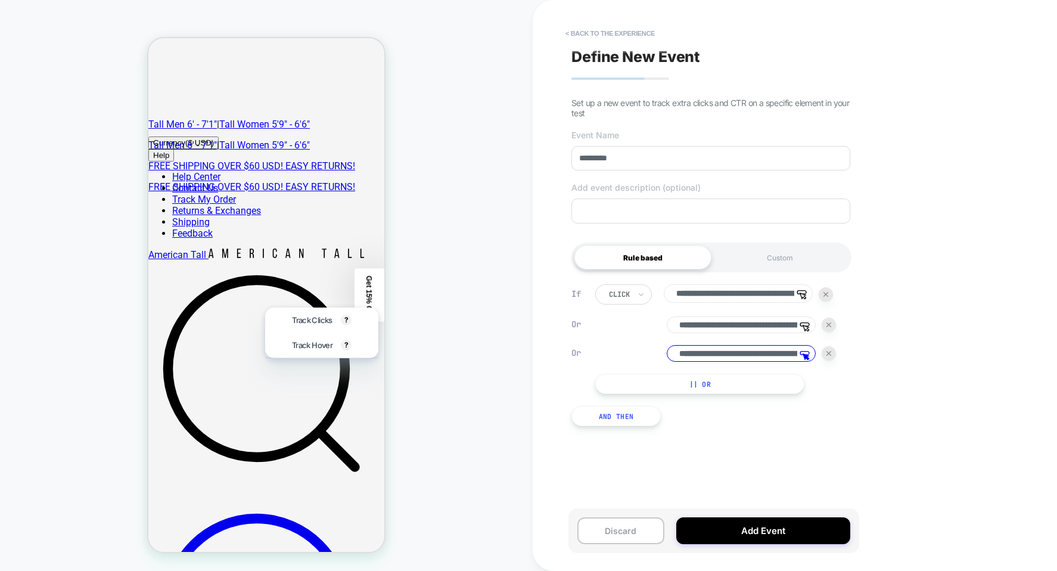
type input "**********"
click at [681, 392] on button "|| Or" at bounding box center [699, 384] width 209 height 20
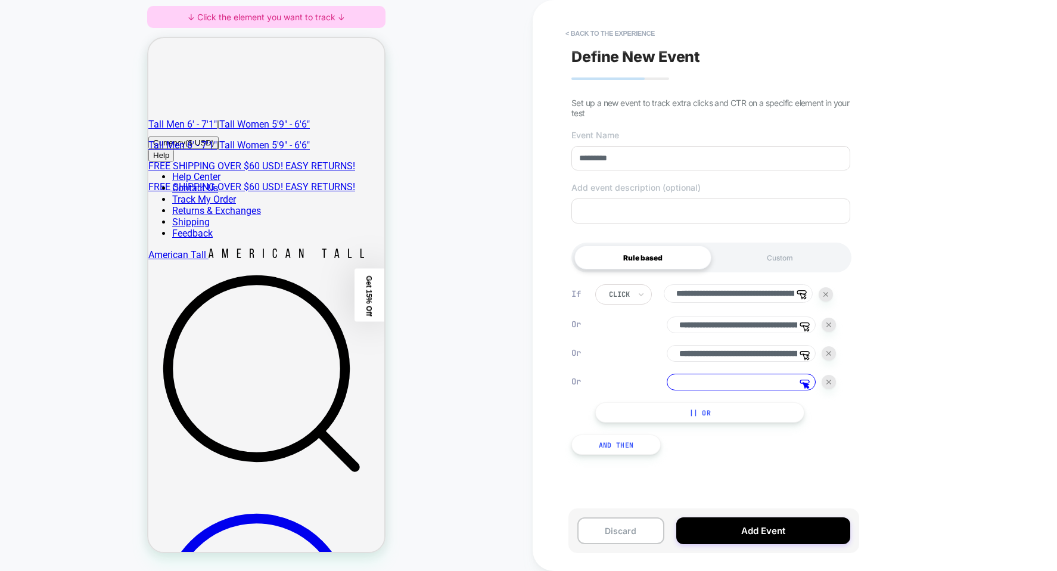
click at [697, 398] on div "**********" at bounding box center [715, 353] width 241 height 138
click at [698, 387] on input at bounding box center [741, 382] width 149 height 17
click at [363, 382] on div at bounding box center [354, 385] width 53 height 26
click at [296, 321] on span "Track Clicks" at bounding box center [312, 320] width 40 height 10
type input "**********"
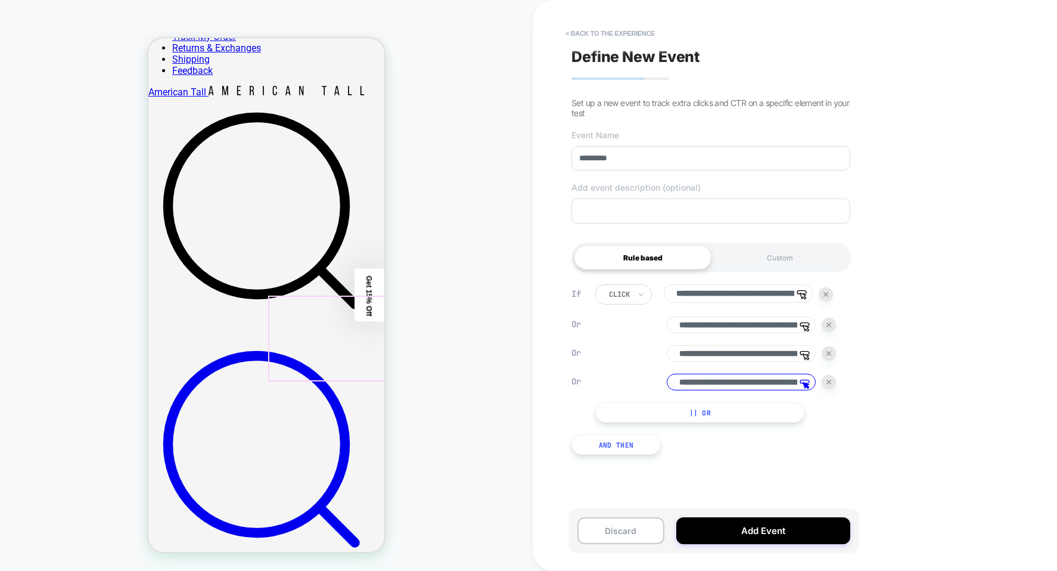
scroll to position [358, 0]
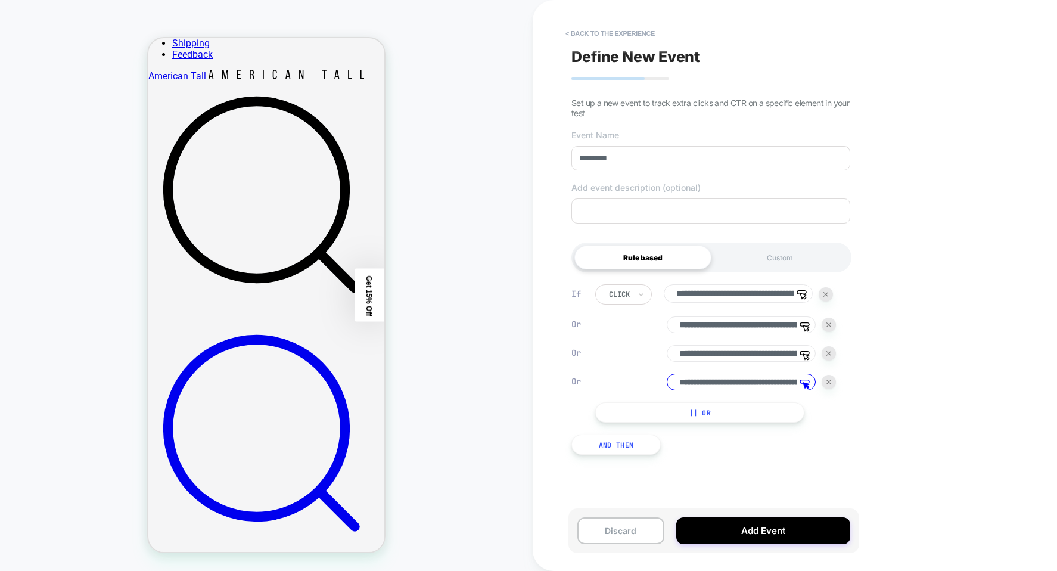
click at [619, 411] on button "|| Or" at bounding box center [699, 412] width 209 height 20
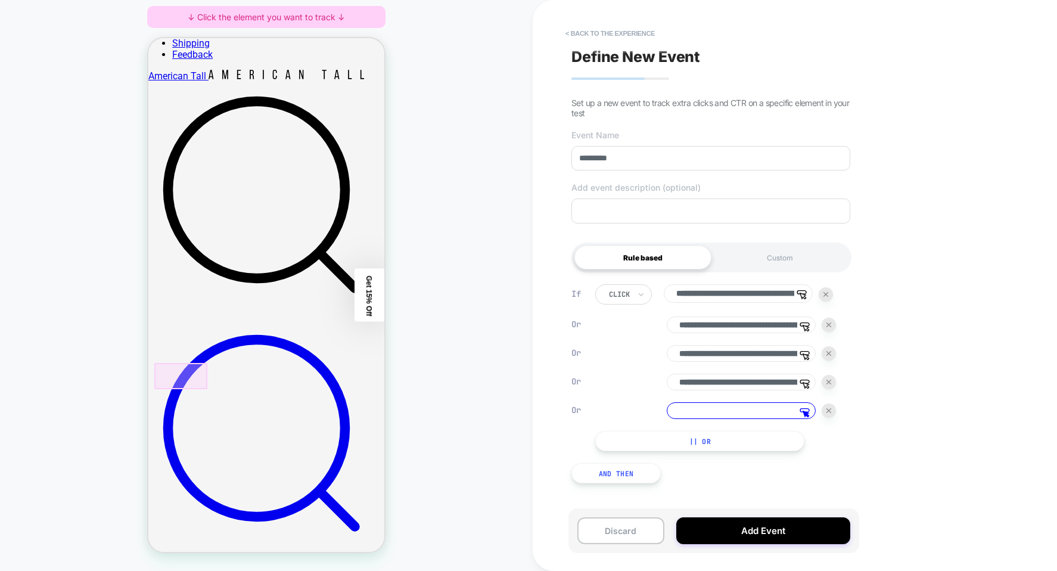
click at [188, 377] on div at bounding box center [180, 376] width 53 height 26
click at [233, 322] on span "Track Clicks" at bounding box center [235, 320] width 40 height 10
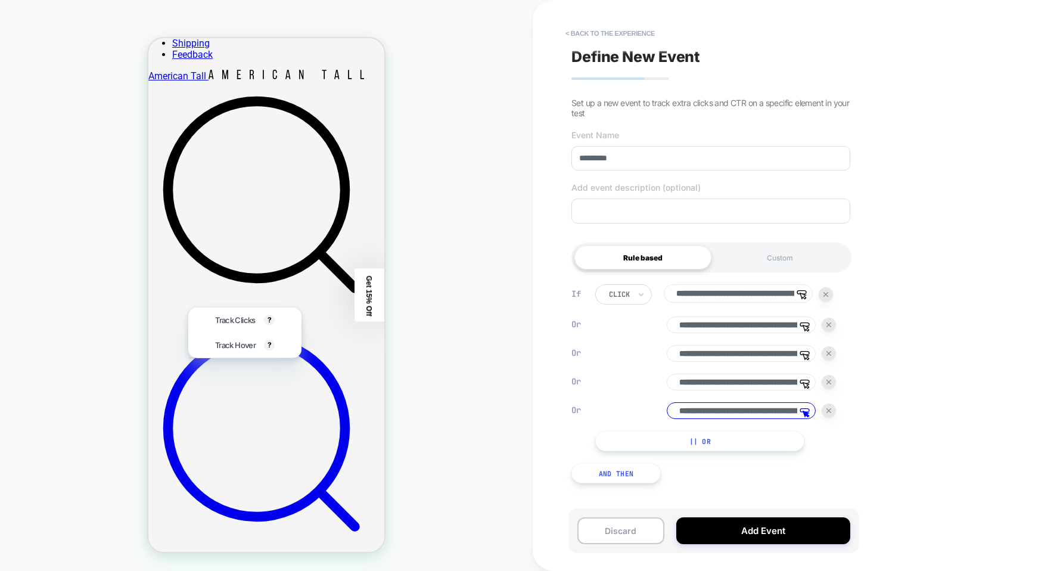
type input "**********"
click at [638, 445] on button "|| Or" at bounding box center [699, 441] width 209 height 20
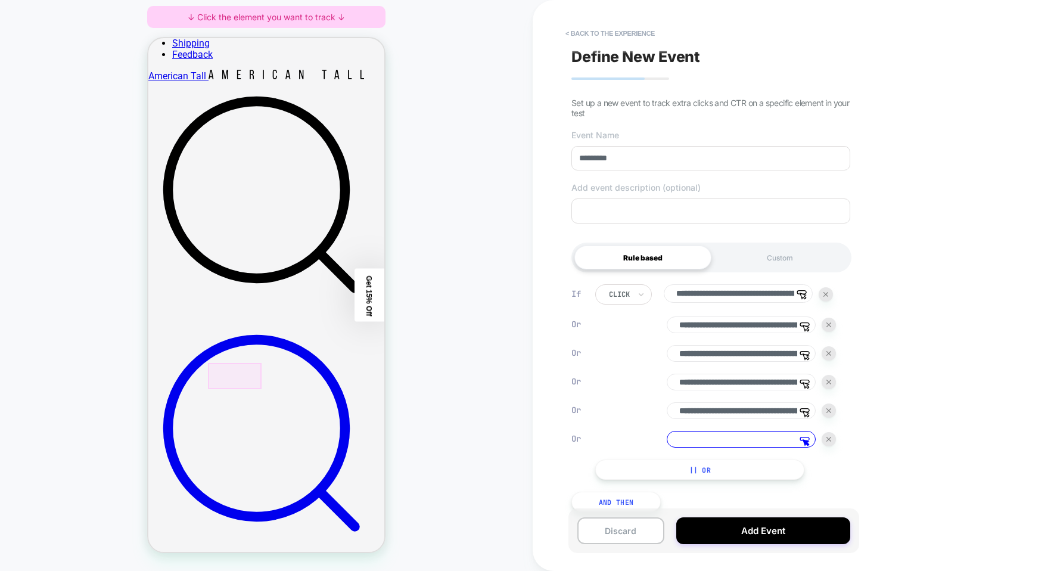
click at [250, 383] on div at bounding box center [234, 376] width 53 height 26
click at [287, 320] on span "Track Clicks" at bounding box center [296, 320] width 40 height 10
type input "**********"
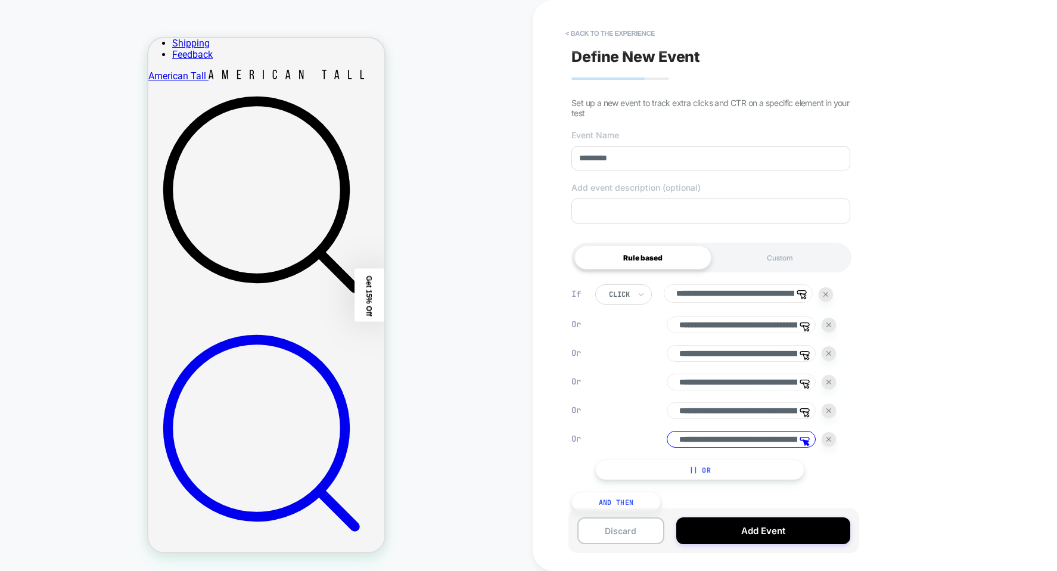
click at [691, 477] on button "|| Or" at bounding box center [699, 469] width 209 height 20
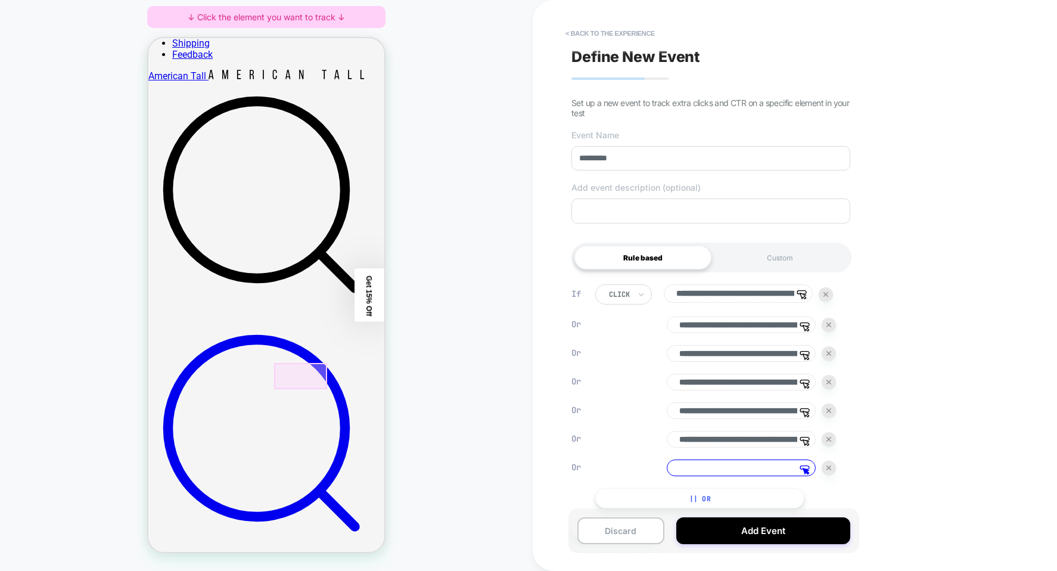
click at [305, 377] on div at bounding box center [300, 376] width 53 height 26
click at [321, 325] on span "Track Clicks" at bounding box center [312, 320] width 40 height 10
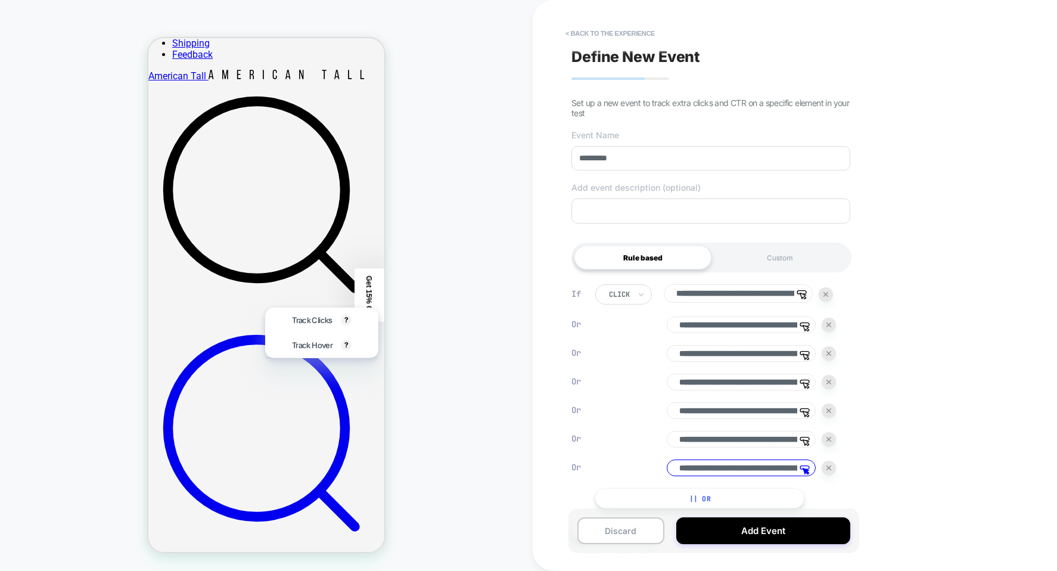
type input "**********"
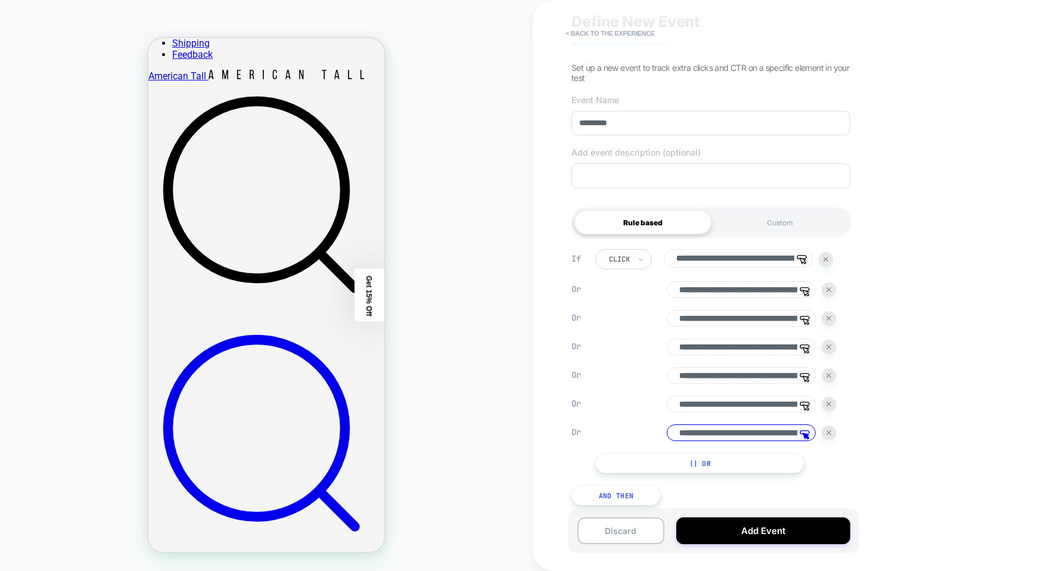
scroll to position [53, 0]
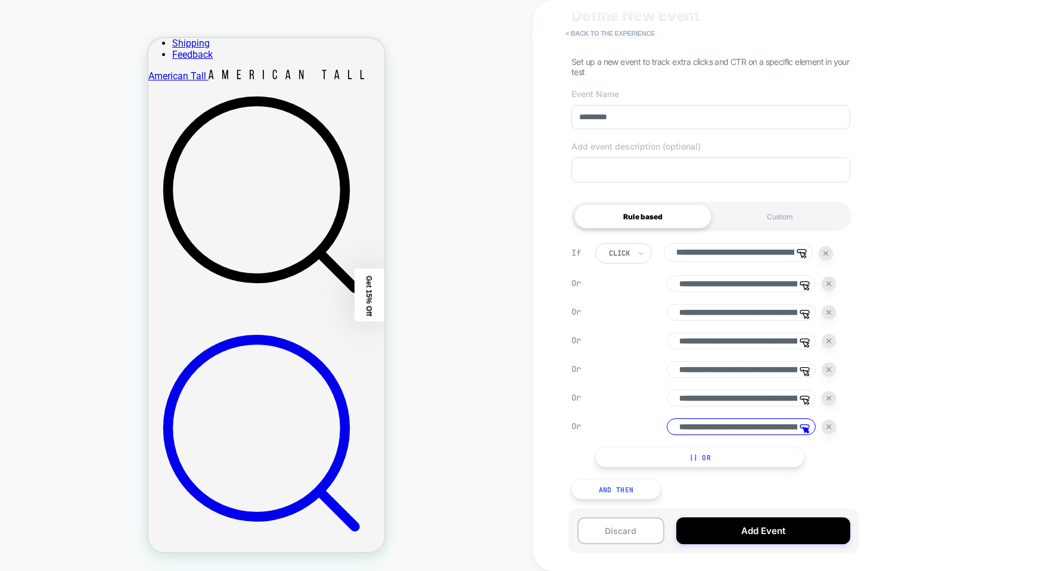
click at [669, 456] on button "|| Or" at bounding box center [699, 457] width 209 height 20
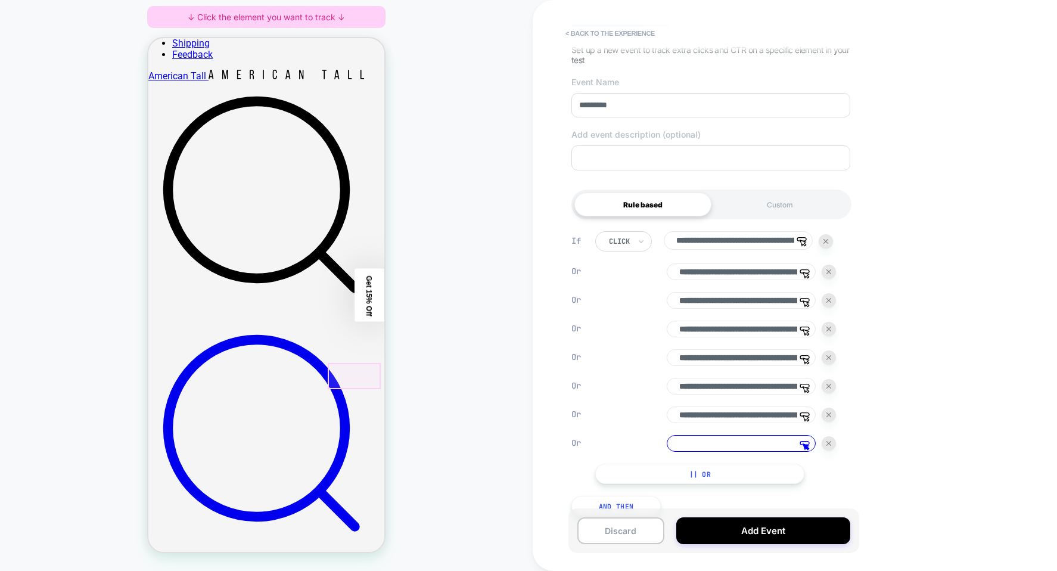
click at [365, 376] on div at bounding box center [354, 376] width 53 height 26
click at [330, 325] on span "Track Clicks" at bounding box center [312, 320] width 40 height 10
type input "**********"
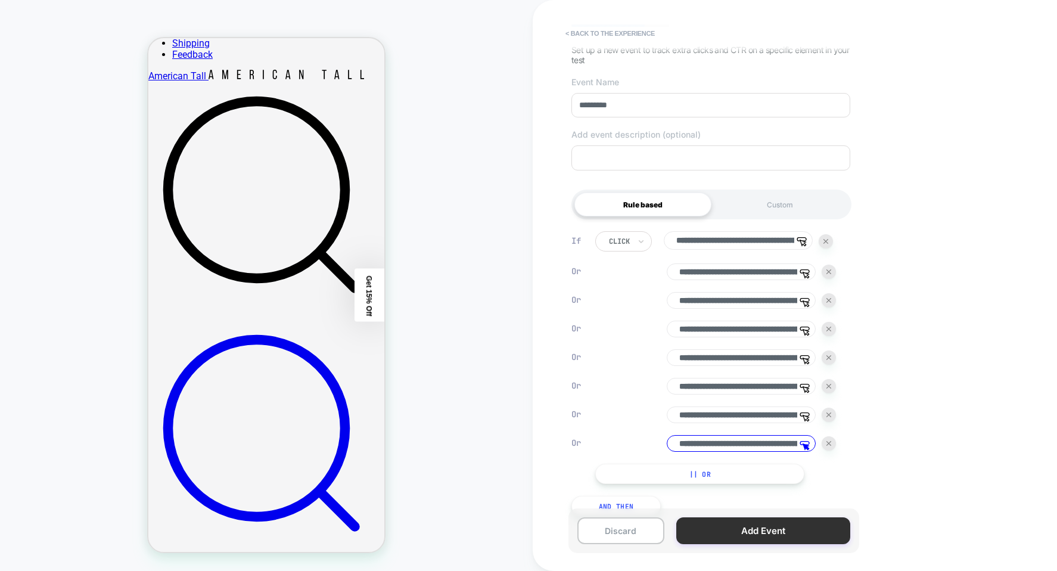
click at [746, 532] on button "Add Event" at bounding box center [763, 530] width 174 height 27
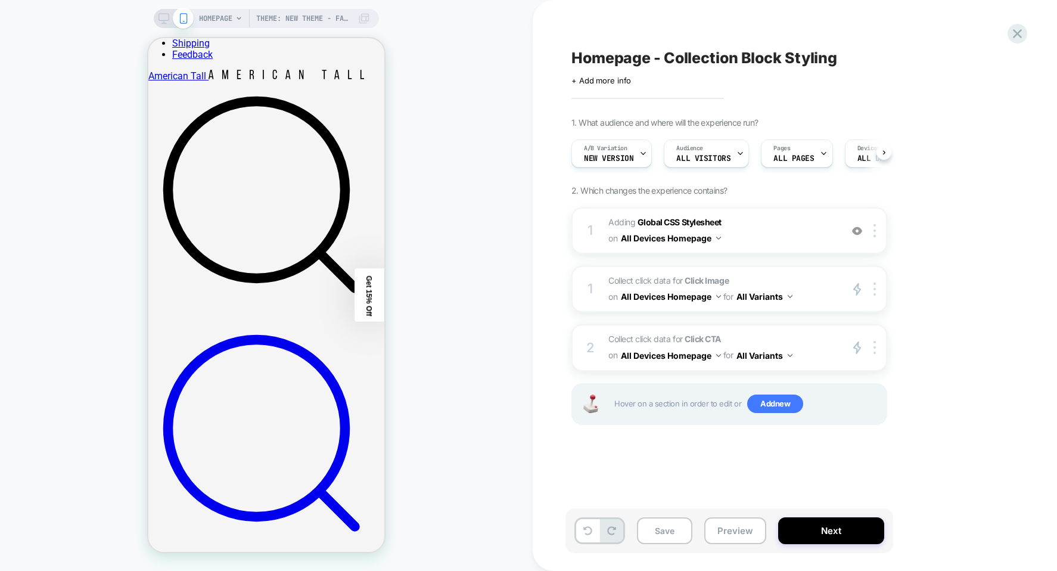
scroll to position [0, 1]
click at [804, 527] on button "Next" at bounding box center [831, 530] width 106 height 27
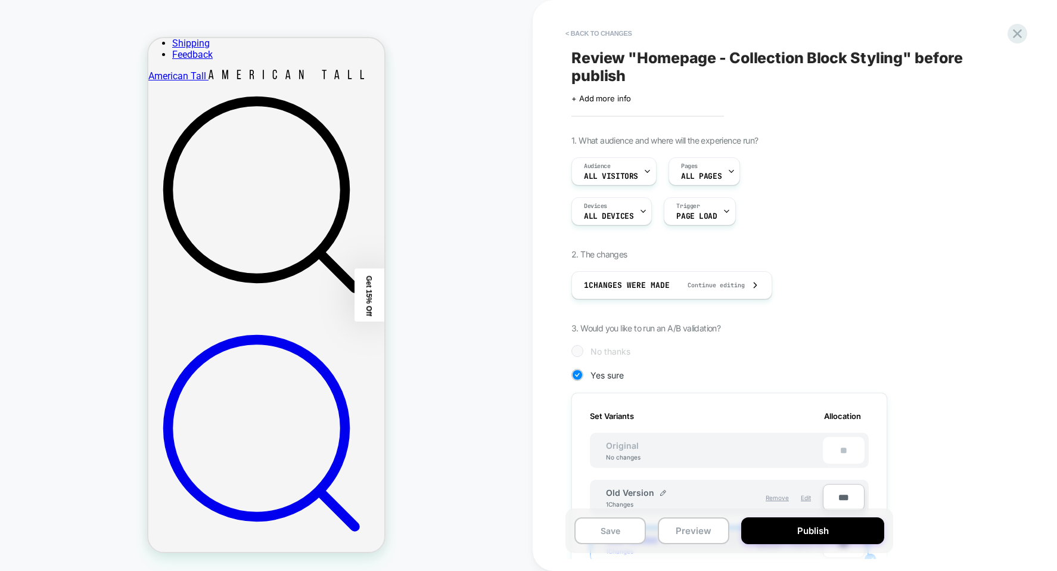
scroll to position [119, 0]
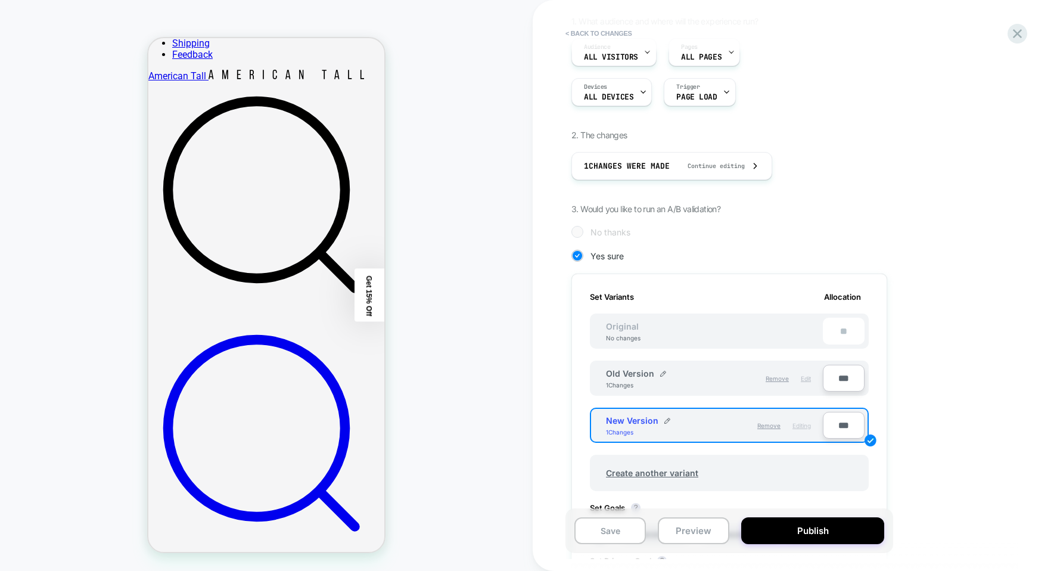
click at [807, 381] on span "Edit" at bounding box center [806, 378] width 10 height 7
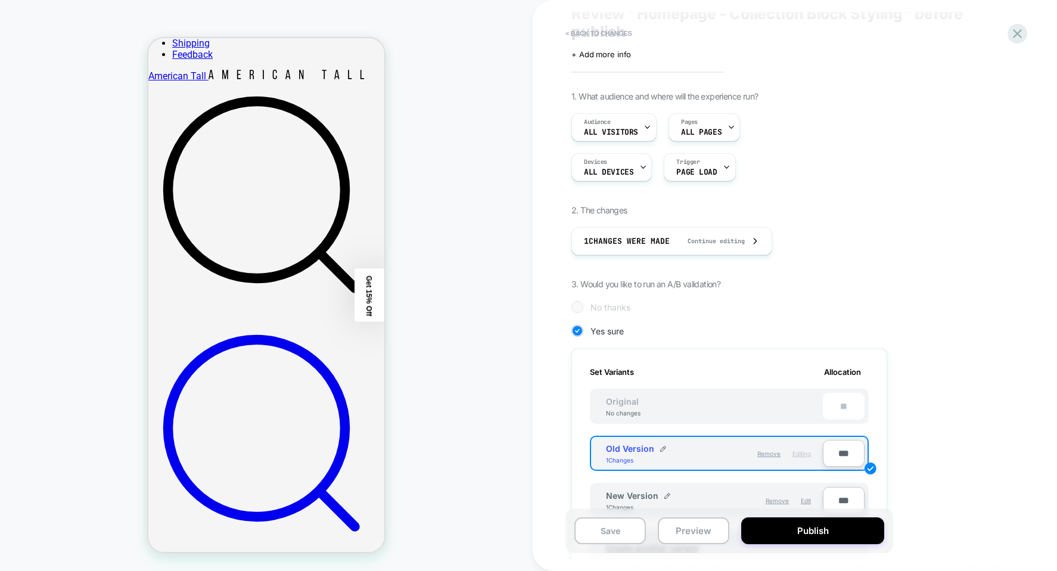
scroll to position [0, 0]
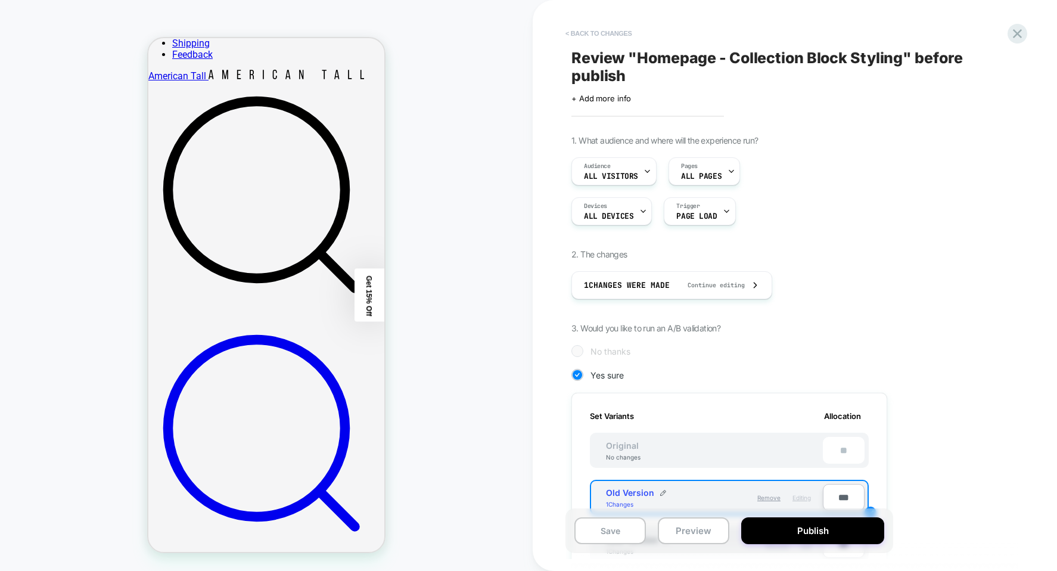
click at [591, 39] on button "< Back to changes" at bounding box center [599, 33] width 79 height 19
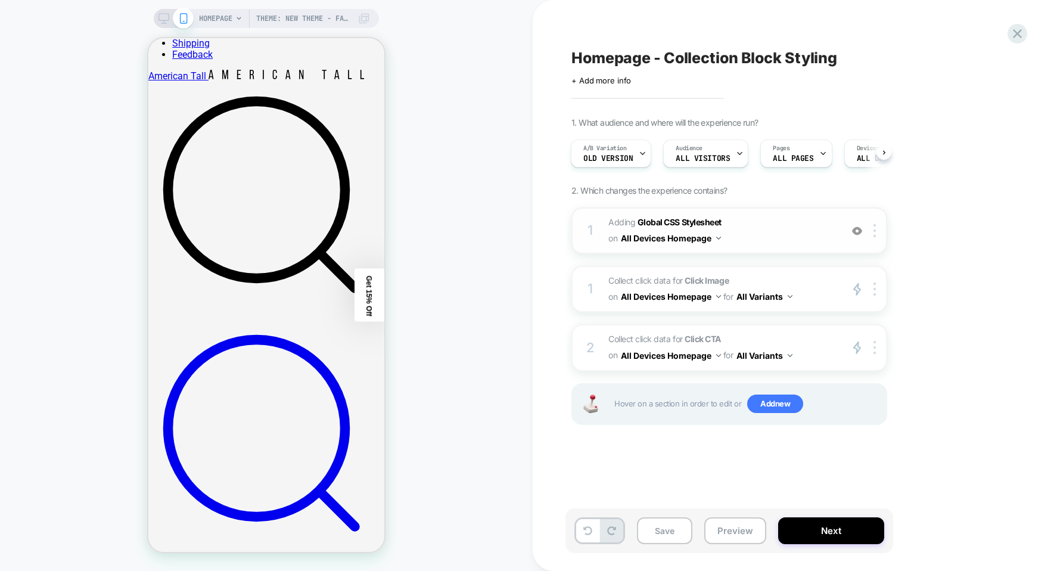
scroll to position [0, 2]
click at [818, 290] on span "Collect click data for Click Image on All Devices Homepage for All Variants" at bounding box center [721, 289] width 227 height 32
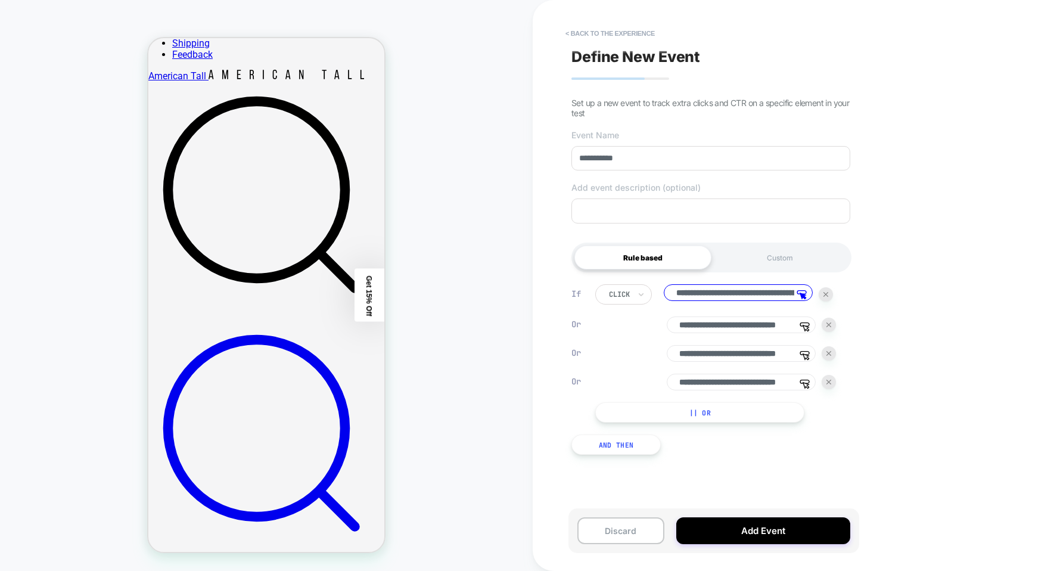
scroll to position [0, 42]
click at [766, 298] on input "**********" at bounding box center [738, 293] width 149 height 18
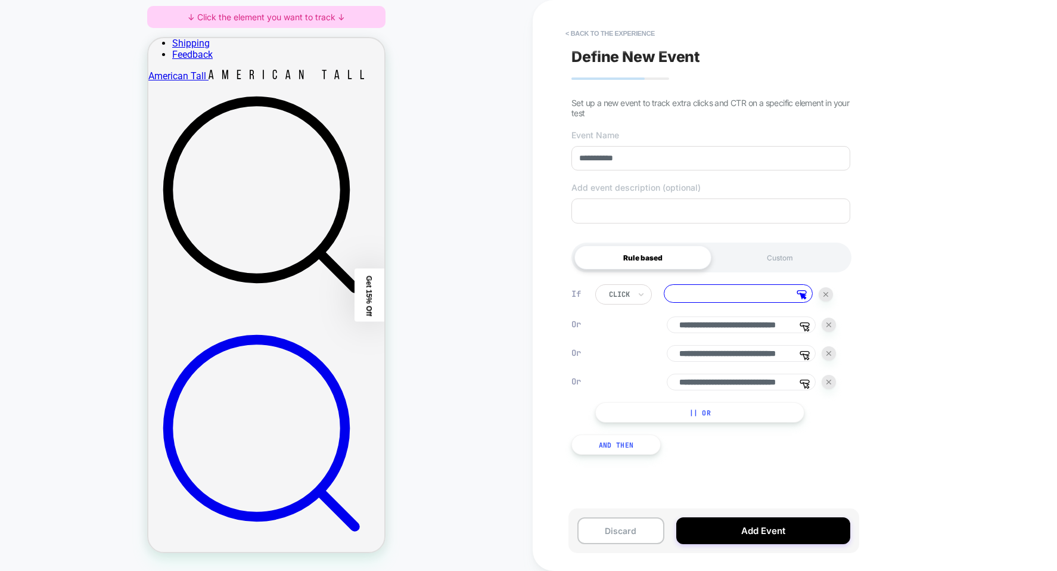
click at [760, 294] on input at bounding box center [738, 293] width 149 height 18
click at [805, 294] on icon at bounding box center [802, 295] width 10 height 10
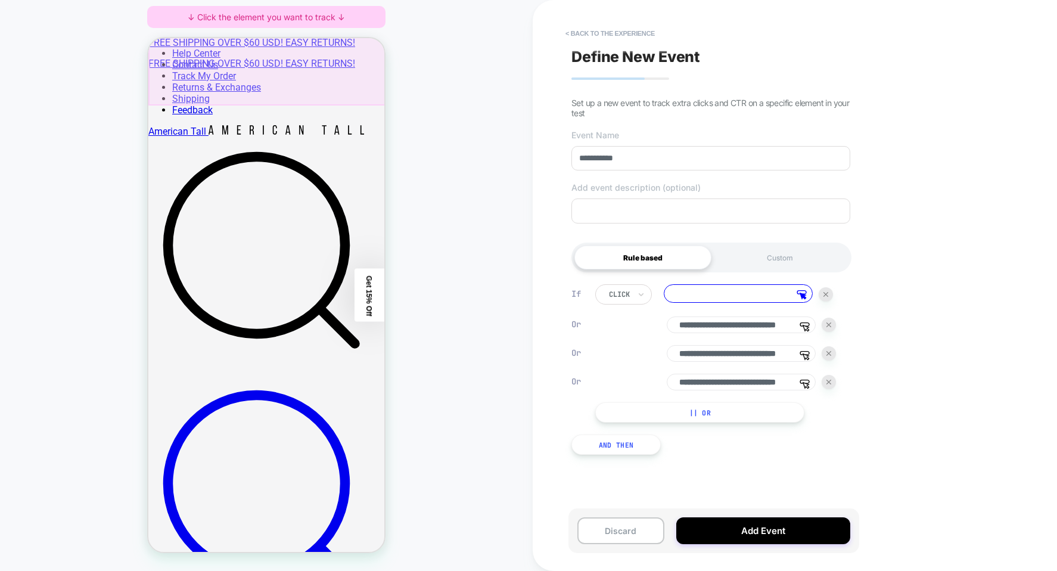
scroll to position [238, 0]
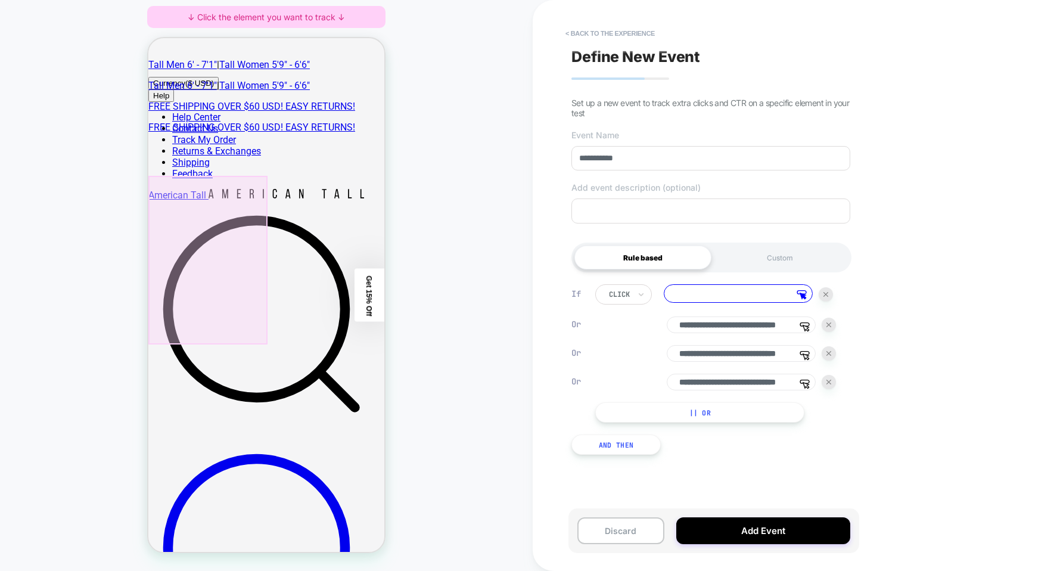
click at [223, 204] on div at bounding box center [207, 260] width 119 height 169
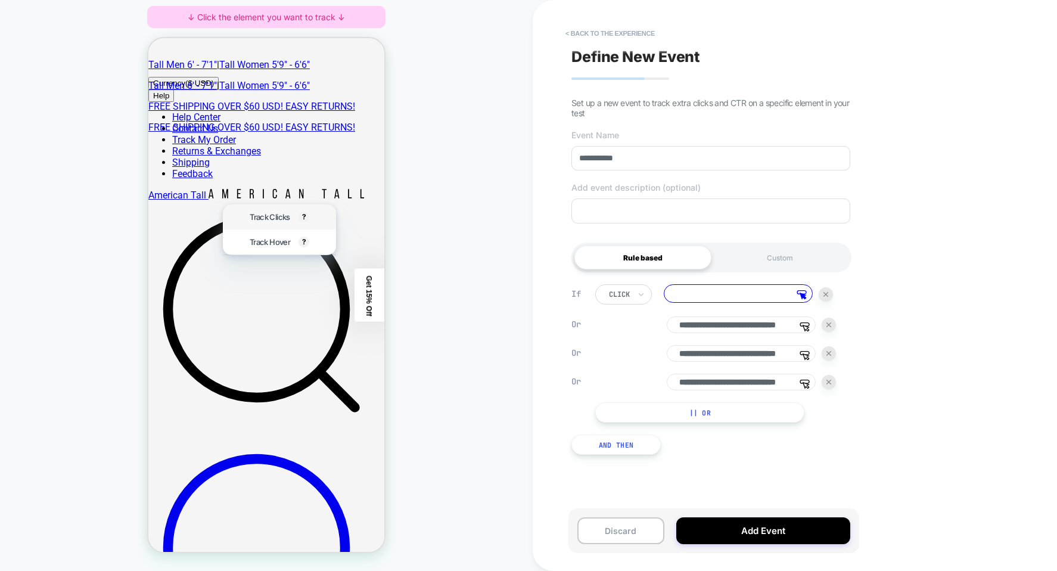
click at [241, 210] on div "Track Clicks ? Tracks clicks on the selected element." at bounding box center [279, 216] width 113 height 25
click at [250, 214] on span "Track Clicks" at bounding box center [270, 217] width 40 height 10
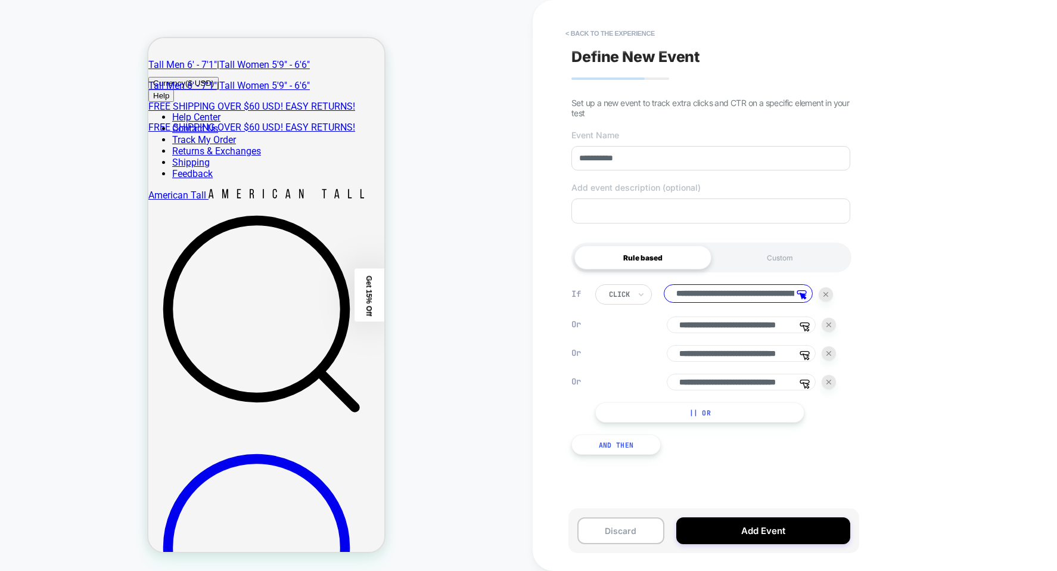
scroll to position [0, 87]
drag, startPoint x: 713, startPoint y: 288, endPoint x: 849, endPoint y: 296, distance: 136.6
click at [849, 296] on div "**********" at bounding box center [724, 353] width 259 height 138
click at [745, 293] on input "**********" at bounding box center [738, 293] width 149 height 18
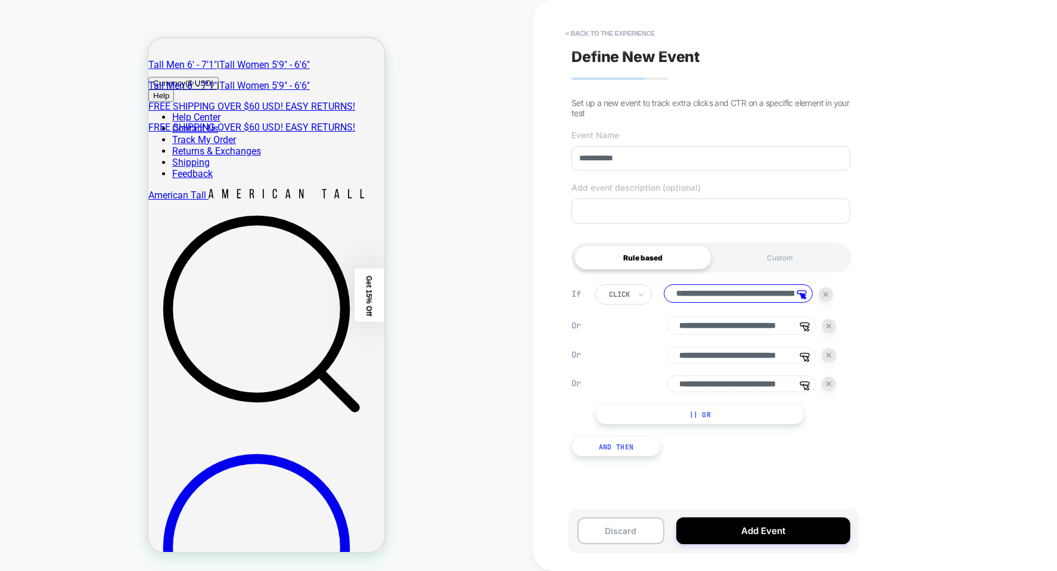
drag, startPoint x: 732, startPoint y: 327, endPoint x: 831, endPoint y: 322, distance: 98.4
click at [831, 322] on div "**********" at bounding box center [715, 325] width 241 height 18
click at [760, 328] on input "**********" at bounding box center [741, 325] width 149 height 18
drag, startPoint x: 750, startPoint y: 293, endPoint x: 828, endPoint y: 290, distance: 78.1
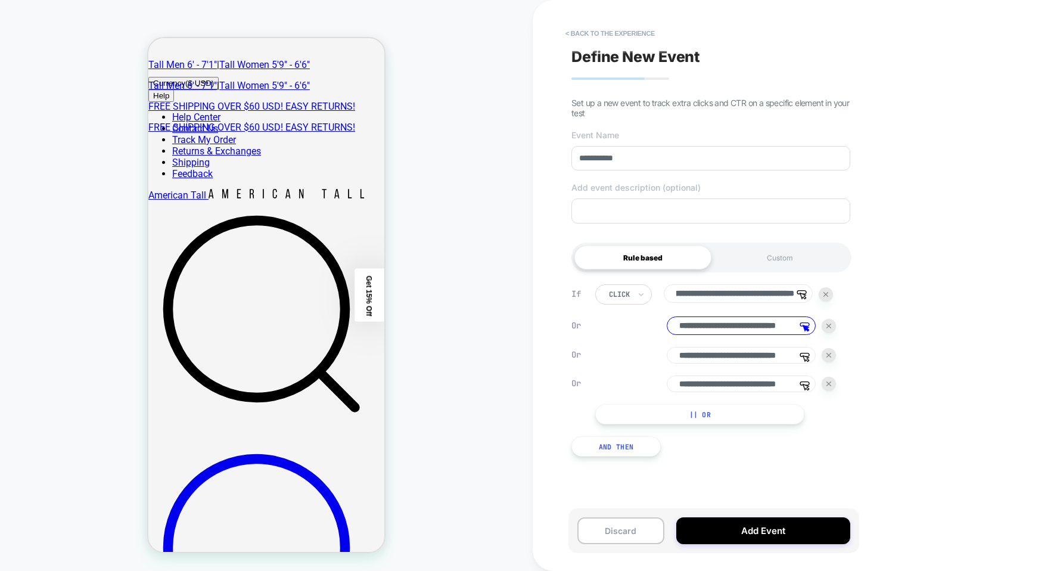
click at [828, 290] on div "**********" at bounding box center [714, 294] width 238 height 20
click at [775, 295] on span "Select, then click the editor to choose an element" at bounding box center [751, 305] width 75 height 29
click at [768, 296] on input "**********" at bounding box center [738, 293] width 149 height 18
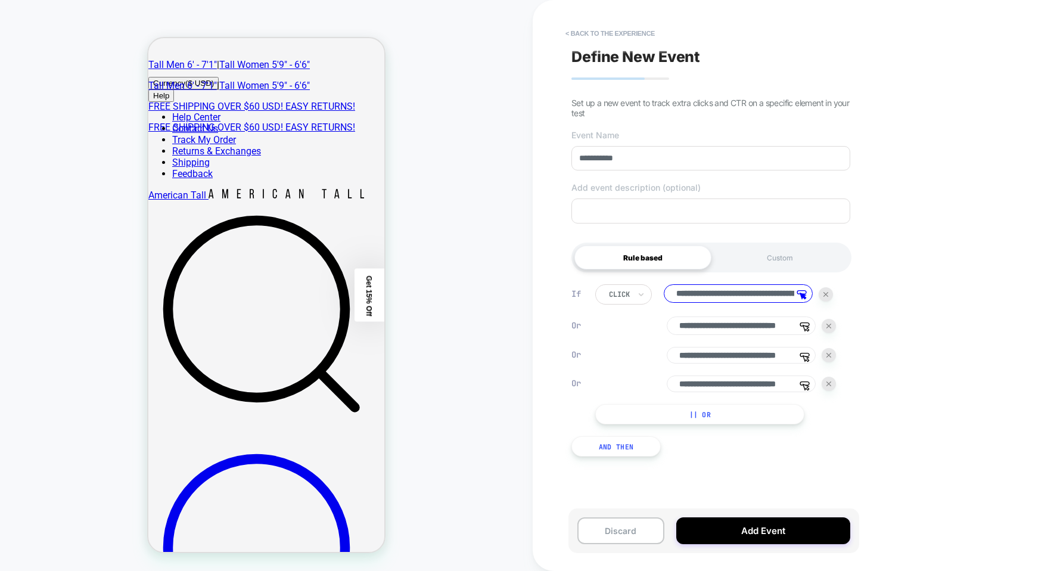
drag, startPoint x: 738, startPoint y: 324, endPoint x: 816, endPoint y: 324, distance: 77.5
click at [824, 324] on div "**********" at bounding box center [715, 325] width 241 height 18
click at [776, 296] on input "**********" at bounding box center [738, 293] width 149 height 18
drag, startPoint x: 757, startPoint y: 293, endPoint x: 819, endPoint y: 292, distance: 61.4
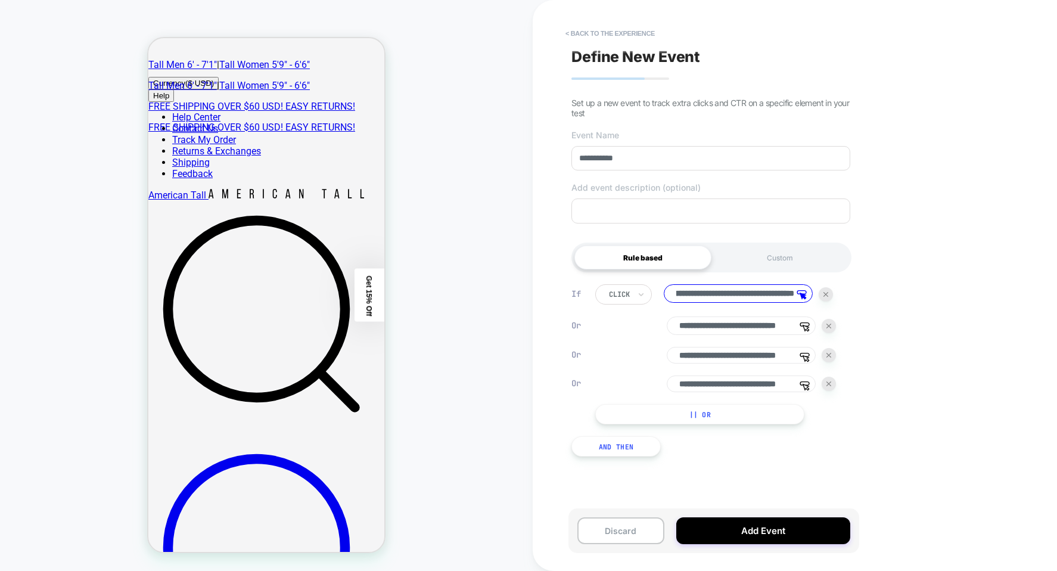
click at [823, 292] on div "**********" at bounding box center [714, 294] width 238 height 20
click at [782, 294] on input "**********" at bounding box center [738, 293] width 149 height 18
click at [787, 294] on input "**********" at bounding box center [738, 293] width 149 height 18
type input "**********"
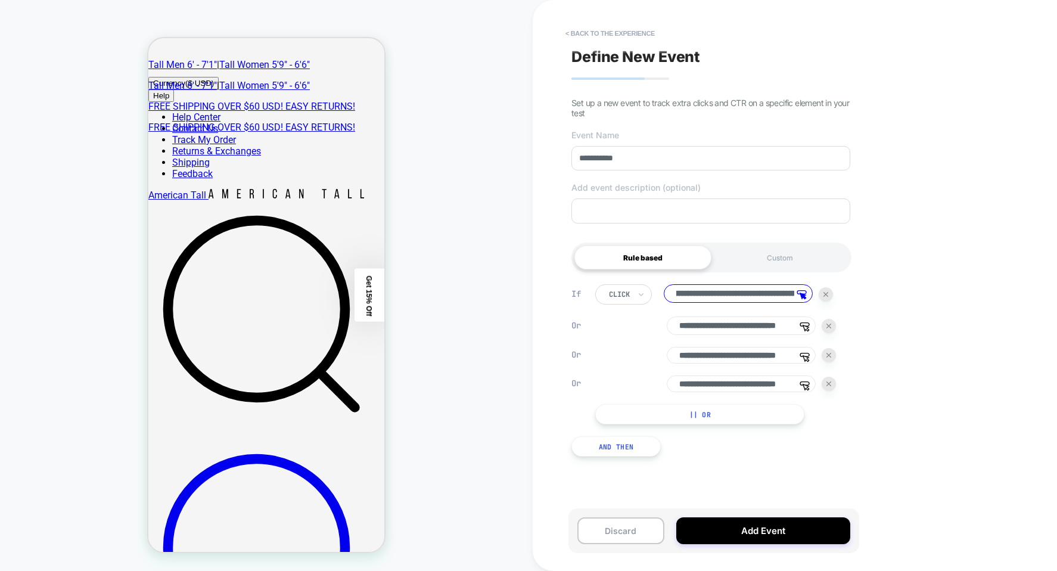
click at [778, 298] on input "**********" at bounding box center [738, 293] width 149 height 18
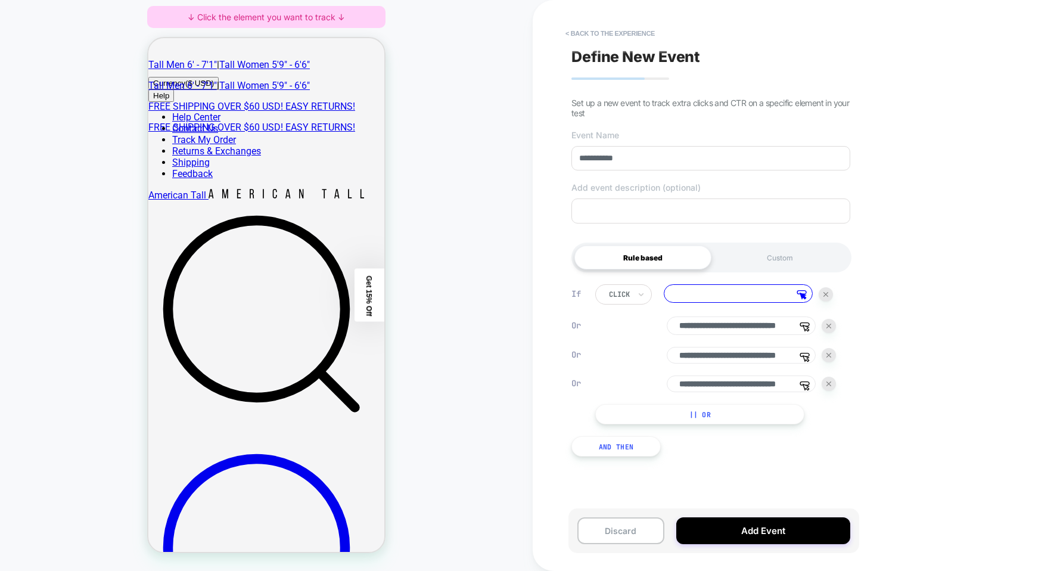
click at [763, 325] on input "**********" at bounding box center [741, 325] width 149 height 18
click at [769, 353] on input "**********" at bounding box center [741, 355] width 149 height 17
click at [768, 353] on input "**********" at bounding box center [741, 355] width 149 height 17
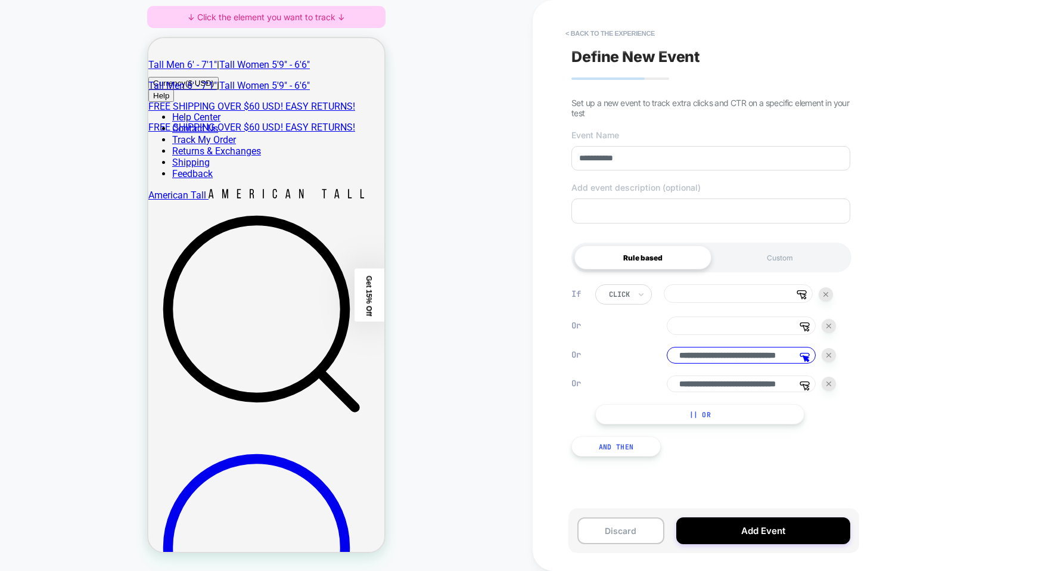
click at [768, 353] on input "**********" at bounding box center [741, 355] width 149 height 17
click at [769, 387] on input "**********" at bounding box center [741, 383] width 149 height 17
click at [751, 300] on input at bounding box center [738, 293] width 149 height 18
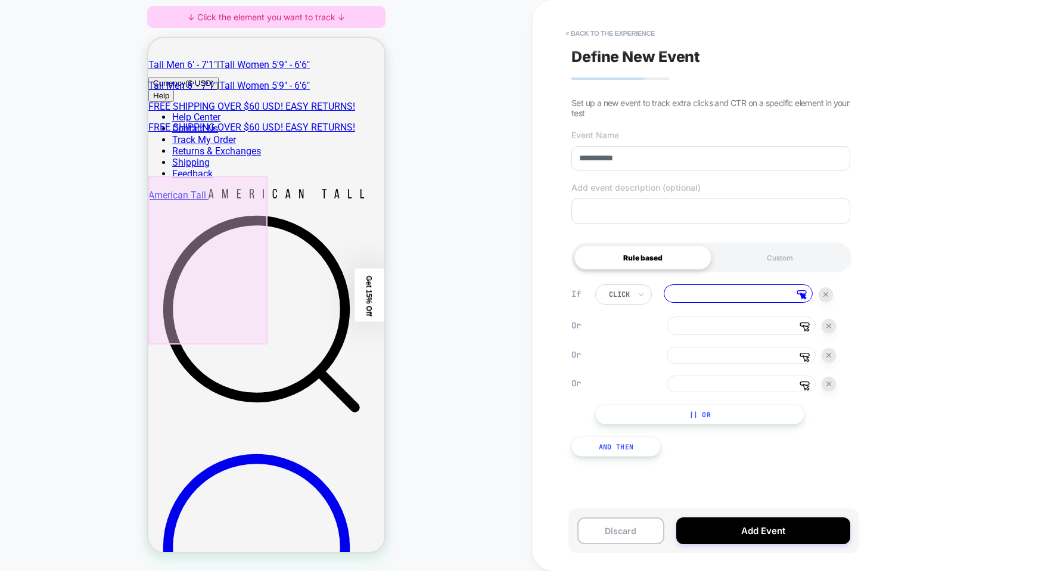
click at [226, 202] on div at bounding box center [207, 260] width 119 height 169
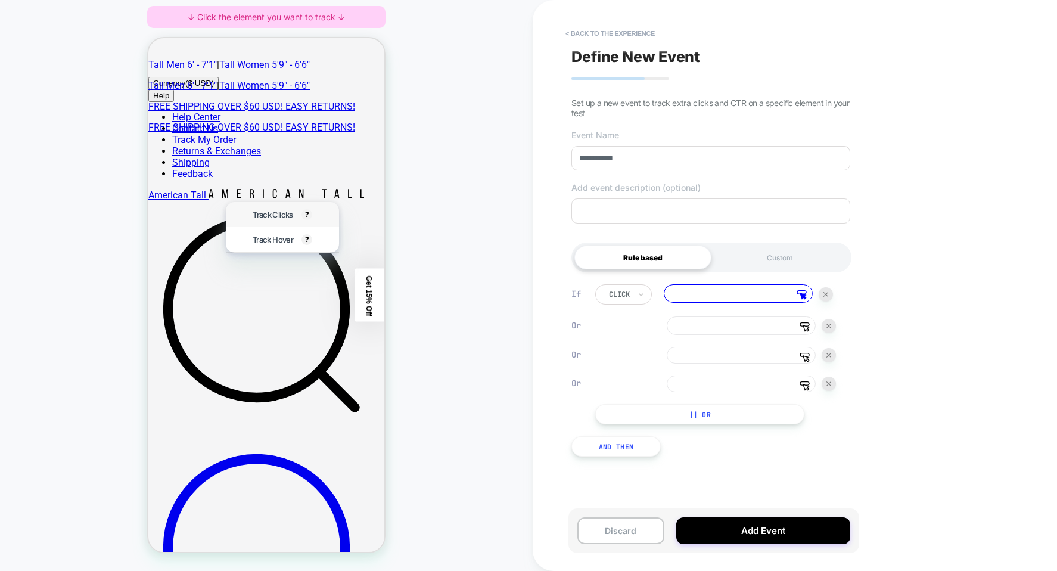
click at [262, 215] on span "Track Clicks" at bounding box center [273, 215] width 40 height 10
type input "**********"
click at [678, 318] on input at bounding box center [741, 325] width 149 height 18
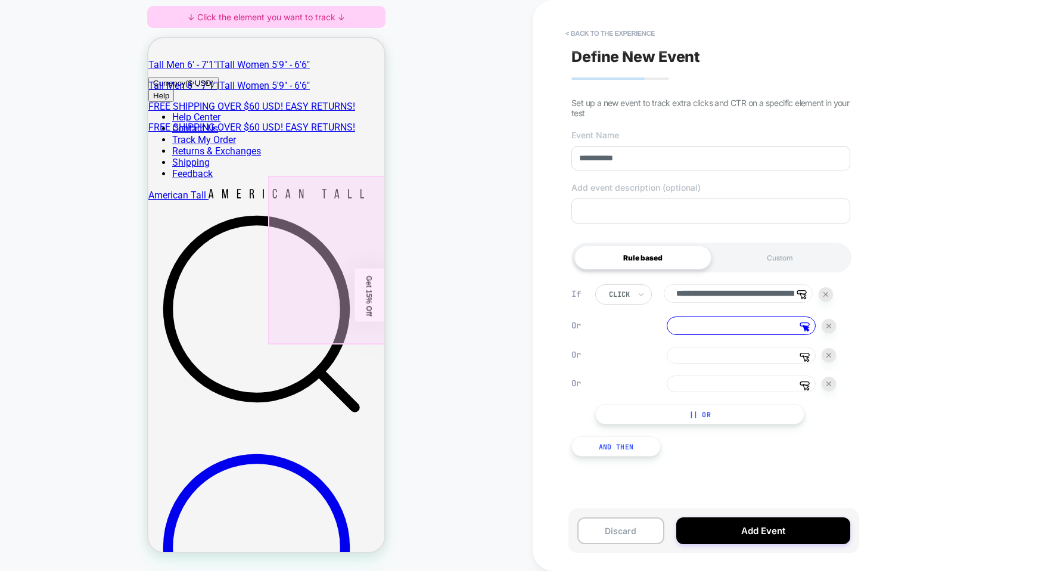
click at [341, 202] on div at bounding box center [327, 260] width 119 height 169
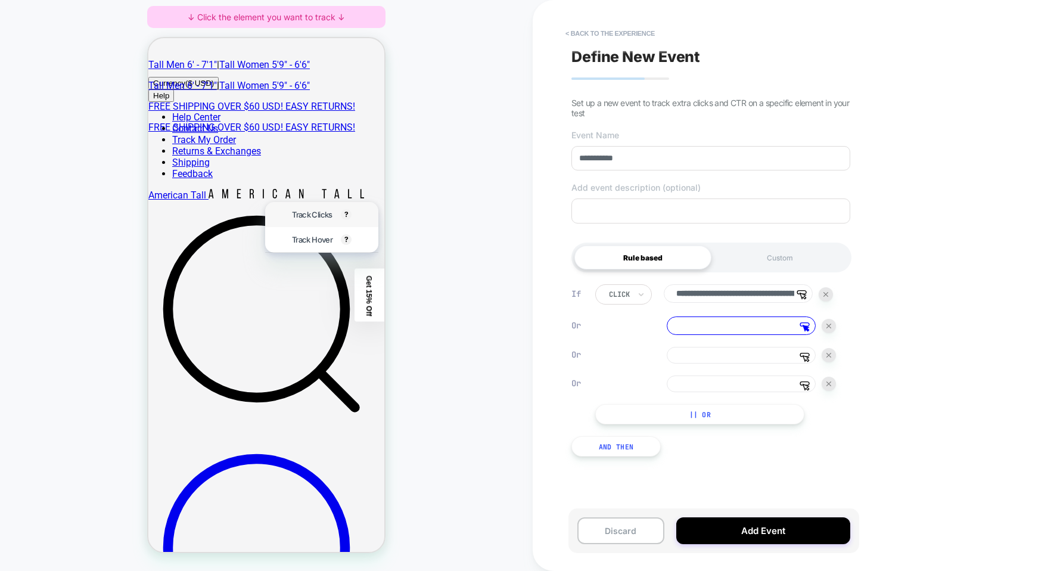
click at [340, 210] on div "Track Clicks ? Tracks clicks on the selected element." at bounding box center [321, 214] width 73 height 25
click at [700, 347] on div "**********" at bounding box center [715, 354] width 241 height 140
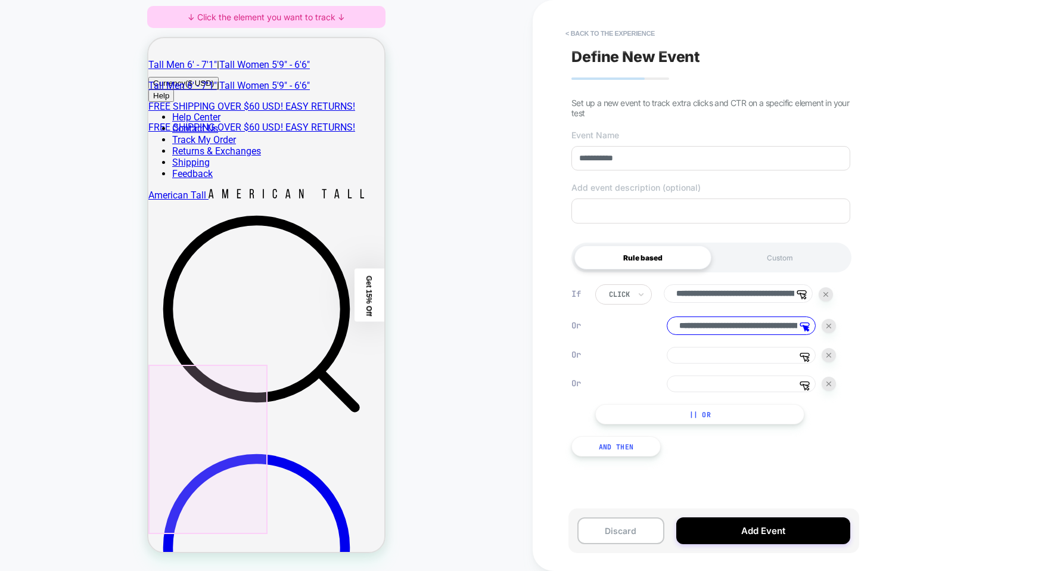
click at [224, 380] on div at bounding box center [207, 449] width 119 height 169
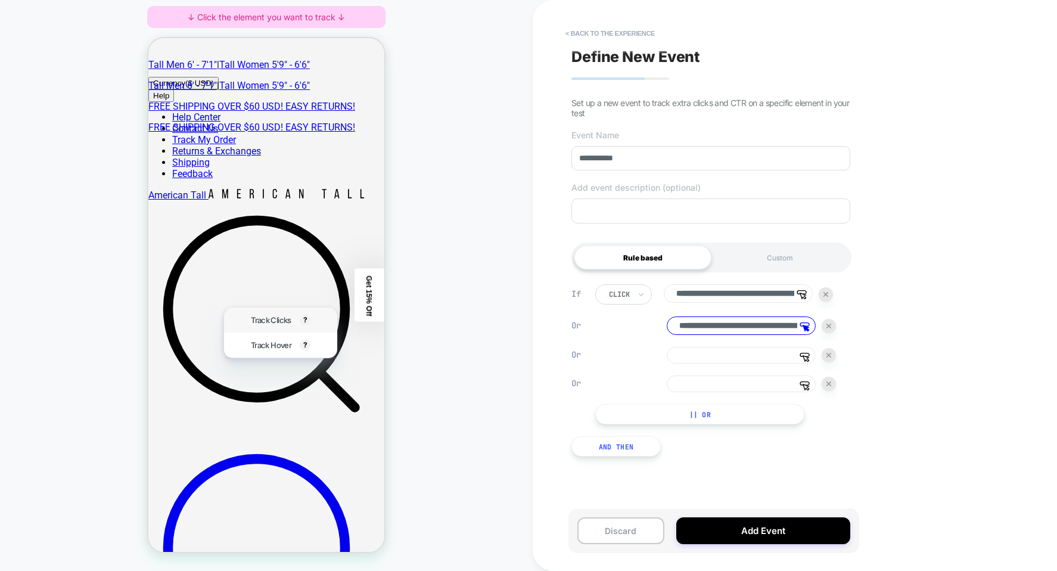
click at [247, 319] on div "Track Clicks ? Tracks clicks on the selected element." at bounding box center [280, 319] width 73 height 25
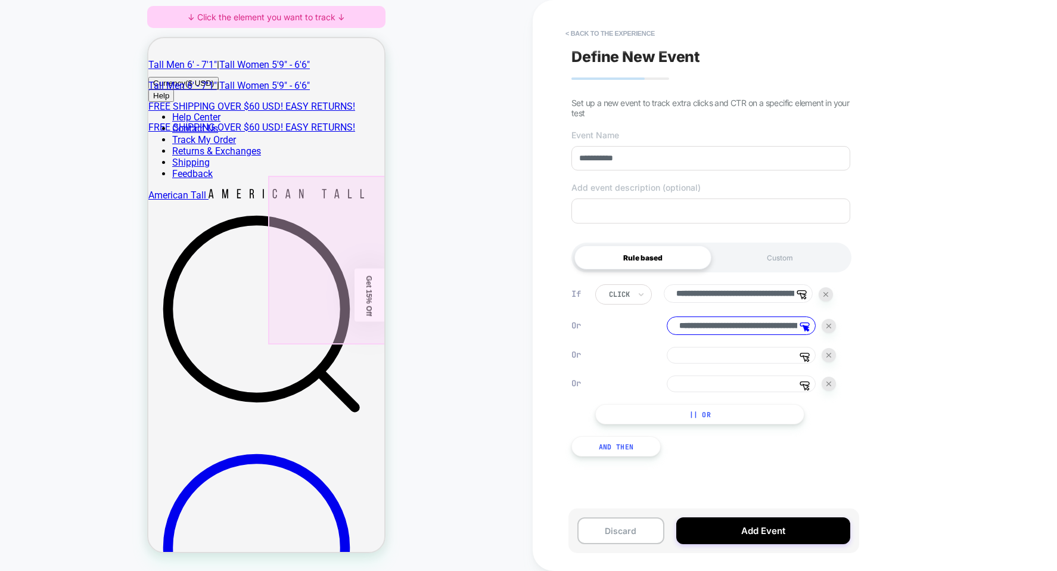
click at [328, 206] on div at bounding box center [327, 260] width 119 height 169
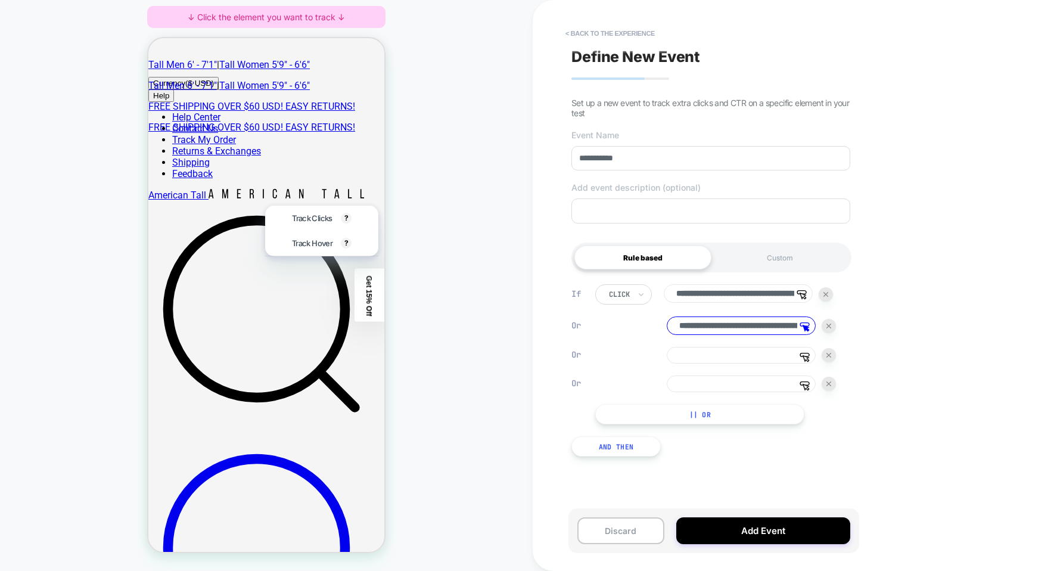
click at [324, 216] on span "Track Clicks" at bounding box center [312, 218] width 40 height 10
type input "**********"
click at [731, 355] on input at bounding box center [741, 355] width 149 height 17
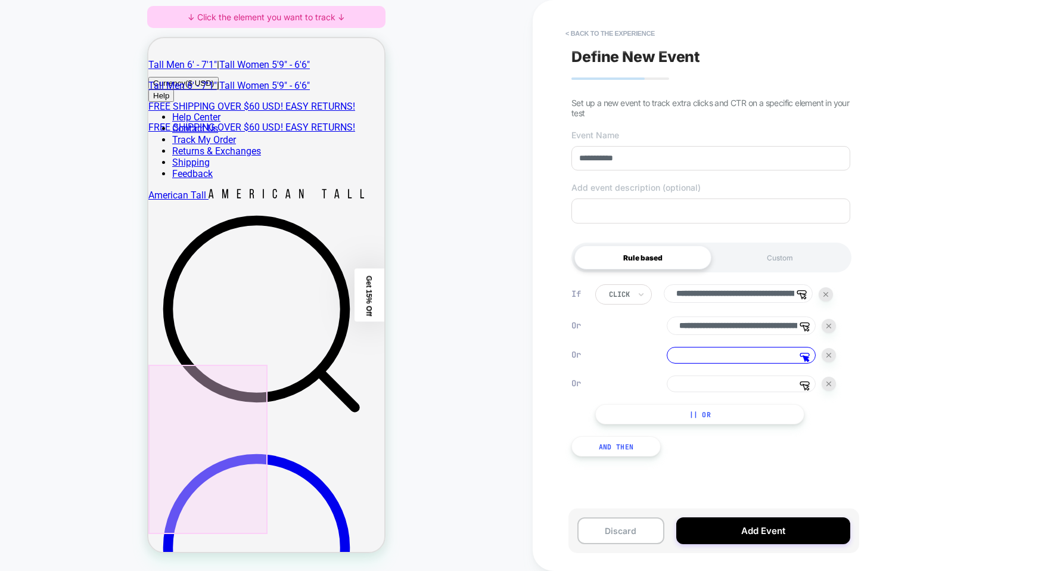
click at [237, 387] on div at bounding box center [207, 449] width 119 height 169
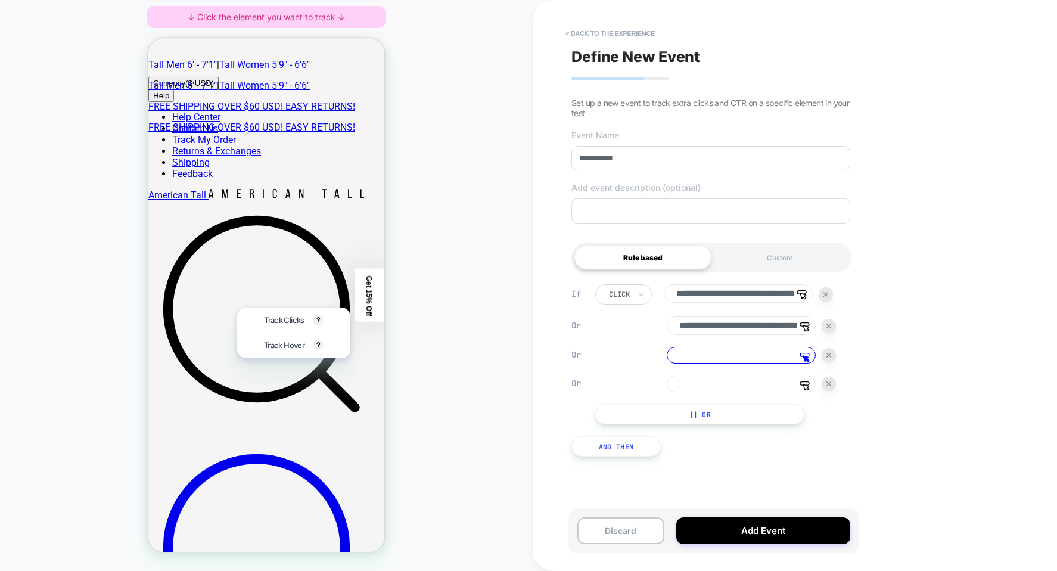
click at [266, 316] on span "Track Clicks" at bounding box center [284, 320] width 40 height 10
type input "**********"
click at [682, 381] on input at bounding box center [741, 383] width 149 height 17
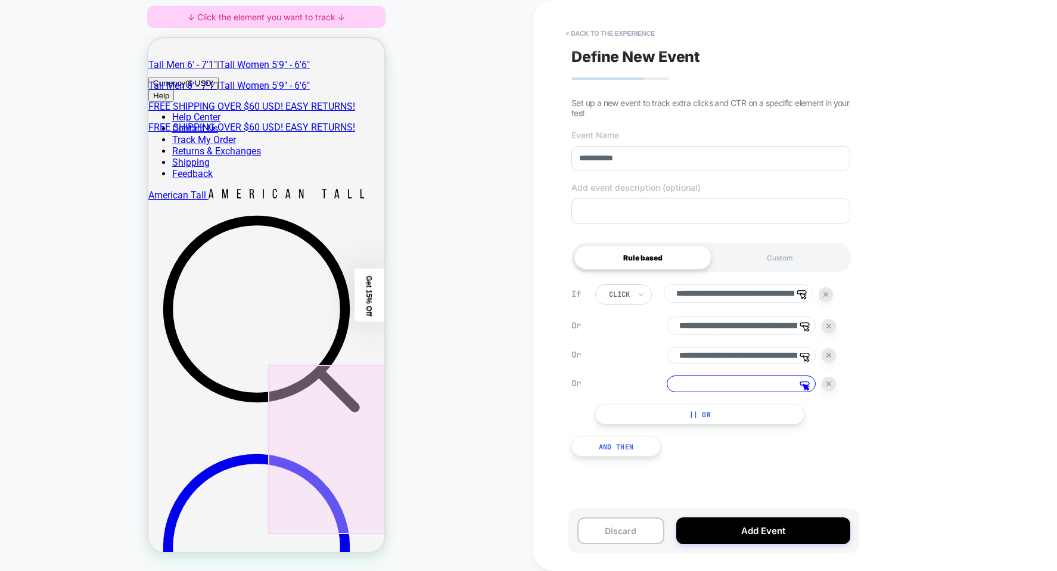
click at [357, 398] on div at bounding box center [327, 449] width 119 height 169
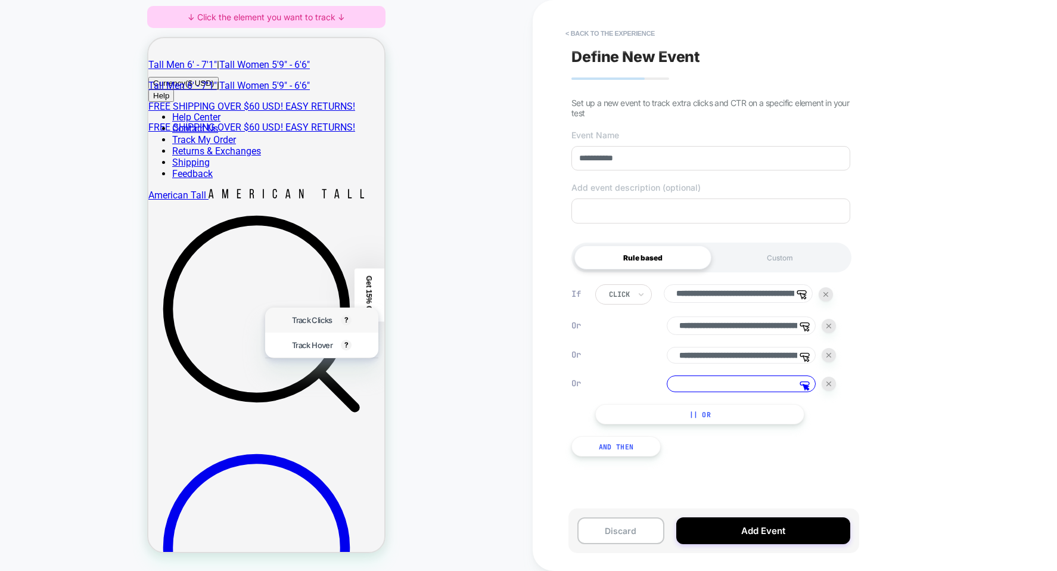
click at [320, 324] on span "Track Clicks" at bounding box center [312, 320] width 40 height 10
type input "**********"
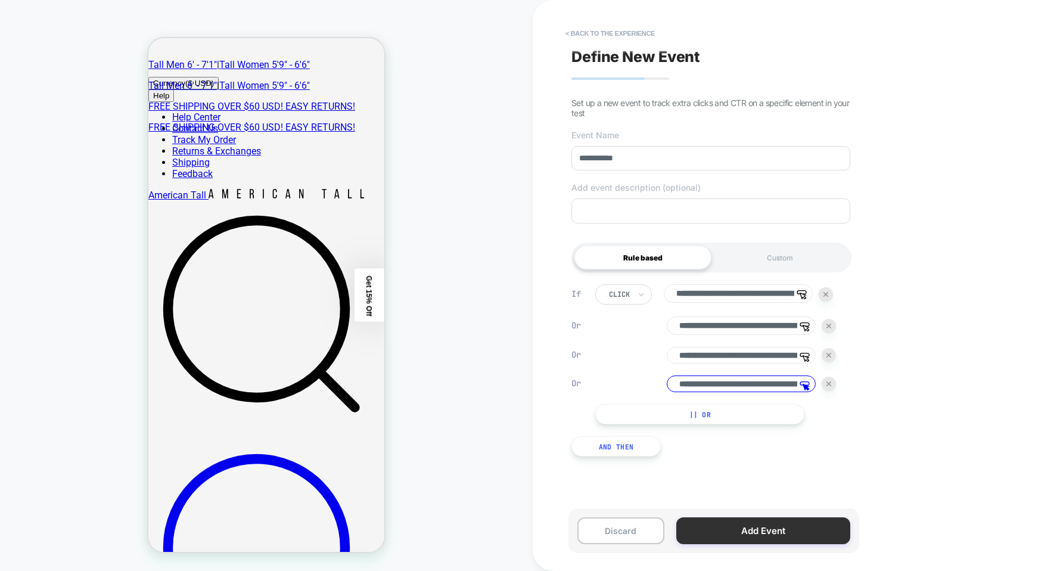
click at [720, 533] on button "Add Event" at bounding box center [763, 530] width 174 height 27
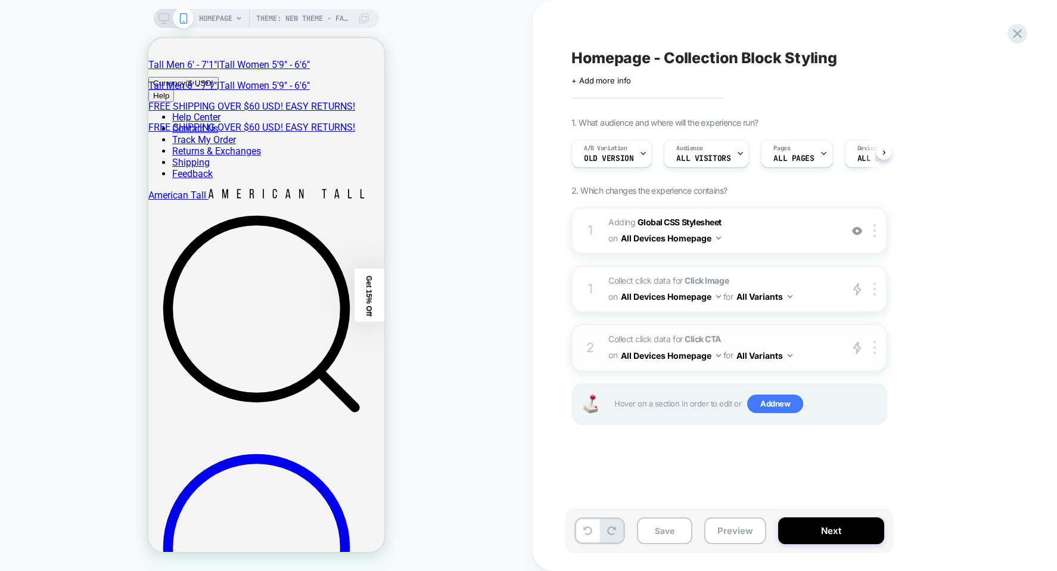
scroll to position [0, 1]
click at [873, 348] on div at bounding box center [877, 348] width 20 height 14
click at [872, 356] on div "2 Collect click data for Click CTA on All Devices Homepage for All Variants pri…" at bounding box center [729, 347] width 316 height 46
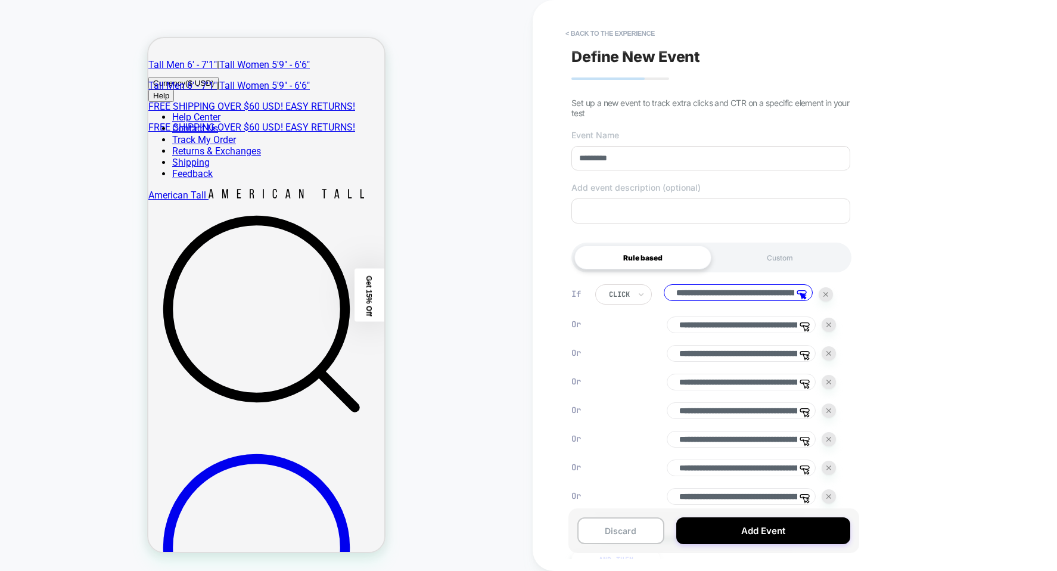
scroll to position [0, 87]
click at [828, 331] on div at bounding box center [829, 325] width 14 height 14
type input "**********"
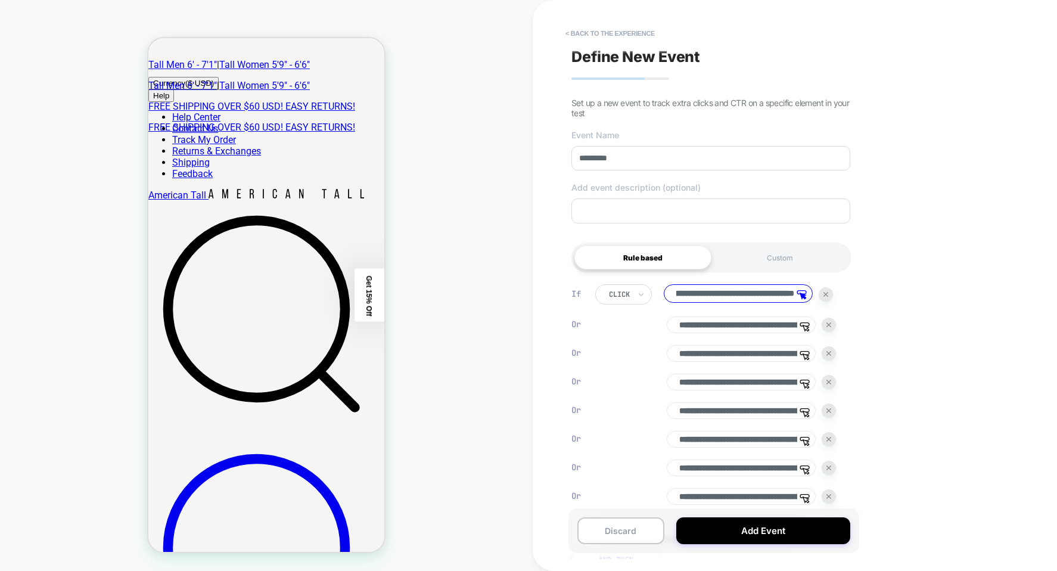
type input "**********"
click at [829, 331] on div at bounding box center [829, 325] width 14 height 14
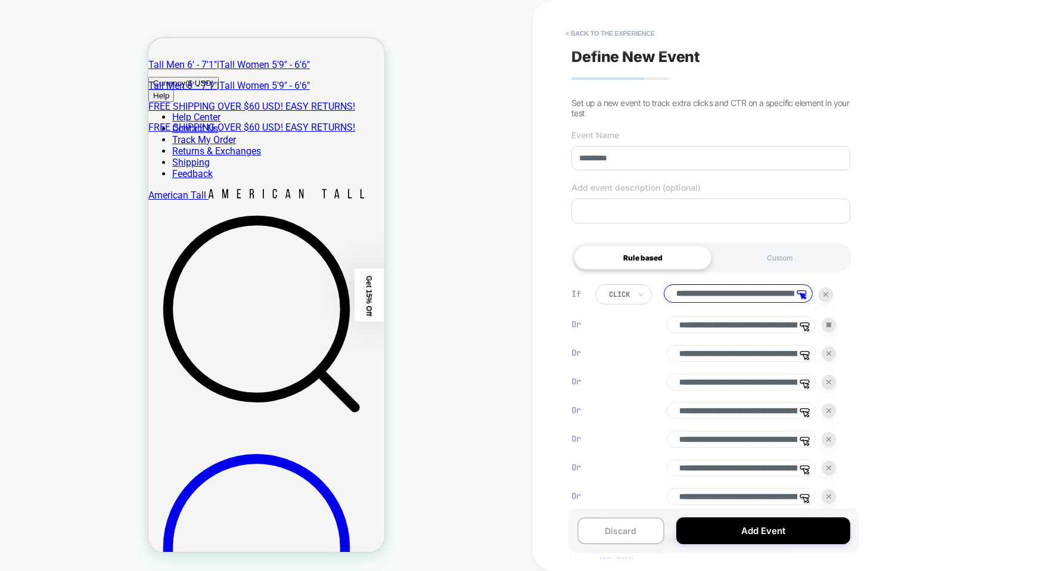
type input "**********"
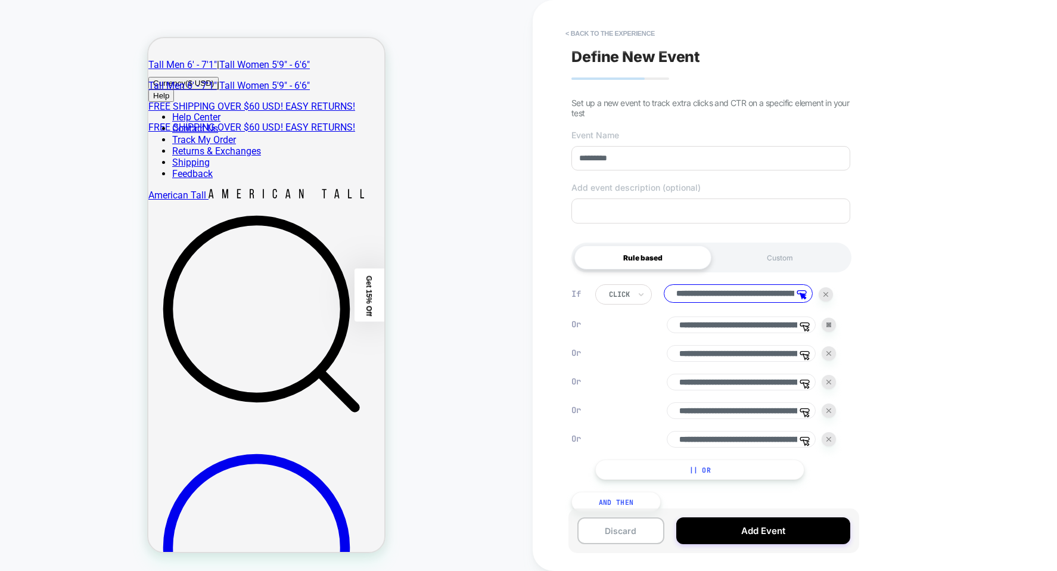
click at [829, 331] on div at bounding box center [829, 325] width 14 height 14
type input "**********"
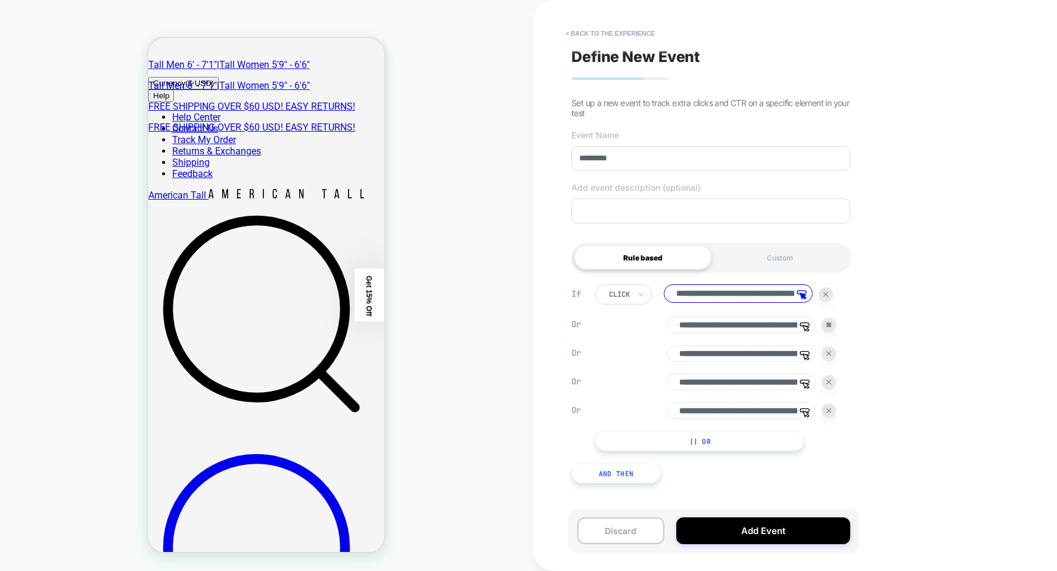
click at [829, 331] on div at bounding box center [829, 325] width 14 height 14
type input "**********"
click at [829, 331] on div at bounding box center [829, 325] width 14 height 14
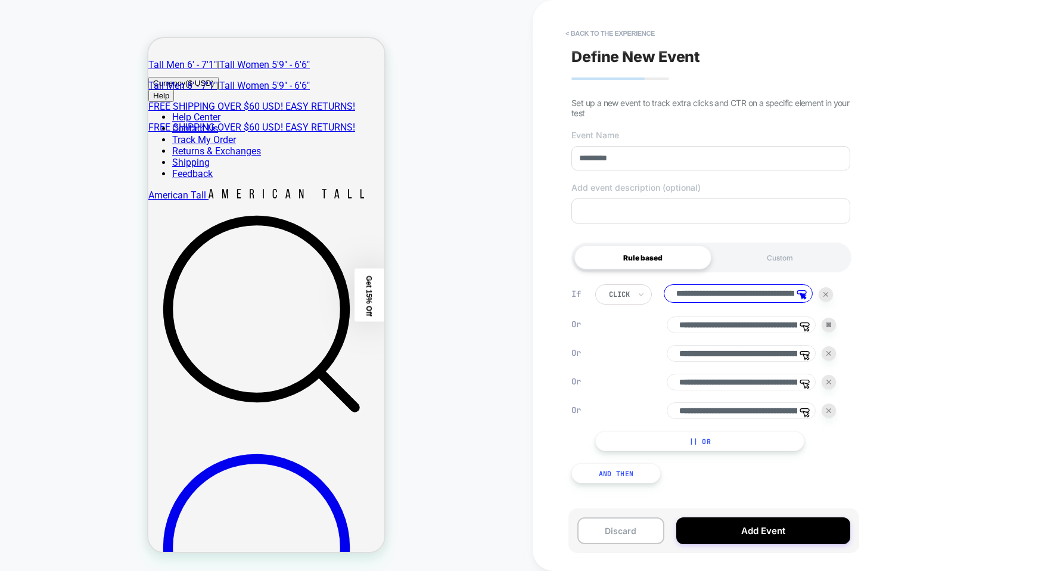
type input "**********"
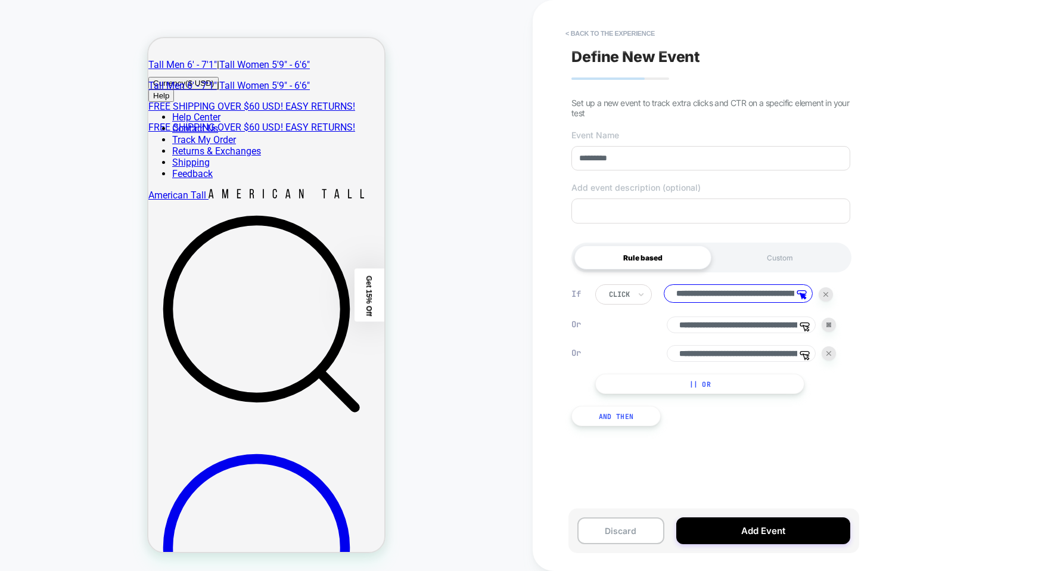
click at [829, 330] on div at bounding box center [829, 325] width 14 height 14
type input "**********"
click at [829, 329] on div at bounding box center [829, 325] width 14 height 14
click at [784, 295] on input "**********" at bounding box center [738, 293] width 149 height 18
click at [784, 296] on input "**********" at bounding box center [738, 293] width 149 height 18
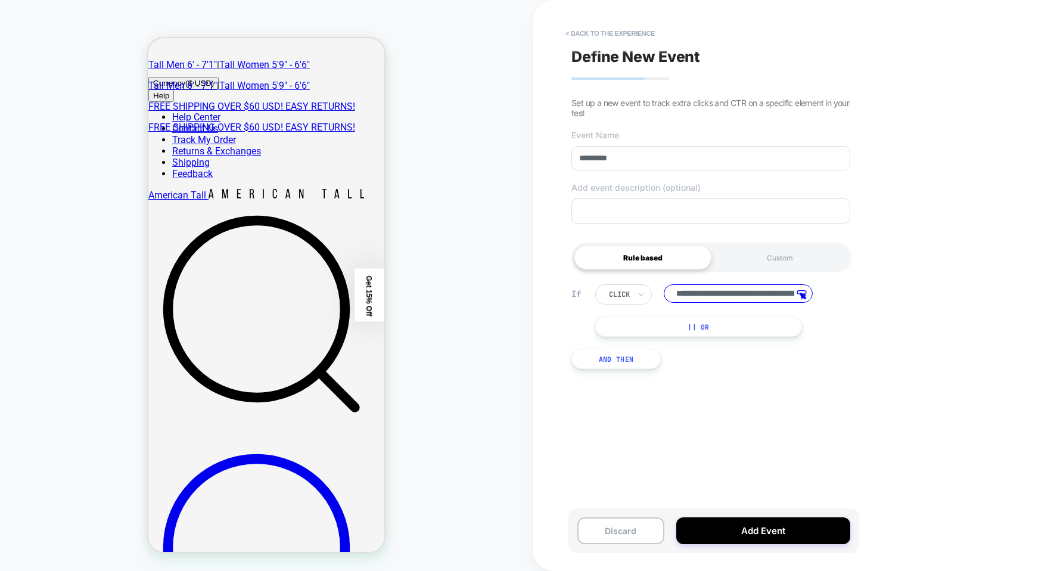
drag, startPoint x: 782, startPoint y: 296, endPoint x: 791, endPoint y: 299, distance: 10.2
click at [781, 297] on input "**********" at bounding box center [738, 293] width 149 height 18
type input "**********"
click at [775, 300] on input "**********" at bounding box center [738, 293] width 149 height 18
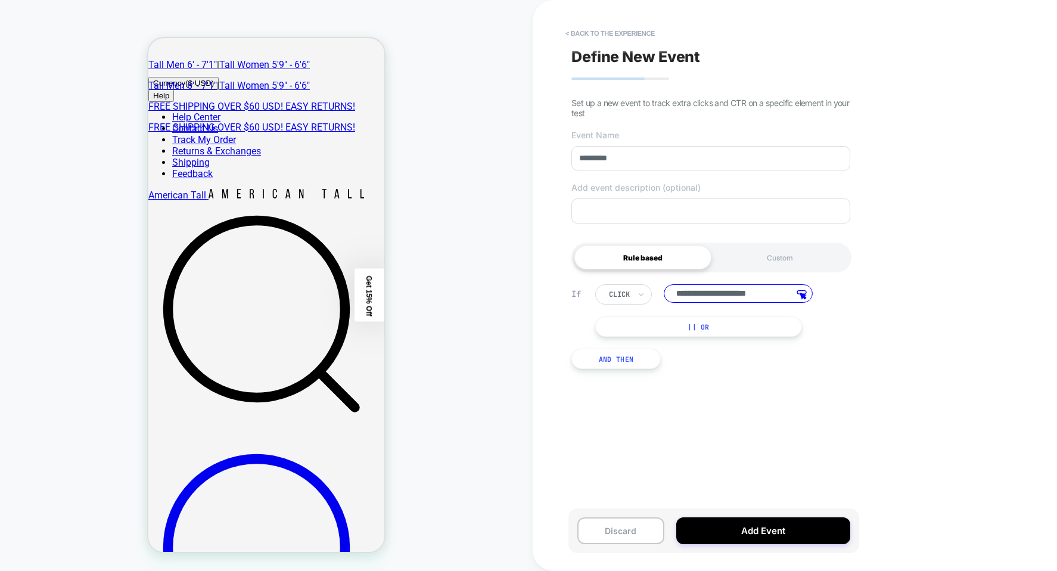
click at [775, 300] on input "**********" at bounding box center [738, 293] width 149 height 18
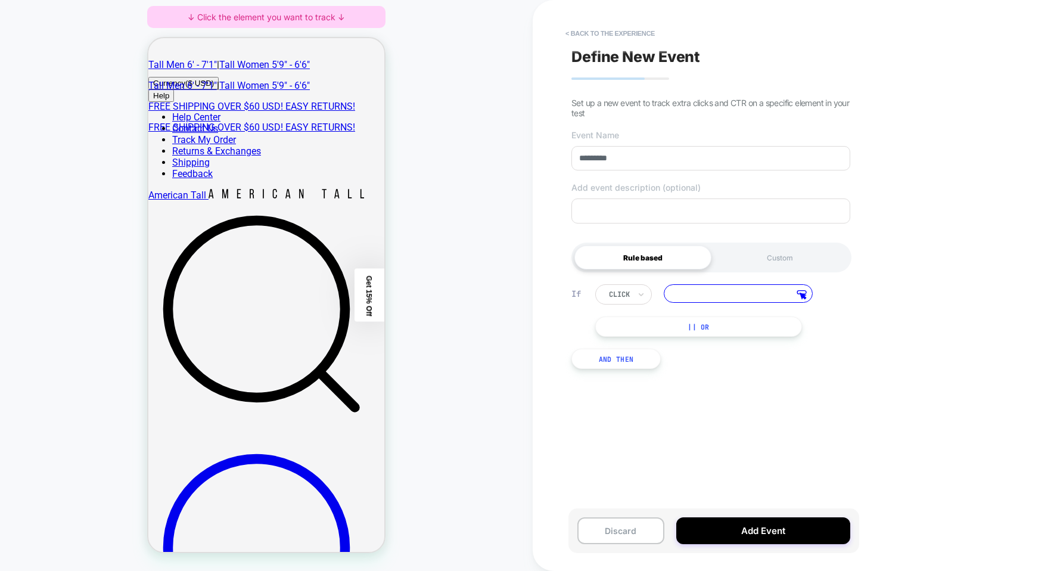
click at [781, 298] on input at bounding box center [738, 293] width 149 height 18
click at [195, 349] on div at bounding box center [180, 351] width 52 height 13
click at [228, 327] on div "Track Clicks ? Tracks clicks on the selected element." at bounding box center [251, 319] width 73 height 25
type input "**********"
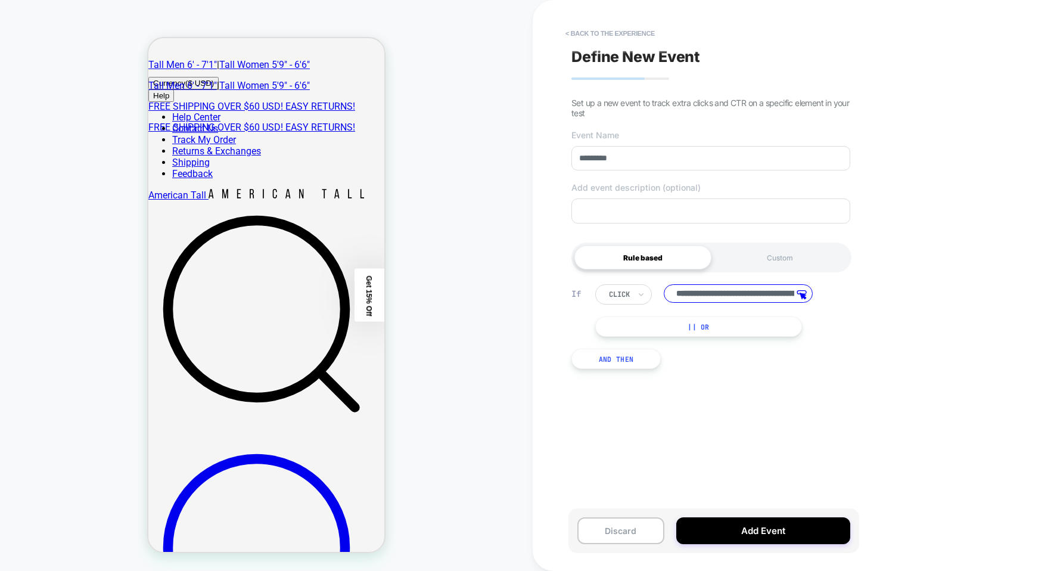
click at [627, 327] on button "|| Or" at bounding box center [698, 326] width 207 height 20
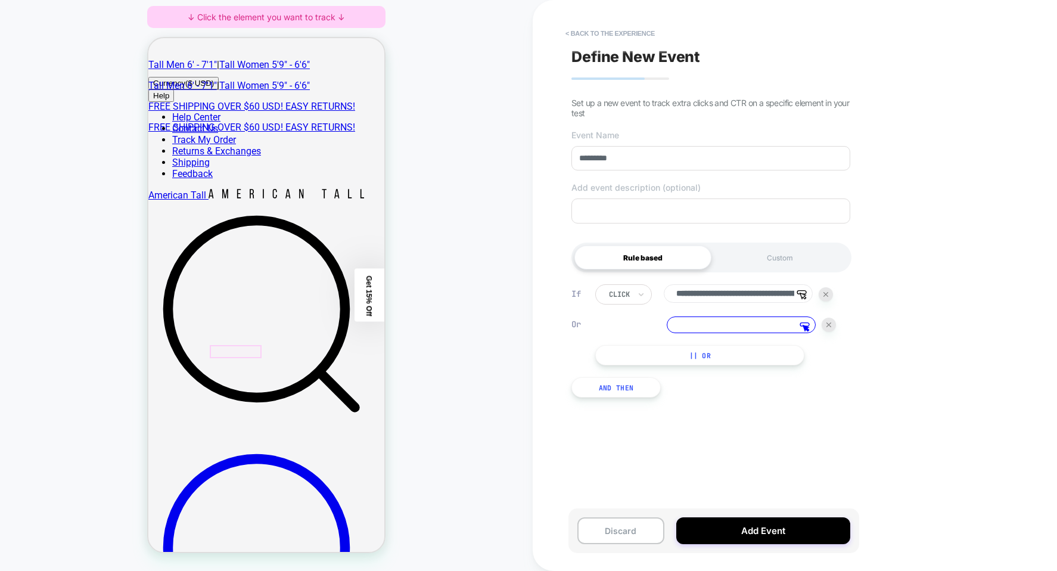
click at [235, 350] on div at bounding box center [236, 351] width 52 height 13
click at [256, 329] on div "Track Clicks ? Tracks clicks on the selected element." at bounding box center [290, 319] width 73 height 25
type input "**********"
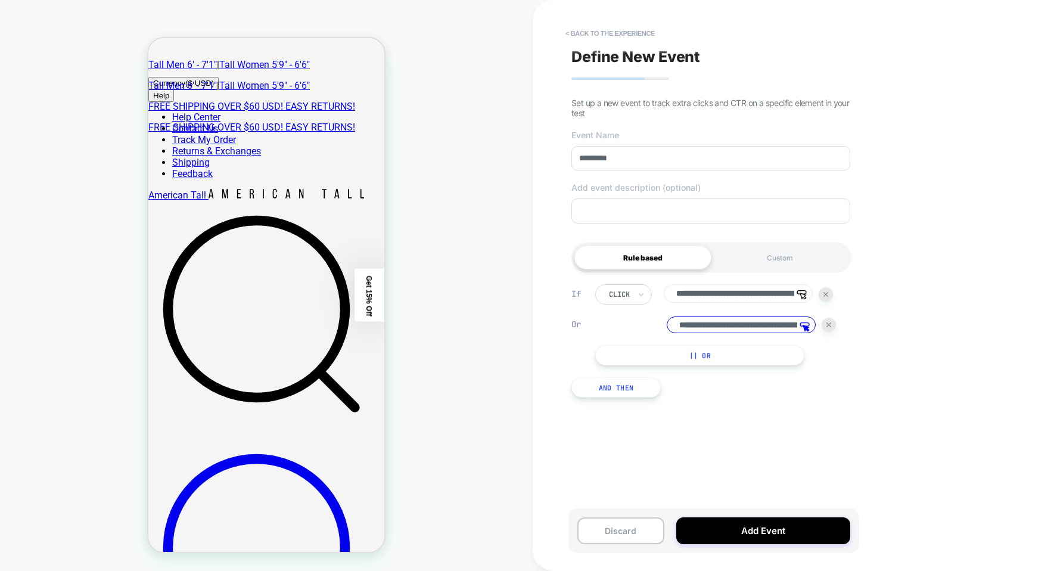
click at [712, 358] on button "|| Or" at bounding box center [699, 355] width 209 height 20
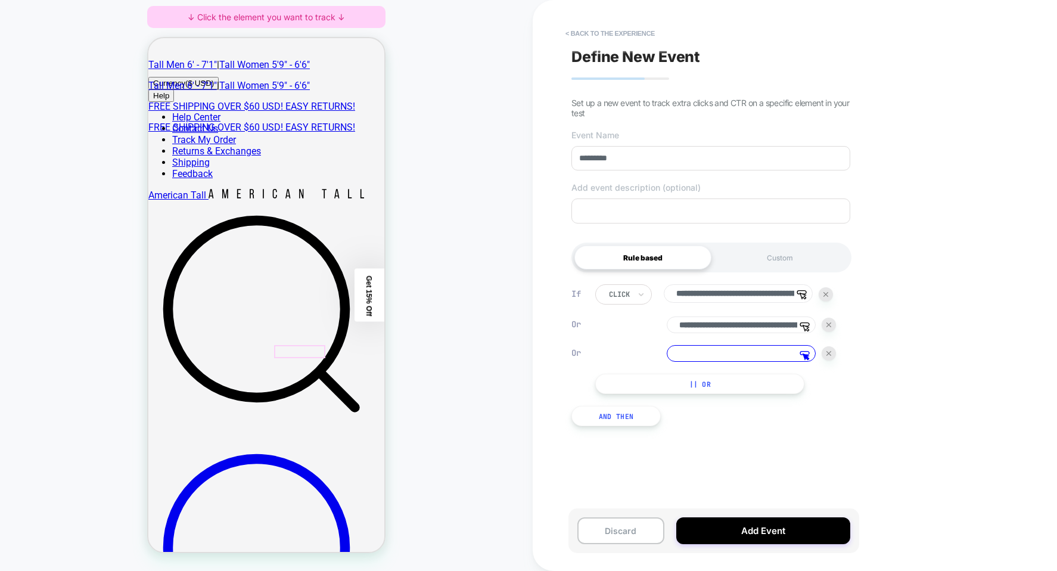
click at [308, 352] on div at bounding box center [300, 351] width 52 height 13
click at [313, 324] on span "Track Clicks" at bounding box center [312, 320] width 40 height 10
type input "**********"
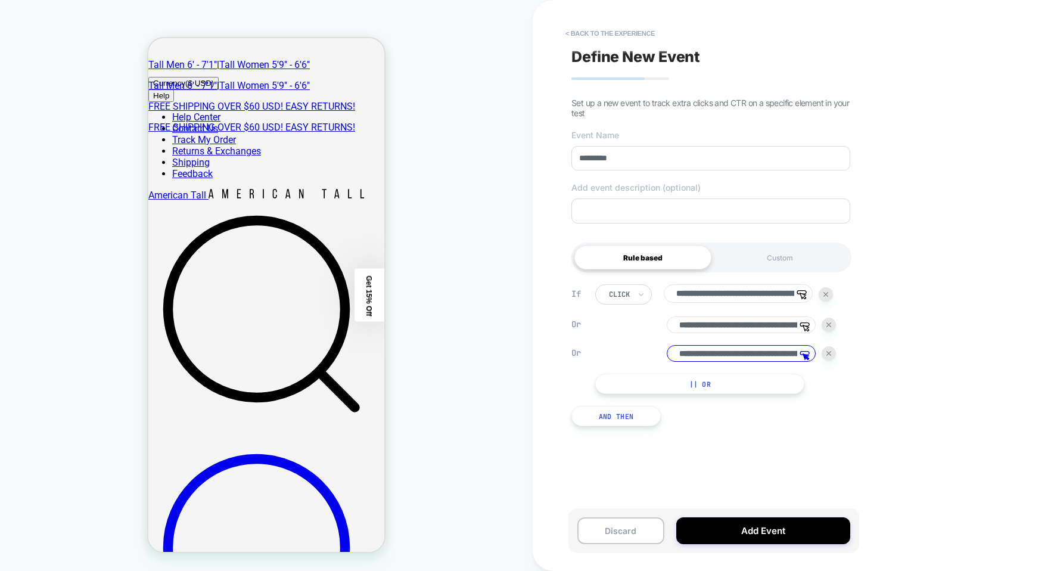
click at [701, 394] on button "|| Or" at bounding box center [699, 384] width 209 height 20
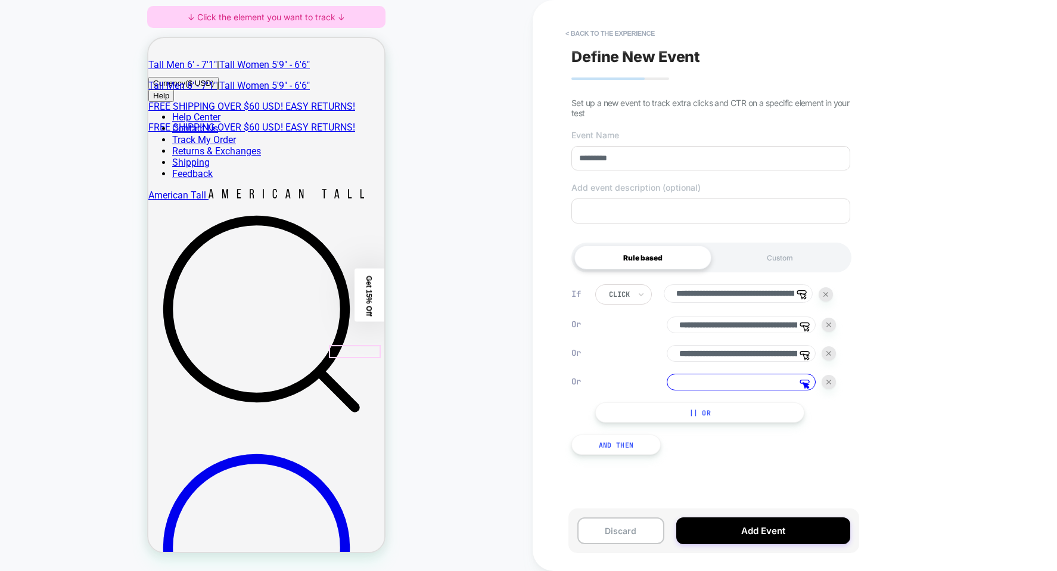
click at [343, 350] on div at bounding box center [355, 351] width 52 height 13
click at [297, 318] on span "Track Clicks" at bounding box center [312, 320] width 40 height 10
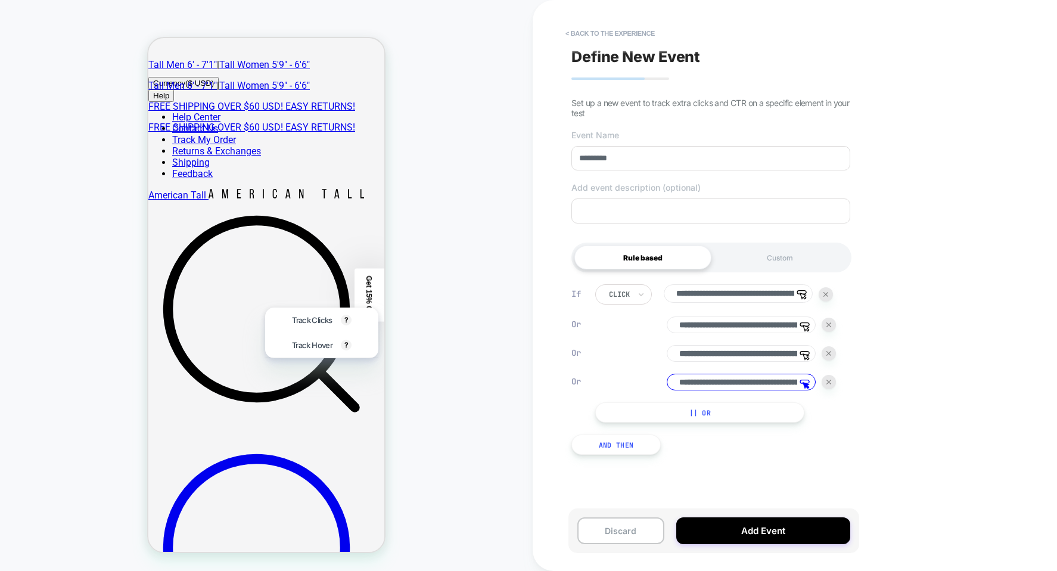
type input "**********"
click at [638, 418] on button "|| Or" at bounding box center [699, 412] width 209 height 20
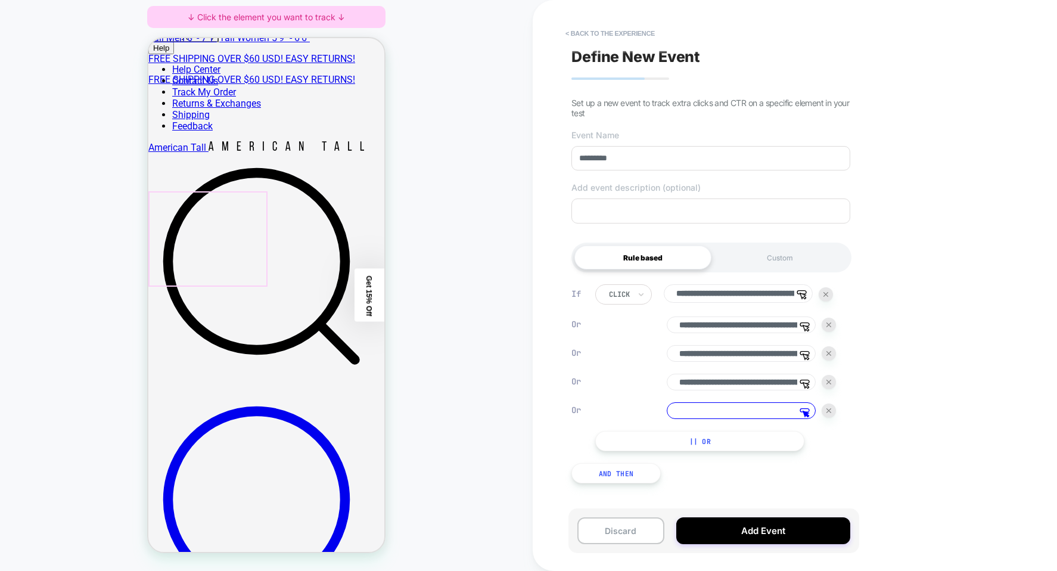
scroll to position [358, 0]
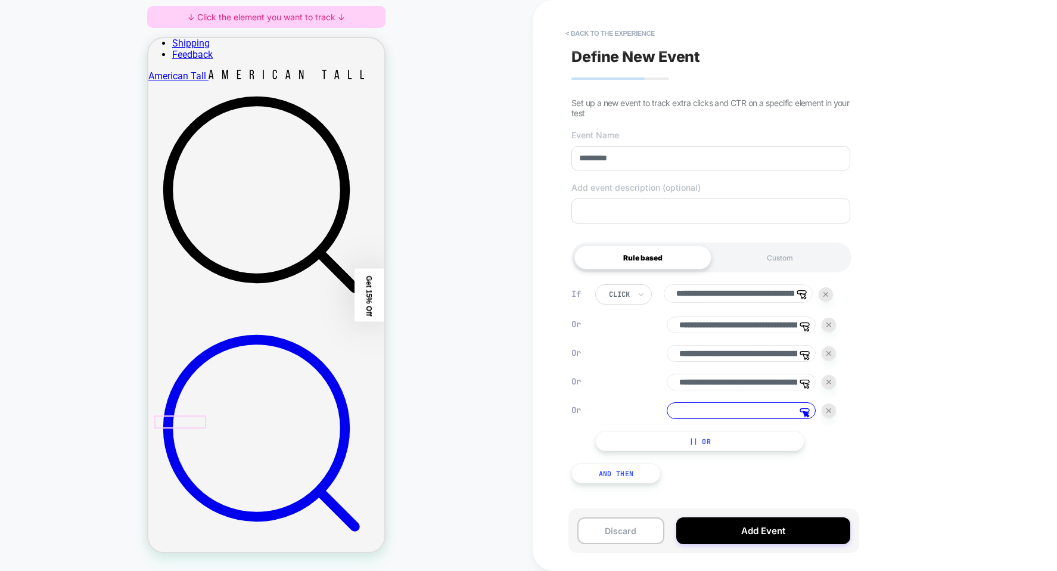
click at [190, 421] on div at bounding box center [180, 421] width 52 height 13
click at [210, 323] on div "Track Clicks ? Tracks clicks on the selected element." at bounding box center [246, 319] width 73 height 25
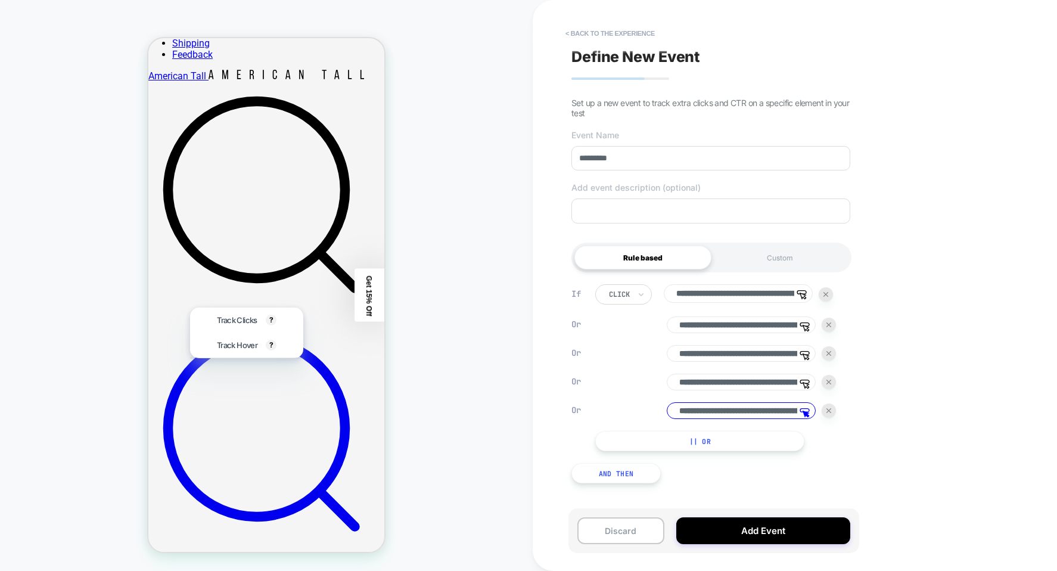
type input "**********"
click at [673, 451] on button "|| Or" at bounding box center [699, 441] width 209 height 20
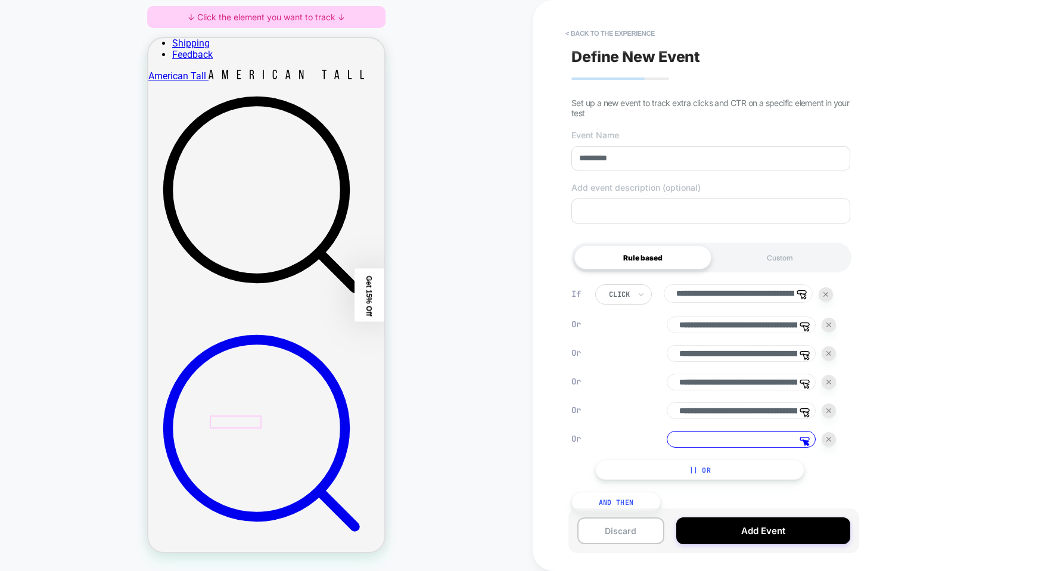
click at [222, 422] on div at bounding box center [236, 421] width 52 height 13
click at [269, 316] on span "Track Clicks" at bounding box center [268, 320] width 40 height 10
type input "**********"
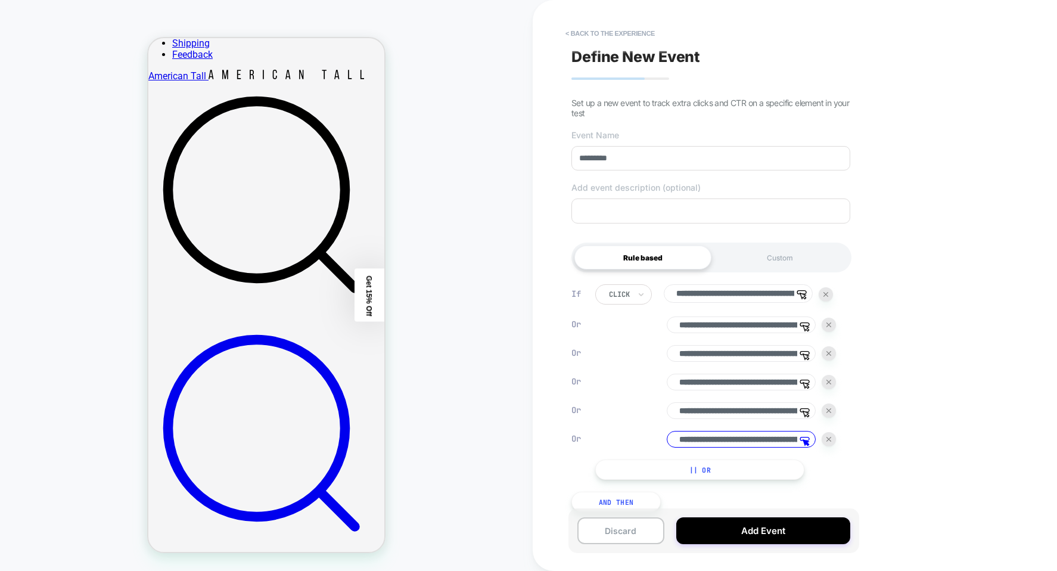
click at [753, 480] on button "|| Or" at bounding box center [699, 469] width 209 height 20
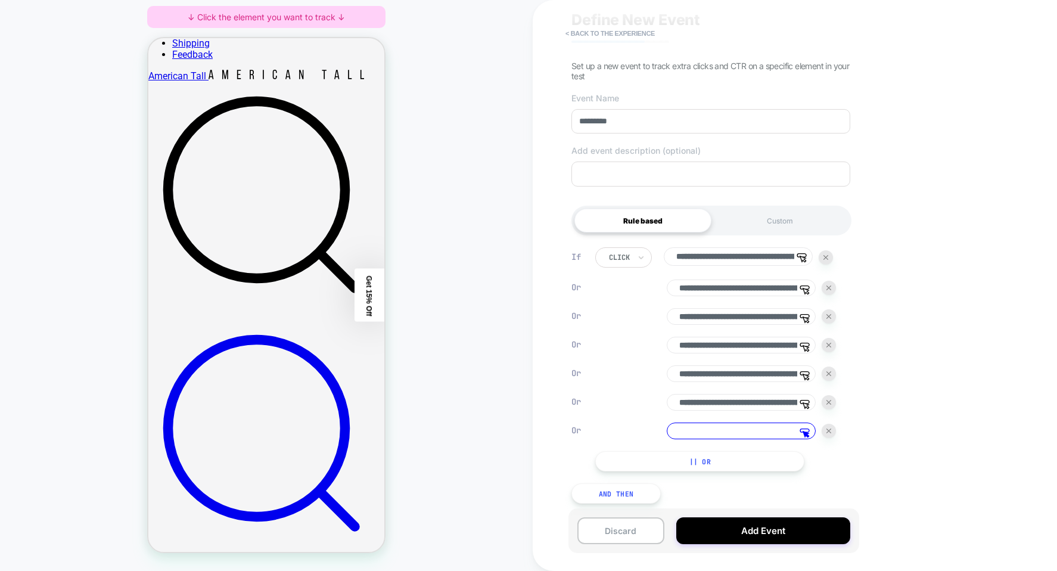
scroll to position [53, 0]
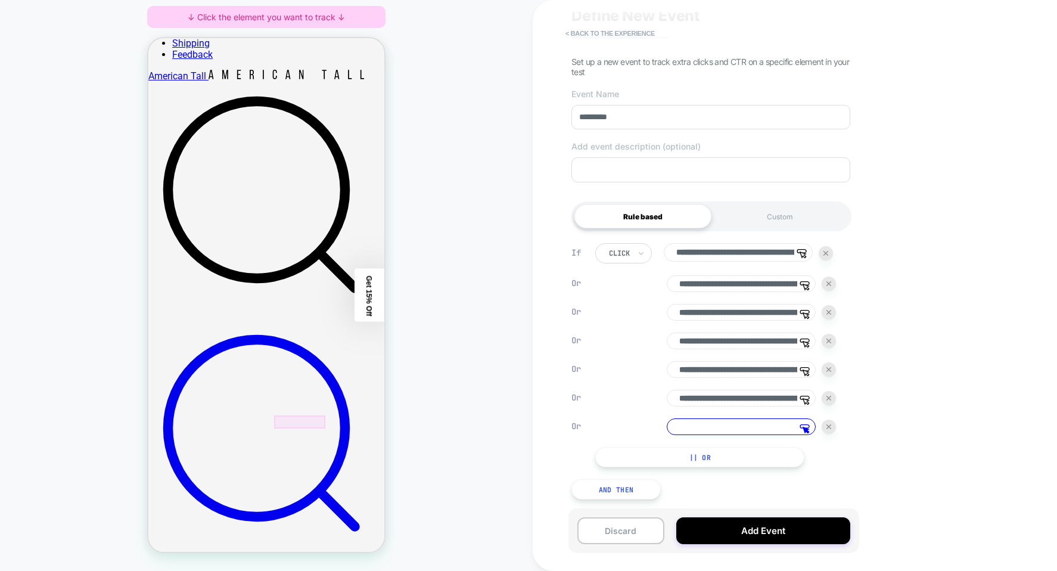
click at [310, 419] on div at bounding box center [300, 421] width 52 height 13
click at [309, 323] on span "Track Clicks" at bounding box center [312, 320] width 40 height 10
type input "**********"
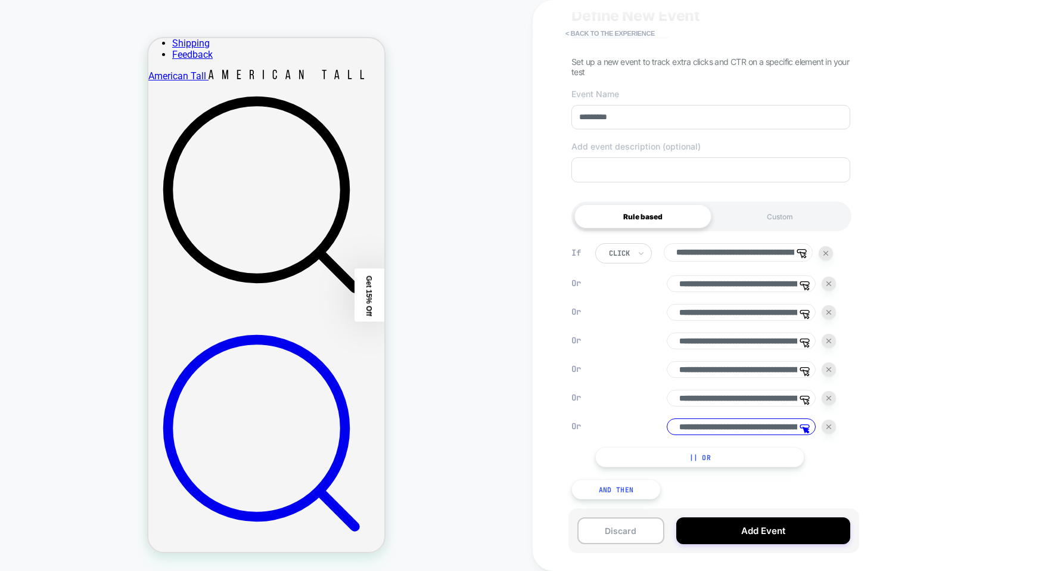
click at [710, 450] on button "|| Or" at bounding box center [699, 457] width 209 height 20
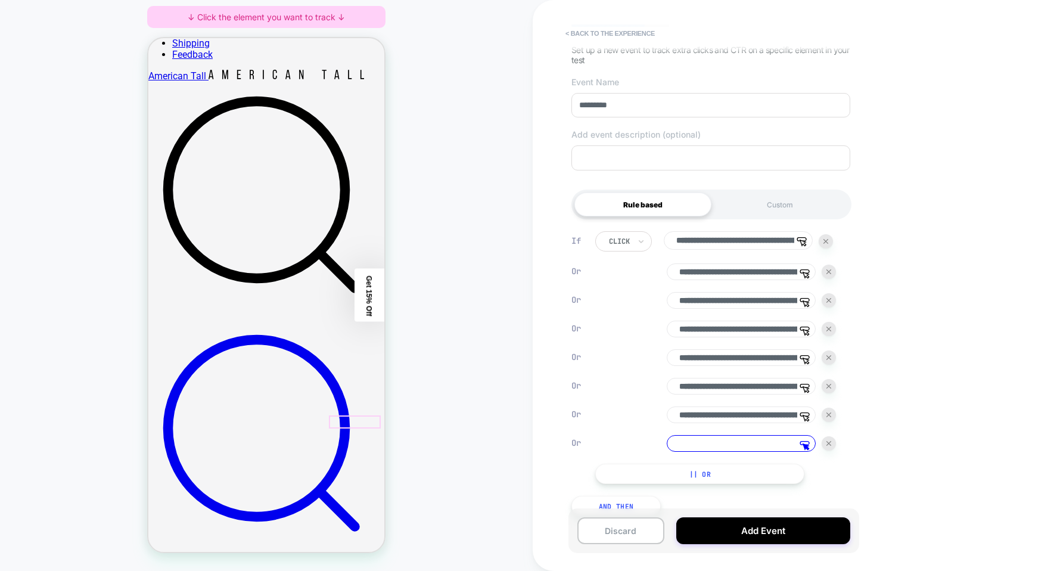
click at [352, 421] on div at bounding box center [355, 421] width 52 height 13
click at [325, 328] on div "Track Clicks ? Tracks clicks on the selected element." at bounding box center [321, 319] width 73 height 25
type input "**********"
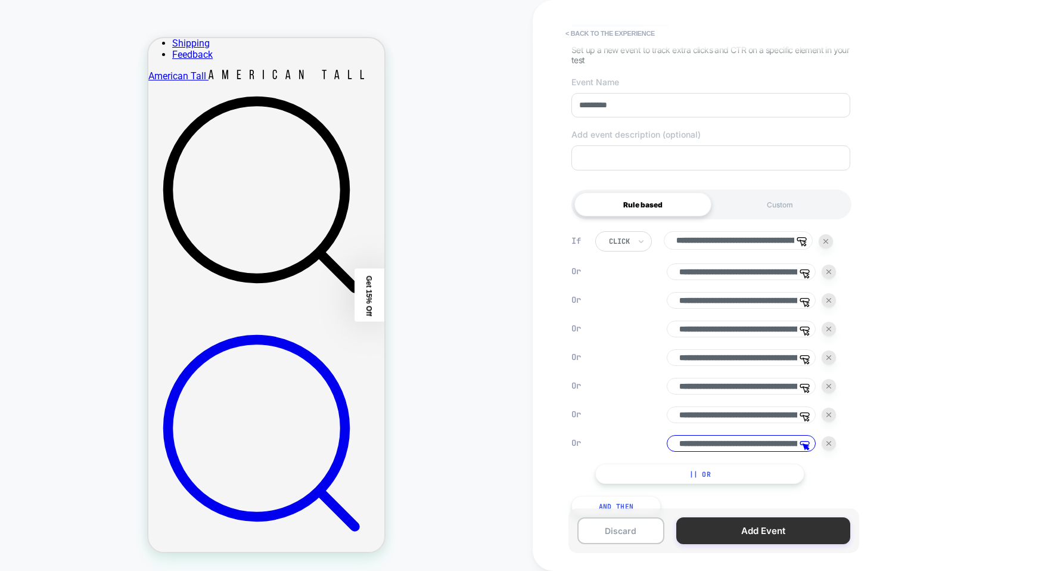
click at [725, 533] on button "Add Event" at bounding box center [763, 530] width 174 height 27
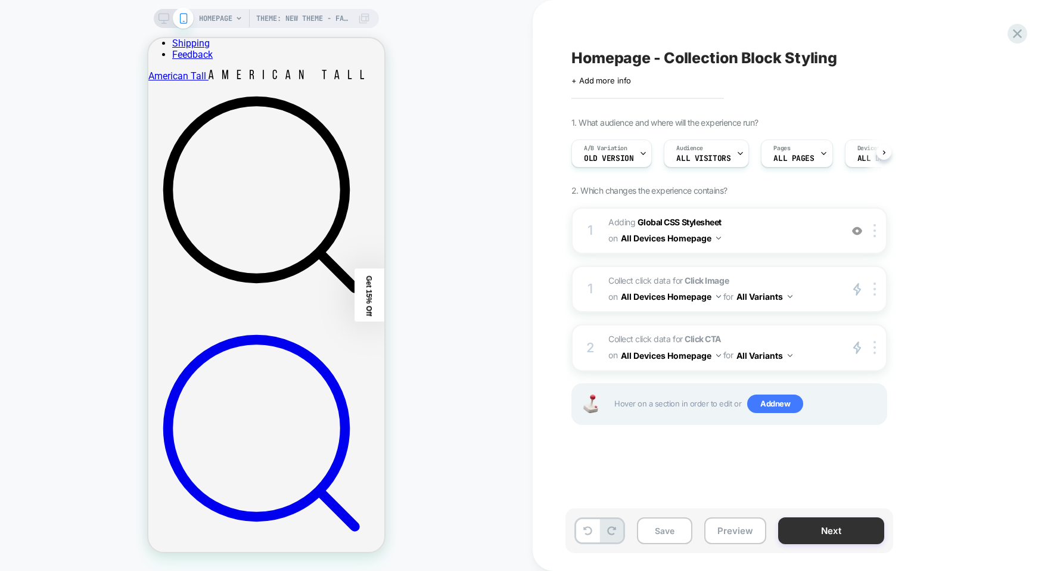
scroll to position [0, 1]
click at [858, 532] on button "Next" at bounding box center [831, 530] width 106 height 27
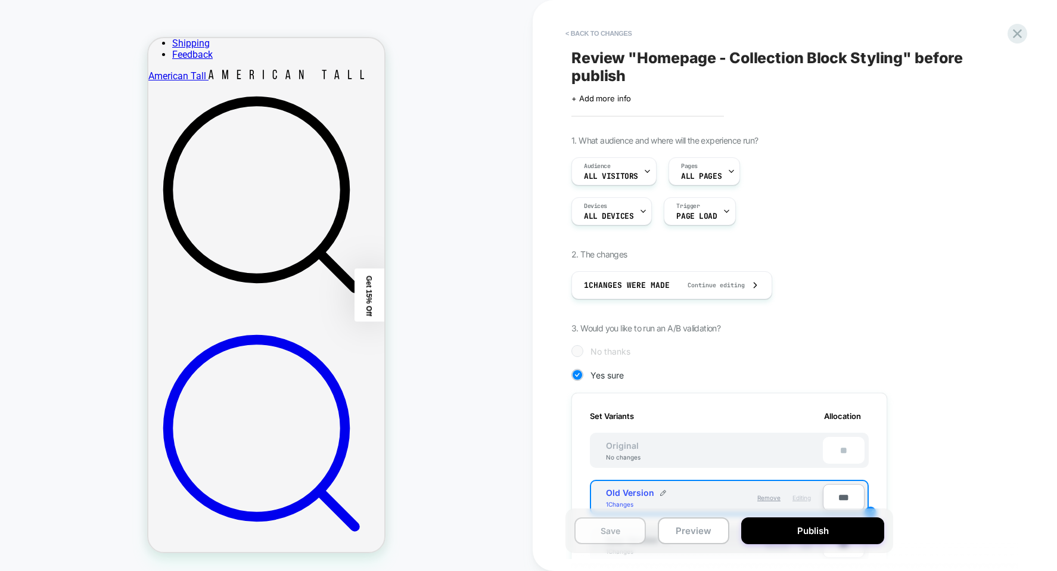
click at [621, 540] on button "Save" at bounding box center [610, 530] width 72 height 27
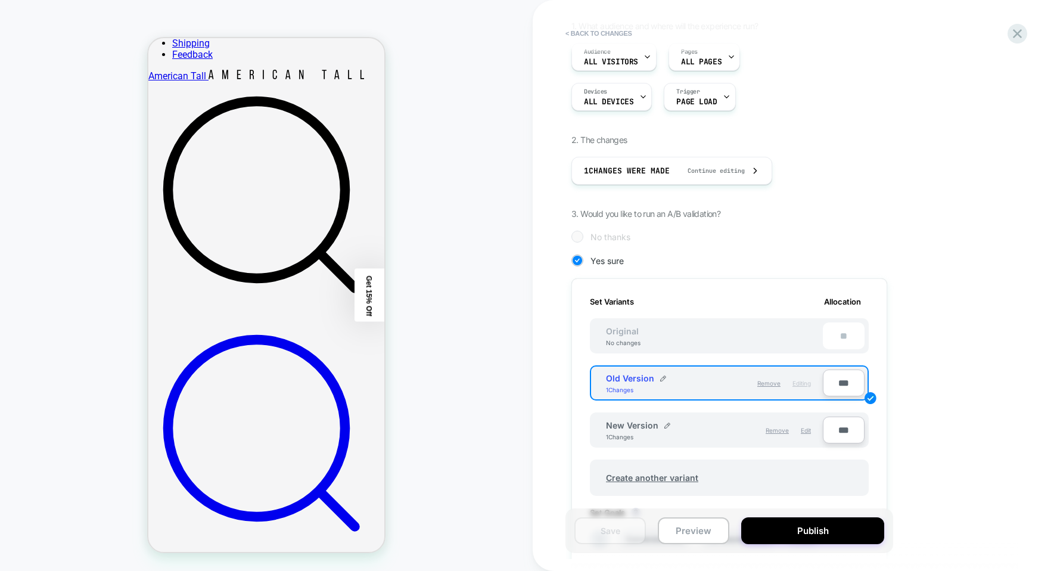
scroll to position [119, 0]
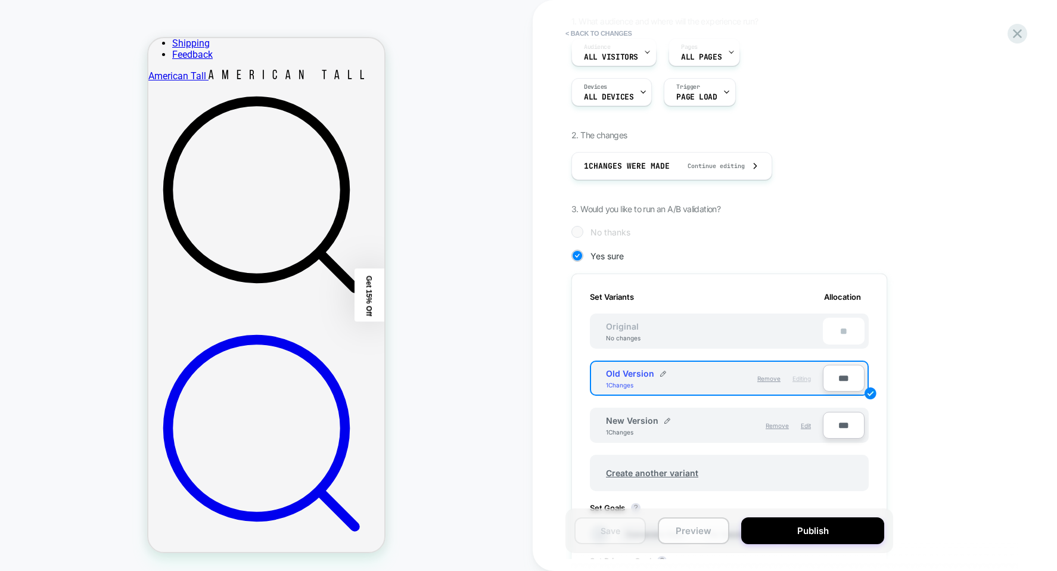
click at [697, 527] on button "Preview" at bounding box center [694, 530] width 72 height 27
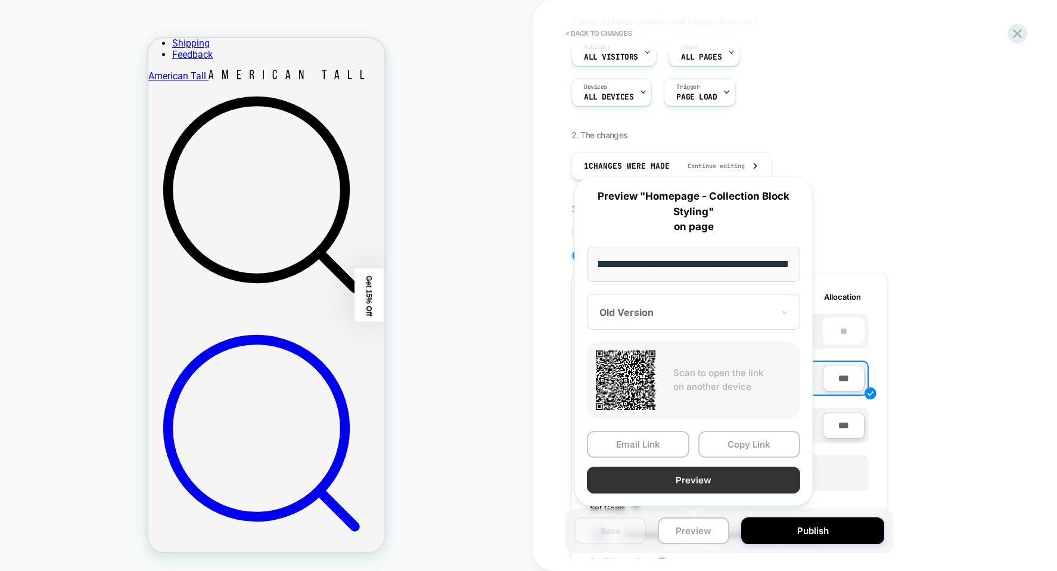
scroll to position [0, 0]
click at [698, 477] on button "Preview" at bounding box center [693, 480] width 213 height 27
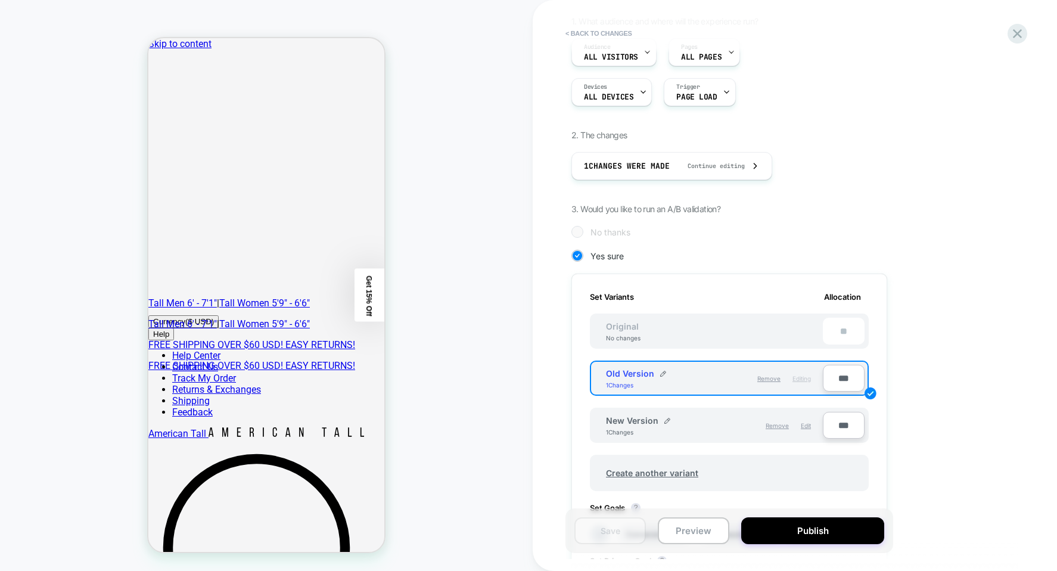
click at [1011, 30] on icon at bounding box center [1017, 34] width 16 height 16
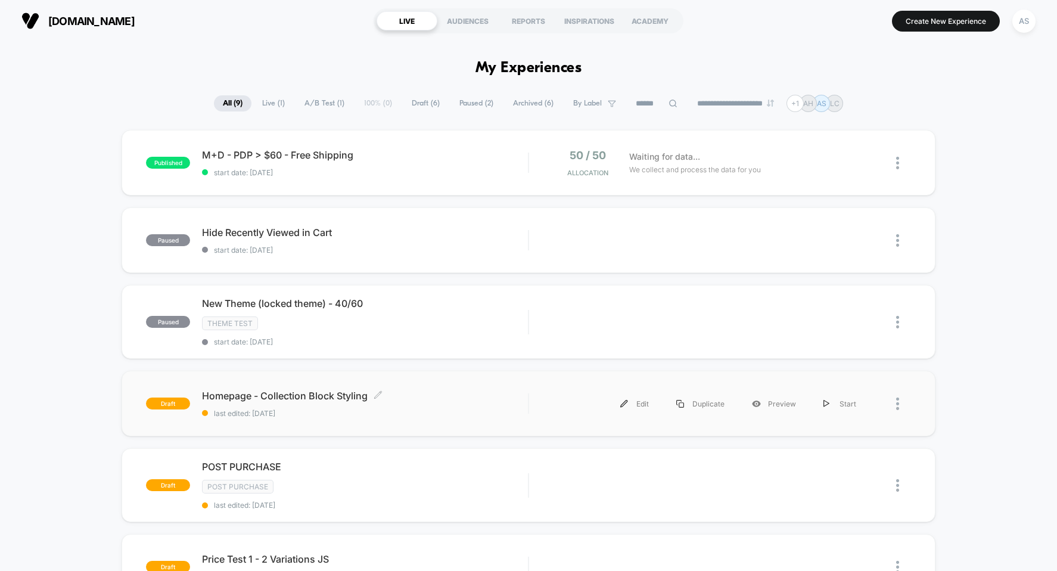
click at [380, 411] on span "last edited: [DATE]" at bounding box center [365, 413] width 326 height 9
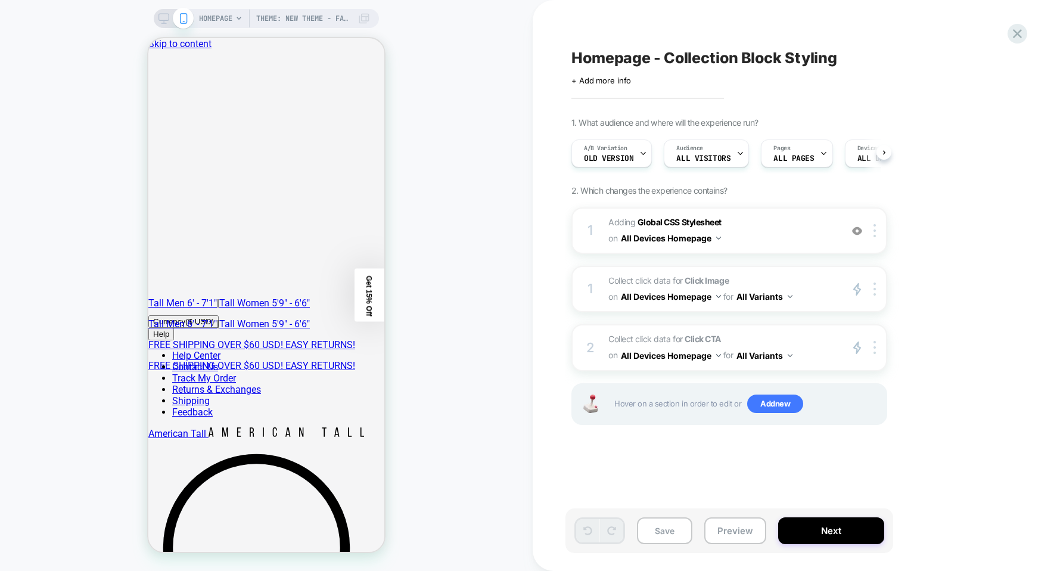
scroll to position [0, 1]
click at [346, 20] on span "Theme: New theme - Fall - [DATE]" at bounding box center [303, 18] width 95 height 19
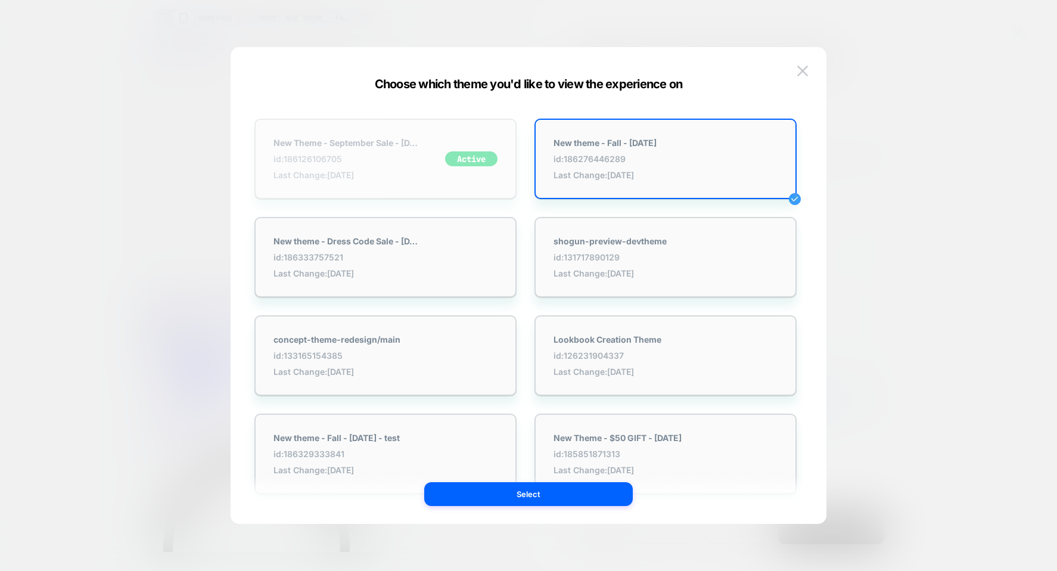
click at [353, 131] on div "New Theme - September Sale - [DATE] id: 186126106705 Last Change: [DATE] Active" at bounding box center [385, 159] width 262 height 80
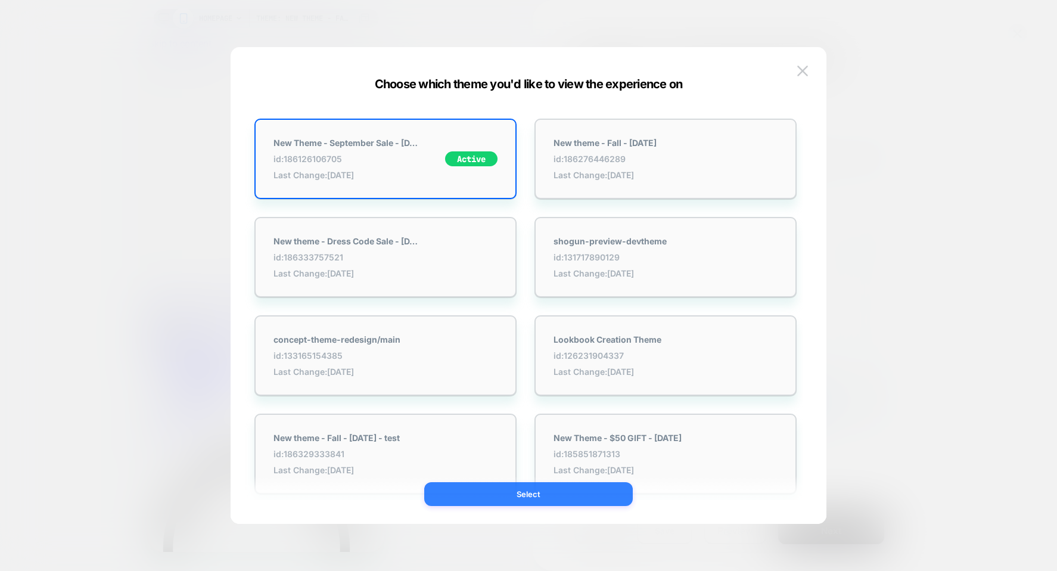
click at [495, 499] on button "Select" at bounding box center [528, 494] width 209 height 24
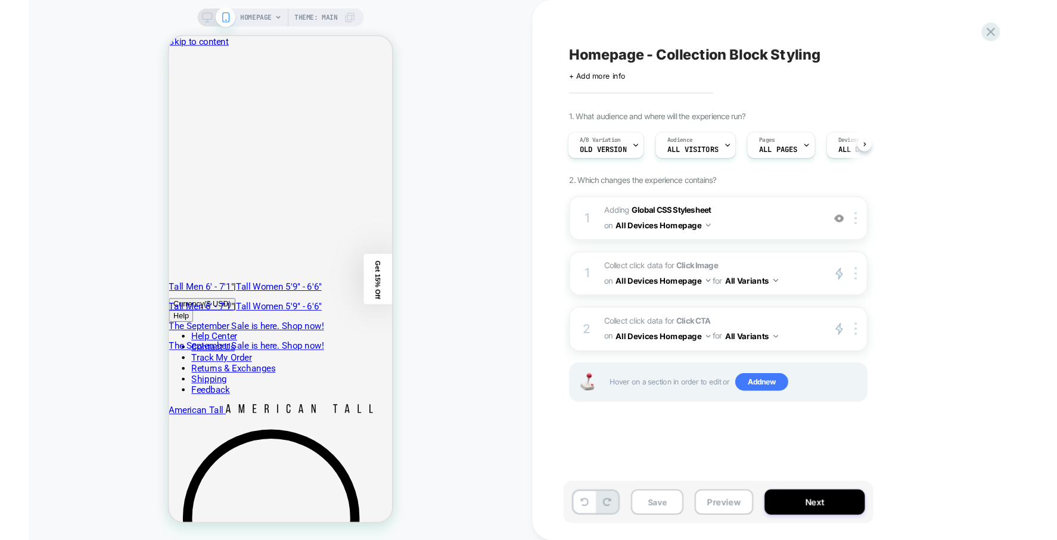
scroll to position [0, 0]
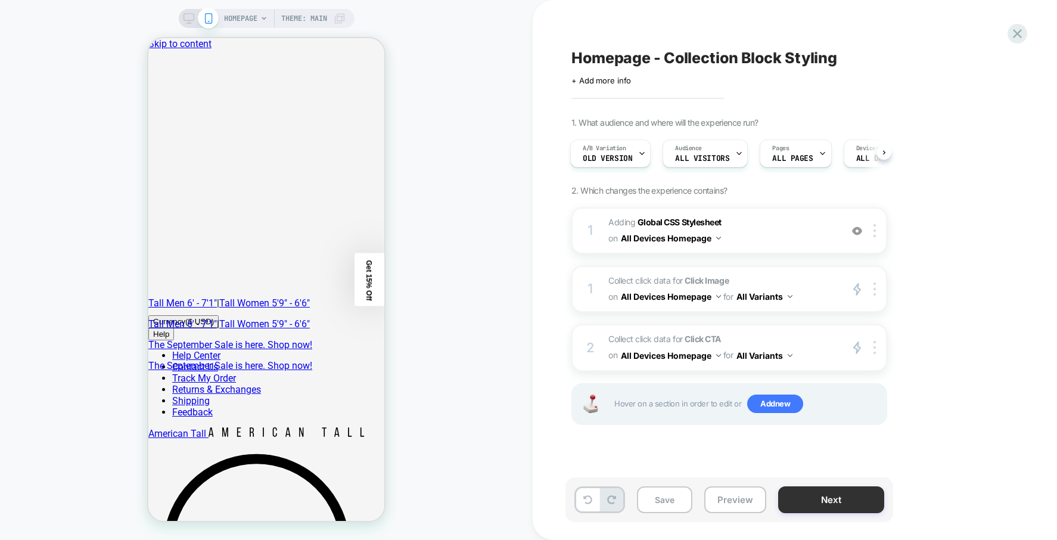
click at [822, 506] on button "Next" at bounding box center [831, 499] width 106 height 27
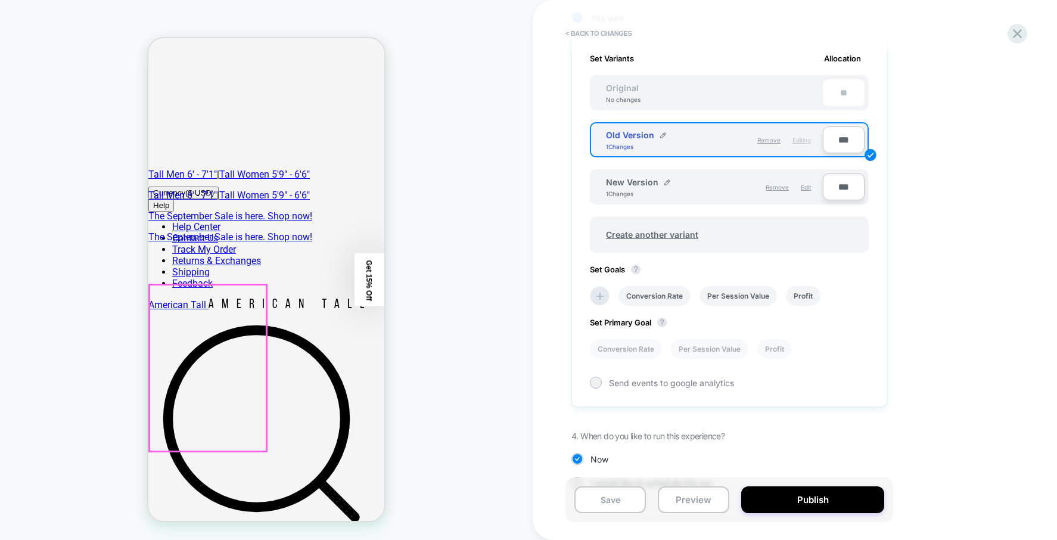
scroll to position [119, 0]
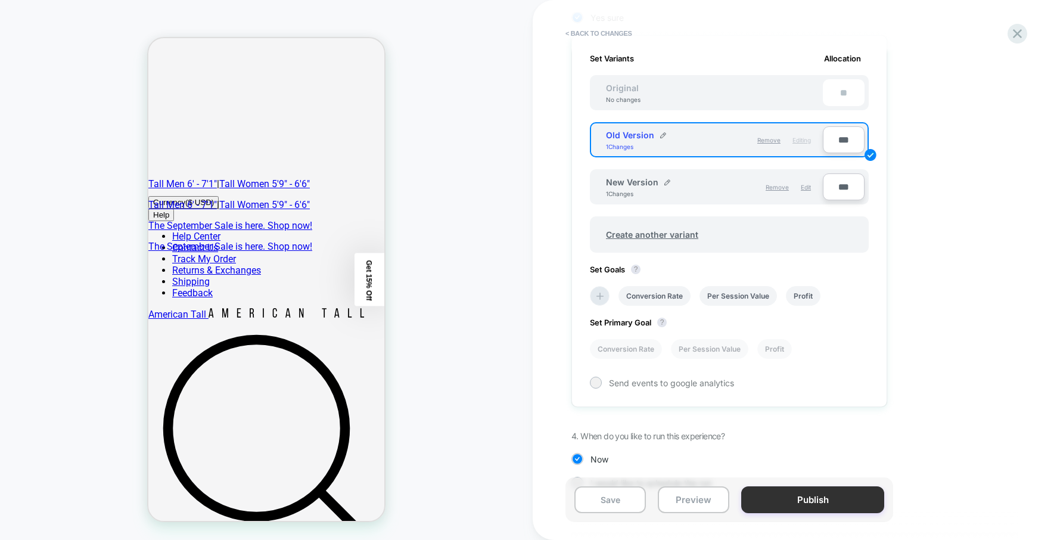
click at [824, 497] on button "Publish" at bounding box center [812, 499] width 143 height 27
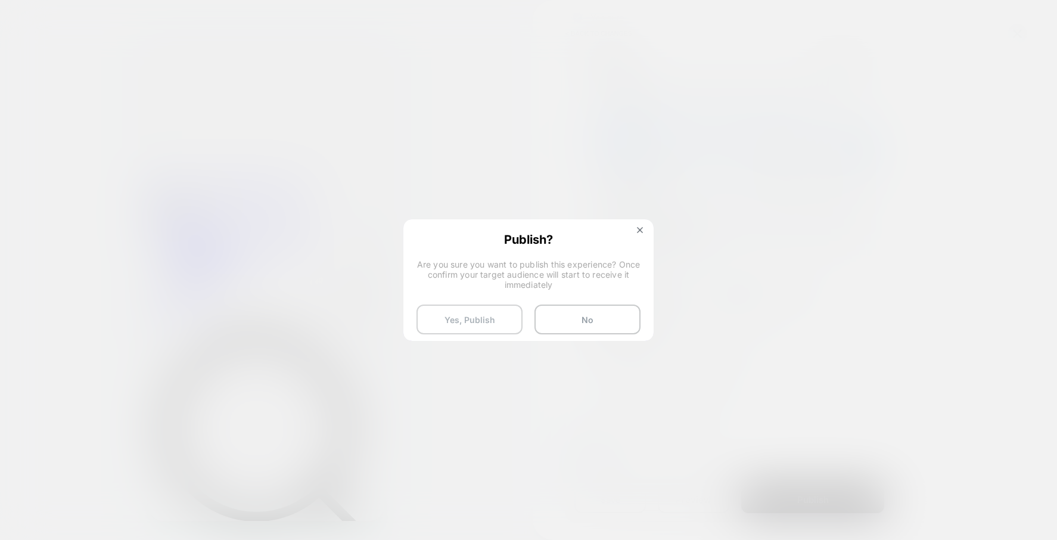
click at [498, 319] on button "Yes, Publish" at bounding box center [470, 320] width 106 height 30
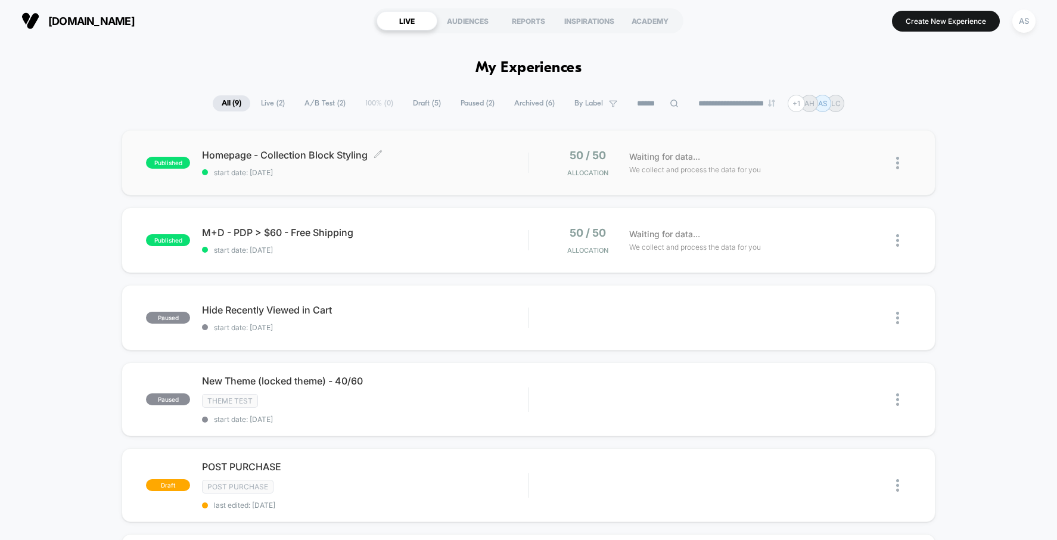
click at [299, 160] on span "Homepage - Collection Block Styling Click to edit experience details" at bounding box center [365, 155] width 326 height 12
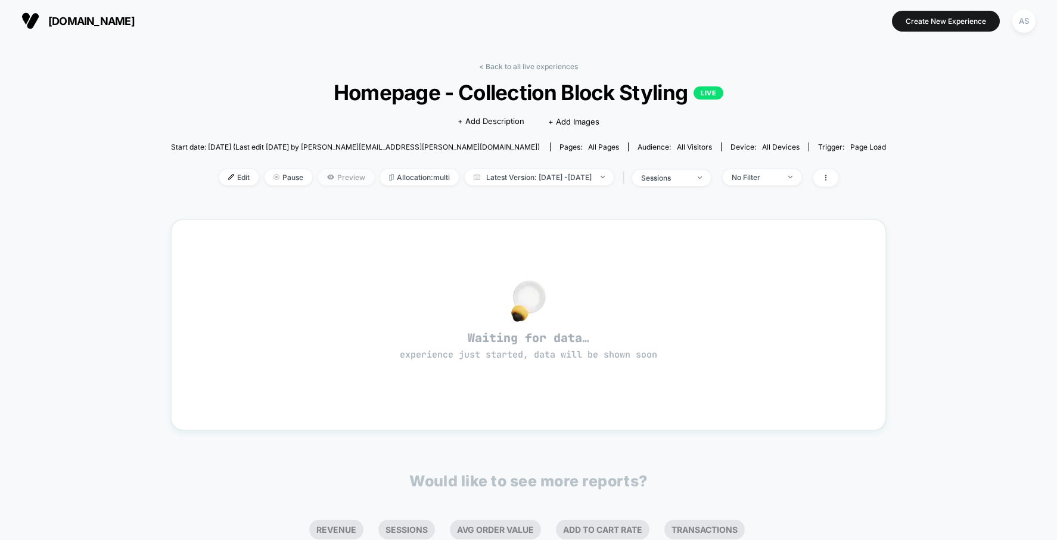
click at [318, 172] on span "Preview" at bounding box center [346, 177] width 56 height 16
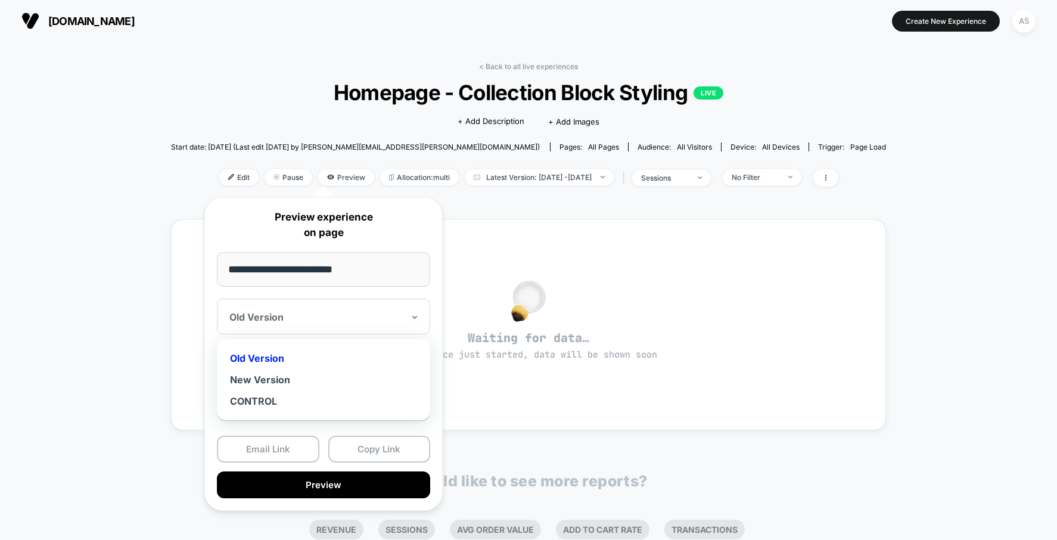
click at [301, 315] on div at bounding box center [316, 317] width 174 height 12
drag, startPoint x: 280, startPoint y: 375, endPoint x: 275, endPoint y: 397, distance: 22.0
click at [275, 397] on div "Old Version New Version CONTROL" at bounding box center [323, 379] width 201 height 69
click at [273, 384] on div "New Version" at bounding box center [323, 379] width 201 height 21
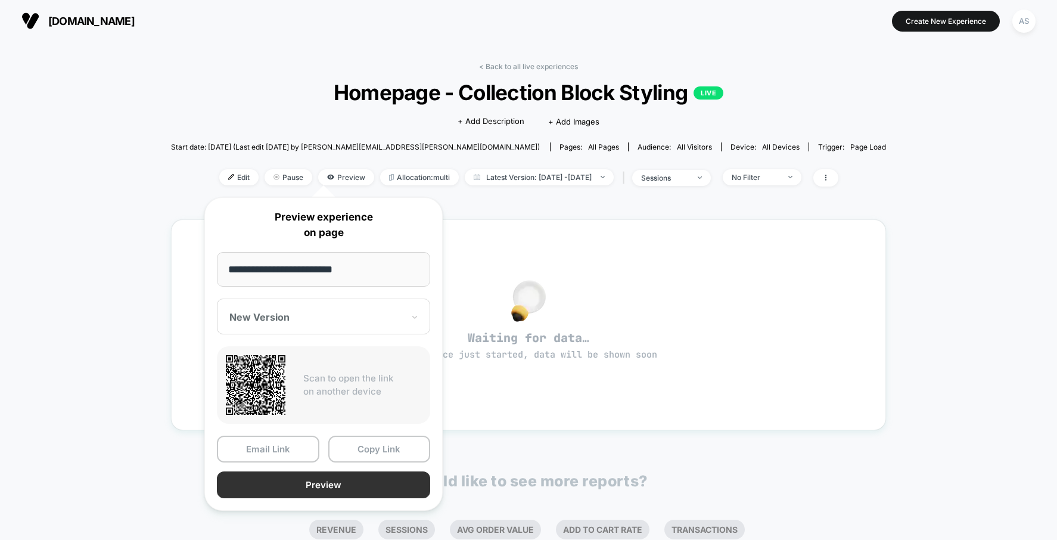
click at [334, 484] on button "Preview" at bounding box center [323, 484] width 213 height 27
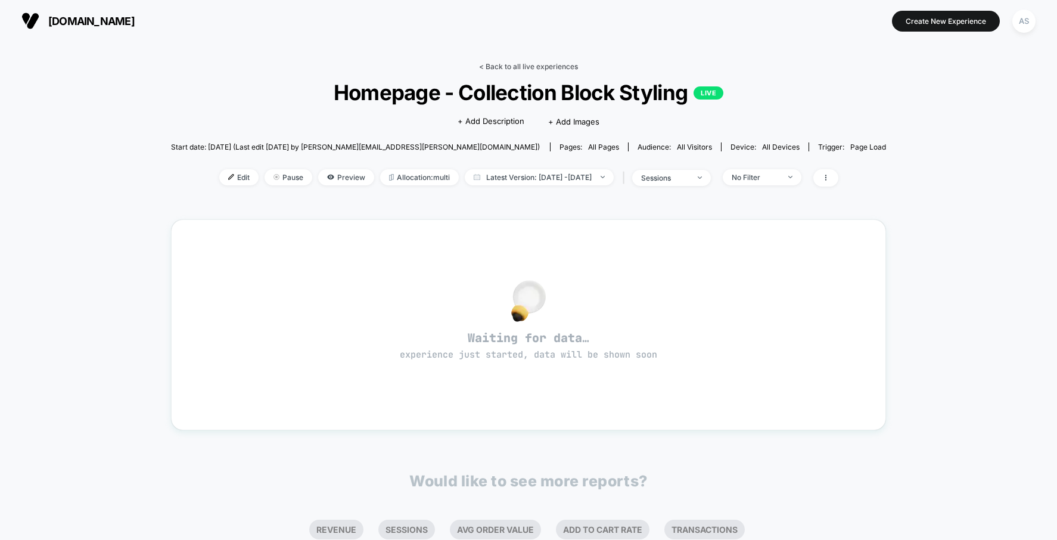
click at [536, 65] on link "< Back to all live experiences" at bounding box center [528, 66] width 99 height 9
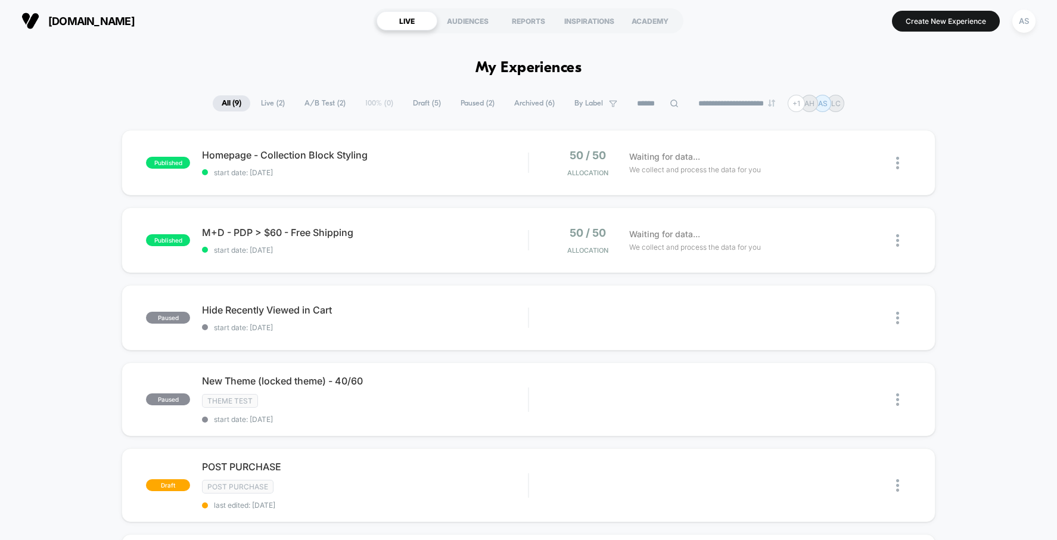
click at [1006, 383] on div "published Homepage - Collection Block Styling start date: 9/18/2025 50 / 50 All…" at bounding box center [528, 522] width 1057 height 785
click at [369, 187] on div "published Homepage - Collection Block Styling start date: 9/18/2025 50 / 50 All…" at bounding box center [529, 163] width 814 height 66
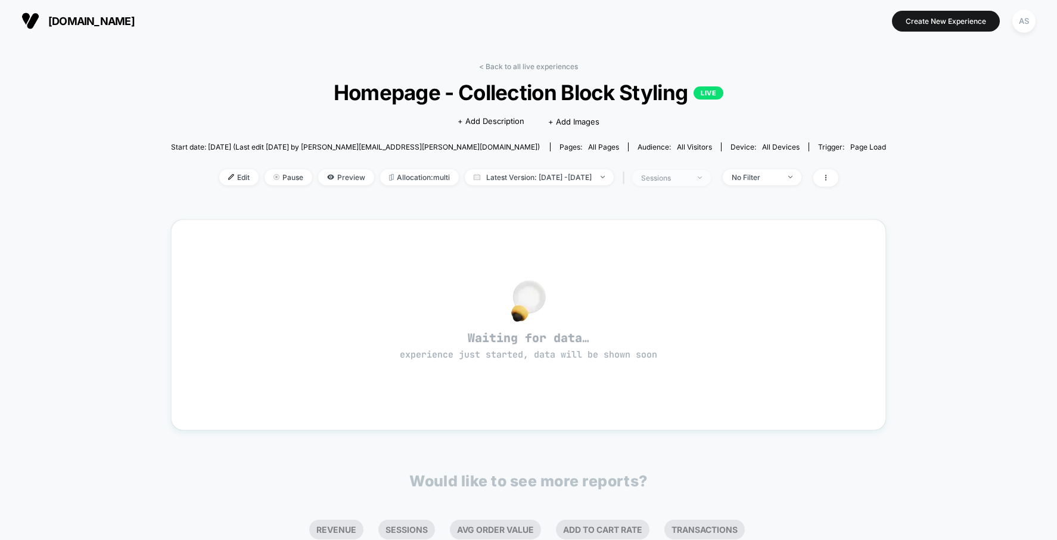
click at [693, 172] on span "sessions" at bounding box center [671, 178] width 79 height 16
click at [689, 175] on div "sessions" at bounding box center [665, 177] width 48 height 9
click at [754, 173] on span "No Filter" at bounding box center [762, 177] width 79 height 16
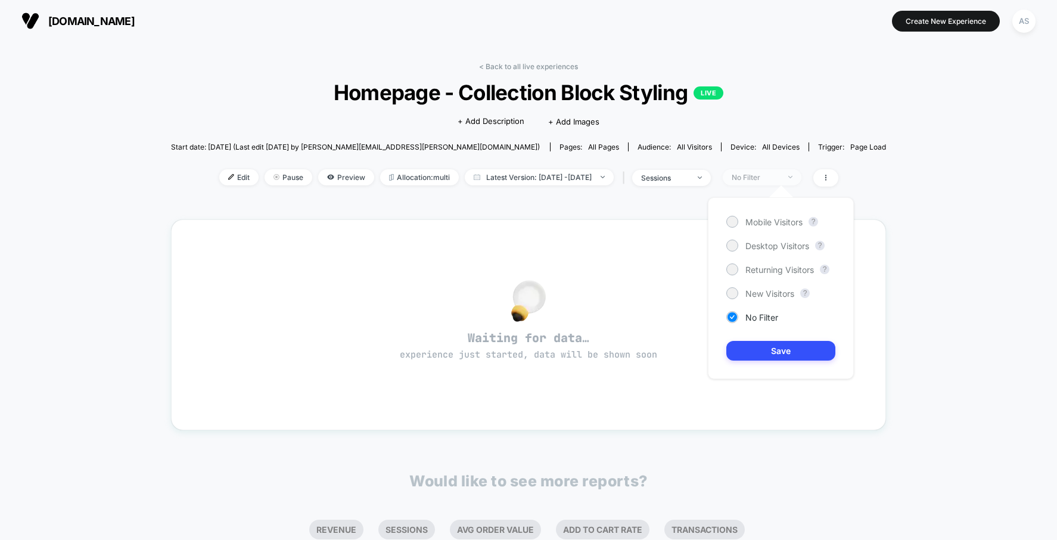
click at [756, 174] on div "No Filter" at bounding box center [756, 177] width 48 height 9
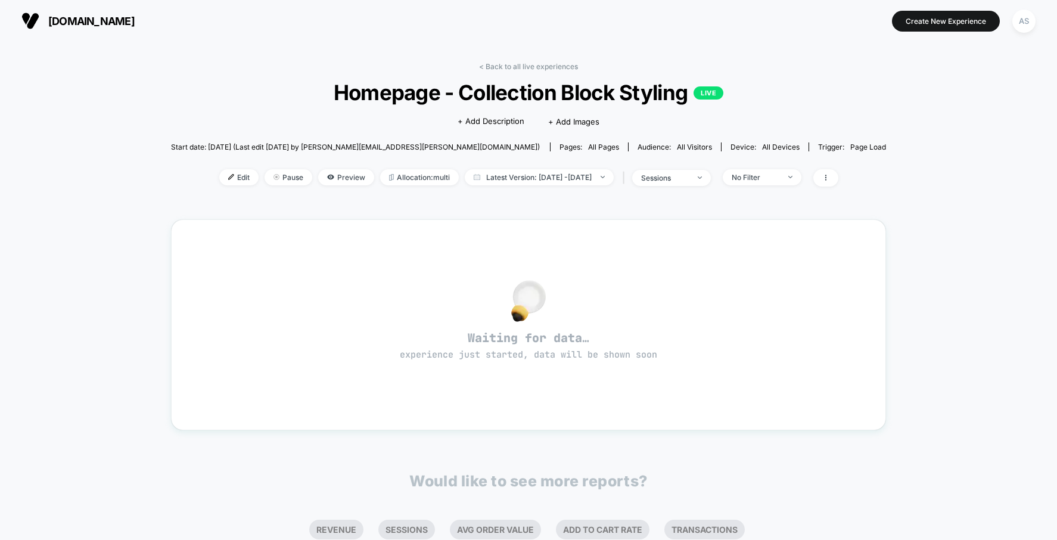
click at [632, 174] on span "|" at bounding box center [626, 177] width 13 height 17
click at [674, 181] on div "sessions" at bounding box center [665, 177] width 48 height 9
click at [398, 178] on span "Allocation: multi" at bounding box center [419, 177] width 79 height 16
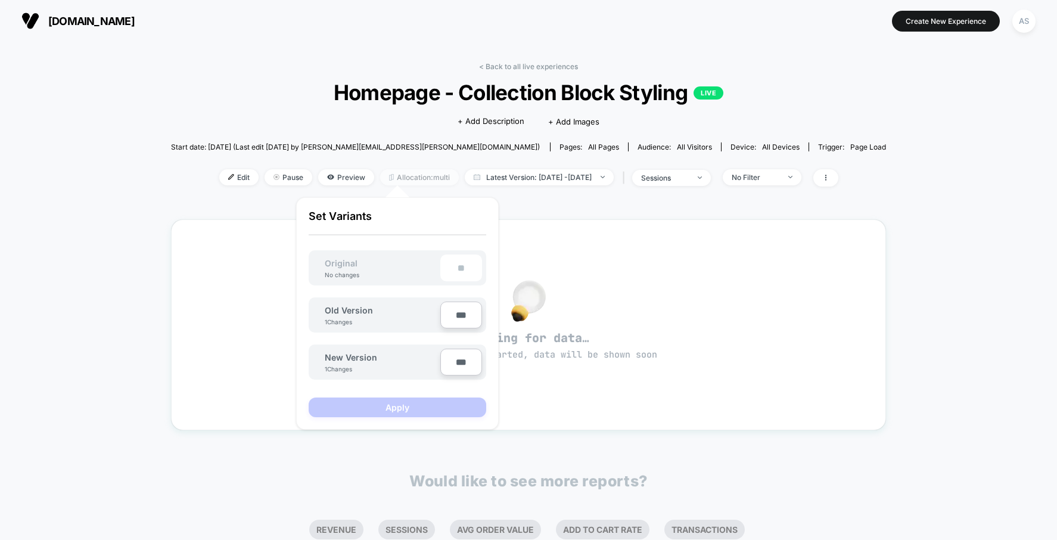
click at [398, 178] on span "Allocation: multi" at bounding box center [419, 177] width 79 height 16
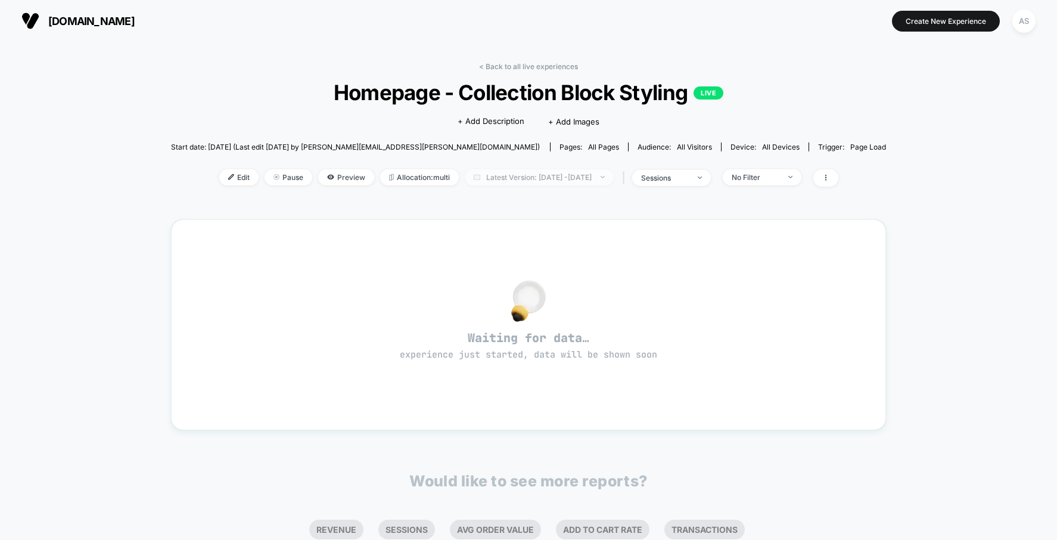
click at [503, 175] on span "Latest Version: Sep 18, 2025 - Sep 18, 2025" at bounding box center [539, 177] width 149 height 16
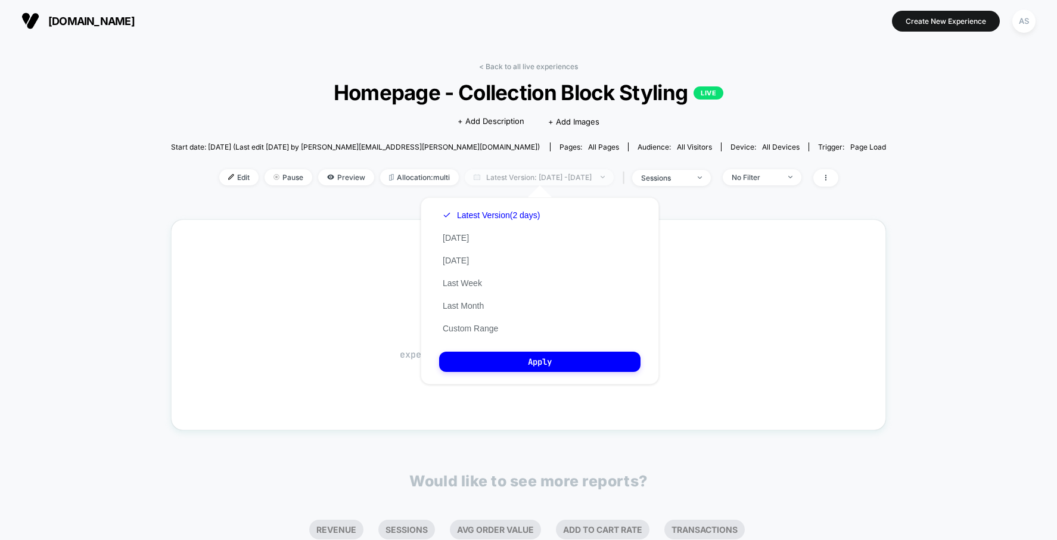
click at [498, 182] on span "Latest Version: Sep 18, 2025 - Sep 18, 2025" at bounding box center [539, 177] width 149 height 16
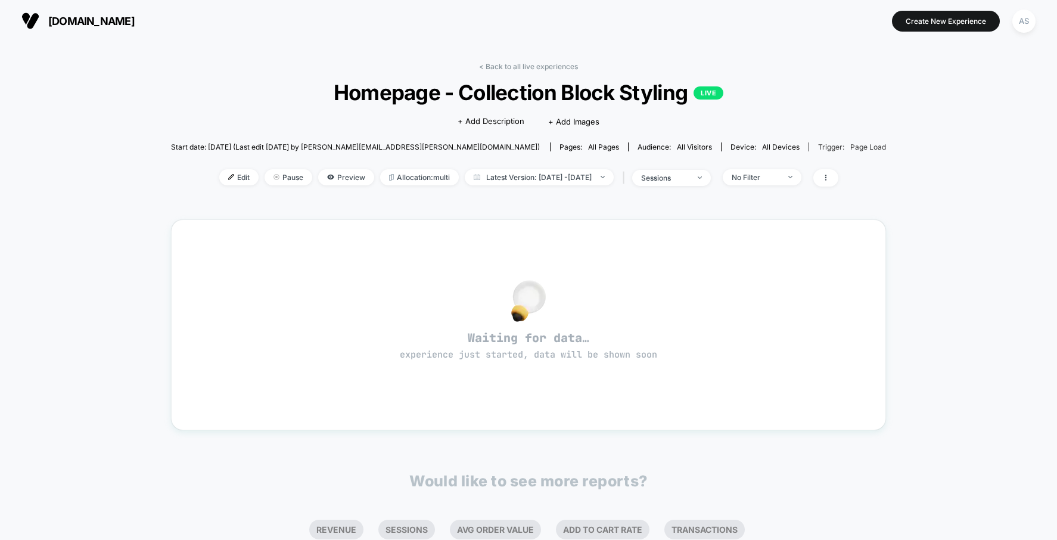
click at [850, 149] on span "Page Load" at bounding box center [868, 146] width 36 height 9
click at [818, 144] on div "Trigger: Page Load" at bounding box center [852, 146] width 68 height 9
click at [762, 151] on span "all devices" at bounding box center [781, 146] width 38 height 9
click at [689, 182] on div "sessions" at bounding box center [665, 177] width 48 height 9
click at [689, 178] on div "sessions" at bounding box center [665, 177] width 48 height 9
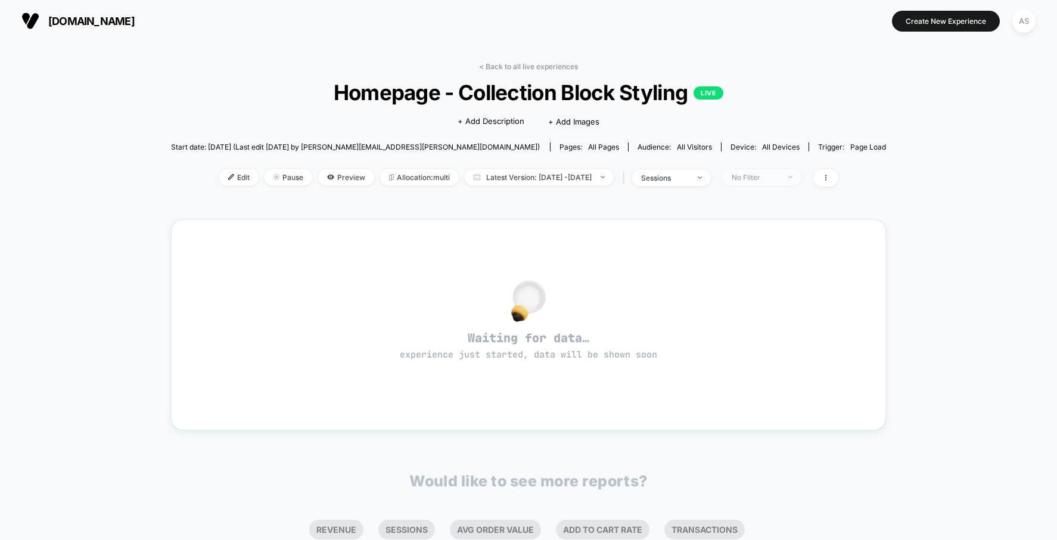
click at [765, 182] on span "No Filter" at bounding box center [762, 177] width 79 height 16
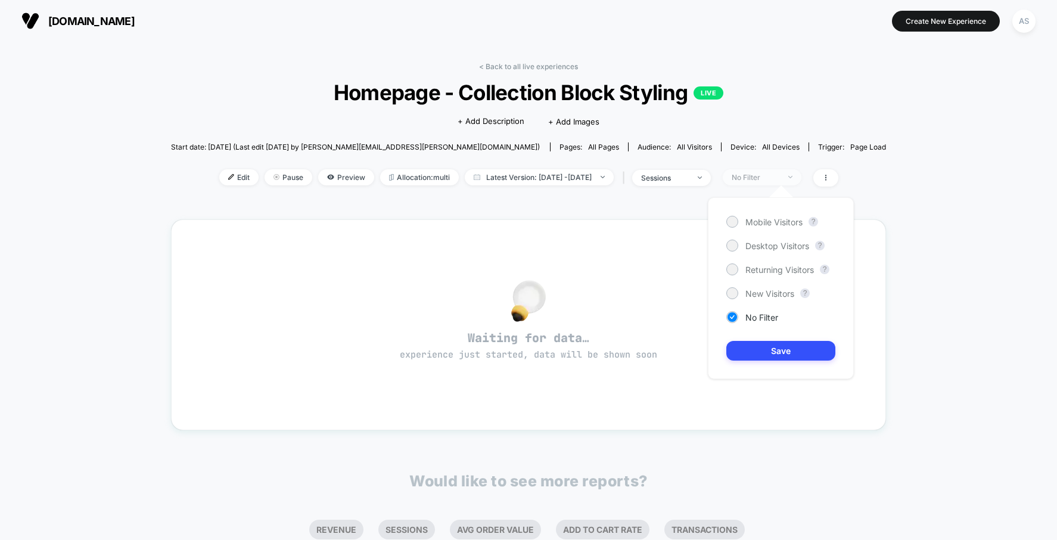
click at [763, 182] on span "No Filter" at bounding box center [762, 177] width 79 height 16
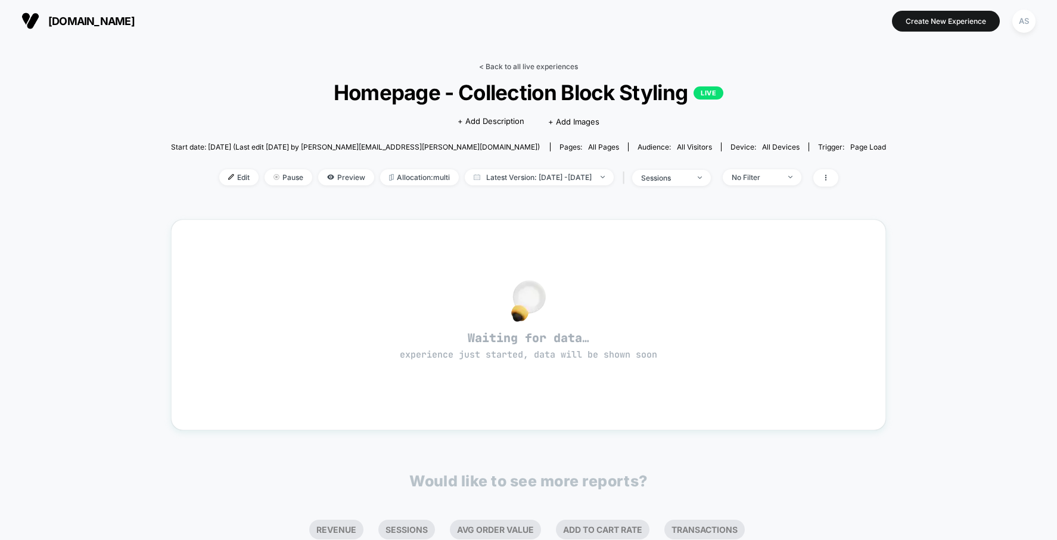
click at [557, 62] on link "< Back to all live experiences" at bounding box center [528, 66] width 99 height 9
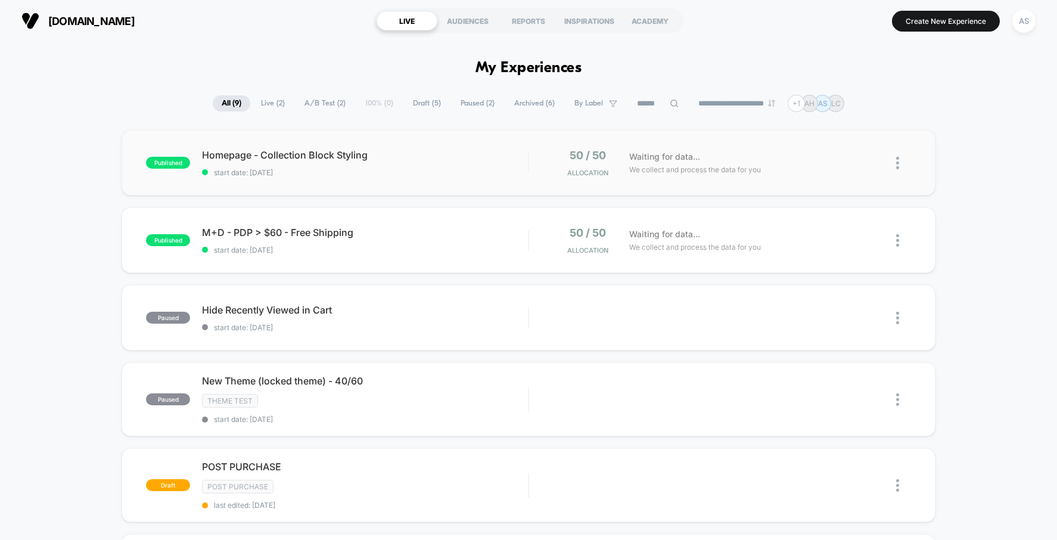
click at [411, 187] on div "published Homepage - Collection Block Styling start date: 9/18/2025 50 / 50 All…" at bounding box center [529, 163] width 814 height 66
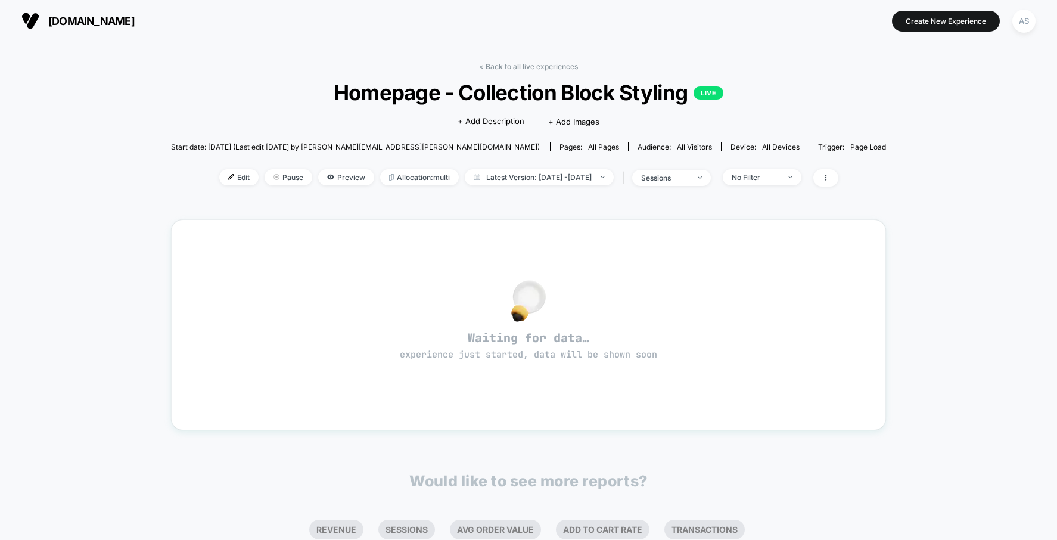
drag, startPoint x: 331, startPoint y: 164, endPoint x: 328, endPoint y: 153, distance: 11.7
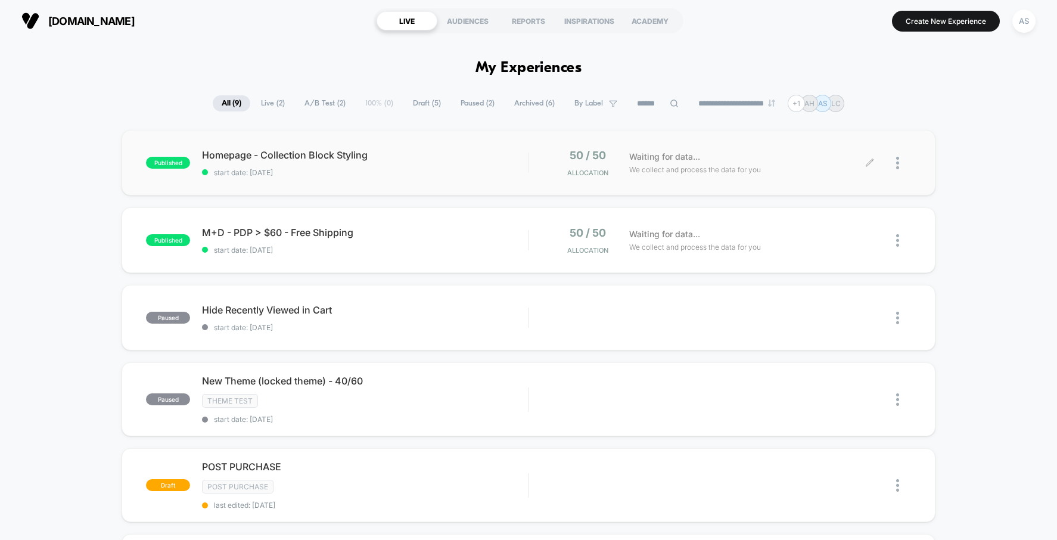
click at [902, 157] on div at bounding box center [903, 163] width 15 height 28
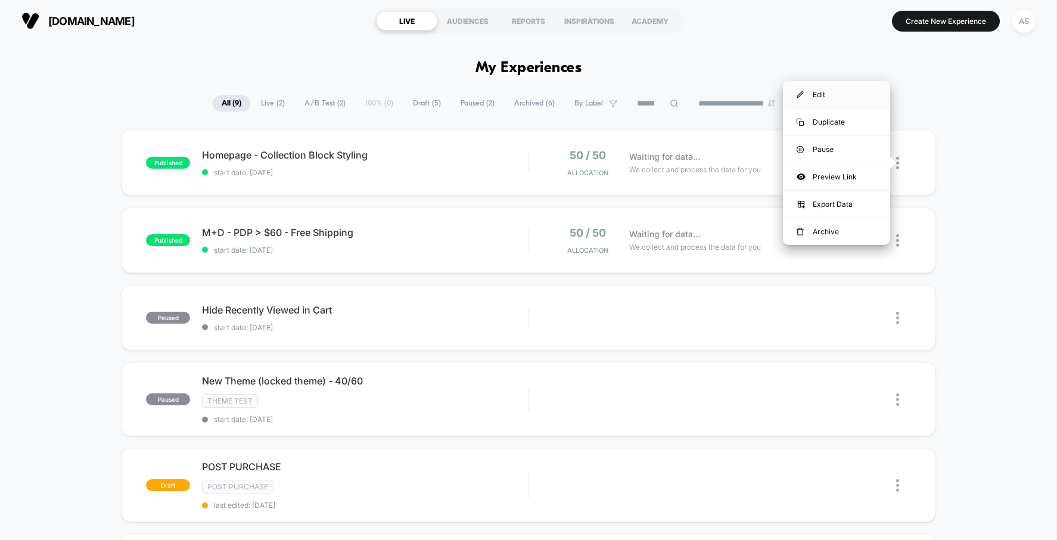
click at [837, 94] on div "Edit" at bounding box center [836, 94] width 107 height 27
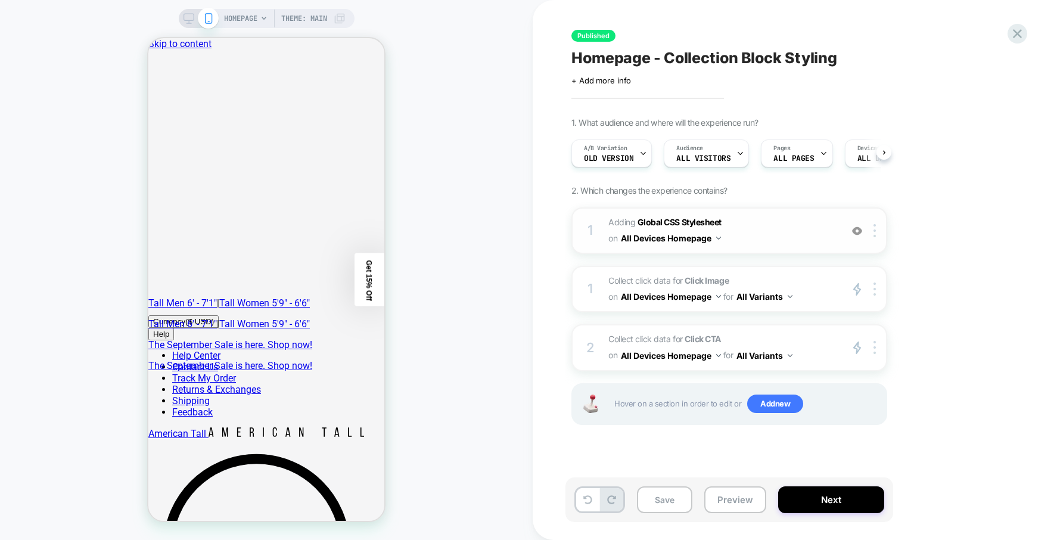
scroll to position [0, 1]
click at [615, 151] on span "A/B Variation" at bounding box center [605, 148] width 44 height 8
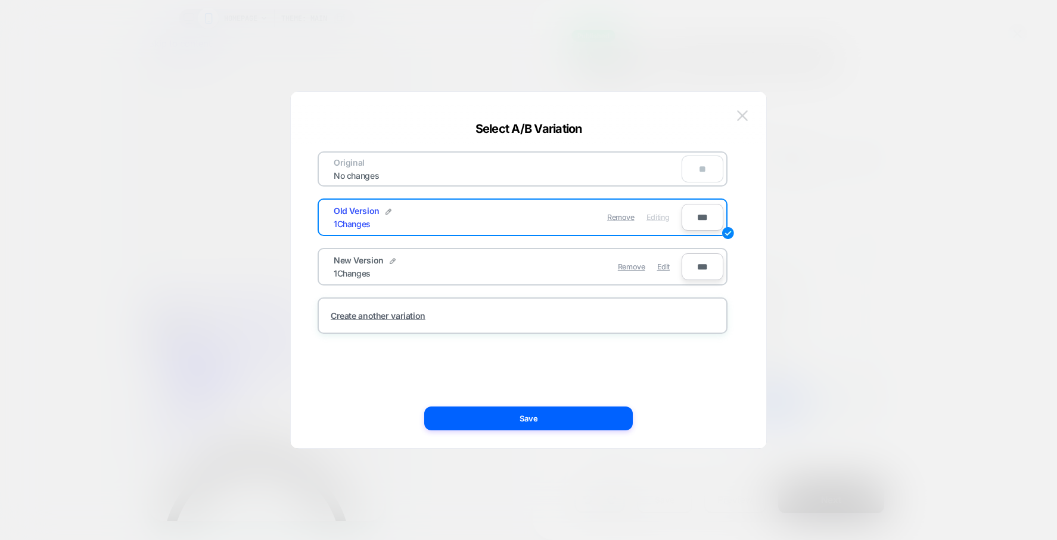
click at [741, 113] on img at bounding box center [742, 115] width 11 height 10
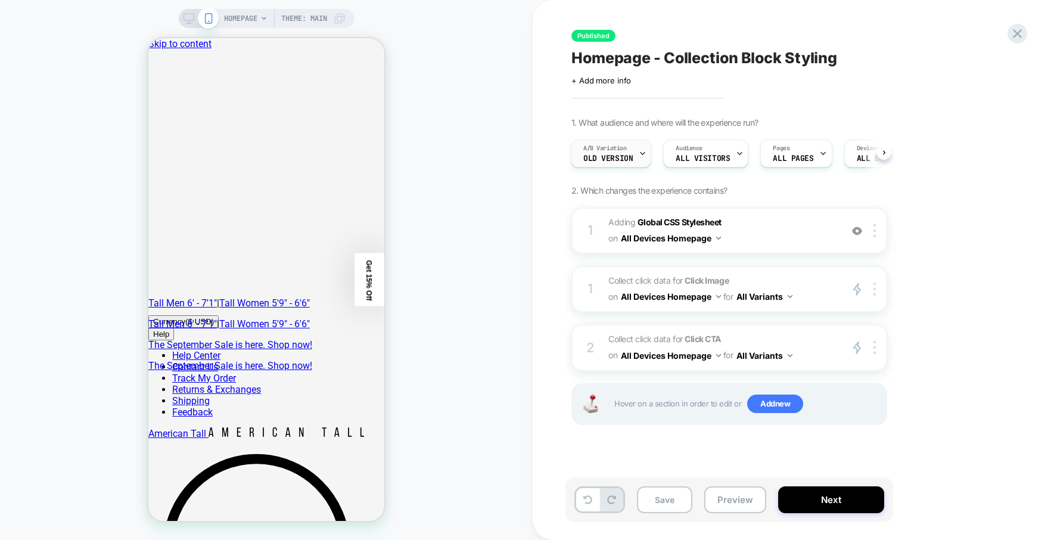
click at [639, 154] on icon at bounding box center [643, 154] width 8 height 8
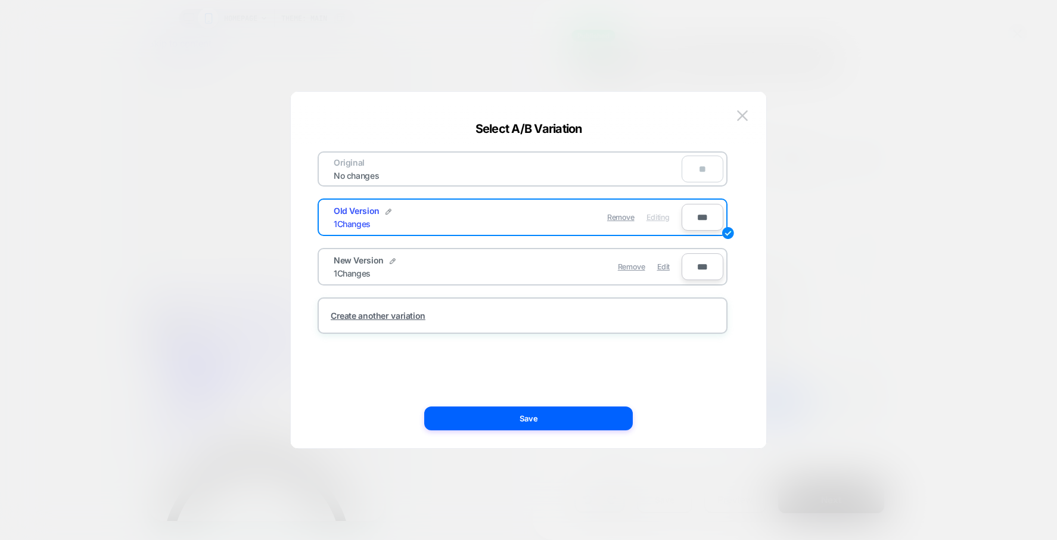
click at [442, 272] on div "New Version 1 Changes" at bounding box center [421, 266] width 174 height 23
click at [661, 263] on span "Edit" at bounding box center [663, 266] width 13 height 9
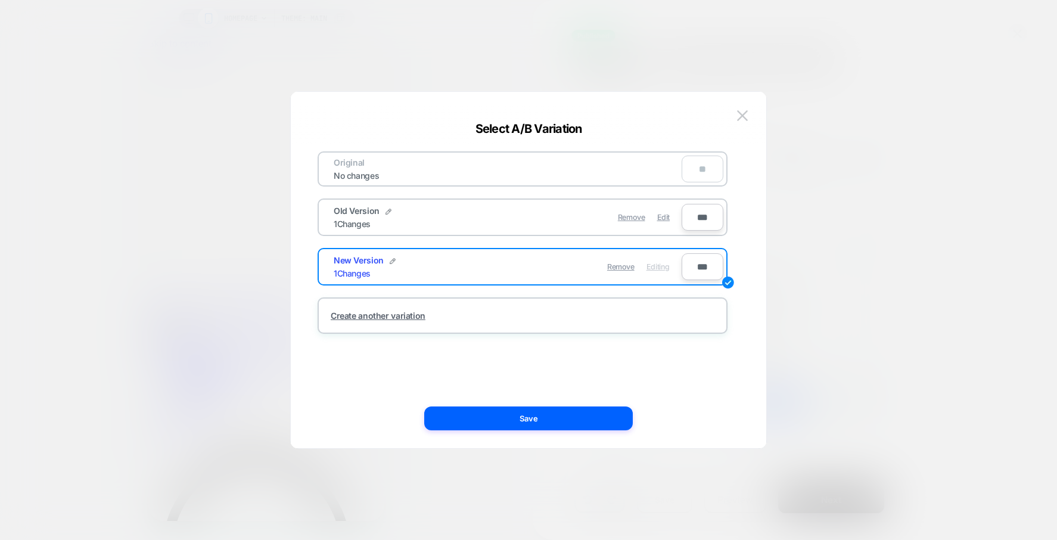
click at [746, 122] on button at bounding box center [743, 116] width 18 height 18
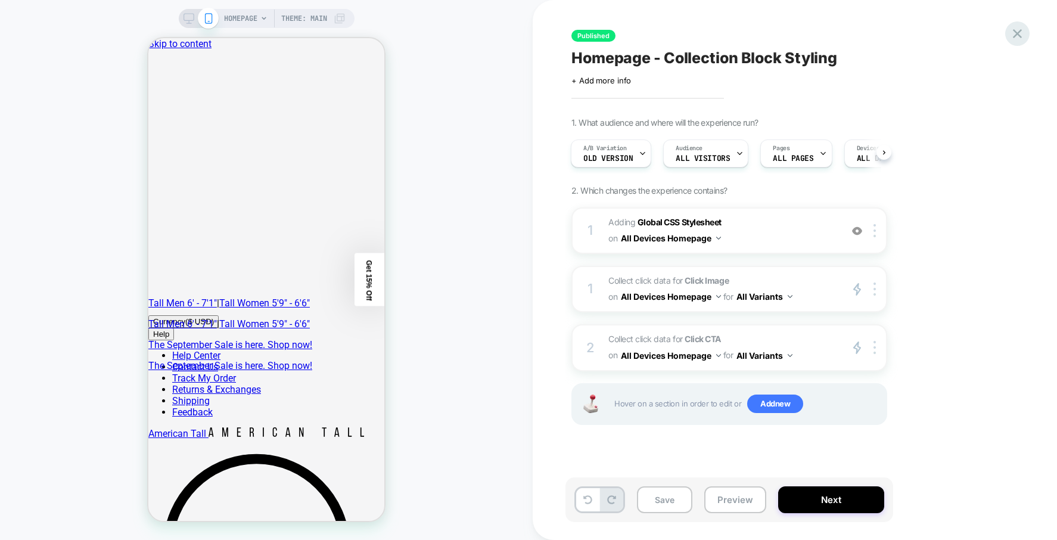
click at [1023, 41] on icon at bounding box center [1017, 34] width 16 height 16
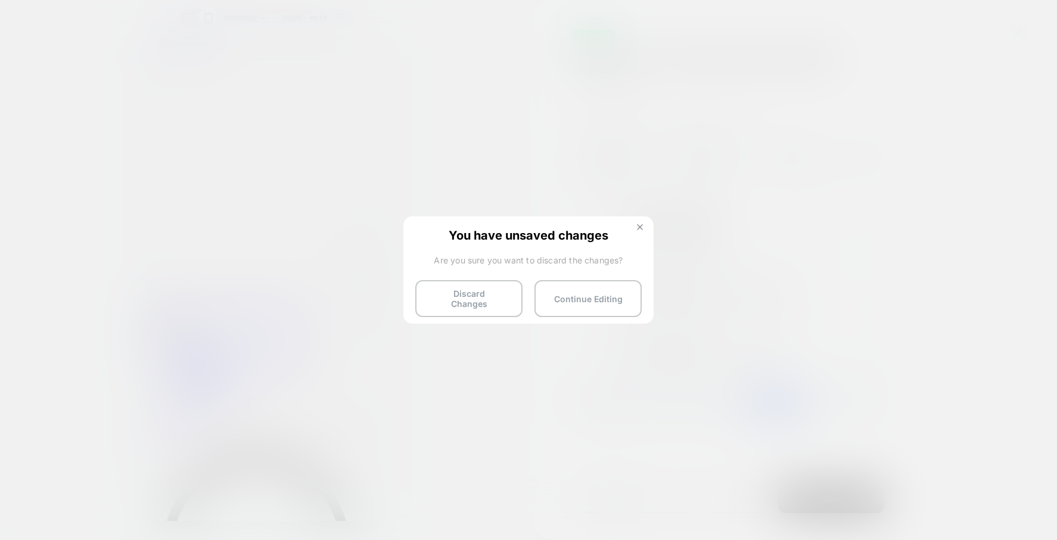
click at [641, 229] on img at bounding box center [640, 227] width 6 height 6
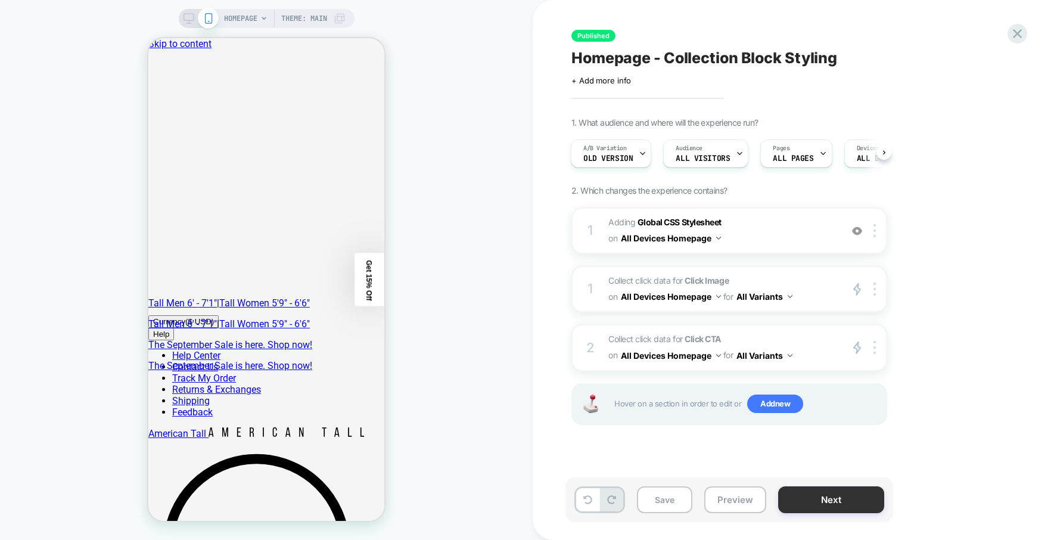
click at [838, 496] on button "Next" at bounding box center [831, 499] width 106 height 27
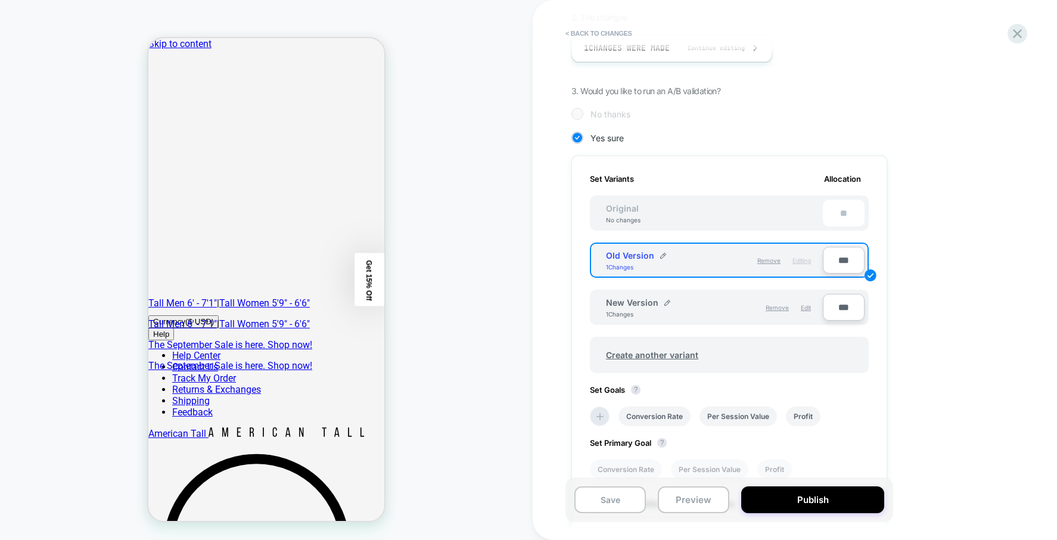
scroll to position [238, 0]
click at [806, 306] on span "Edit" at bounding box center [806, 306] width 10 height 7
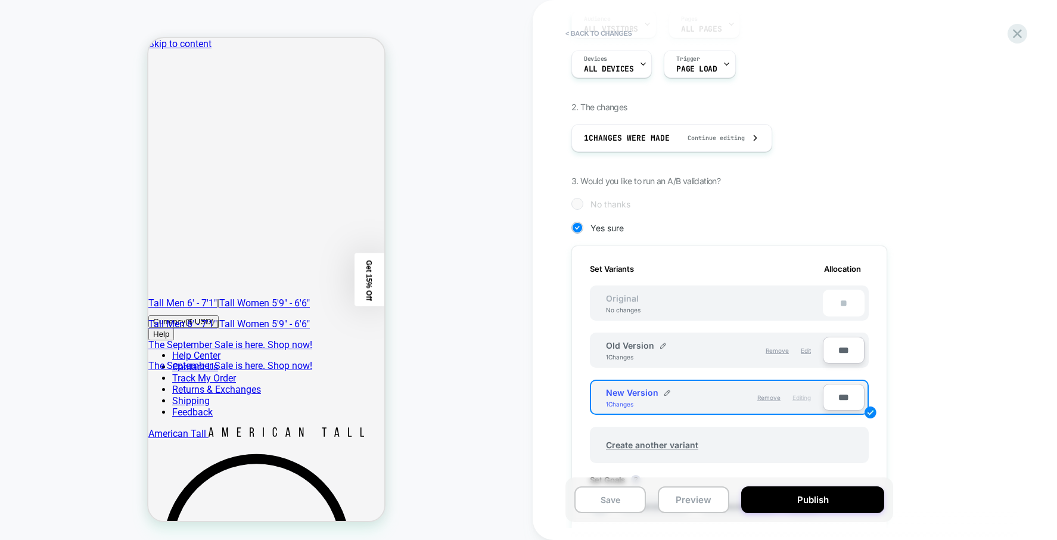
scroll to position [0, 0]
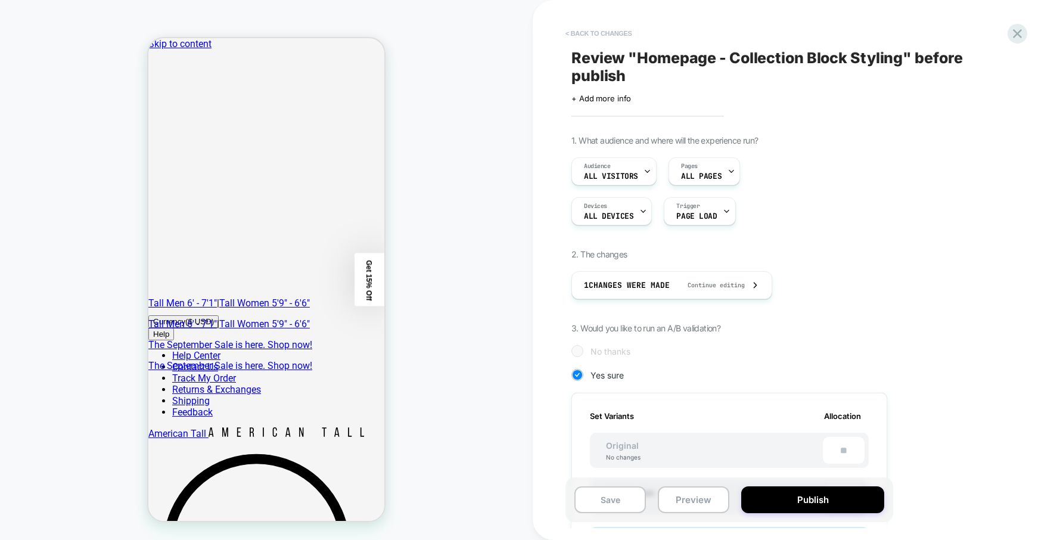
click at [596, 34] on button "< Back to changes" at bounding box center [599, 33] width 79 height 19
